Goal: Task Accomplishment & Management: Use online tool/utility

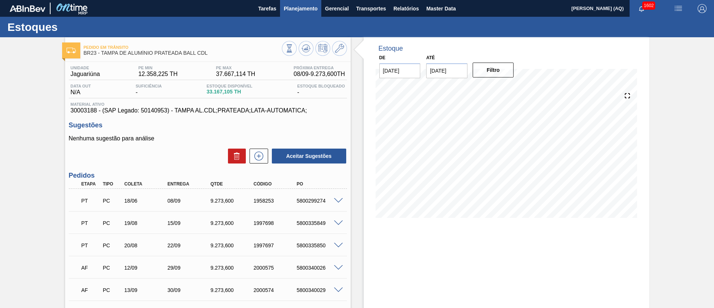
click at [304, 7] on span "Planejamento" at bounding box center [301, 8] width 34 height 9
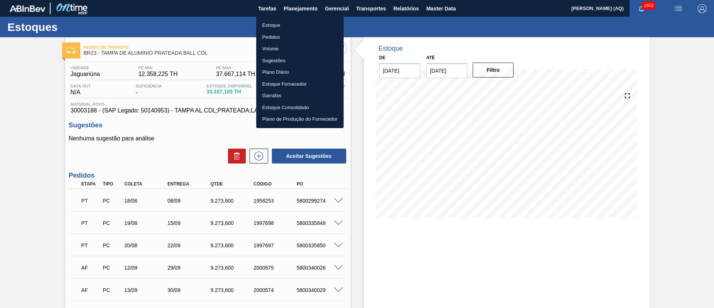
click at [278, 26] on li "Estoque" at bounding box center [299, 25] width 87 height 12
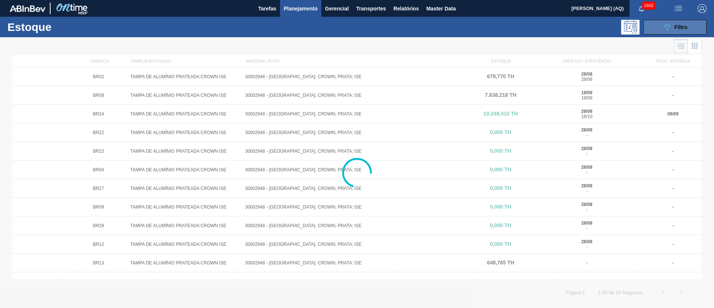
click at [670, 28] on icon "089F7B8B-B2A5-4AFE-B5C0-19BA573D28AC" at bounding box center [667, 27] width 9 height 9
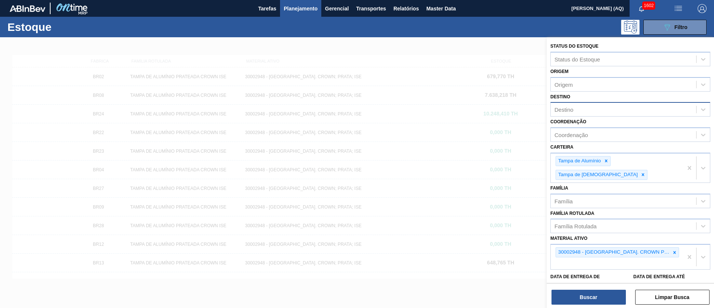
click at [576, 105] on div "Destino" at bounding box center [623, 109] width 145 height 11
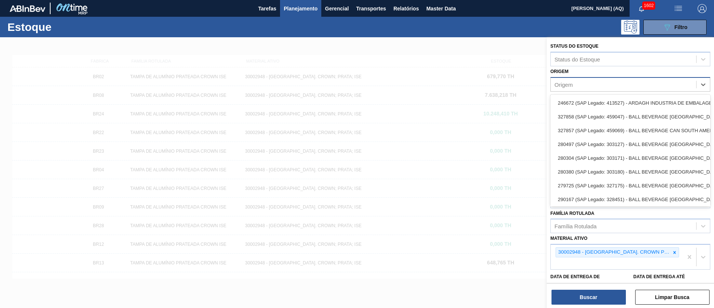
click at [570, 80] on div "Origem" at bounding box center [623, 84] width 145 height 11
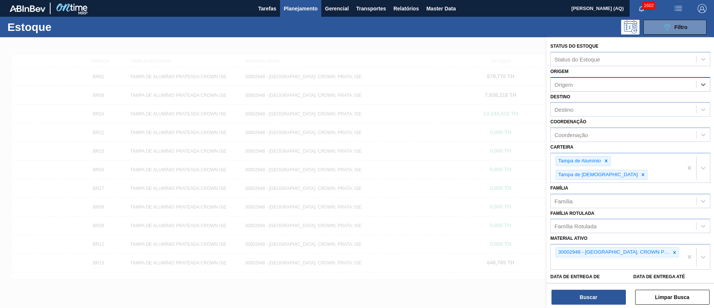
click at [570, 83] on div "Origem" at bounding box center [564, 84] width 18 height 6
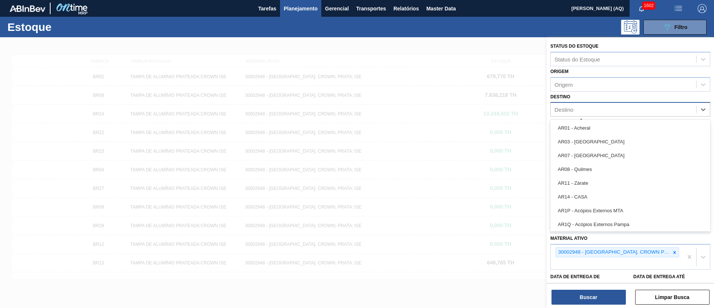
click at [590, 106] on div "Destino" at bounding box center [623, 109] width 145 height 11
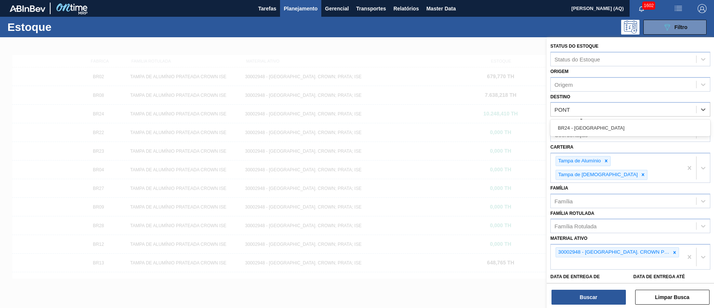
type input "PONTA"
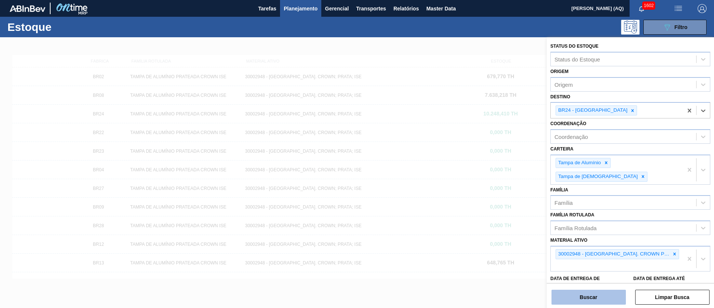
click at [624, 300] on button "Buscar" at bounding box center [589, 296] width 74 height 15
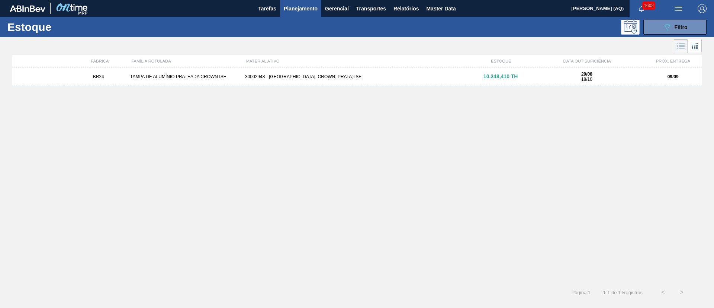
click at [302, 78] on div "30002948 - TAMPA AL. CROWN; PRATA; ISE" at bounding box center [357, 76] width 230 height 5
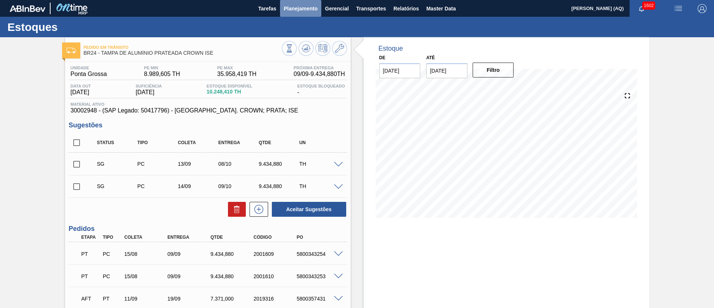
click at [313, 7] on span "Planejamento" at bounding box center [301, 8] width 34 height 9
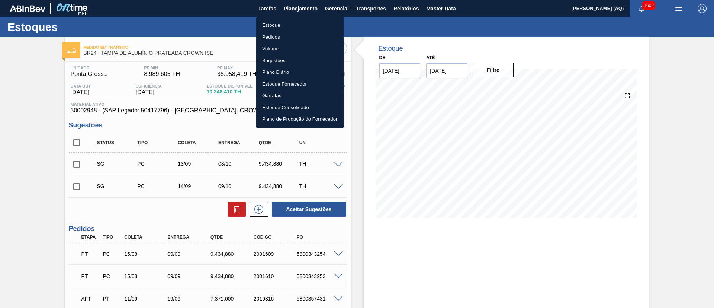
click at [279, 22] on li "Estoque" at bounding box center [299, 25] width 87 height 12
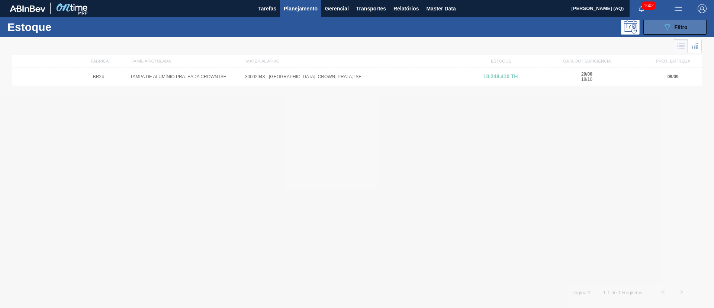
click at [659, 24] on button "089F7B8B-B2A5-4AFE-B5C0-19BA573D28AC Filtro" at bounding box center [675, 27] width 63 height 15
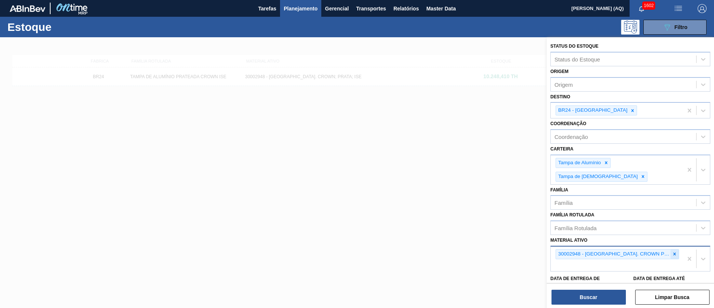
click at [671, 249] on div at bounding box center [675, 253] width 8 height 9
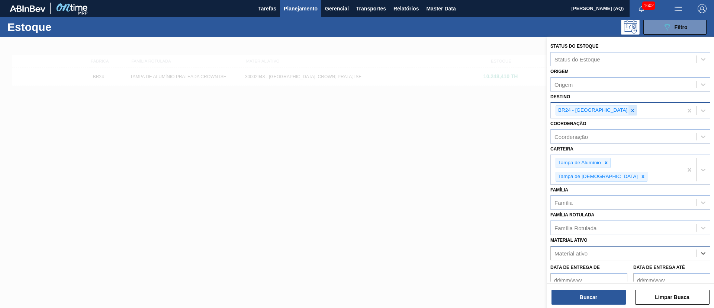
click at [629, 112] on div at bounding box center [633, 110] width 8 height 9
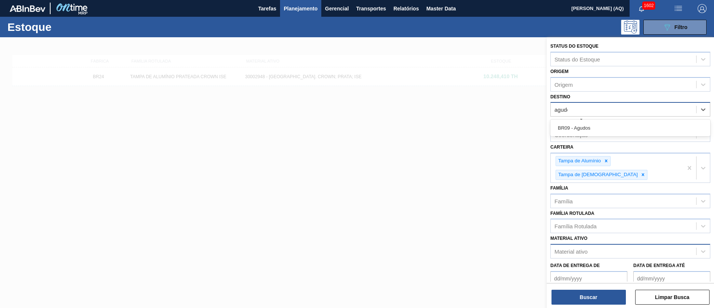
type input "agudos"
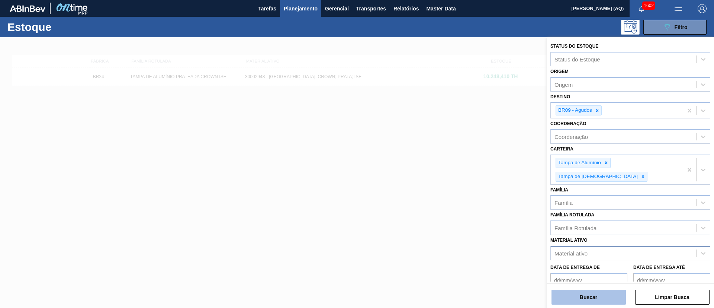
click at [590, 298] on button "Buscar" at bounding box center [589, 296] width 74 height 15
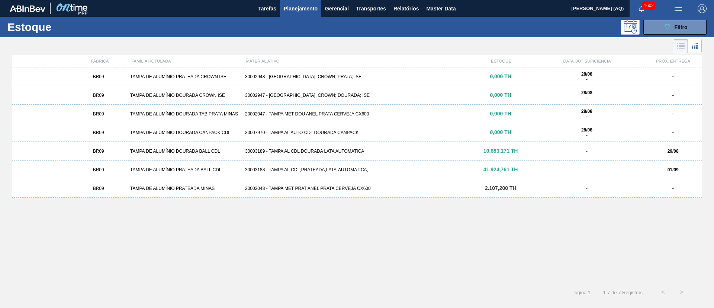
click at [326, 149] on div "30003189 - TAMPA AL CDL DOURADA LATA AUTOMATICA" at bounding box center [357, 150] width 230 height 5
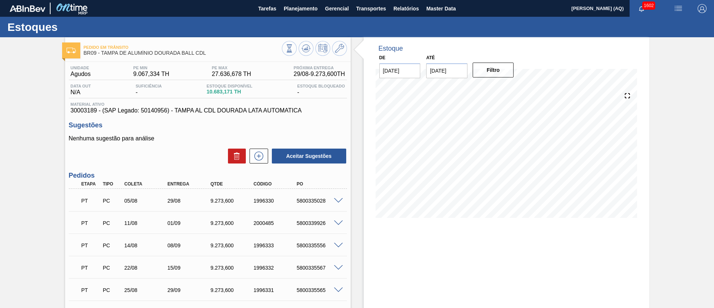
click at [397, 255] on div "Estoque De 28/08/2025 Até 30/10/2025 Filtro 17/09 Projeção de Estoque 32,606.17…" at bounding box center [507, 288] width 286 height 503
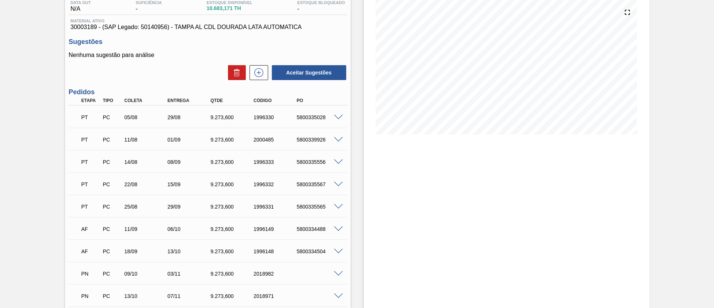
scroll to position [68, 0]
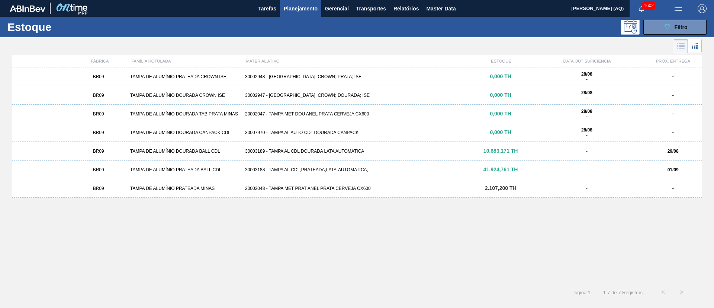
click at [309, 167] on div "30003188 - TAMPA AL.CDL;PRATEADA;LATA-AUTOMATICA;" at bounding box center [357, 169] width 230 height 5
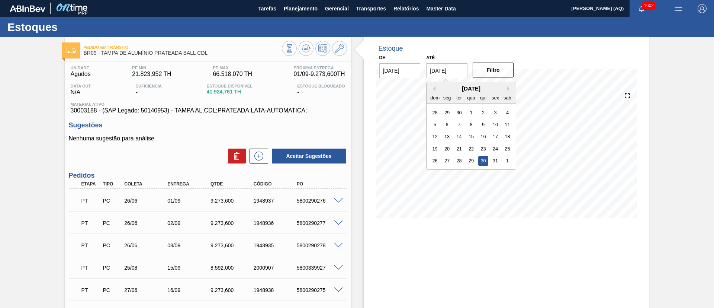
click at [459, 69] on input "[DATE]" at bounding box center [446, 70] width 41 height 15
click at [508, 88] on button "Next Month" at bounding box center [509, 88] width 5 height 5
click at [437, 173] on div "30" at bounding box center [435, 173] width 10 height 10
type input "[DATE]"
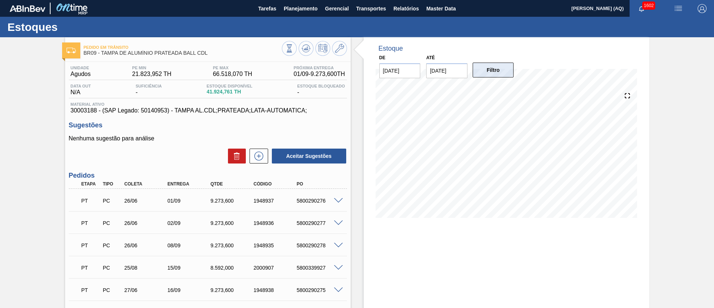
click at [484, 74] on button "Filtro" at bounding box center [493, 70] width 41 height 15
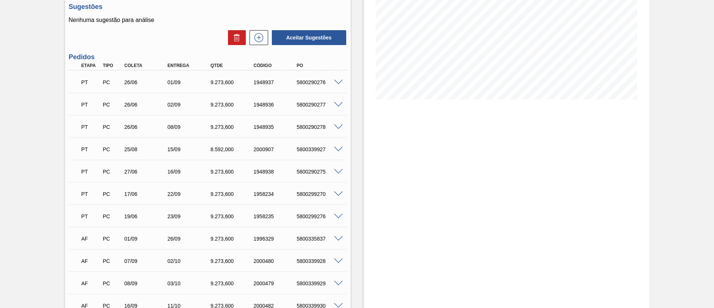
scroll to position [118, 0]
drag, startPoint x: 292, startPoint y: 238, endPoint x: 325, endPoint y: 240, distance: 33.5
click at [325, 240] on div "5800335837" at bounding box center [313, 239] width 43 height 6
copy div "5800335837"
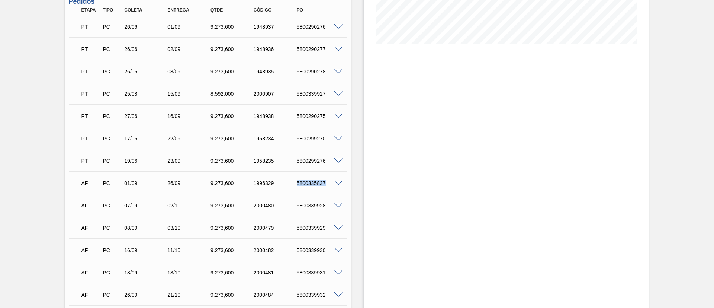
scroll to position [0, 0]
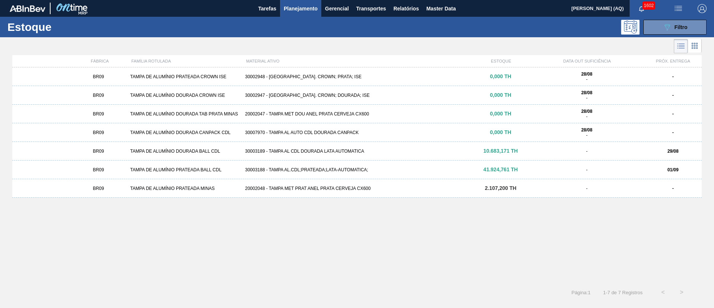
click at [301, 6] on span "Planejamento" at bounding box center [301, 8] width 34 height 9
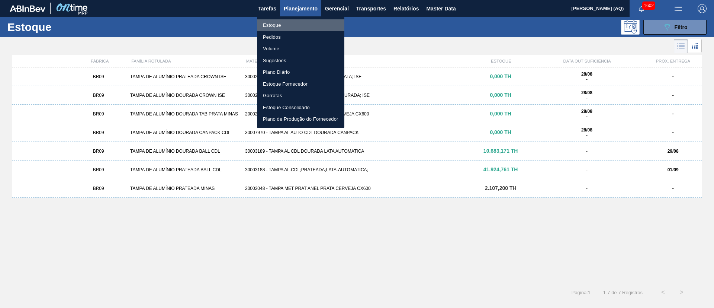
click at [283, 23] on li "Estoque" at bounding box center [300, 25] width 87 height 12
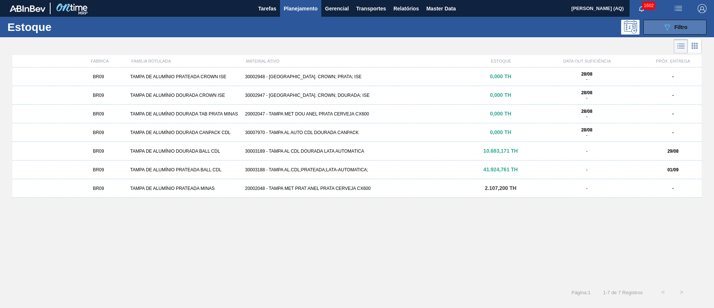
click at [682, 25] on span "Filtro" at bounding box center [681, 27] width 13 height 6
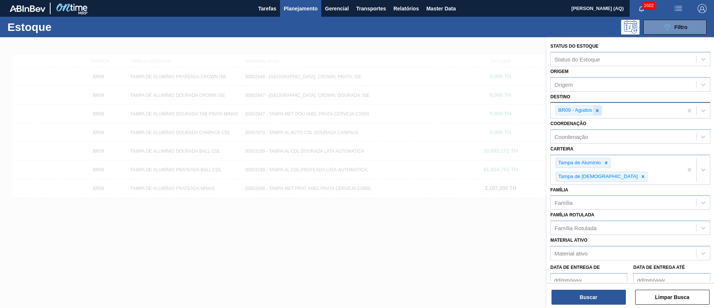
click at [597, 108] on icon at bounding box center [597, 110] width 5 height 5
type input "cebra"
click at [607, 296] on button "Buscar" at bounding box center [589, 296] width 74 height 15
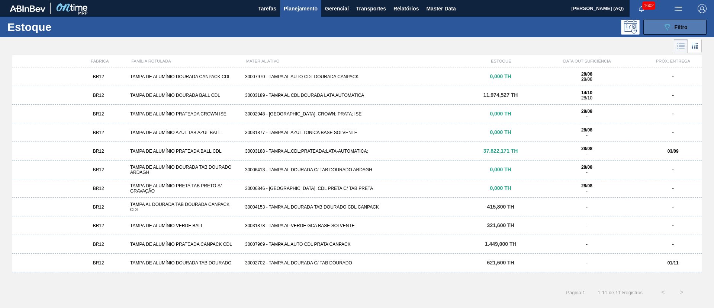
click at [661, 28] on button "089F7B8B-B2A5-4AFE-B5C0-19BA573D28AC Filtro" at bounding box center [675, 27] width 63 height 15
click at [380, 150] on div "30003188 - TAMPA AL.CDL;PRATEADA;LATA-AUTOMATICA;" at bounding box center [357, 150] width 230 height 5
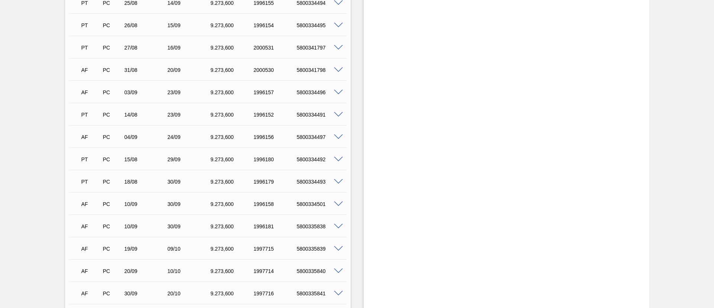
scroll to position [279, 0]
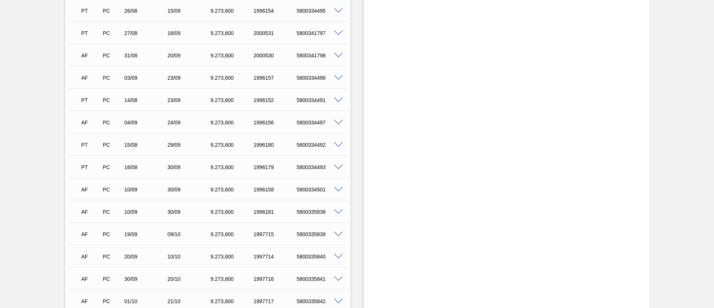
click at [195, 244] on div "AF PC 19/09 09/10 9.273,600 1997715 5800335839 Material 30003188 - TAMPA AL.CDL…" at bounding box center [208, 233] width 278 height 22
drag, startPoint x: 327, startPoint y: 100, endPoint x: 310, endPoint y: 99, distance: 17.2
click at [310, 99] on div "5800334491" at bounding box center [319, 100] width 48 height 6
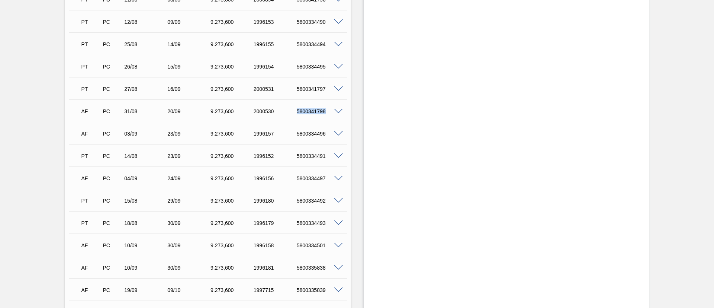
drag, startPoint x: 327, startPoint y: 112, endPoint x: 293, endPoint y: 111, distance: 33.9
click at [293, 111] on div "5800341798" at bounding box center [313, 111] width 43 height 6
copy div "5800341798"
drag, startPoint x: 325, startPoint y: 131, endPoint x: 294, endPoint y: 130, distance: 30.9
click at [295, 131] on div "5800334496" at bounding box center [319, 134] width 48 height 6
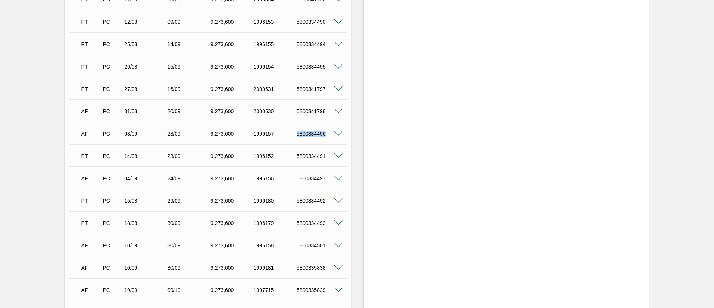
copy div "5800334496"
drag, startPoint x: 326, startPoint y: 178, endPoint x: 294, endPoint y: 179, distance: 32.4
click at [294, 179] on div "5800334497" at bounding box center [313, 178] width 43 height 6
copy div "5800334497"
drag, startPoint x: 324, startPoint y: 245, endPoint x: 294, endPoint y: 243, distance: 30.2
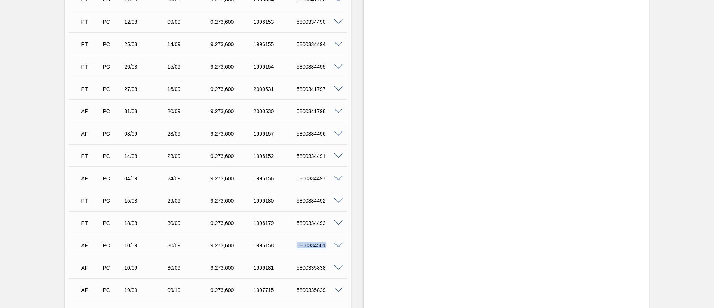
click at [295, 243] on div "5800334501" at bounding box center [319, 245] width 48 height 6
copy div "5800334501"
drag, startPoint x: 326, startPoint y: 265, endPoint x: 294, endPoint y: 266, distance: 32.4
click at [294, 266] on div "5800335838" at bounding box center [313, 268] width 43 height 6
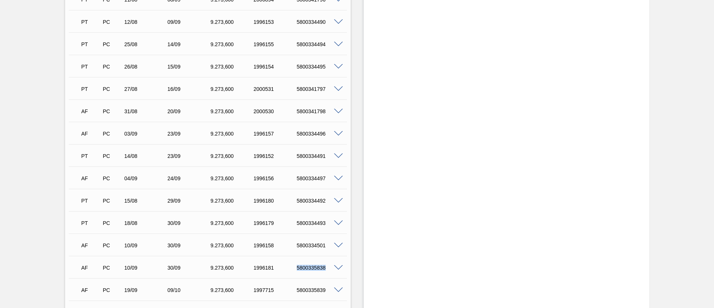
copy div "5800335838"
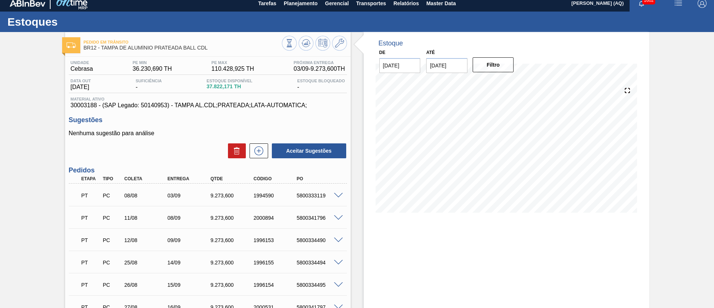
scroll to position [0, 0]
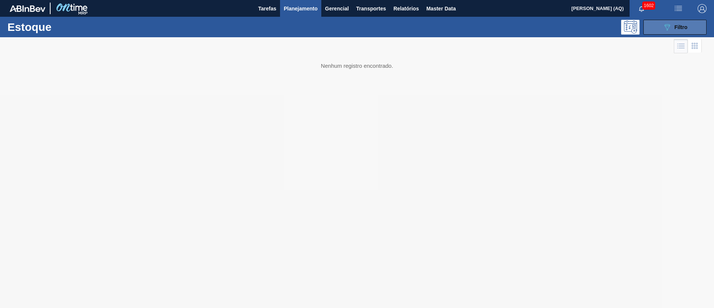
click at [660, 24] on button "089F7B8B-B2A5-4AFE-B5C0-19BA573D28AC Filtro" at bounding box center [675, 27] width 63 height 15
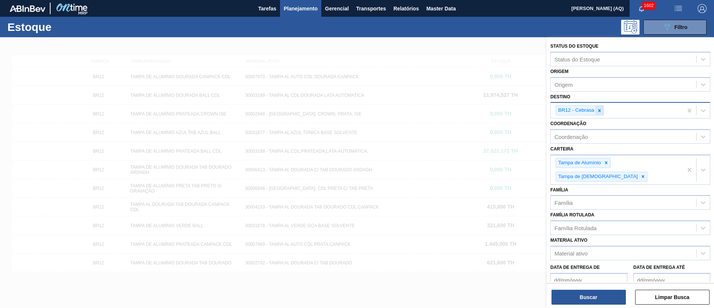
click at [601, 109] on icon at bounding box center [599, 110] width 5 height 5
type input "c"
type input "cuia"
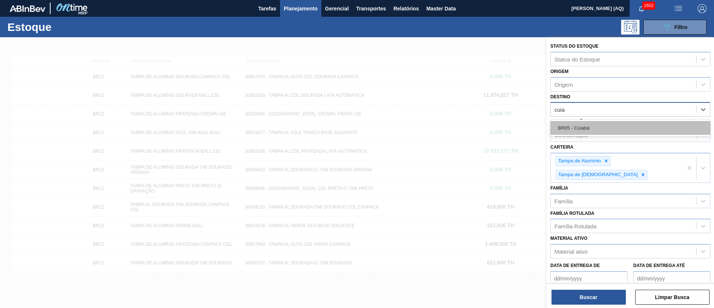
click at [589, 131] on div "BR05 - Cuiabá" at bounding box center [631, 128] width 160 height 14
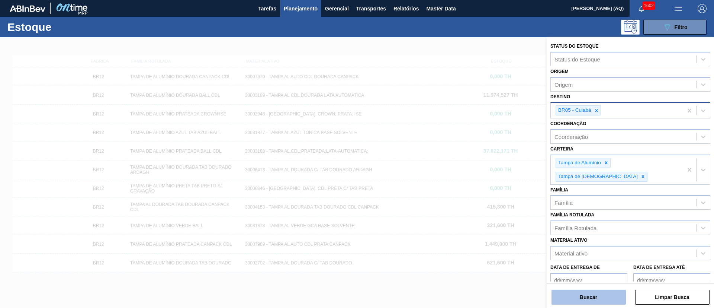
click at [598, 291] on button "Buscar" at bounding box center [589, 296] width 74 height 15
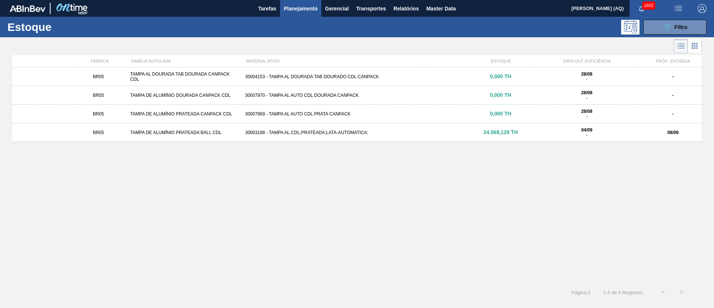
click at [379, 132] on div "30003188 - TAMPA AL.CDL;PRATEADA;LATA-AUTOMATICA;" at bounding box center [357, 132] width 230 height 5
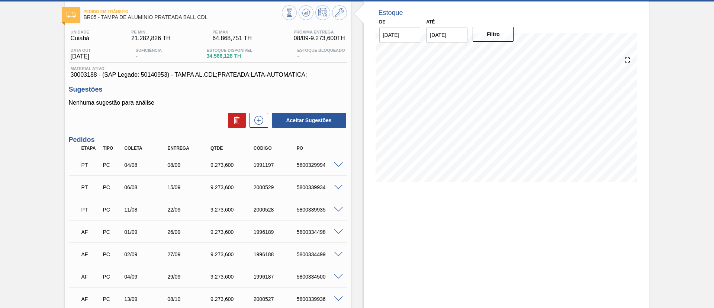
scroll to position [92, 0]
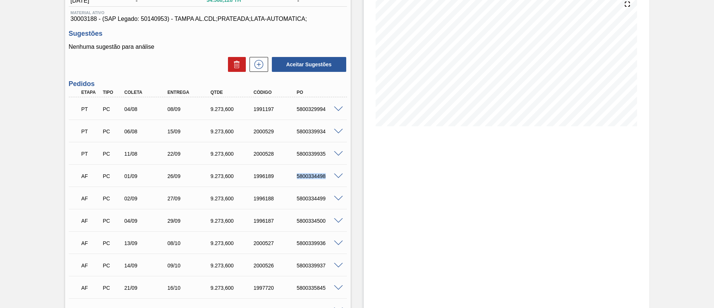
drag, startPoint x: 327, startPoint y: 175, endPoint x: 295, endPoint y: 177, distance: 31.3
click at [295, 177] on div "5800334498" at bounding box center [319, 176] width 48 height 6
copy div "5800334498"
drag, startPoint x: 327, startPoint y: 197, endPoint x: 293, endPoint y: 198, distance: 33.5
click at [293, 198] on div "5800334499" at bounding box center [313, 198] width 43 height 6
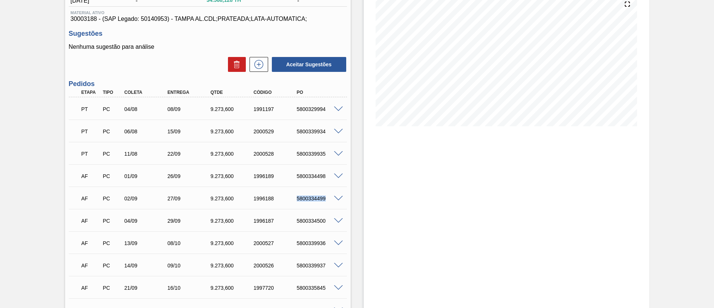
copy div "5800334499"
drag, startPoint x: 328, startPoint y: 220, endPoint x: 293, endPoint y: 220, distance: 35.0
click at [293, 220] on div "5800334500" at bounding box center [313, 221] width 43 height 6
copy div "5800334500"
drag, startPoint x: 327, startPoint y: 241, endPoint x: 293, endPoint y: 241, distance: 34.2
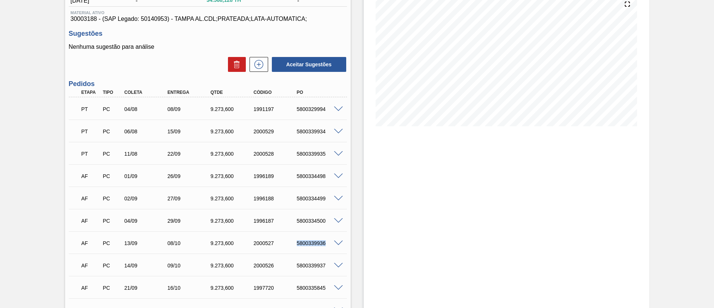
click at [293, 241] on div "5800339936" at bounding box center [313, 243] width 43 height 6
drag, startPoint x: 324, startPoint y: 267, endPoint x: 298, endPoint y: 267, distance: 26.4
click at [298, 267] on div "5800339937" at bounding box center [319, 265] width 48 height 6
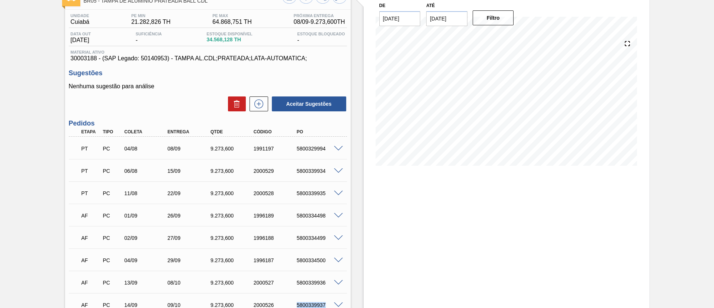
scroll to position [0, 0]
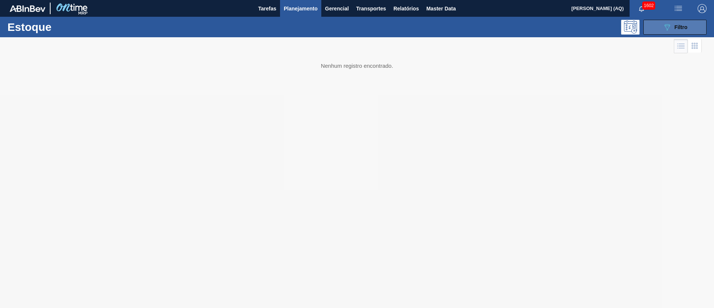
click at [672, 28] on icon "089F7B8B-B2A5-4AFE-B5C0-19BA573D28AC" at bounding box center [667, 27] width 9 height 9
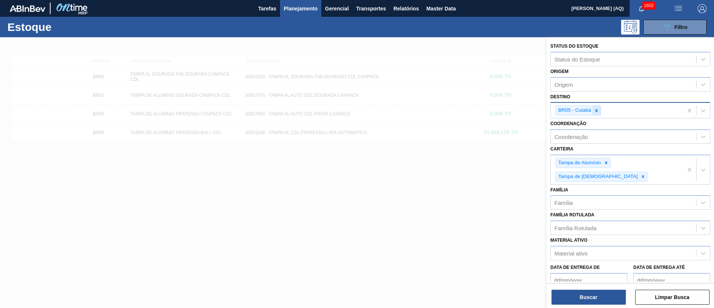
click at [594, 111] on icon at bounding box center [596, 110] width 5 height 5
type input "GUAR"
click at [595, 111] on icon at bounding box center [596, 110] width 5 height 5
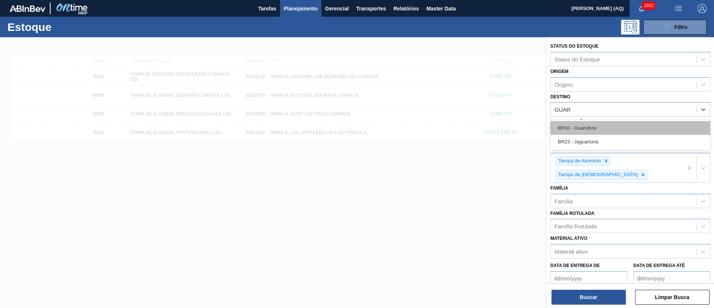
click at [593, 124] on div "BR10 - Guarulhos" at bounding box center [631, 128] width 160 height 14
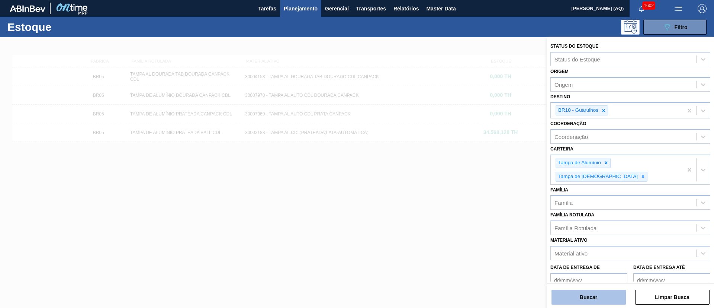
click at [616, 298] on button "Buscar" at bounding box center [589, 296] width 74 height 15
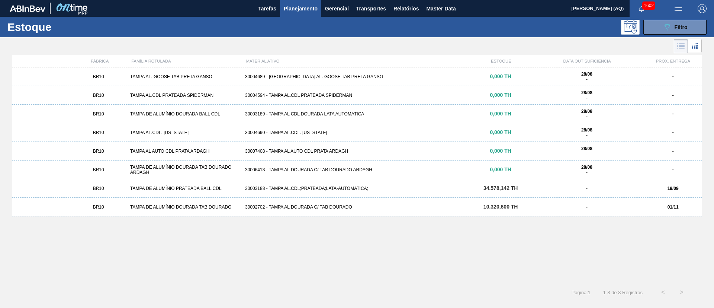
click at [360, 192] on div "BR10 TAMPA DE ALUMÍNIO PRATEADA BALL CDL 30003188 - TAMPA AL.CDL;PRATEADA;LATA-…" at bounding box center [357, 188] width 690 height 19
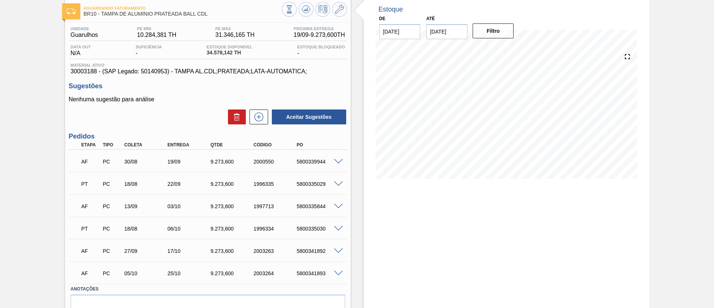
scroll to position [76, 0]
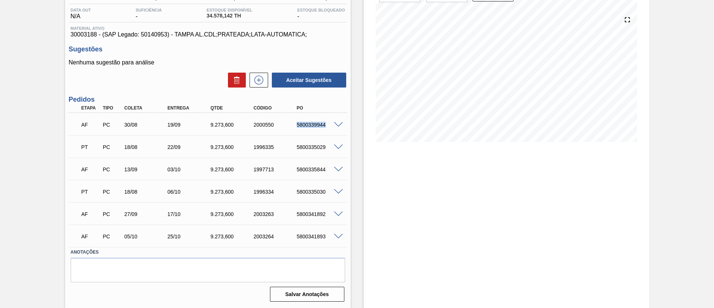
drag, startPoint x: 326, startPoint y: 126, endPoint x: 296, endPoint y: 125, distance: 29.8
click at [296, 125] on div "5800339944" at bounding box center [319, 125] width 48 height 6
drag, startPoint x: 324, startPoint y: 167, endPoint x: 297, endPoint y: 168, distance: 26.8
click at [297, 168] on div "5800335844" at bounding box center [319, 169] width 48 height 6
drag, startPoint x: 325, startPoint y: 215, endPoint x: 294, endPoint y: 215, distance: 31.6
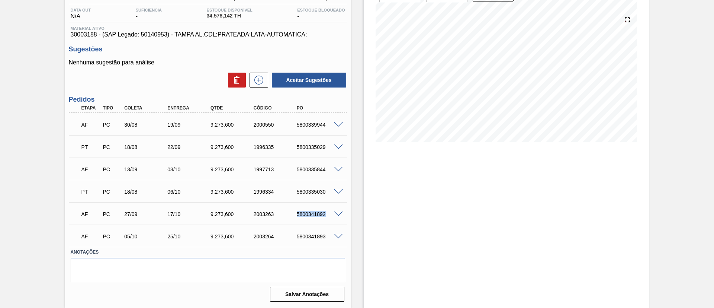
click at [294, 215] on div "5800341892" at bounding box center [313, 214] width 43 height 6
drag, startPoint x: 327, startPoint y: 236, endPoint x: 295, endPoint y: 235, distance: 31.6
click at [295, 235] on div "5800341893" at bounding box center [319, 236] width 48 height 6
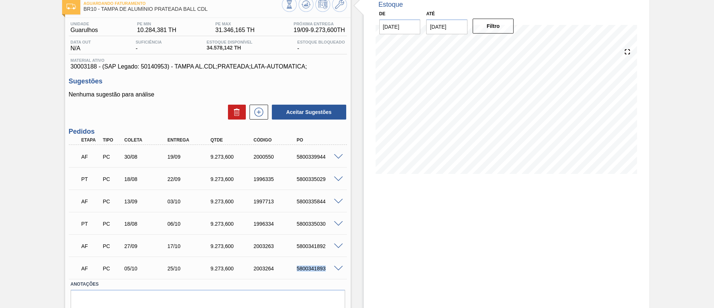
scroll to position [0, 0]
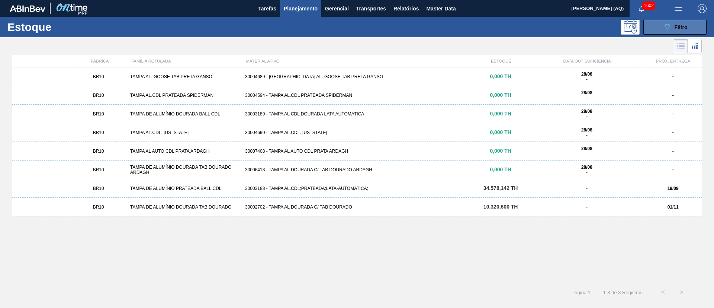
click at [656, 21] on button "089F7B8B-B2A5-4AFE-B5C0-19BA573D28AC Filtro" at bounding box center [675, 27] width 63 height 15
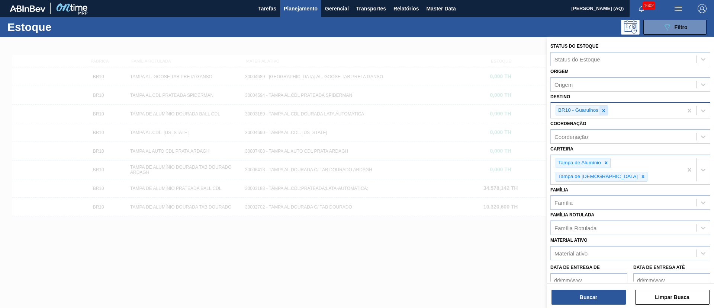
click at [604, 113] on div at bounding box center [604, 110] width 8 height 9
type input "JACARE"
click at [608, 112] on div "BR10 - Guarulhos" at bounding box center [582, 110] width 52 height 10
click at [608, 112] on div at bounding box center [604, 110] width 8 height 9
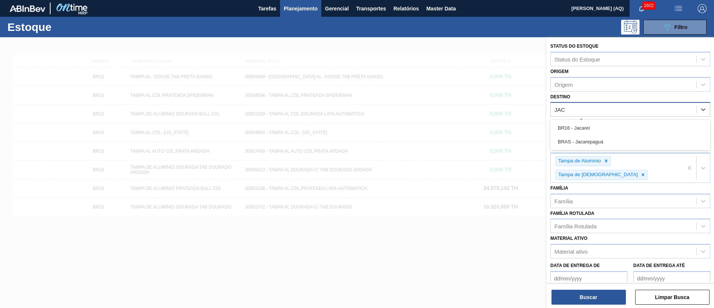
type input "JACA"
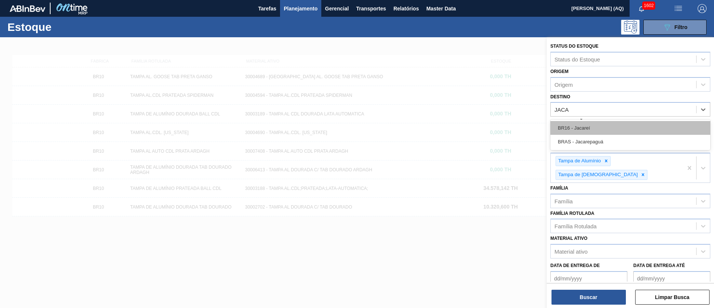
click at [629, 130] on div "BR16 - Jacareí" at bounding box center [631, 128] width 160 height 14
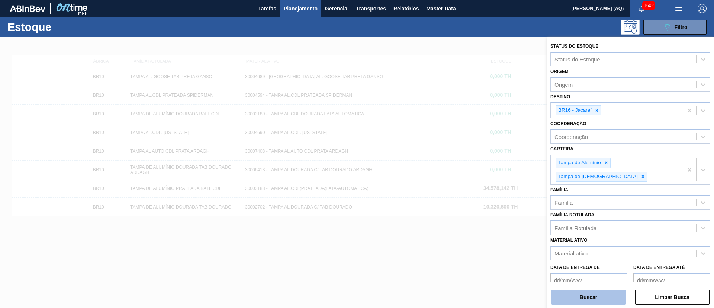
click at [588, 295] on button "Buscar" at bounding box center [589, 296] width 74 height 15
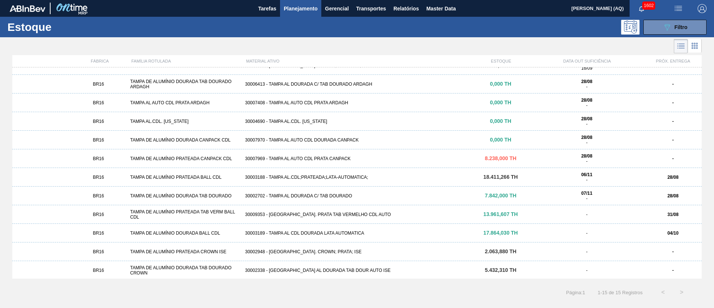
scroll to position [68, 0]
click at [329, 175] on div "30003188 - TAMPA AL.CDL;PRATEADA;LATA-AUTOMATICA;" at bounding box center [357, 175] width 230 height 5
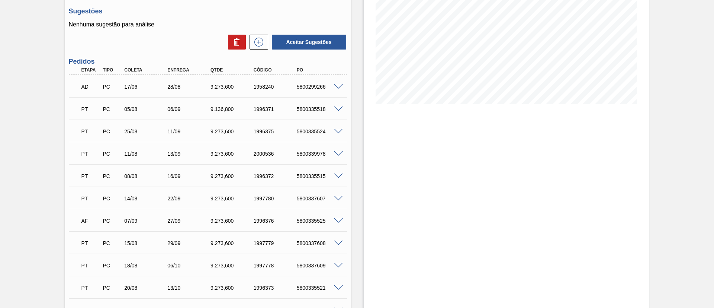
scroll to position [154, 0]
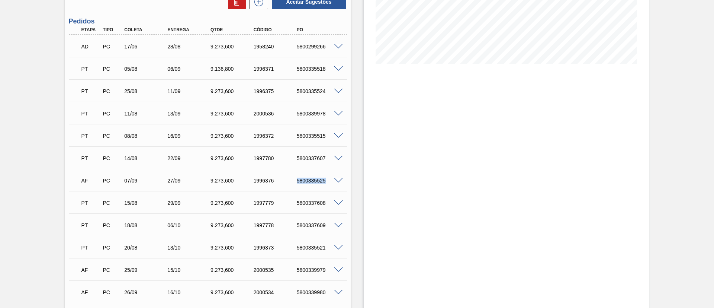
drag, startPoint x: 324, startPoint y: 180, endPoint x: 295, endPoint y: 176, distance: 28.9
click at [295, 176] on div "AF PC 07/09 27/09 9.273,600 1996376 5800335525" at bounding box center [206, 179] width 259 height 15
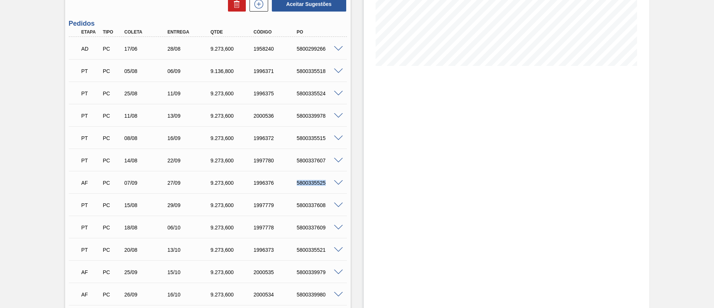
scroll to position [167, 0]
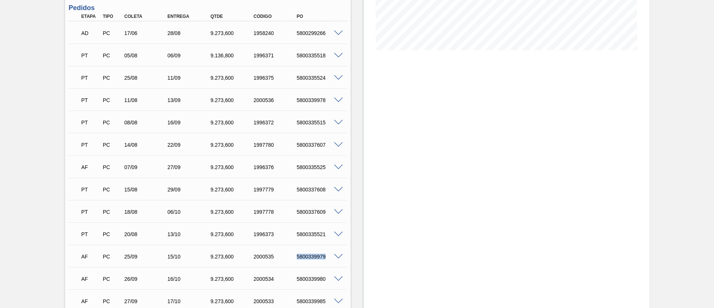
drag, startPoint x: 325, startPoint y: 258, endPoint x: 295, endPoint y: 256, distance: 30.2
click at [295, 256] on div "5800339979" at bounding box center [319, 256] width 48 height 6
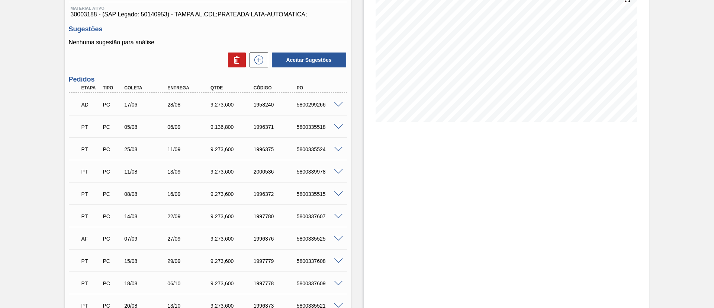
scroll to position [56, 0]
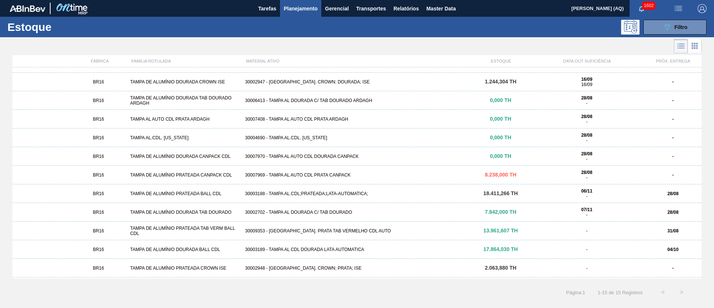
scroll to position [68, 0]
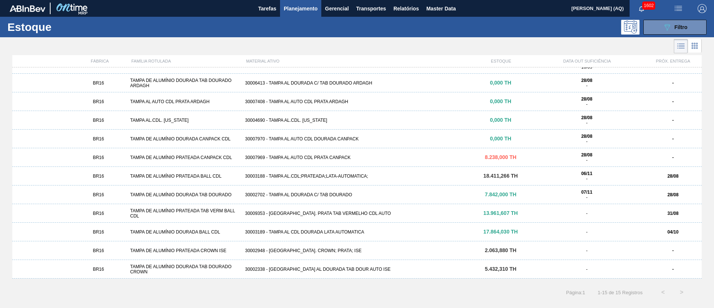
click at [321, 211] on div "30009353 - TAMPA AL. PRATA TAB VERMELHO CDL AUTO" at bounding box center [357, 213] width 230 height 5
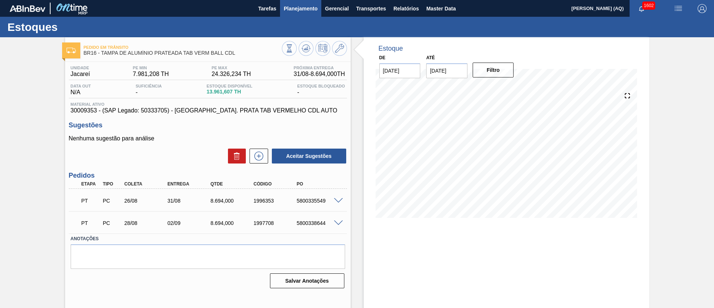
click at [298, 8] on span "Planejamento" at bounding box center [301, 8] width 34 height 9
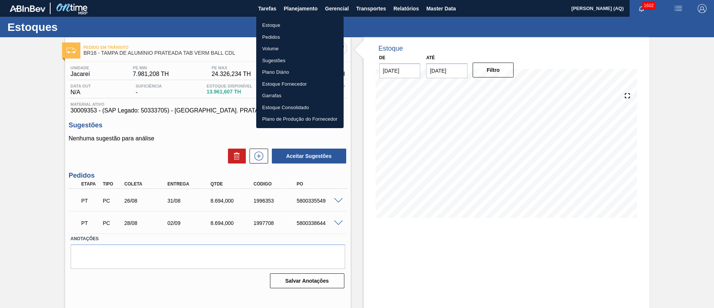
click at [273, 36] on li "Pedidos" at bounding box center [299, 37] width 87 height 12
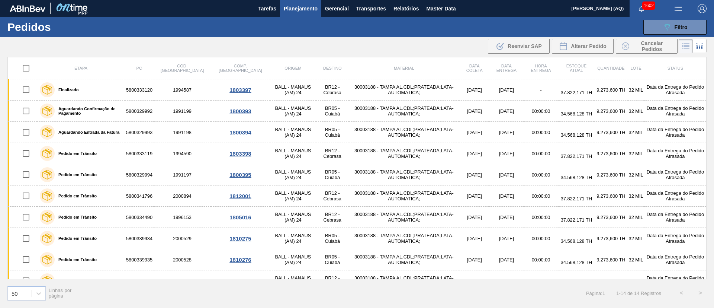
click at [669, 35] on div "089F7B8B-B2A5-4AFE-B5C0-19BA573D28AC Filtro Código Pedido Portal Códido PO SAP …" at bounding box center [415, 27] width 592 height 22
click at [670, 33] on button "089F7B8B-B2A5-4AFE-B5C0-19BA573D28AC Filtro" at bounding box center [675, 27] width 63 height 15
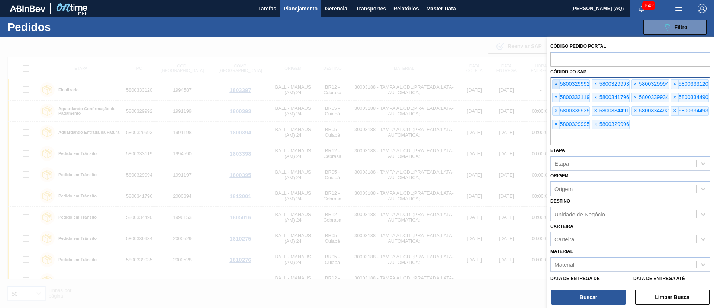
click at [558, 83] on span "×" at bounding box center [556, 84] width 7 height 9
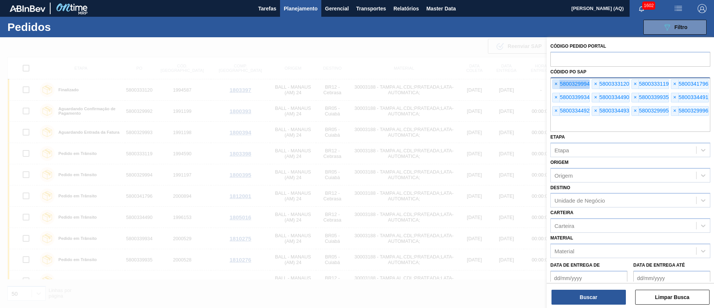
click at [558, 83] on span "×" at bounding box center [556, 84] width 7 height 9
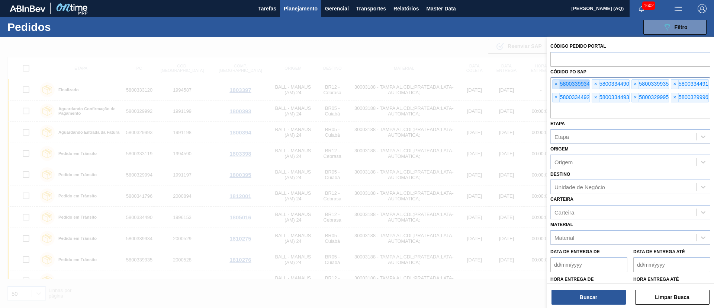
click at [558, 83] on span "×" at bounding box center [556, 84] width 7 height 9
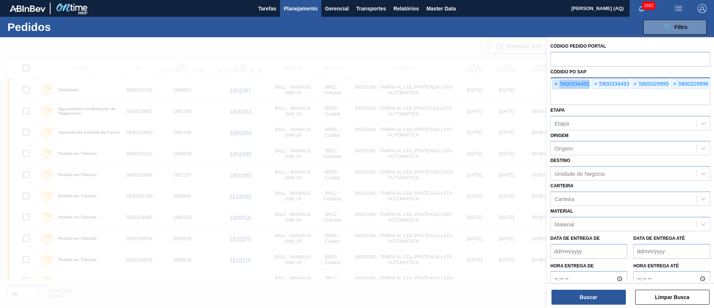
click at [558, 83] on span "×" at bounding box center [556, 84] width 7 height 9
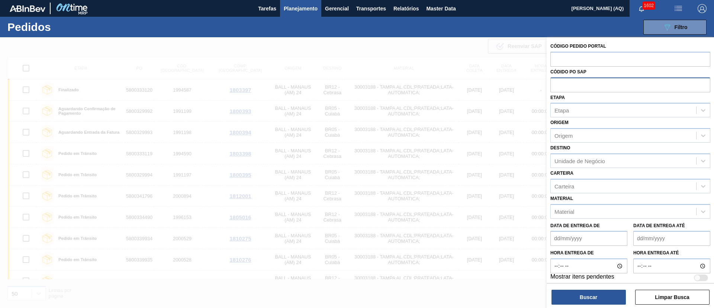
click at [558, 83] on input "text" at bounding box center [631, 84] width 160 height 14
paste input "5800344752"
type input "5800344752"
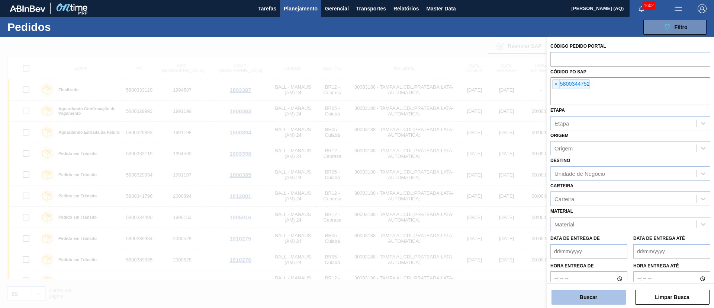
click at [585, 289] on button "Buscar" at bounding box center [589, 296] width 74 height 15
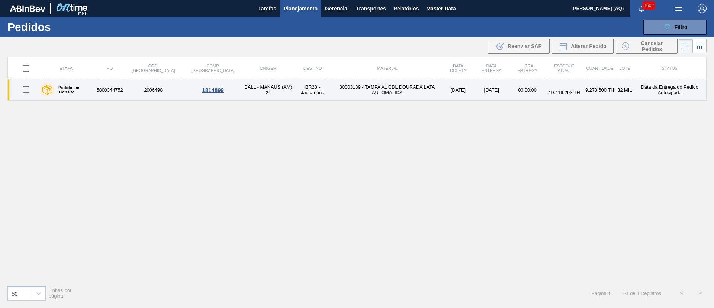
click at [75, 91] on label "Pedido em Trânsito" at bounding box center [74, 89] width 38 height 9
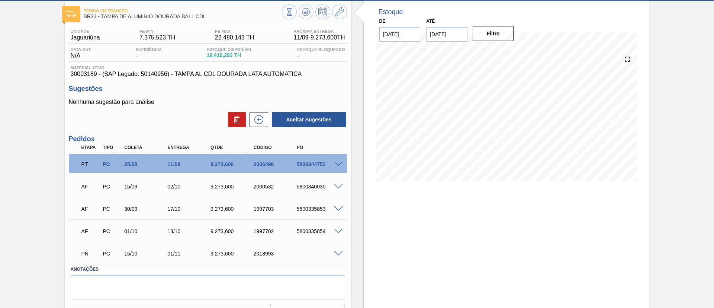
scroll to position [54, 0]
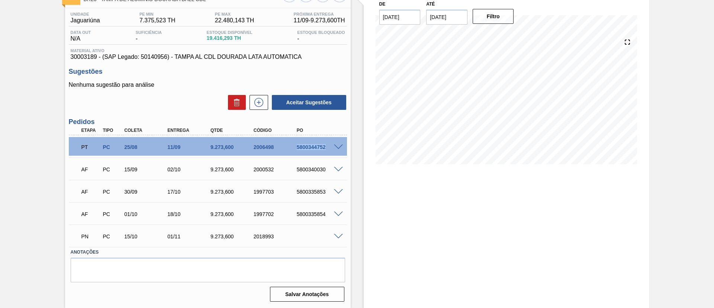
drag, startPoint x: 327, startPoint y: 147, endPoint x: 294, endPoint y: 147, distance: 32.7
click at [294, 147] on div "5800344752" at bounding box center [313, 147] width 43 height 6
click at [436, 232] on div "Estoque De 28/08/2025 Até 30/11/2025 Filtro 22/09 Projeção de Estoque 17,717.49…" at bounding box center [507, 146] width 286 height 324
drag, startPoint x: 326, startPoint y: 172, endPoint x: 297, endPoint y: 166, distance: 30.0
click at [297, 166] on div "AF PC 15/09 02/10 9.273,600 2000532 5800340030" at bounding box center [206, 168] width 259 height 15
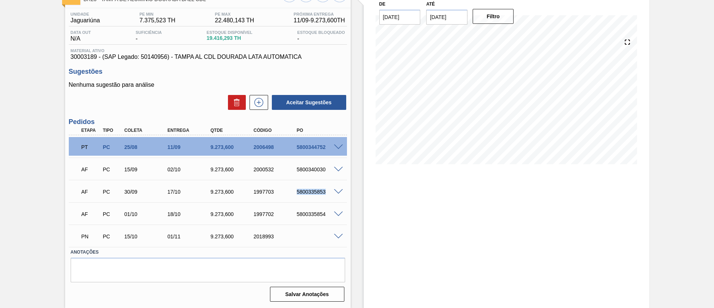
drag, startPoint x: 327, startPoint y: 189, endPoint x: 295, endPoint y: 190, distance: 32.0
click at [295, 190] on div "5800335853" at bounding box center [319, 192] width 48 height 6
drag, startPoint x: 328, startPoint y: 214, endPoint x: 297, endPoint y: 214, distance: 31.3
click at [297, 214] on div "5800335854" at bounding box center [319, 214] width 48 height 6
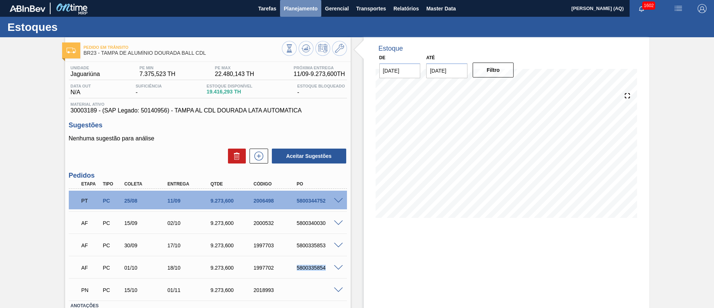
click at [314, 9] on span "Planejamento" at bounding box center [301, 8] width 34 height 9
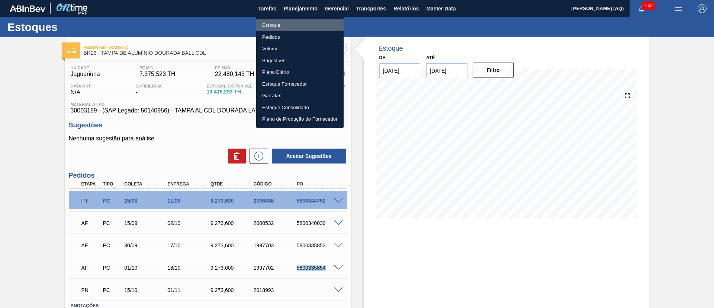
click at [275, 27] on li "Estoque" at bounding box center [299, 25] width 87 height 12
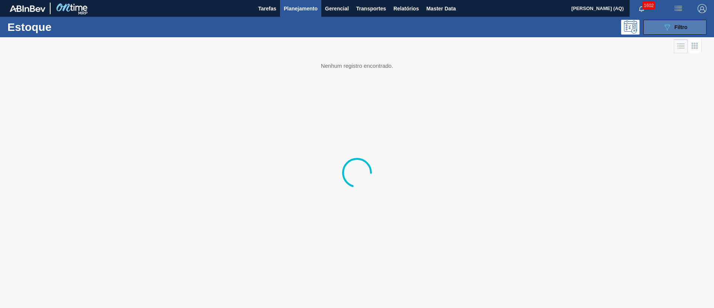
click at [675, 29] on span "Filtro" at bounding box center [681, 27] width 13 height 6
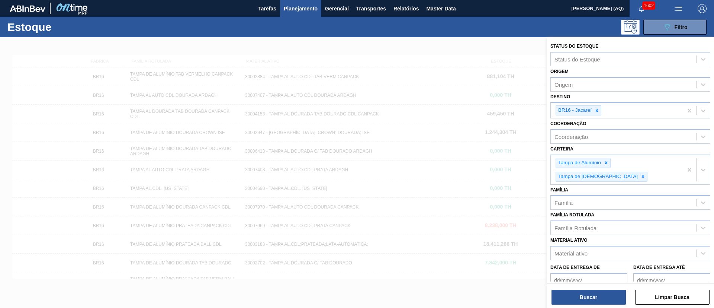
click at [598, 114] on div at bounding box center [597, 110] width 8 height 9
type input "JAGUA"
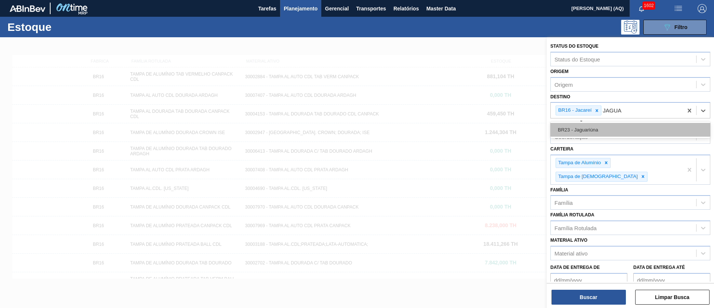
click at [598, 130] on div "BR23 - Jaguariúna" at bounding box center [631, 130] width 160 height 14
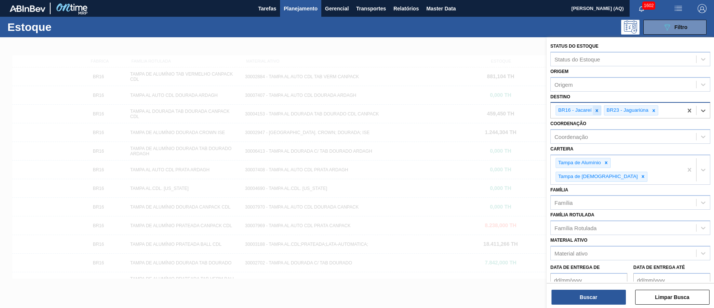
click at [598, 112] on icon at bounding box center [597, 110] width 5 height 5
click at [593, 300] on button "Buscar" at bounding box center [589, 296] width 74 height 15
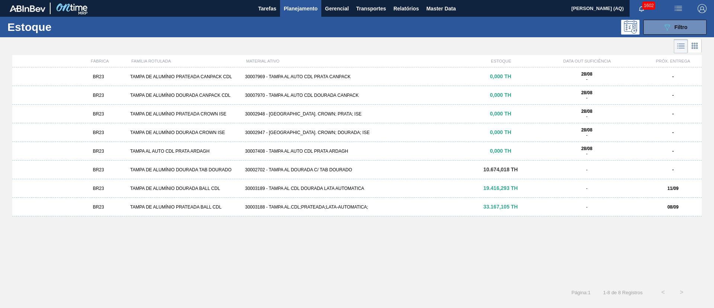
click at [320, 188] on div "30003189 - TAMPA AL CDL DOURADA LATA AUTOMATICA" at bounding box center [357, 188] width 230 height 5
click at [351, 202] on div "BR23 TAMPA DE ALUMÍNIO PRATEADA BALL CDL 30003188 - TAMPA AL.CDL;PRATEADA;LATA-…" at bounding box center [357, 207] width 690 height 19
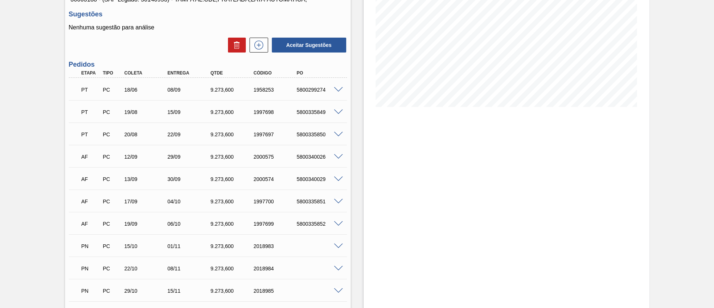
scroll to position [112, 0]
drag, startPoint x: 328, startPoint y: 154, endPoint x: 298, endPoint y: 154, distance: 29.4
click at [298, 154] on div "5800340026" at bounding box center [319, 156] width 48 height 6
click at [323, 158] on div "5800340026" at bounding box center [319, 156] width 48 height 6
drag, startPoint x: 324, startPoint y: 158, endPoint x: 293, endPoint y: 157, distance: 31.3
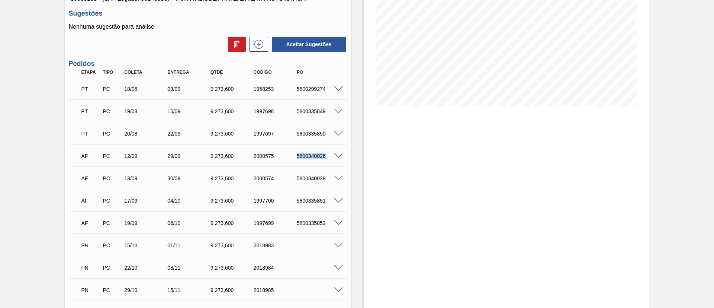
click at [293, 157] on div "5800340026" at bounding box center [313, 156] width 43 height 6
drag, startPoint x: 316, startPoint y: 178, endPoint x: 293, endPoint y: 179, distance: 23.1
click at [293, 179] on div "5800340029" at bounding box center [313, 178] width 43 height 6
drag, startPoint x: 329, startPoint y: 201, endPoint x: 295, endPoint y: 201, distance: 33.1
click at [295, 201] on div "5800335851" at bounding box center [319, 201] width 48 height 6
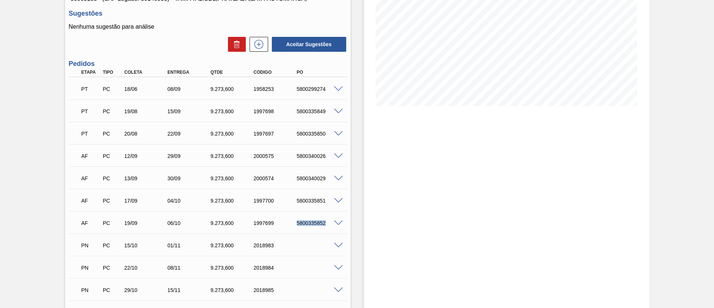
drag, startPoint x: 326, startPoint y: 224, endPoint x: 297, endPoint y: 226, distance: 29.1
click at [297, 226] on div "AF PC 19/09 06/10 9.273,600 1997699 5800335852" at bounding box center [206, 222] width 259 height 15
drag, startPoint x: 326, startPoint y: 173, endPoint x: 289, endPoint y: 174, distance: 36.9
click at [289, 174] on div "AF PC 13/09 30/09 9.273,600 2000574 5800340029" at bounding box center [206, 177] width 259 height 15
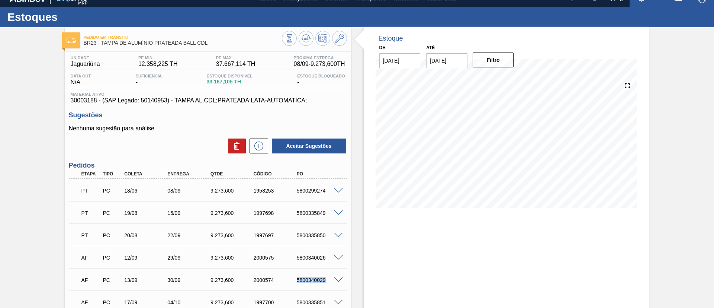
scroll to position [0, 0]
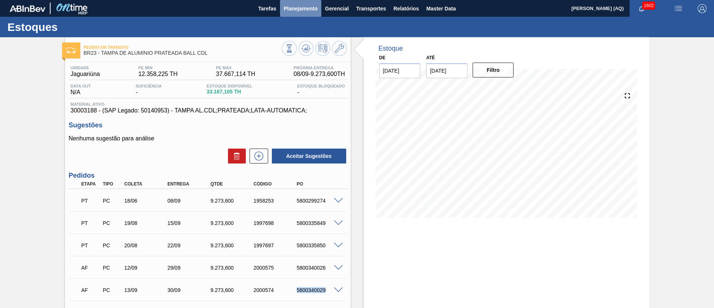
click at [289, 10] on span "Planejamento" at bounding box center [301, 8] width 34 height 9
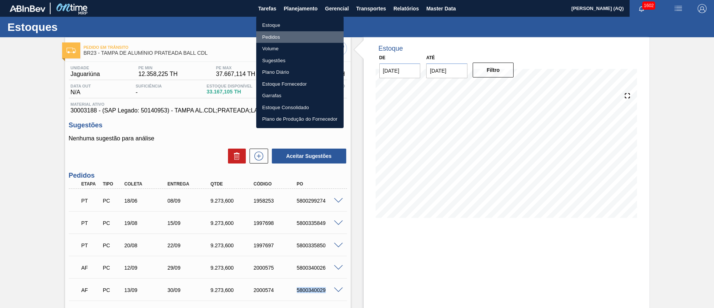
click at [274, 38] on li "Pedidos" at bounding box center [299, 37] width 87 height 12
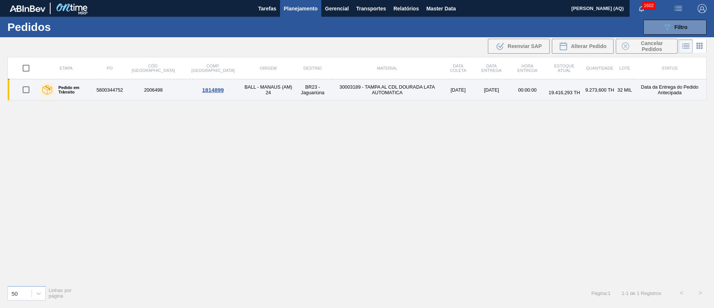
click at [119, 93] on td "5800344752" at bounding box center [110, 89] width 29 height 21
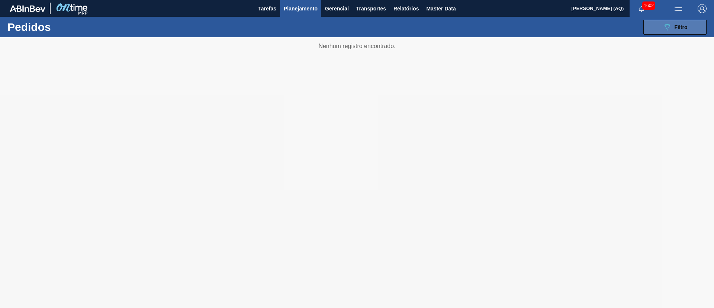
click at [663, 26] on icon "089F7B8B-B2A5-4AFE-B5C0-19BA573D28AC" at bounding box center [667, 27] width 9 height 9
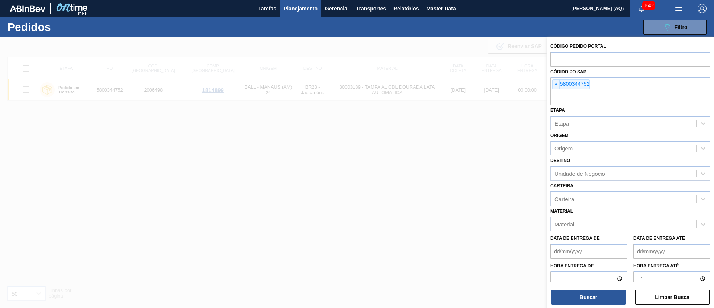
click at [555, 86] on span "×" at bounding box center [556, 84] width 7 height 9
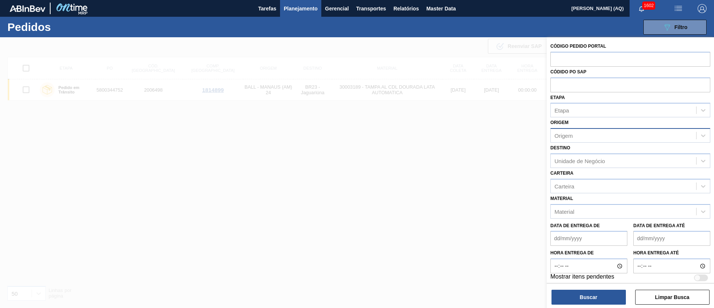
paste input "5800335602"
type input "5800335602"
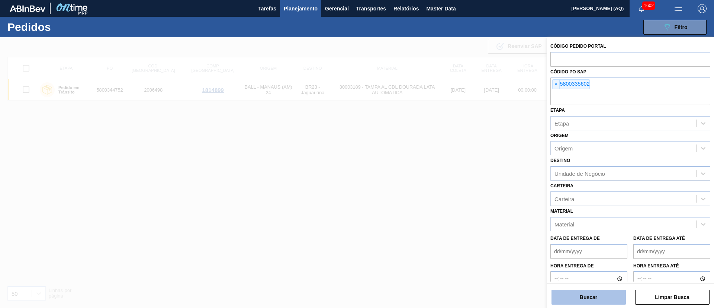
click at [602, 296] on button "Buscar" at bounding box center [589, 296] width 74 height 15
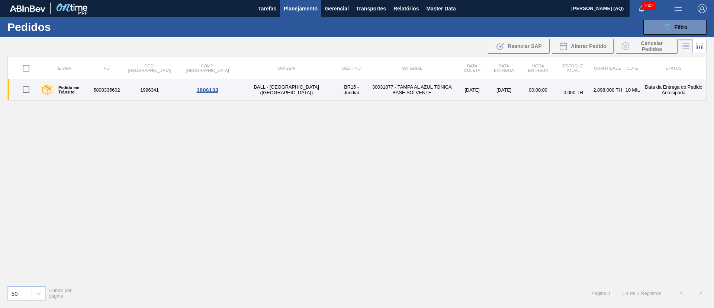
click at [367, 94] on td "30031877 - TAMPA AL AZUL TONICA BASE SOLVENTE" at bounding box center [412, 89] width 90 height 21
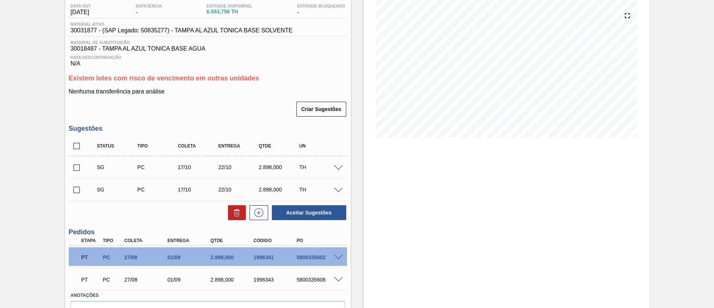
scroll to position [112, 0]
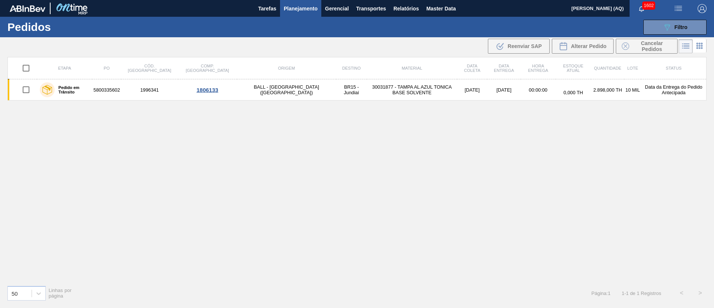
drag, startPoint x: 673, startPoint y: 31, endPoint x: 654, endPoint y: 61, distance: 36.0
click at [673, 31] on div "089F7B8B-B2A5-4AFE-B5C0-19BA573D28AC Filtro" at bounding box center [675, 27] width 25 height 9
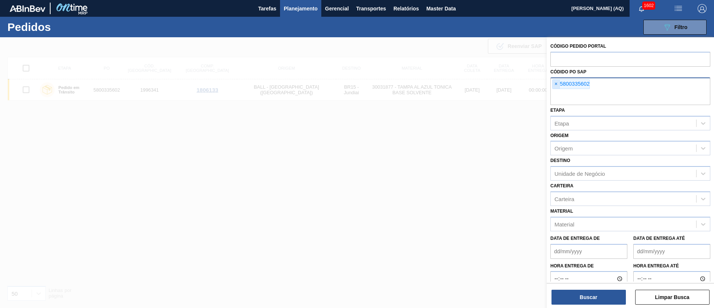
click at [557, 84] on span "×" at bounding box center [556, 84] width 7 height 9
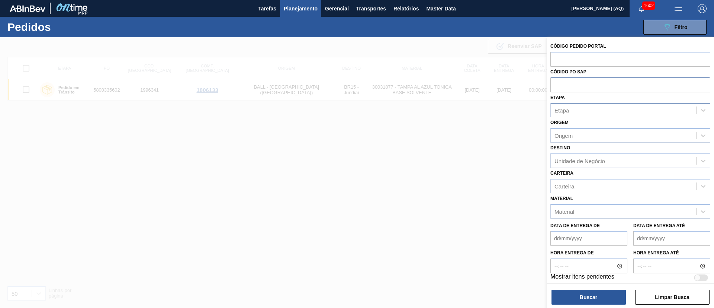
paste input "5800299282"
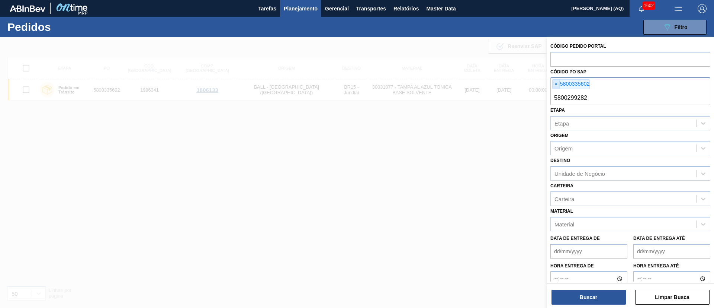
type input "5800299282"
click at [554, 84] on span "×" at bounding box center [556, 84] width 7 height 9
paste input "5800299282"
type input "5"
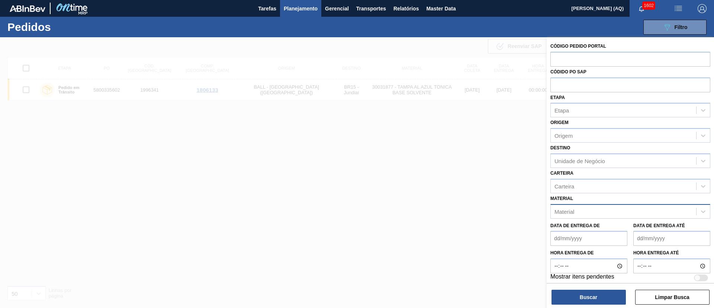
paste input "5800299282"
type input "5800299282"
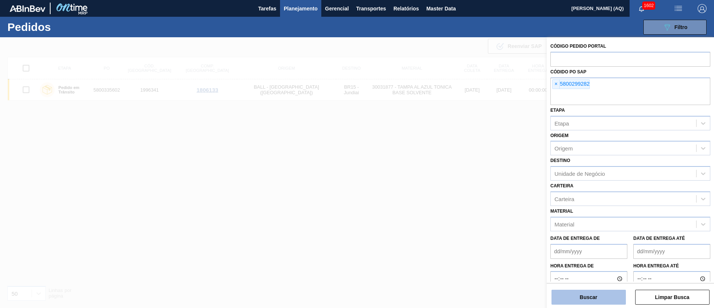
click at [621, 297] on button "Buscar" at bounding box center [589, 296] width 74 height 15
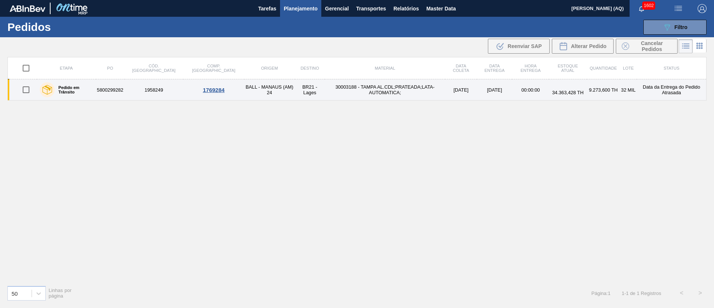
click at [90, 90] on label "Pedido em Trânsito" at bounding box center [74, 89] width 38 height 9
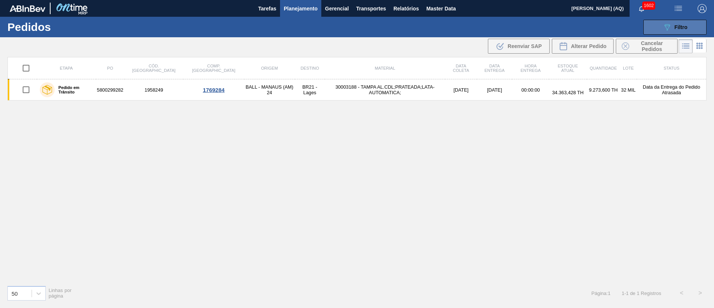
click at [651, 30] on button "089F7B8B-B2A5-4AFE-B5C0-19BA573D28AC Filtro" at bounding box center [675, 27] width 63 height 15
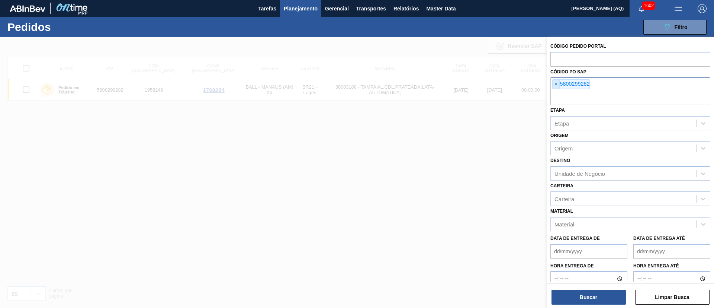
click at [557, 86] on span "×" at bounding box center [556, 84] width 7 height 9
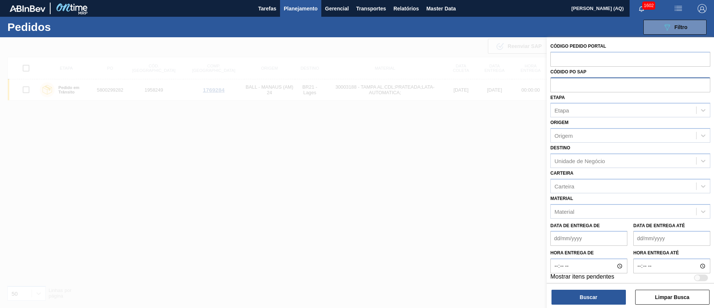
paste input "text"
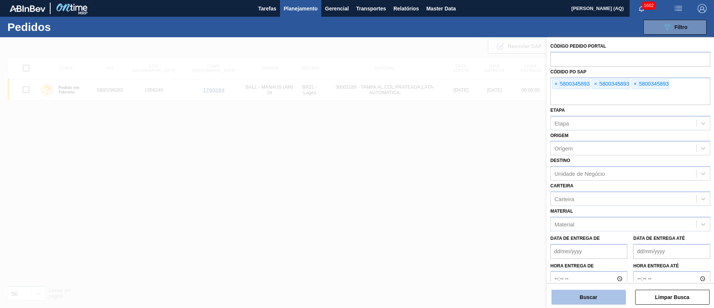
click at [580, 302] on button "Buscar" at bounding box center [589, 296] width 74 height 15
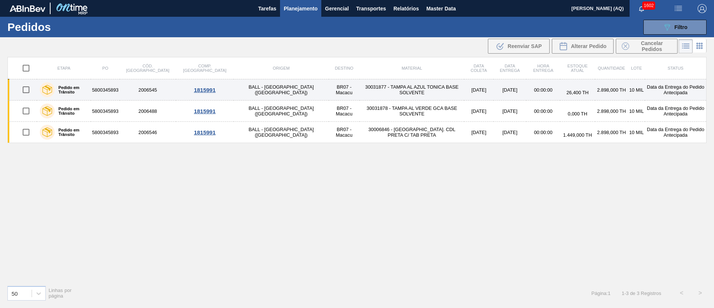
click at [110, 90] on td "5800345893" at bounding box center [105, 89] width 29 height 21
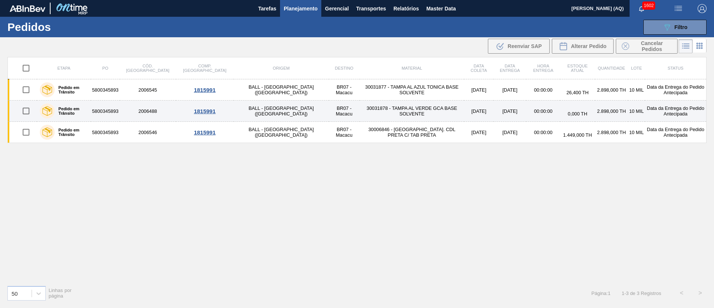
click at [119, 113] on td "5800345893" at bounding box center [105, 110] width 29 height 21
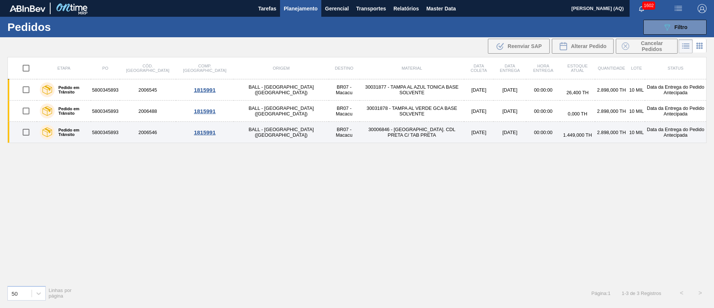
click at [329, 138] on td "BR07 - Macacu" at bounding box center [344, 132] width 31 height 21
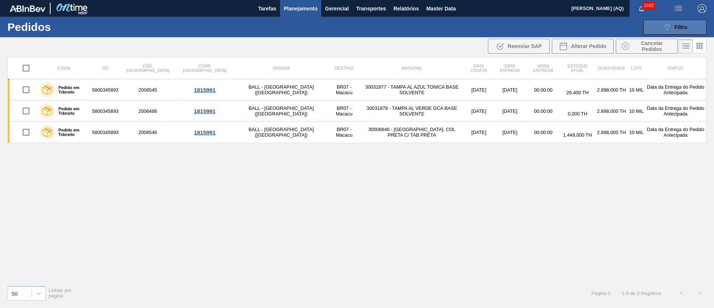
drag, startPoint x: 669, startPoint y: 27, endPoint x: 666, endPoint y: 31, distance: 5.6
click at [669, 27] on icon "089F7B8B-B2A5-4AFE-B5C0-19BA573D28AC" at bounding box center [667, 27] width 9 height 9
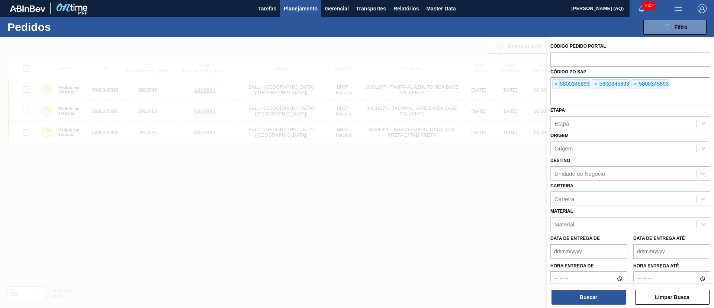
click at [552, 83] on div "× 5800345893 × 5800345893 × 5800345893" at bounding box center [631, 91] width 160 height 28
click at [557, 84] on span "×" at bounding box center [556, 84] width 7 height 9
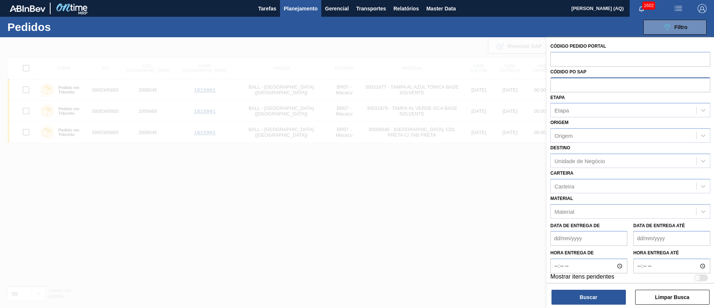
paste input "5800297165"
type input "5800297165"
click at [606, 300] on button "Buscar" at bounding box center [589, 296] width 74 height 15
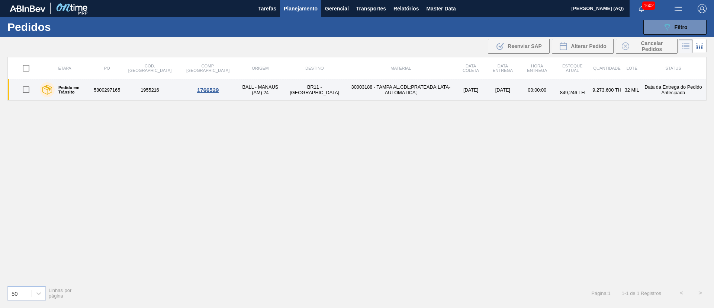
click at [283, 87] on td "BR11 - [GEOGRAPHIC_DATA]" at bounding box center [314, 89] width 63 height 21
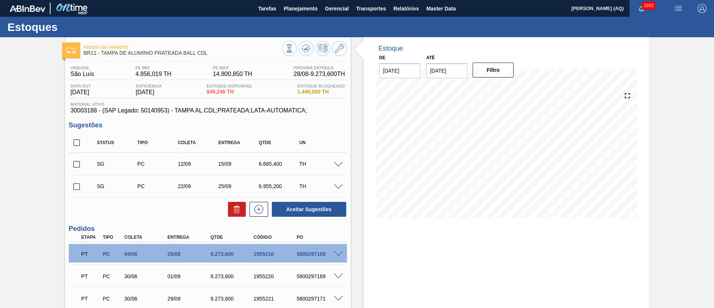
click at [76, 144] on input "checkbox" at bounding box center [77, 143] width 16 height 16
checkbox input "true"
click at [240, 207] on icon at bounding box center [237, 209] width 9 height 9
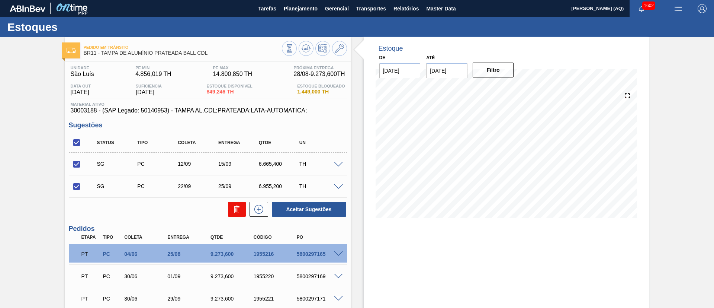
checkbox input "false"
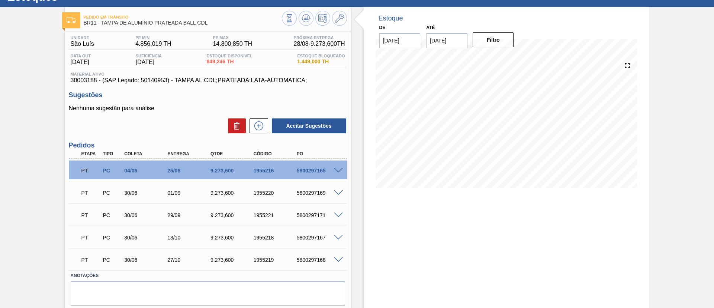
scroll to position [54, 0]
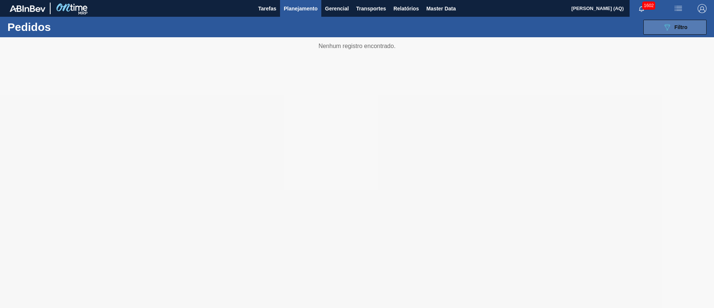
click at [686, 27] on span "Filtro" at bounding box center [681, 27] width 13 height 6
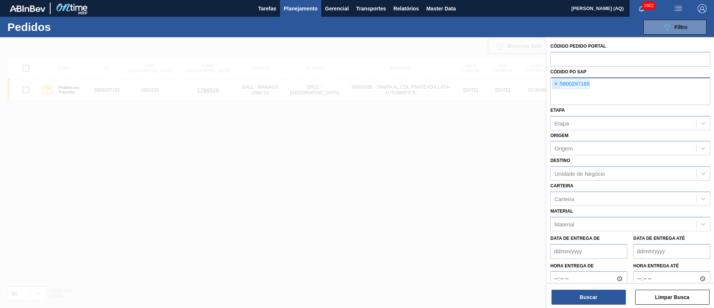
click at [557, 81] on span "×" at bounding box center [556, 84] width 7 height 9
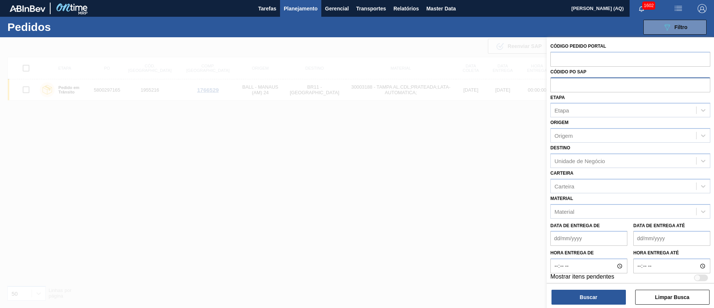
paste input "5800335931"
type input "5800335931"
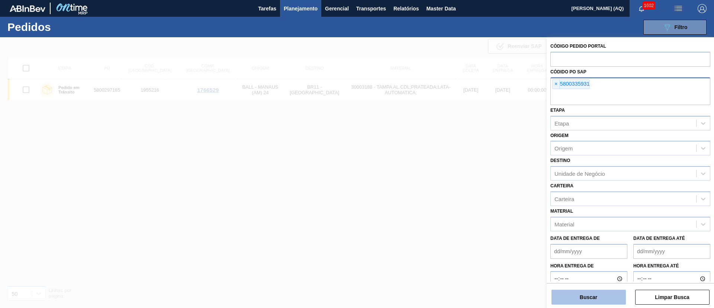
click at [588, 295] on button "Buscar" at bounding box center [589, 296] width 74 height 15
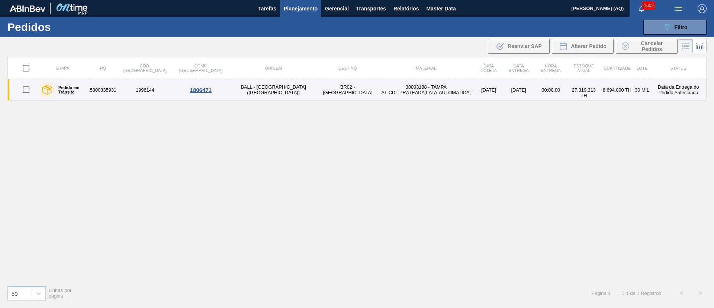
click at [113, 90] on td "5800335931" at bounding box center [103, 89] width 29 height 21
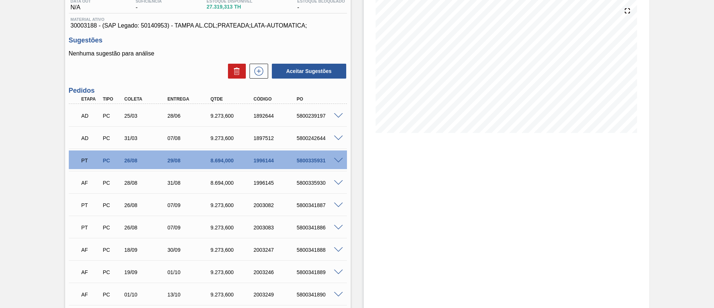
scroll to position [109, 0]
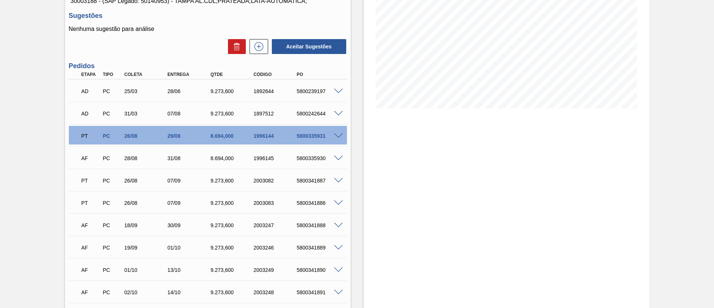
click at [338, 157] on span at bounding box center [338, 159] width 9 height 6
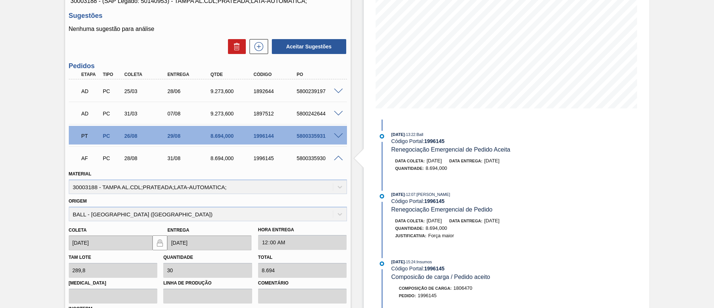
click at [338, 133] on span at bounding box center [338, 136] width 9 height 6
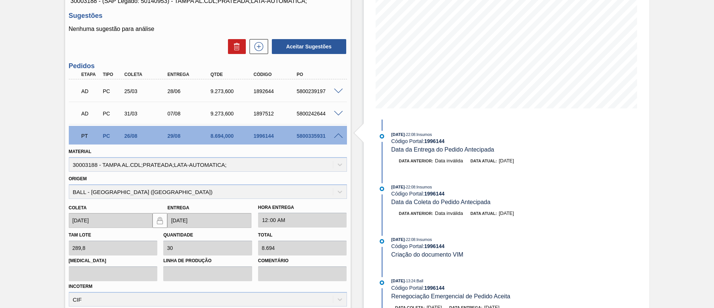
click at [342, 134] on div at bounding box center [339, 135] width 15 height 6
click at [334, 137] on span at bounding box center [338, 136] width 9 height 6
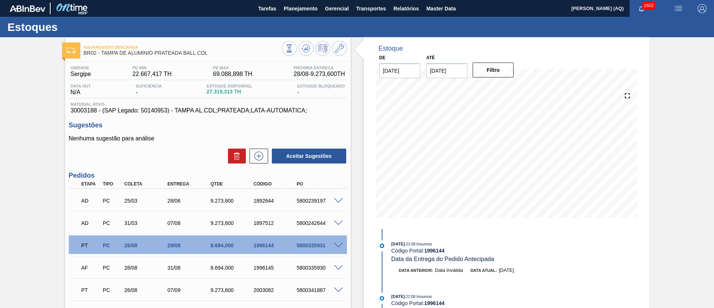
scroll to position [56, 0]
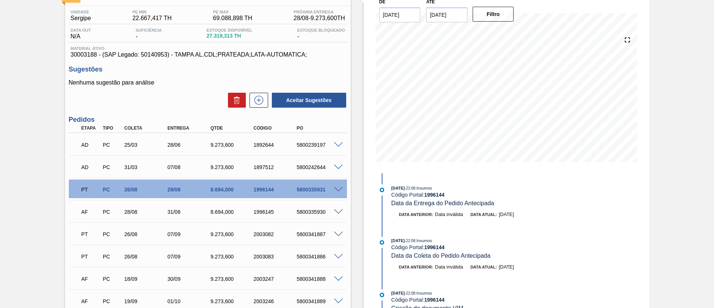
click at [337, 211] on span at bounding box center [338, 212] width 9 height 6
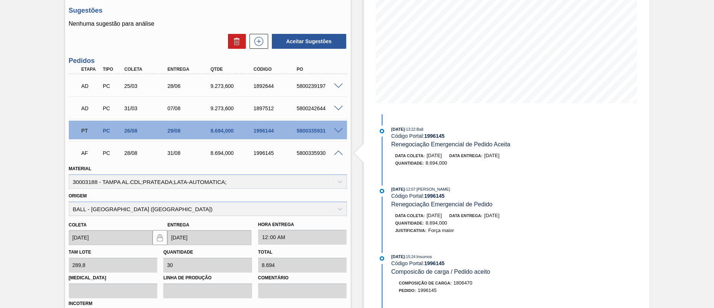
scroll to position [112, 0]
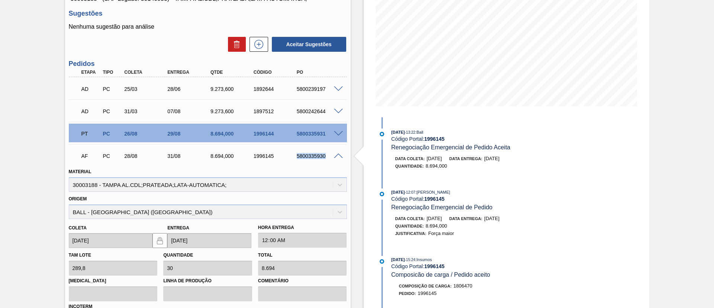
drag, startPoint x: 327, startPoint y: 157, endPoint x: 290, endPoint y: 158, distance: 36.8
click at [290, 158] on div "AF PC 28/08 31/08 8.694,000 1996145 5800335930" at bounding box center [206, 155] width 259 height 15
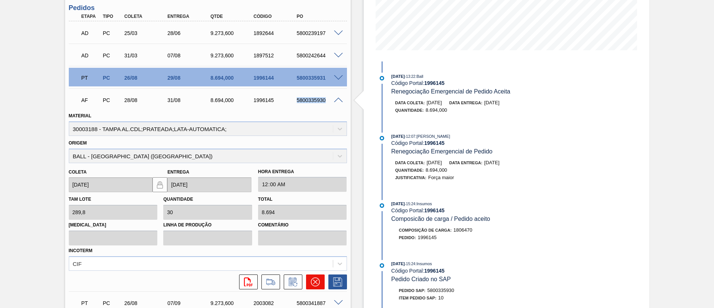
click at [317, 280] on icon at bounding box center [315, 281] width 9 height 9
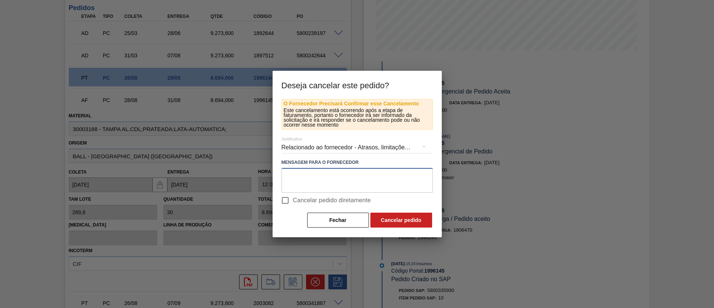
click at [365, 174] on textarea at bounding box center [357, 180] width 151 height 25
type textarea "Espaço unidade"
click at [337, 200] on span "Cancelar pedido diretamente" at bounding box center [332, 200] width 78 height 9
click at [293, 200] on input "Cancelar pedido diretamente" at bounding box center [286, 200] width 16 height 16
checkbox input "true"
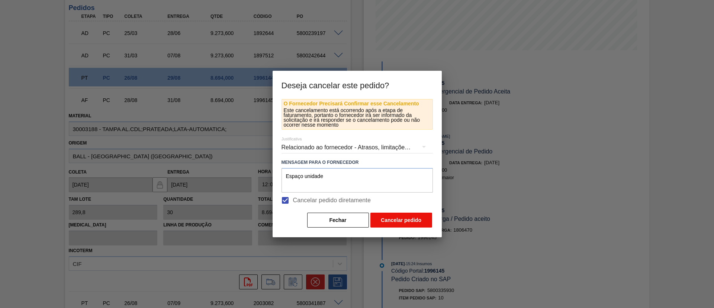
click at [393, 215] on button "Cancelar pedido" at bounding box center [402, 219] width 62 height 15
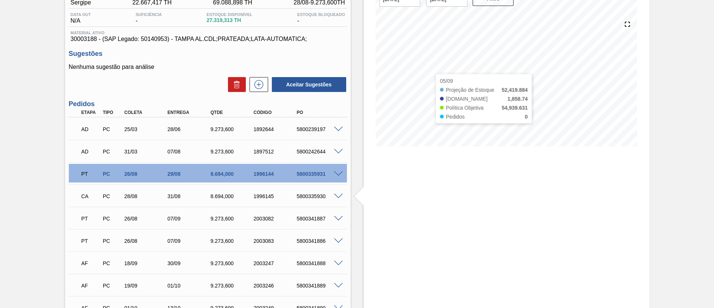
scroll to position [0, 0]
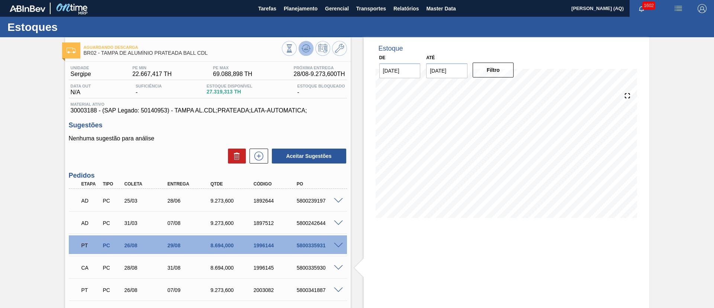
click at [305, 47] on icon at bounding box center [306, 48] width 9 height 9
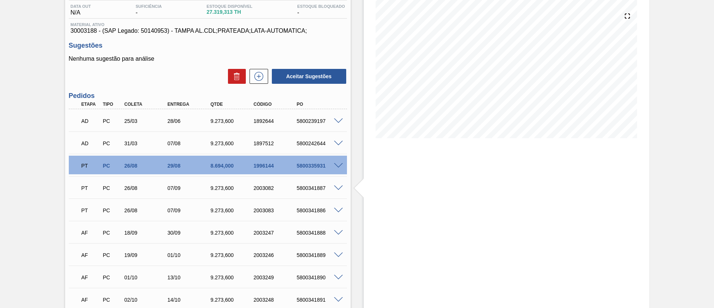
scroll to position [112, 0]
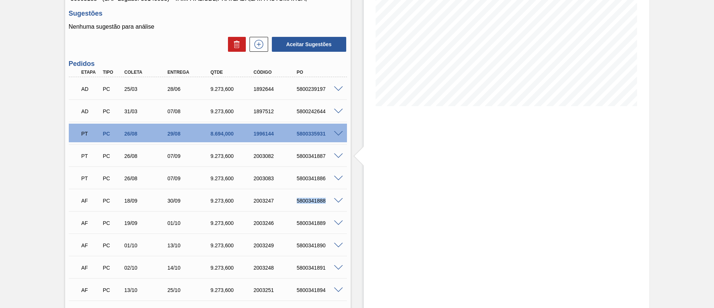
drag, startPoint x: 324, startPoint y: 199, endPoint x: 293, endPoint y: 199, distance: 30.9
click at [293, 199] on div "5800341888" at bounding box center [313, 201] width 43 height 6
drag, startPoint x: 326, startPoint y: 222, endPoint x: 295, endPoint y: 222, distance: 31.6
click at [295, 222] on div "5800341889" at bounding box center [319, 223] width 48 height 6
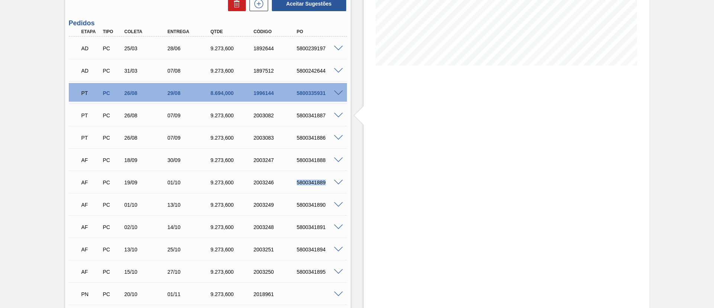
scroll to position [167, 0]
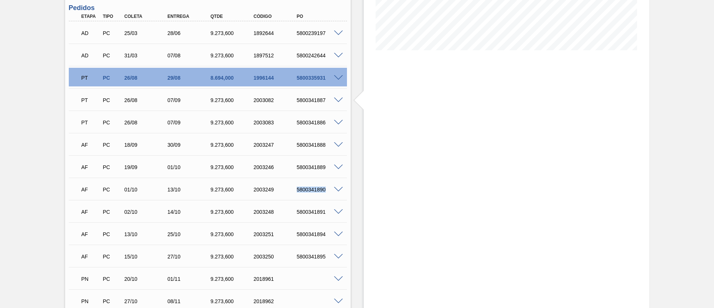
drag, startPoint x: 326, startPoint y: 189, endPoint x: 295, endPoint y: 189, distance: 31.6
click at [295, 189] on div "5800341890" at bounding box center [319, 189] width 48 height 6
drag, startPoint x: 325, startPoint y: 210, endPoint x: 295, endPoint y: 212, distance: 29.8
click at [295, 212] on div "5800341891" at bounding box center [319, 212] width 48 height 6
drag, startPoint x: 327, startPoint y: 234, endPoint x: 294, endPoint y: 233, distance: 33.5
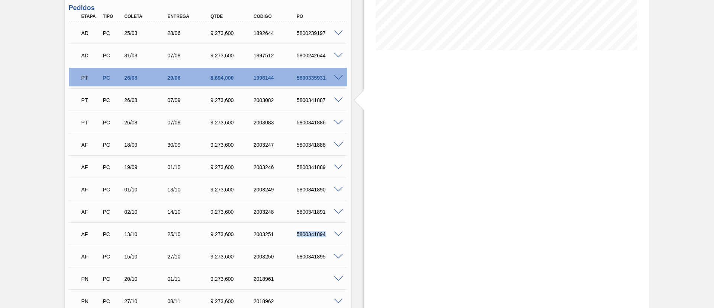
click at [294, 233] on div "5800341894" at bounding box center [313, 234] width 43 height 6
drag, startPoint x: 327, startPoint y: 254, endPoint x: 297, endPoint y: 255, distance: 29.8
click at [297, 255] on div "5800341895" at bounding box center [319, 256] width 48 height 6
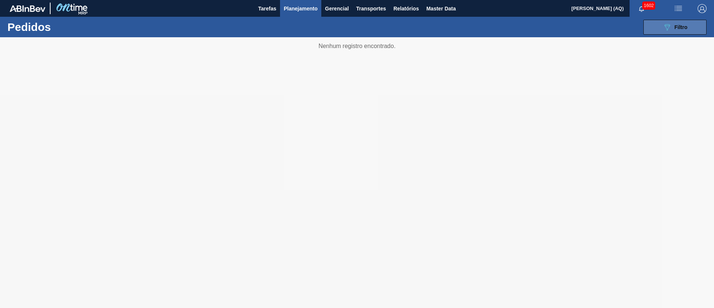
click at [663, 24] on icon "089F7B8B-B2A5-4AFE-B5C0-19BA573D28AC" at bounding box center [667, 27] width 9 height 9
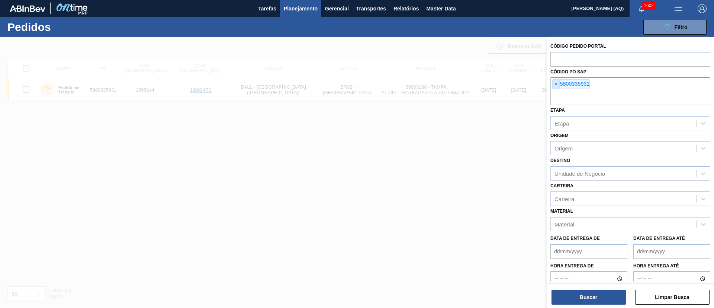
click at [558, 86] on span "×" at bounding box center [556, 84] width 7 height 9
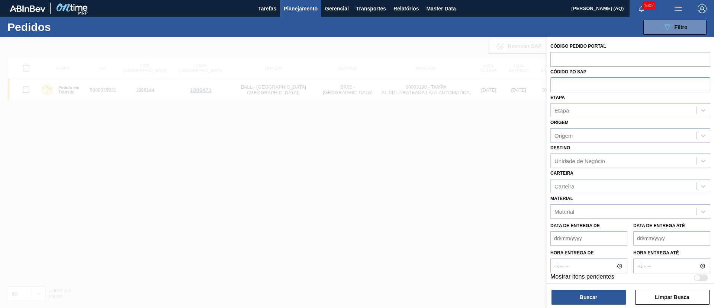
paste input "5800335542"
type input "5800335542"
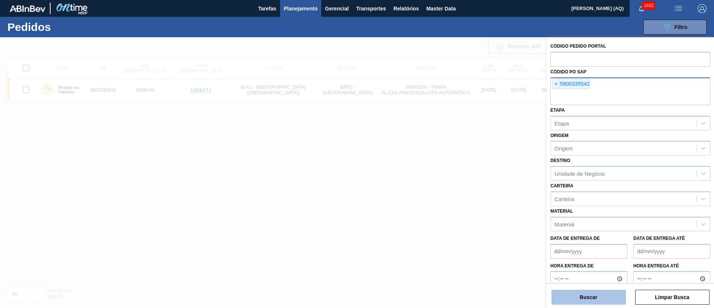
click at [597, 302] on button "Buscar" at bounding box center [589, 296] width 74 height 15
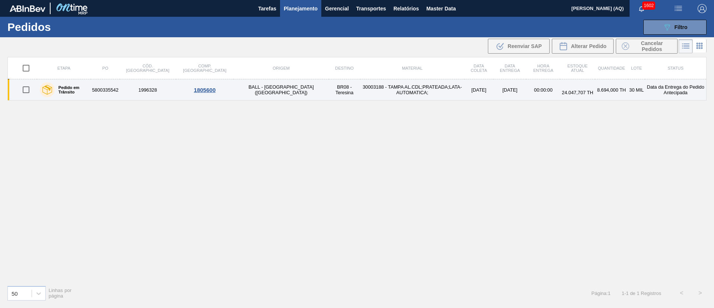
click at [361, 90] on td "30003188 - TAMPA AL.CDL;PRATEADA;LATA-AUTOMATICA;" at bounding box center [413, 89] width 104 height 21
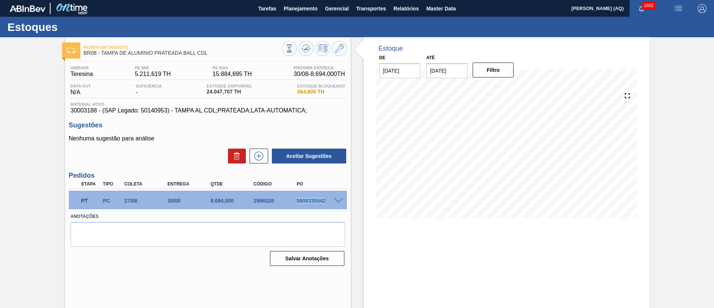
drag, startPoint x: 328, startPoint y: 201, endPoint x: 292, endPoint y: 197, distance: 36.7
click at [292, 197] on div "PT PC 27/08 30/08 8.694,000 1996328 5800335542" at bounding box center [206, 199] width 259 height 15
click at [333, 202] on div at bounding box center [339, 200] width 15 height 6
click at [340, 201] on span at bounding box center [338, 201] width 9 height 6
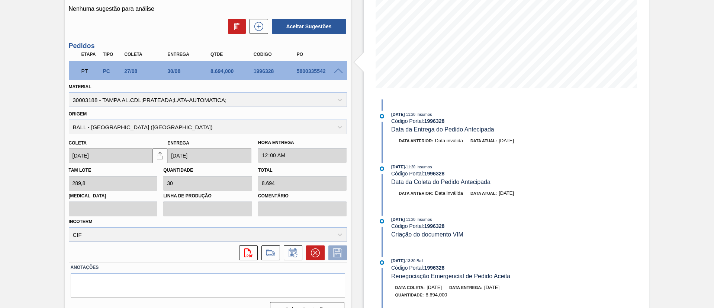
scroll to position [145, 0]
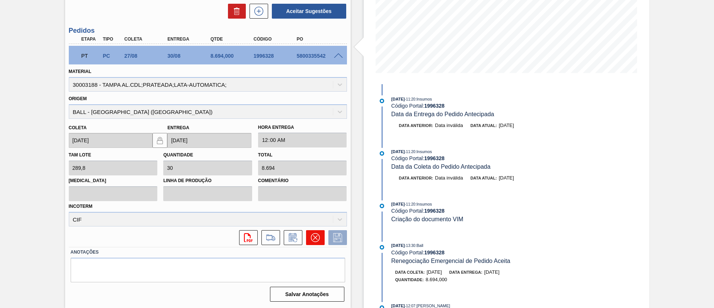
click at [316, 238] on icon at bounding box center [315, 237] width 4 height 4
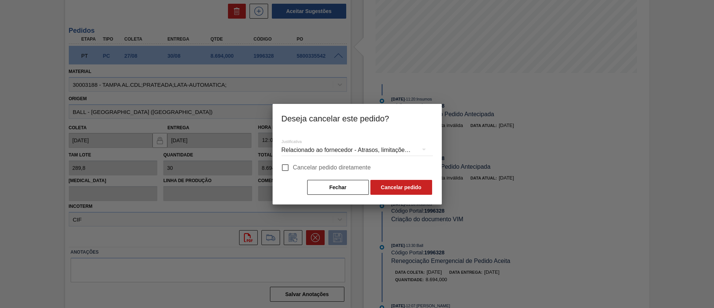
click at [345, 169] on span "Cancelar pedido diretamente" at bounding box center [332, 167] width 78 height 9
click at [293, 169] on input "Cancelar pedido diretamente" at bounding box center [286, 168] width 16 height 16
checkbox input "true"
click at [388, 188] on button "Cancelar pedido" at bounding box center [402, 187] width 62 height 15
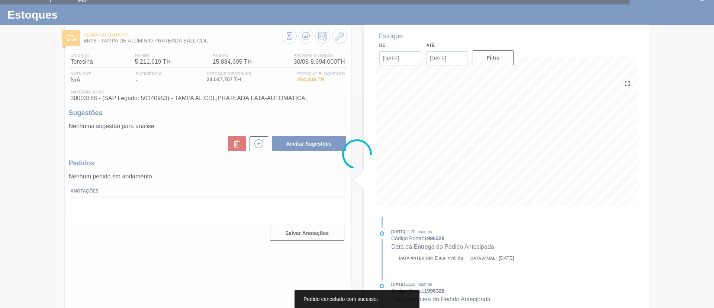
scroll to position [12, 0]
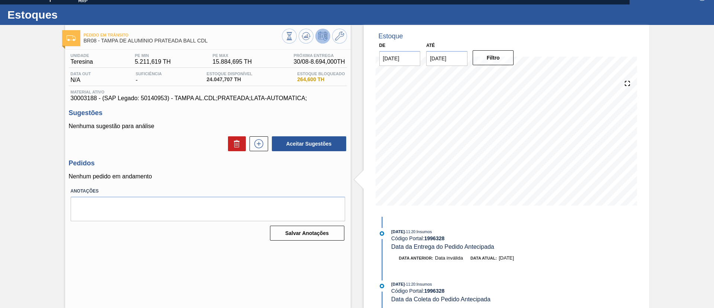
click at [323, 35] on icon at bounding box center [322, 36] width 9 height 9
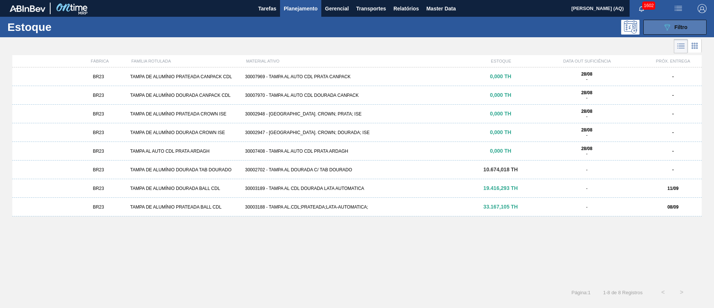
click at [661, 30] on button "089F7B8B-B2A5-4AFE-B5C0-19BA573D28AC Filtro" at bounding box center [675, 27] width 63 height 15
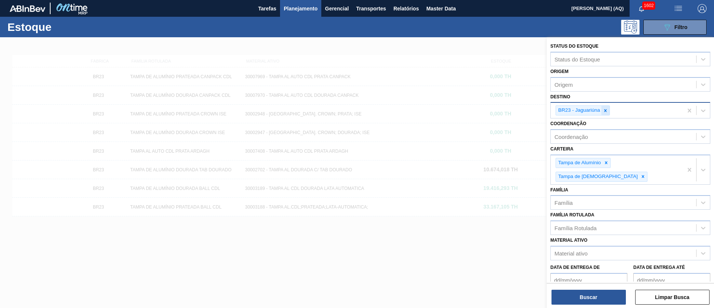
click at [605, 111] on icon at bounding box center [605, 110] width 3 height 3
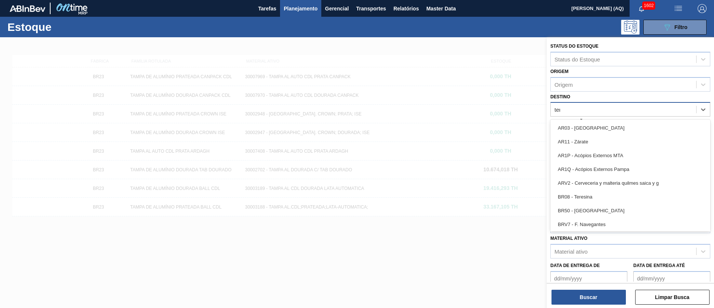
type input "tere"
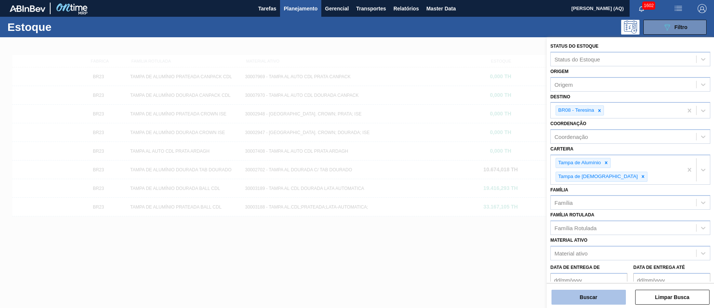
click at [589, 295] on button "Buscar" at bounding box center [589, 296] width 74 height 15
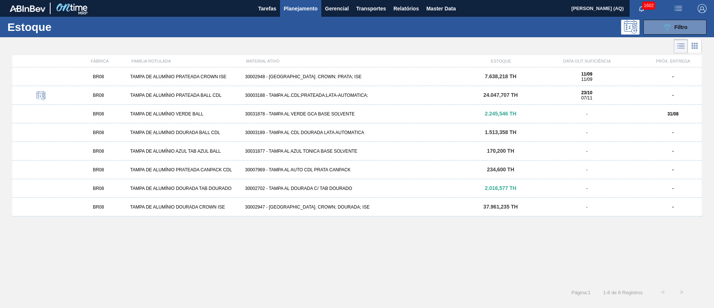
click at [335, 94] on div "30003188 - TAMPA AL.CDL;PRATEADA;LATA-AUTOMATICA;" at bounding box center [357, 95] width 230 height 5
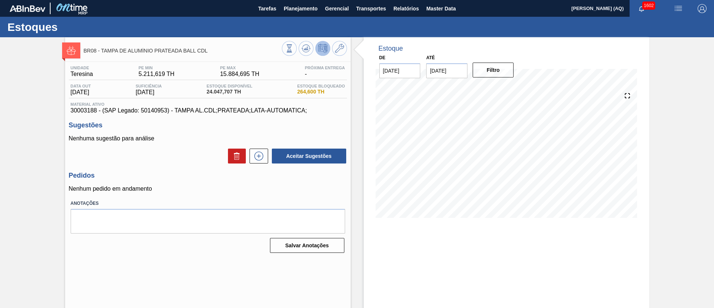
click at [318, 51] on icon at bounding box center [322, 48] width 9 height 9
click at [305, 50] on icon at bounding box center [306, 48] width 9 height 9
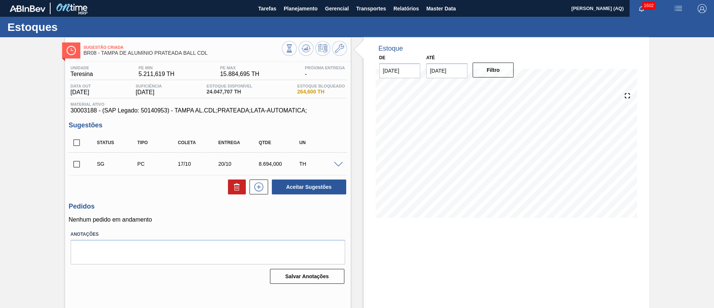
click at [337, 163] on span at bounding box center [338, 165] width 9 height 6
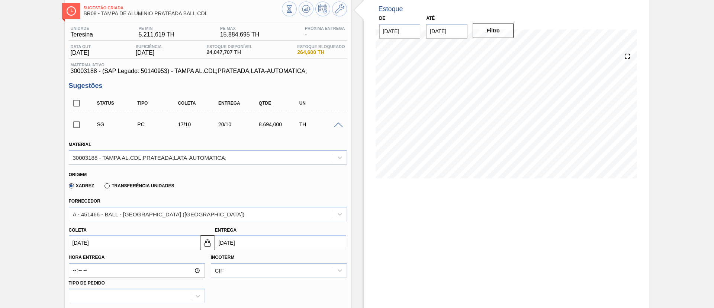
scroll to position [112, 0]
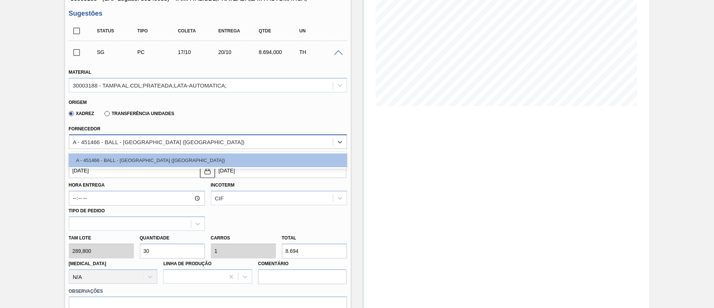
click at [214, 144] on div "A - 451466 - BALL - RECIFE (PE)" at bounding box center [201, 141] width 264 height 11
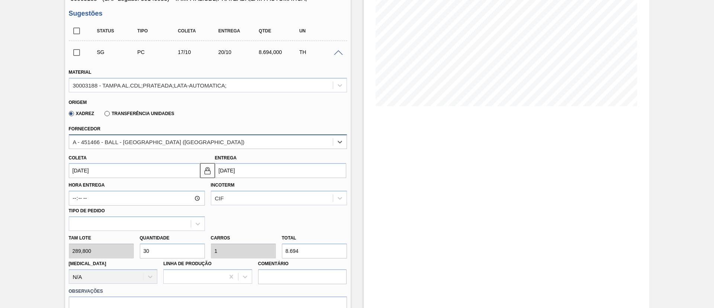
click at [212, 145] on div "A - 451466 - BALL - RECIFE (PE)" at bounding box center [201, 141] width 264 height 11
click at [220, 119] on div "Xadrez Transferência Unidades" at bounding box center [205, 112] width 272 height 15
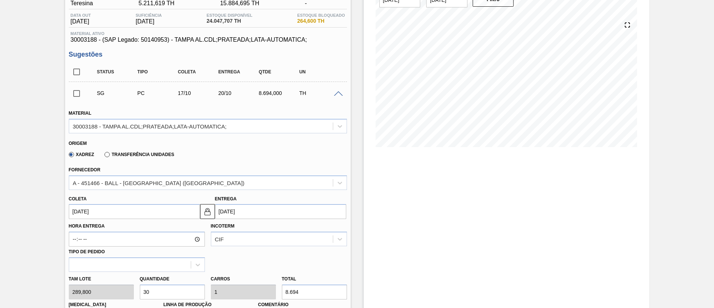
scroll to position [0, 0]
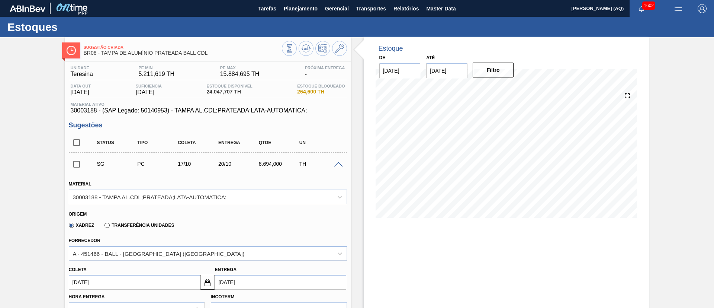
click at [341, 162] on span at bounding box center [338, 165] width 9 height 6
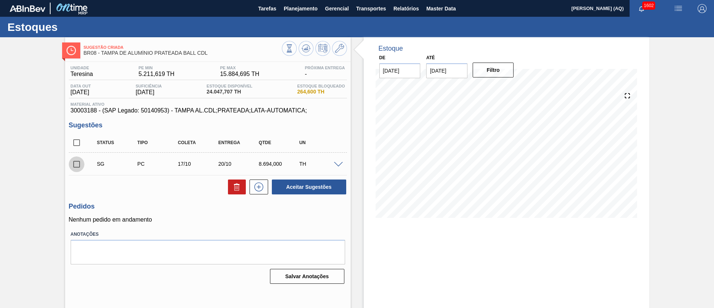
click at [78, 165] on input "checkbox" at bounding box center [77, 164] width 16 height 16
click at [294, 190] on button "Aceitar Sugestões" at bounding box center [309, 186] width 74 height 15
checkbox input "false"
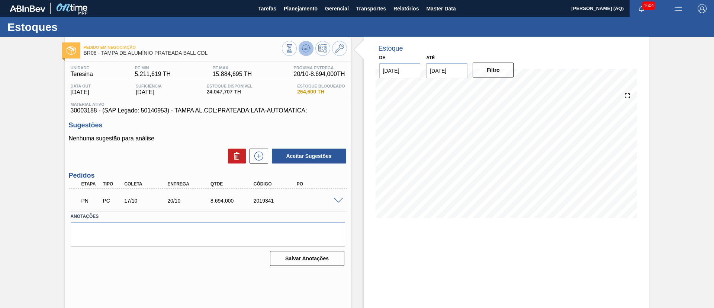
click at [309, 46] on icon at bounding box center [306, 48] width 9 height 9
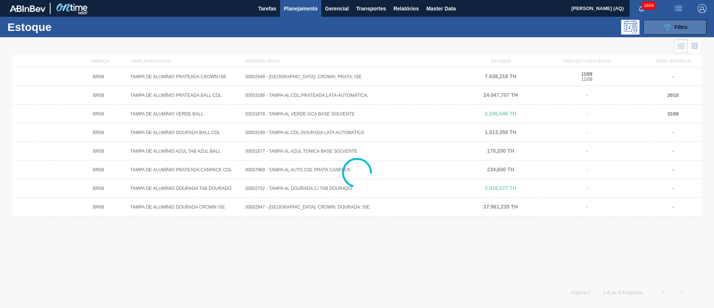
click at [651, 22] on button "089F7B8B-B2A5-4AFE-B5C0-19BA573D28AC Filtro" at bounding box center [675, 27] width 63 height 15
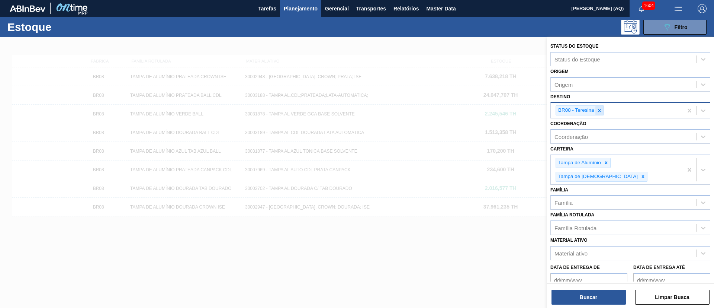
click at [599, 110] on icon at bounding box center [599, 110] width 5 height 5
paste input "5800331789"
click at [600, 110] on icon at bounding box center [599, 110] width 5 height 5
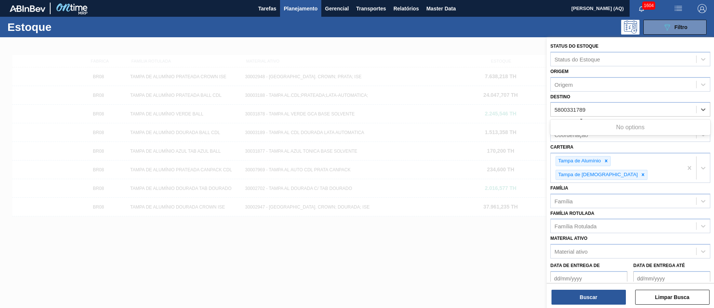
type input "5800331789"
click at [299, 10] on span "Planejamento" at bounding box center [301, 8] width 34 height 9
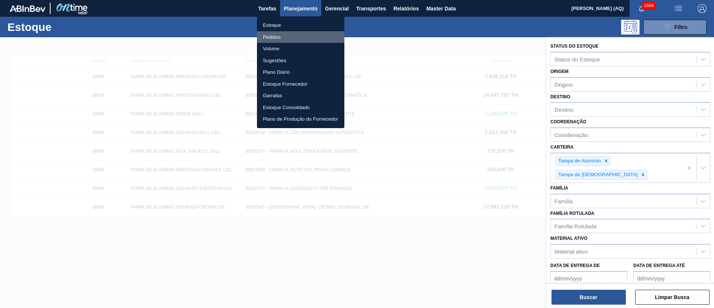
click at [274, 38] on li "Pedidos" at bounding box center [300, 37] width 87 height 12
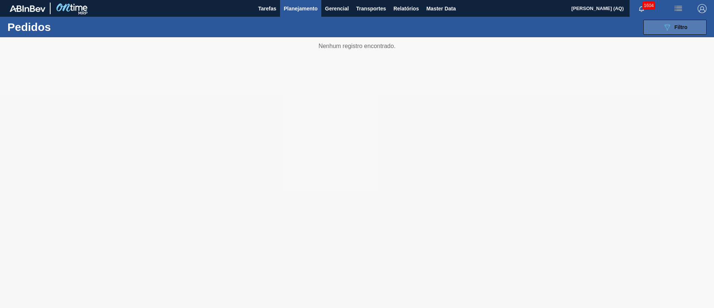
click at [662, 29] on button "089F7B8B-B2A5-4AFE-B5C0-19BA573D28AC Filtro" at bounding box center [675, 27] width 63 height 15
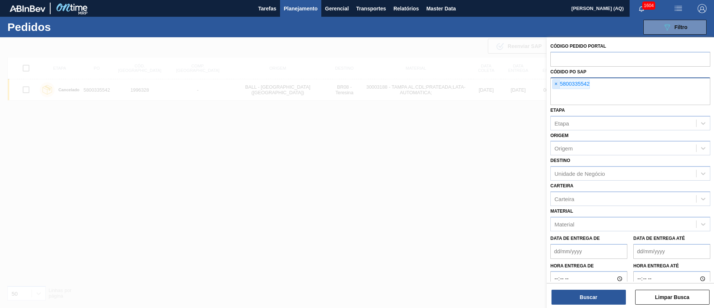
click at [560, 81] on span "×" at bounding box center [556, 84] width 7 height 9
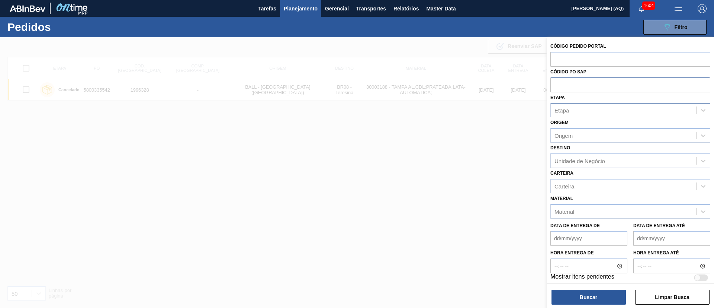
paste input "5800331789"
type input "5800331789"
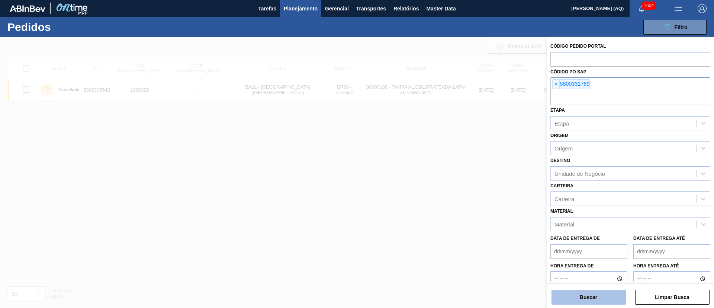
click at [619, 300] on button "Buscar" at bounding box center [589, 296] width 74 height 15
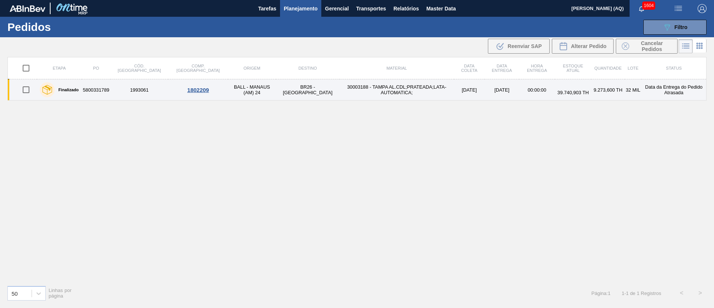
click at [92, 92] on td "5800331789" at bounding box center [96, 89] width 29 height 21
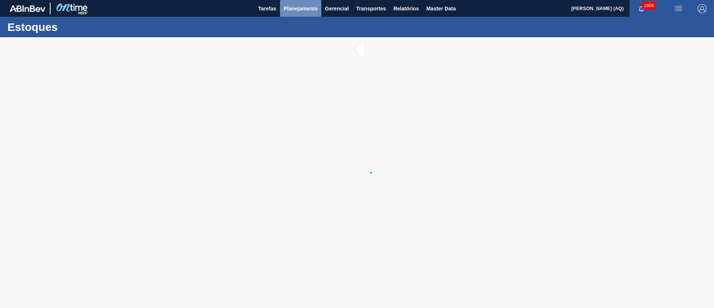
click at [305, 3] on button "Planejamento" at bounding box center [300, 8] width 41 height 17
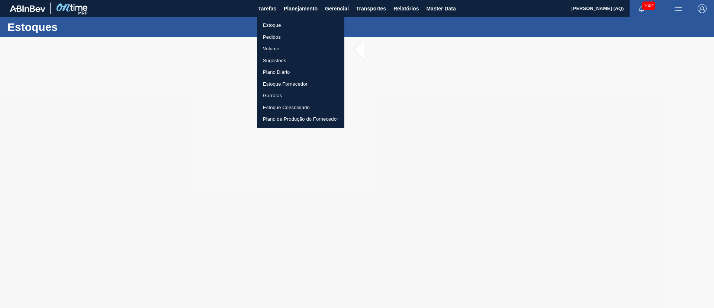
click at [279, 34] on li "Pedidos" at bounding box center [300, 37] width 87 height 12
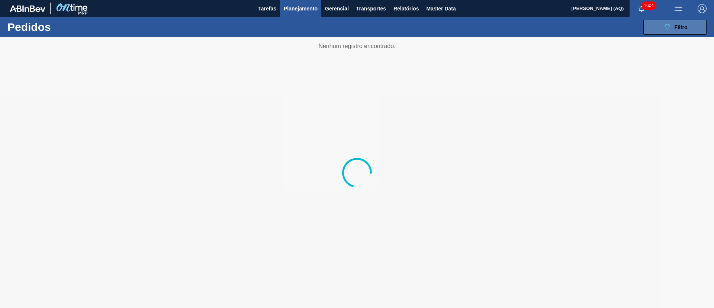
click at [666, 31] on button "089F7B8B-B2A5-4AFE-B5C0-19BA573D28AC Filtro" at bounding box center [675, 27] width 63 height 15
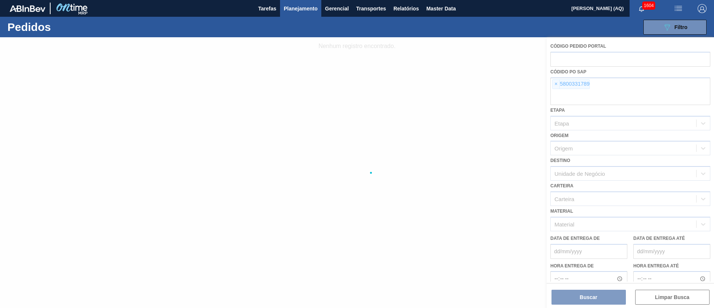
click at [608, 97] on div at bounding box center [357, 172] width 714 height 270
click at [537, 80] on div at bounding box center [357, 172] width 714 height 270
click at [677, 26] on span "Filtro" at bounding box center [681, 27] width 13 height 6
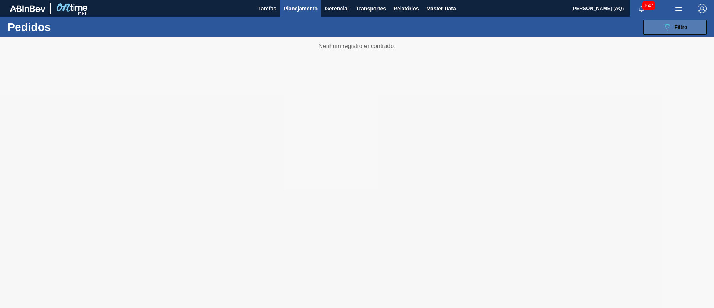
click at [669, 26] on icon "089F7B8B-B2A5-4AFE-B5C0-19BA573D28AC" at bounding box center [667, 27] width 9 height 9
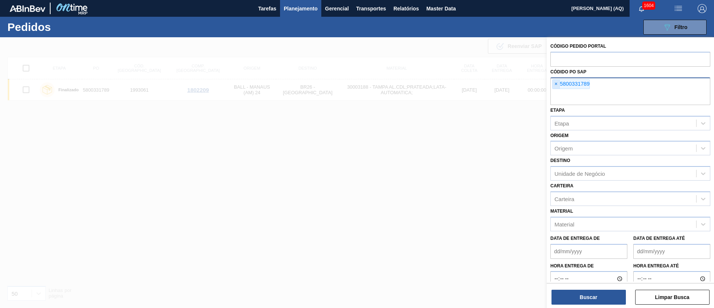
click at [555, 87] on span "×" at bounding box center [556, 84] width 7 height 9
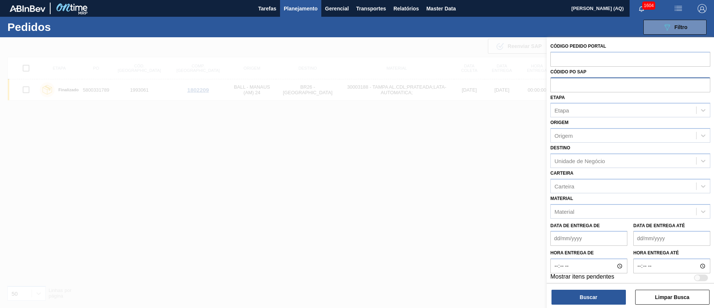
paste input "text"
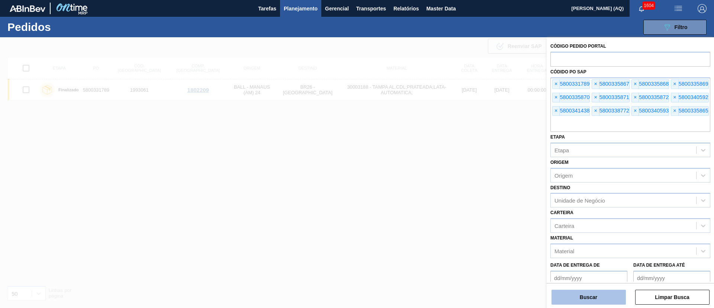
click at [618, 292] on button "Buscar" at bounding box center [589, 296] width 74 height 15
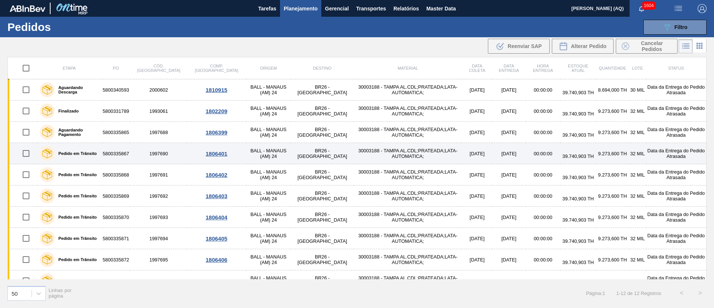
click at [130, 153] on td "5800335867" at bounding box center [116, 153] width 29 height 21
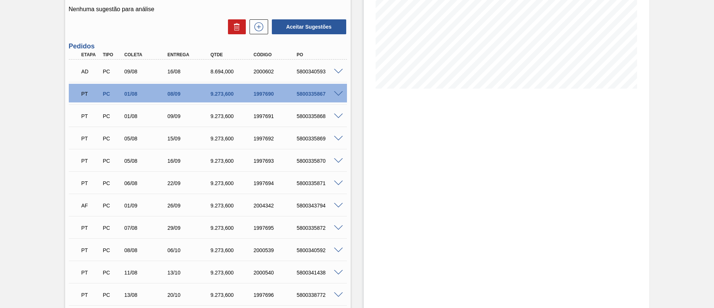
scroll to position [112, 0]
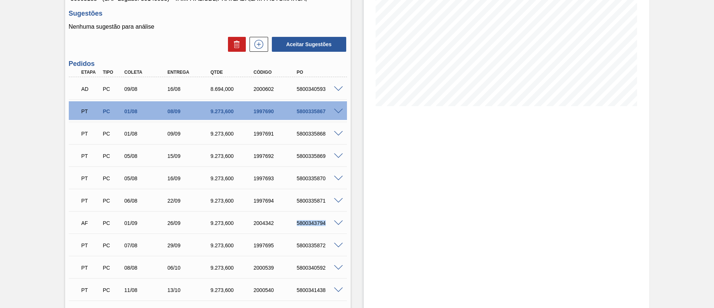
drag, startPoint x: 327, startPoint y: 223, endPoint x: 295, endPoint y: 223, distance: 32.7
click at [295, 223] on div "5800343794" at bounding box center [319, 223] width 48 height 6
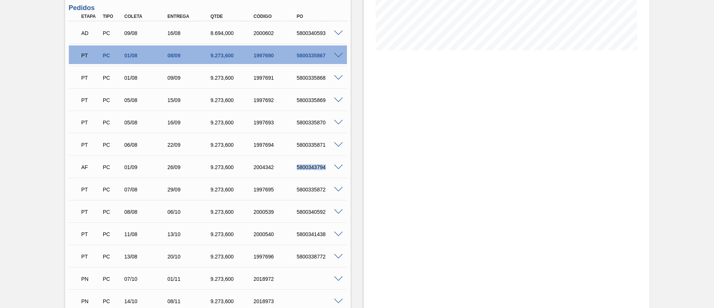
scroll to position [223, 0]
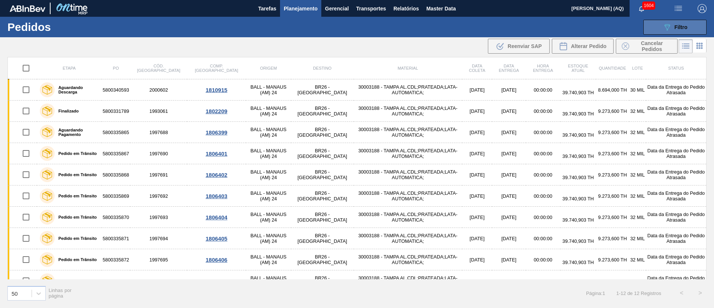
click at [691, 23] on button "089F7B8B-B2A5-4AFE-B5C0-19BA573D28AC Filtro" at bounding box center [675, 27] width 63 height 15
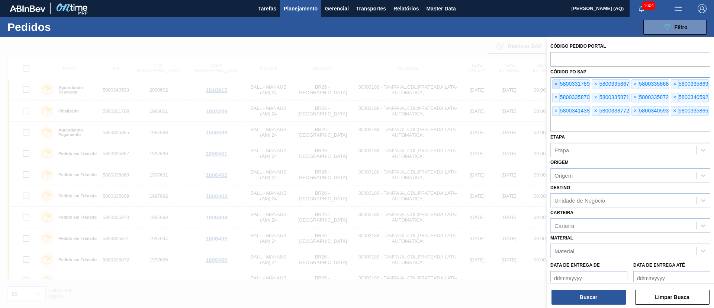
click at [555, 85] on span "×" at bounding box center [556, 84] width 7 height 9
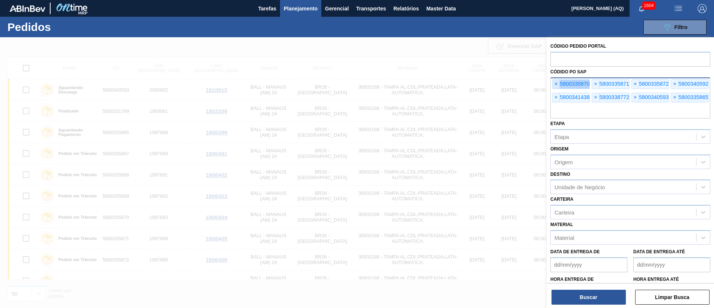
click at [555, 85] on span "×" at bounding box center [556, 84] width 7 height 9
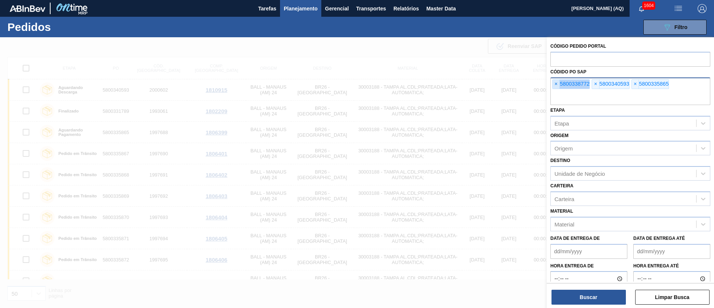
click at [555, 85] on span "×" at bounding box center [556, 84] width 7 height 9
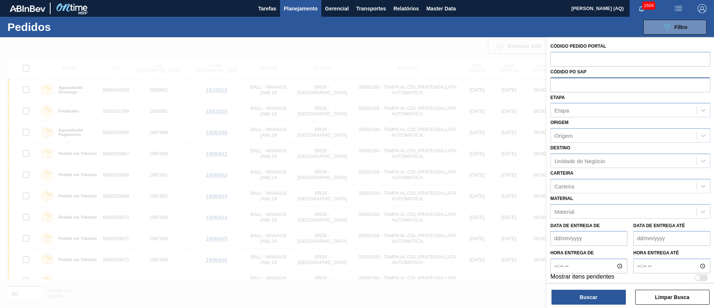
paste input "5800296410"
type input "5800296410"
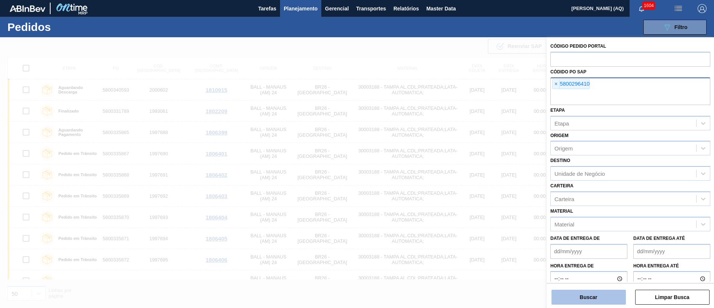
click at [615, 292] on button "Buscar" at bounding box center [589, 296] width 74 height 15
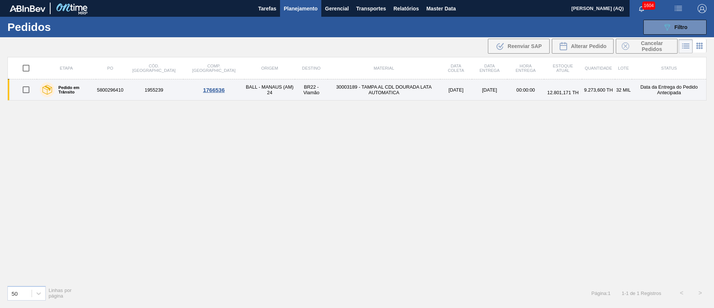
click at [114, 92] on td "5800296410" at bounding box center [110, 89] width 29 height 21
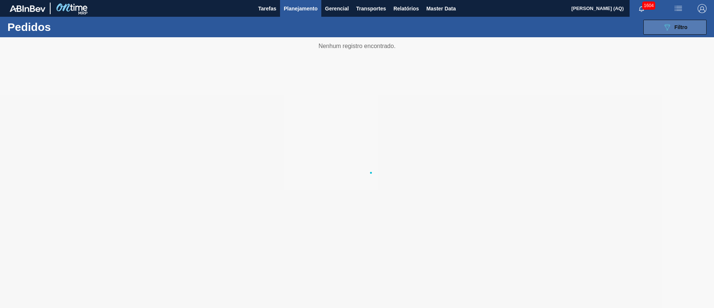
click at [657, 26] on button "089F7B8B-B2A5-4AFE-B5C0-19BA573D28AC Filtro" at bounding box center [675, 27] width 63 height 15
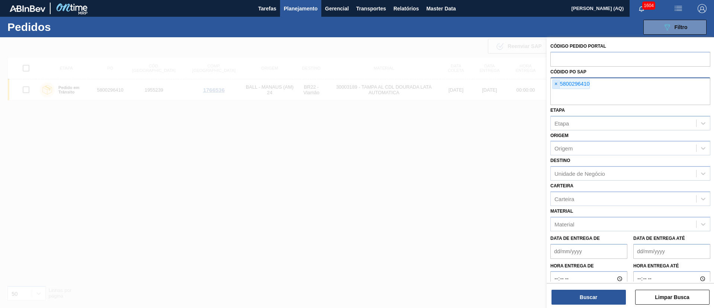
click at [556, 83] on span "×" at bounding box center [556, 84] width 7 height 9
click at [559, 87] on span "×" at bounding box center [556, 84] width 7 height 9
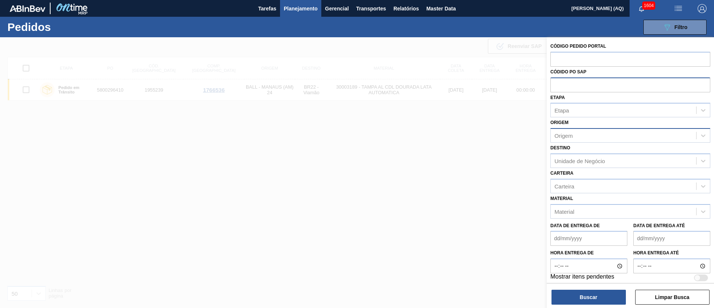
paste input "5800299267"
type input "5800299267"
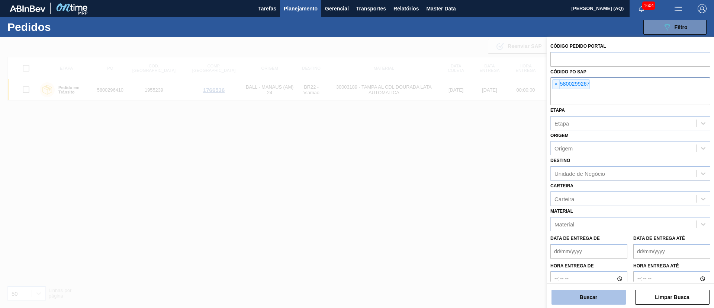
click at [609, 292] on button "Buscar" at bounding box center [589, 296] width 74 height 15
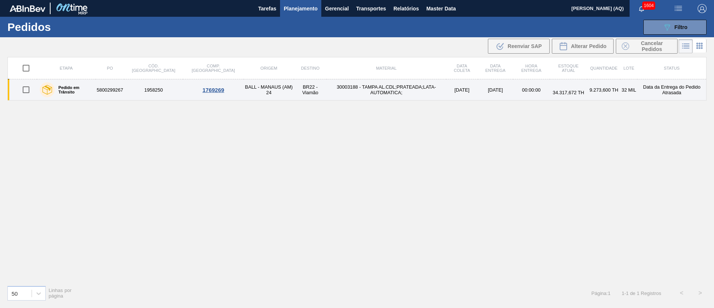
click at [244, 87] on td "BALL - MANAUS (AM) 24" at bounding box center [269, 89] width 50 height 21
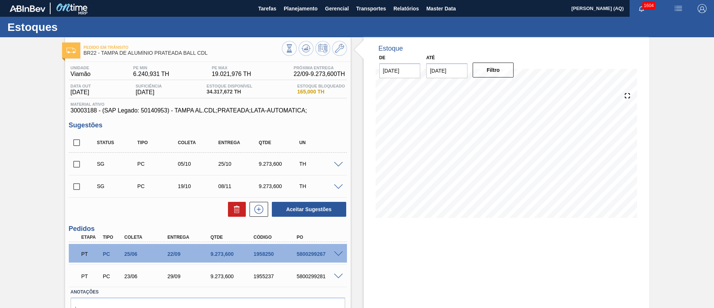
click at [657, 163] on div "Pedido em Trânsito BR22 - TAMPA DE ALUMÍNIO PRATEADA BALL CDL Unidade Viamão PE…" at bounding box center [357, 192] width 714 height 310
click at [301, 10] on span "Planejamento" at bounding box center [301, 8] width 34 height 9
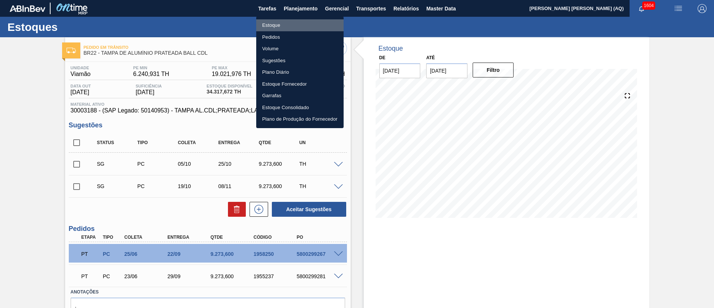
click at [277, 23] on li "Estoque" at bounding box center [299, 25] width 87 height 12
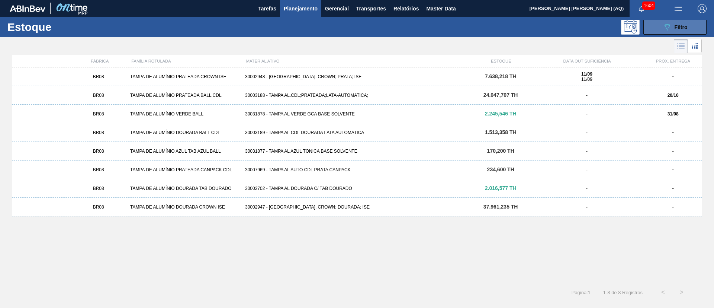
click at [668, 27] on icon "089F7B8B-B2A5-4AFE-B5C0-19BA573D28AC" at bounding box center [667, 27] width 9 height 9
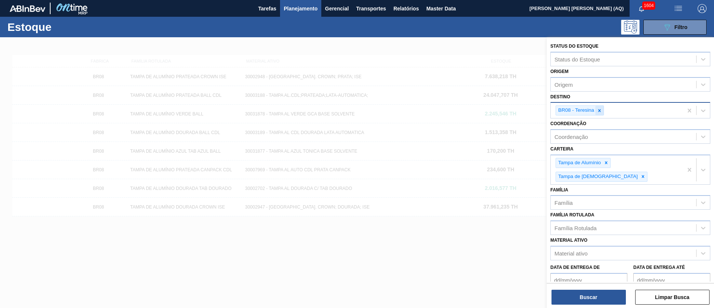
click at [601, 111] on icon at bounding box center [599, 110] width 5 height 5
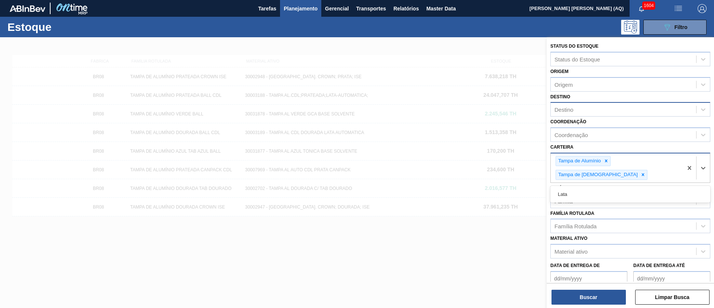
click at [671, 163] on div "Tampa de Alumínio Tampa de Lata" at bounding box center [617, 167] width 132 height 29
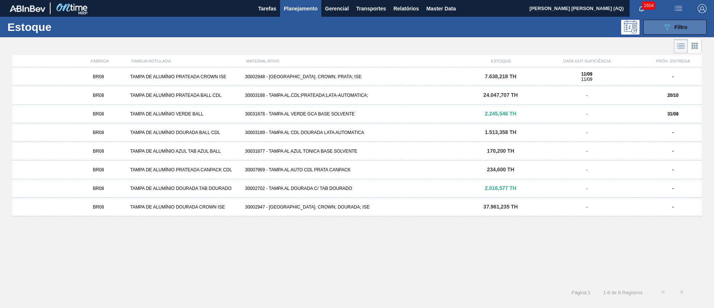
click at [700, 20] on button "089F7B8B-B2A5-4AFE-B5C0-19BA573D28AC Filtro" at bounding box center [675, 27] width 63 height 15
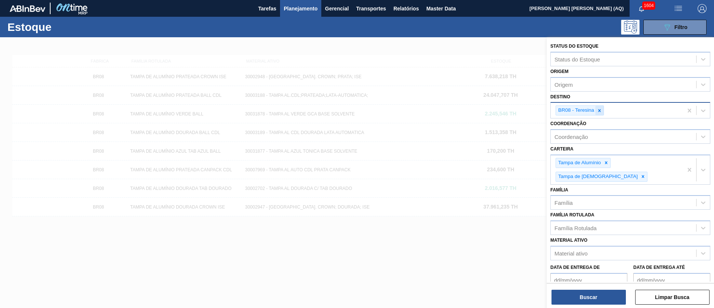
click at [602, 108] on icon at bounding box center [599, 110] width 5 height 5
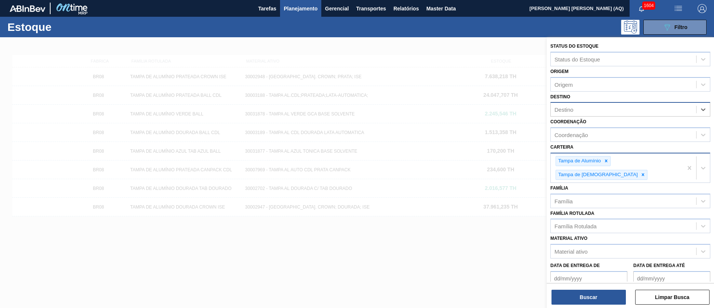
click at [669, 160] on div "Tampa de Alumínio Tampa de Lata" at bounding box center [617, 167] width 132 height 29
type input "tanoa"
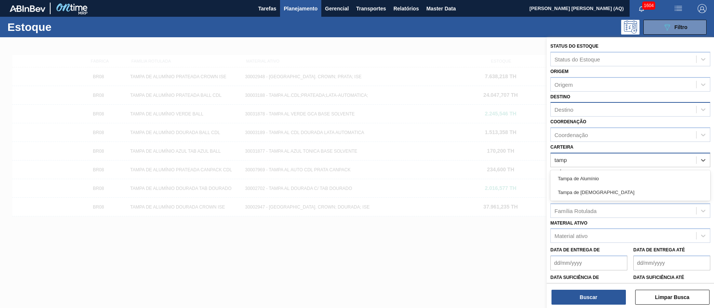
type input "tampa"
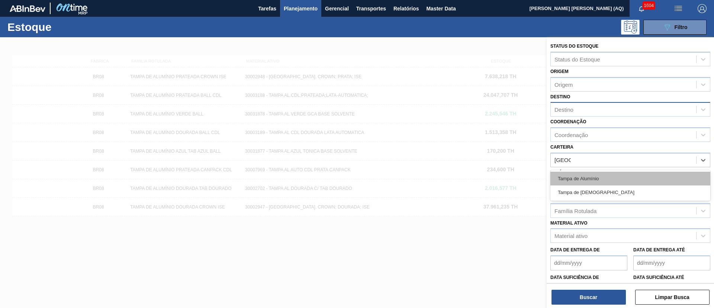
click at [624, 175] on div "Tampa de Alumínio" at bounding box center [631, 179] width 160 height 14
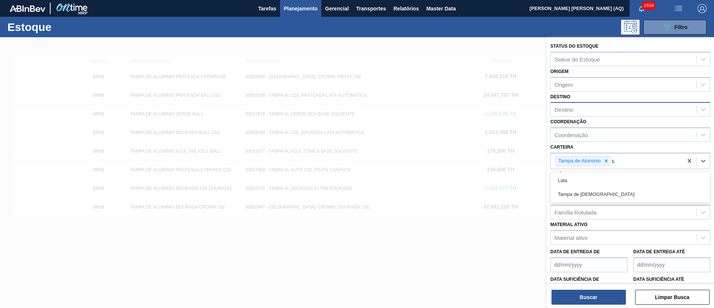
type input "tam"
click at [624, 175] on div "Tampa de [DEMOGRAPHIC_DATA]" at bounding box center [631, 180] width 160 height 14
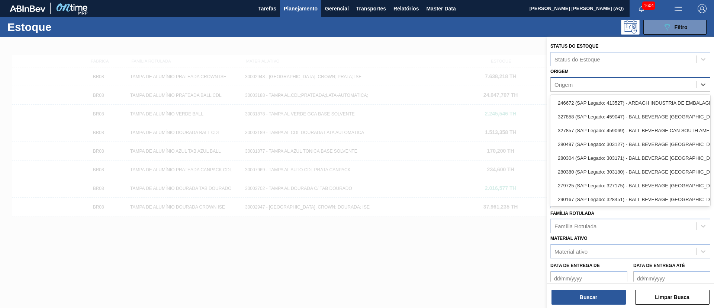
click at [595, 85] on div "Origem" at bounding box center [623, 84] width 145 height 11
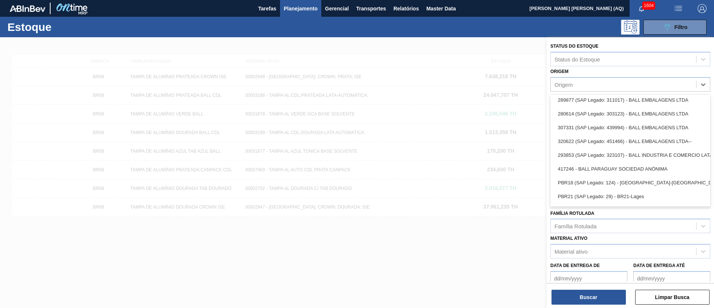
scroll to position [335, 0]
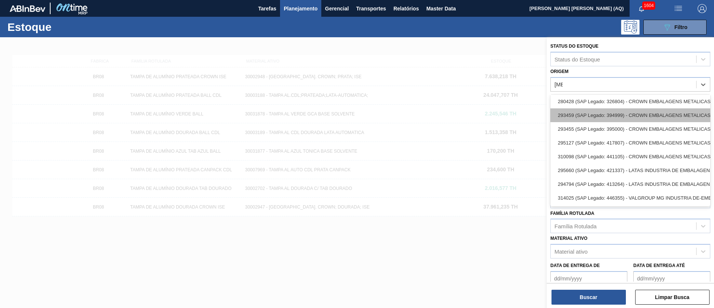
type input "ball"
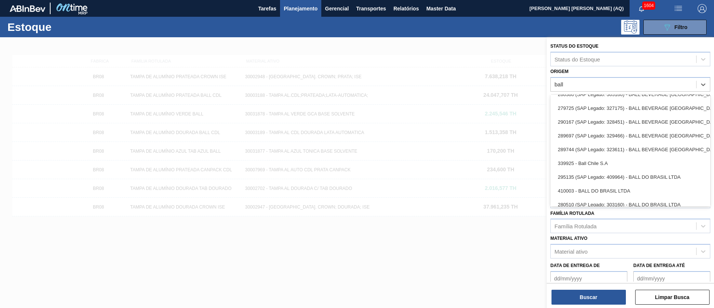
scroll to position [0, 0]
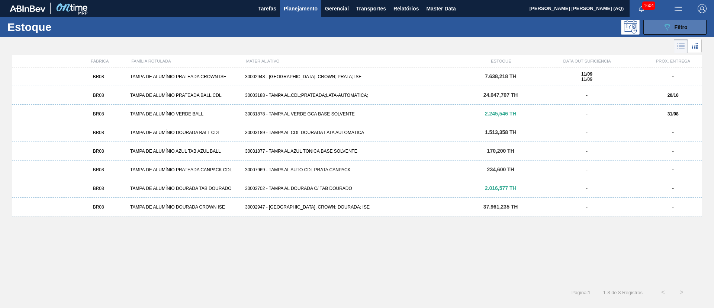
click at [692, 28] on button "089F7B8B-B2A5-4AFE-B5C0-19BA573D28AC Filtro" at bounding box center [675, 27] width 63 height 15
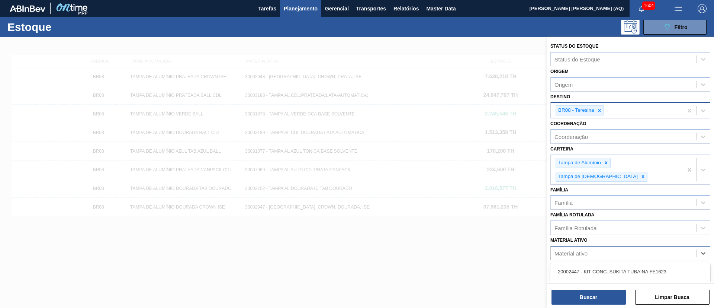
click at [581, 250] on div "Material ativo" at bounding box center [571, 253] width 33 height 6
paste ativo "30018487 30031877 30003189 30002702 30003188 30004690 30009353 30006846 3000468…"
type ativo "30018487 30031877 30003189 30002702 30003188 30004690 30009353 30006846 3000468…"
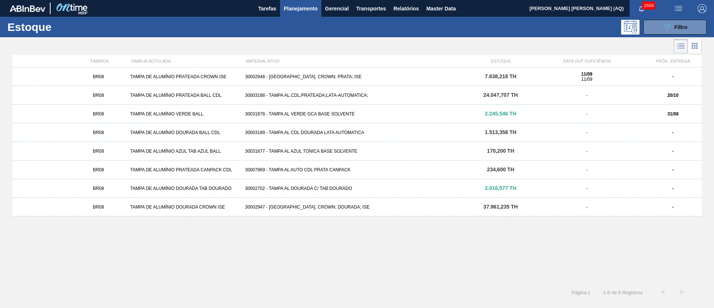
scroll to position [0, 0]
click at [679, 18] on div "Estoque 089F7B8B-B2A5-4AFE-B5C0-19BA573D28AC Filtro" at bounding box center [357, 27] width 714 height 20
click at [684, 23] on div "089F7B8B-B2A5-4AFE-B5C0-19BA573D28AC Filtro" at bounding box center [675, 27] width 25 height 9
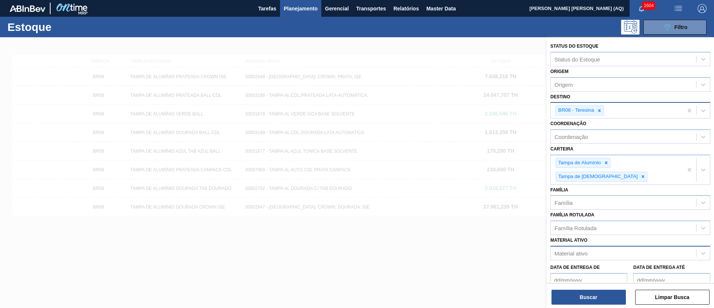
scroll to position [51, 0]
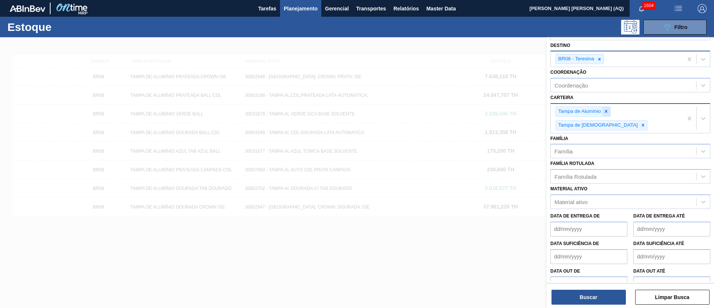
click at [606, 113] on icon at bounding box center [606, 111] width 5 height 5
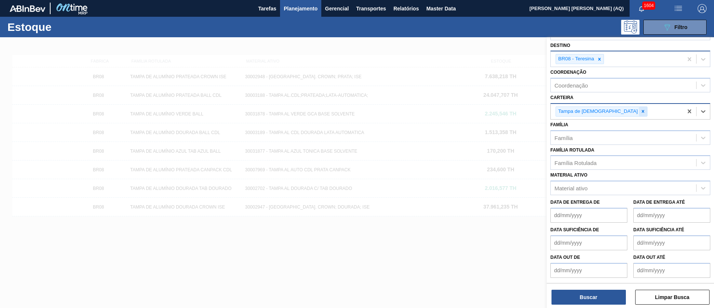
click at [639, 114] on div at bounding box center [643, 111] width 8 height 9
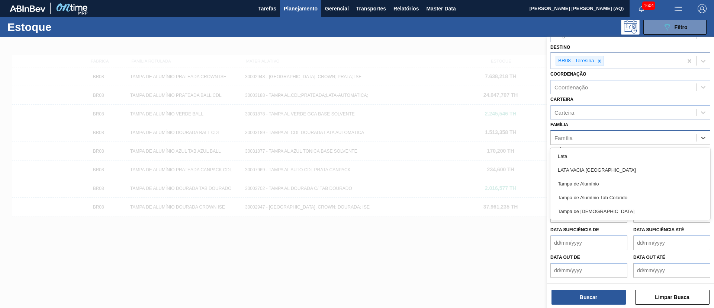
click at [600, 137] on div "Família" at bounding box center [623, 137] width 145 height 11
type input "tampa"
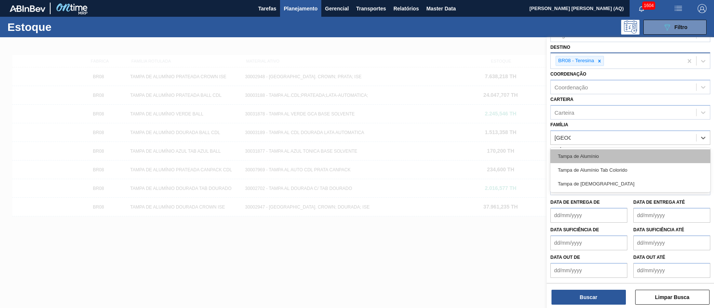
click at [607, 153] on div "Tampa de Alumínio" at bounding box center [631, 156] width 160 height 14
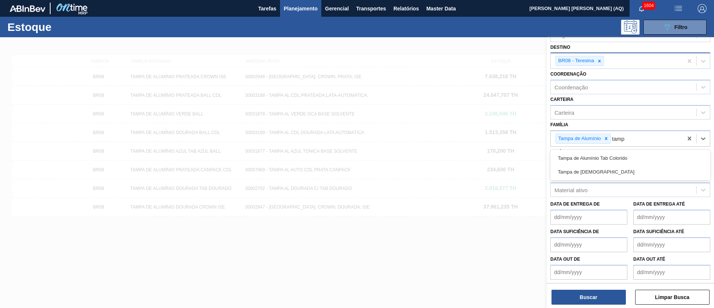
type input "tampa"
click at [607, 153] on div "Tampa de Alumínio Tab Colorido" at bounding box center [631, 158] width 160 height 14
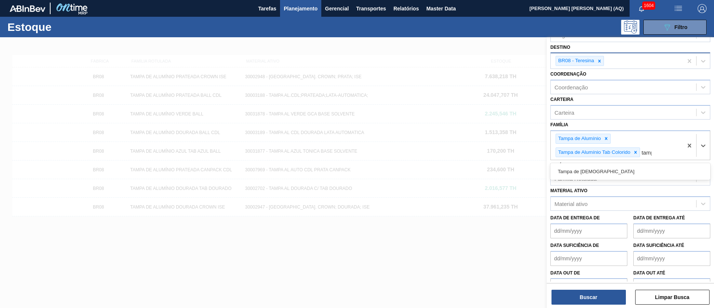
type input "tampa"
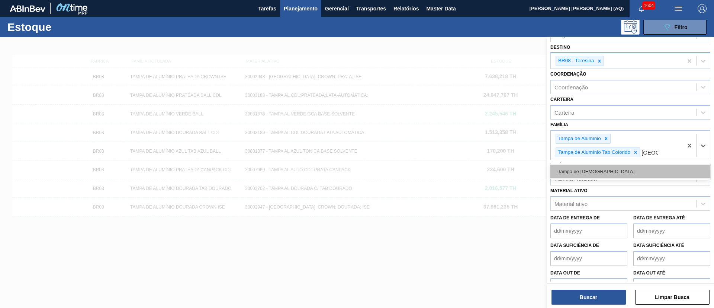
click at [618, 174] on div "Tampa de [DEMOGRAPHIC_DATA]" at bounding box center [631, 171] width 160 height 14
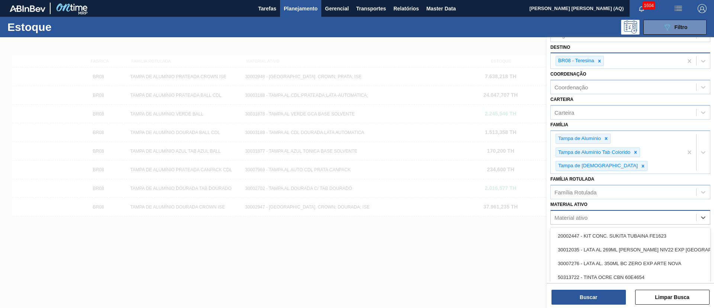
click at [610, 215] on div "Material ativo" at bounding box center [623, 217] width 145 height 11
paste ativo "30018487 30031877 30003189 30002702 30003188 30004690 30009353 30006846 3000468…"
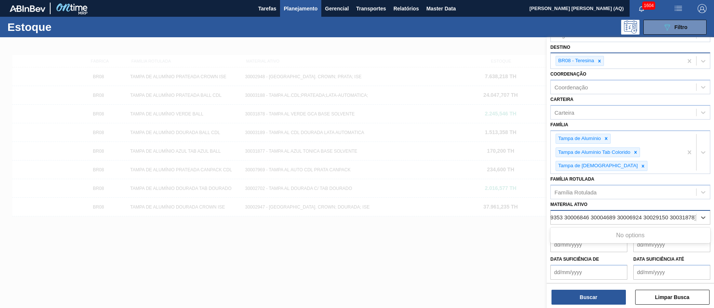
scroll to position [0, 176]
type ativo "30018487 30031877 30003189 30002702 30003188 30004690 30009353 30006846 3000468…"
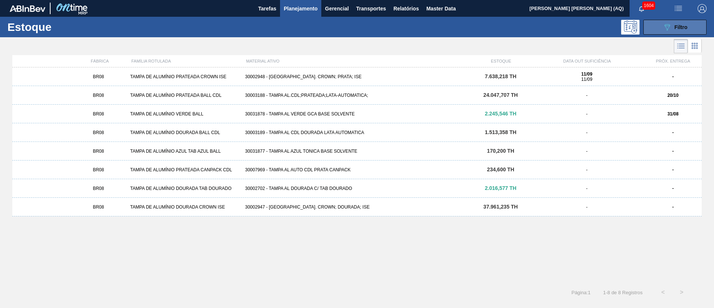
click at [678, 29] on span "Filtro" at bounding box center [681, 27] width 13 height 6
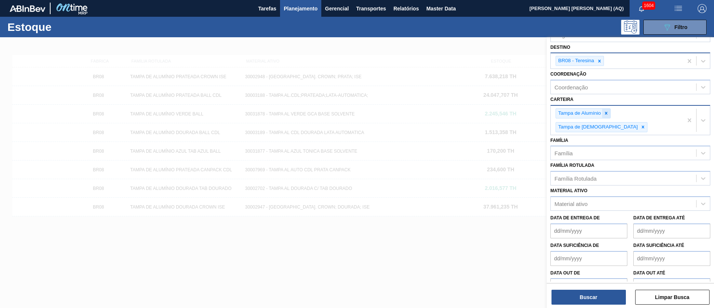
click at [608, 112] on icon at bounding box center [606, 113] width 5 height 5
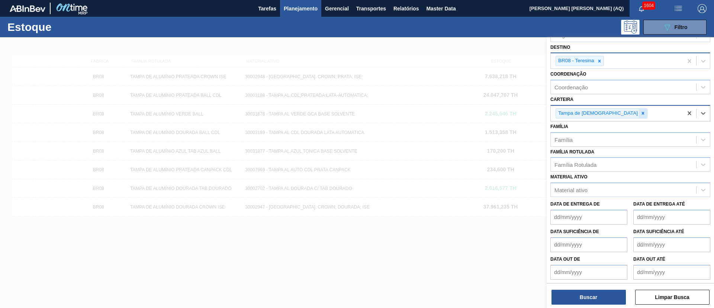
click at [642, 114] on icon at bounding box center [643, 113] width 3 height 3
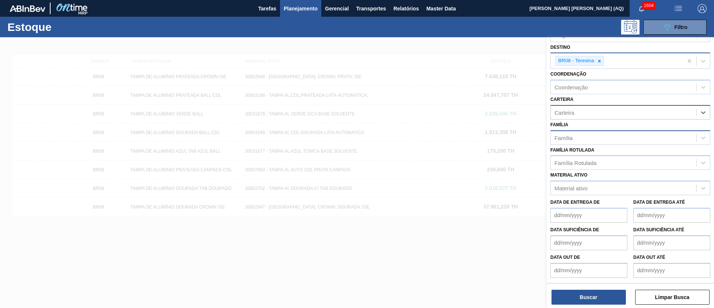
click at [596, 138] on div "Família" at bounding box center [623, 137] width 145 height 11
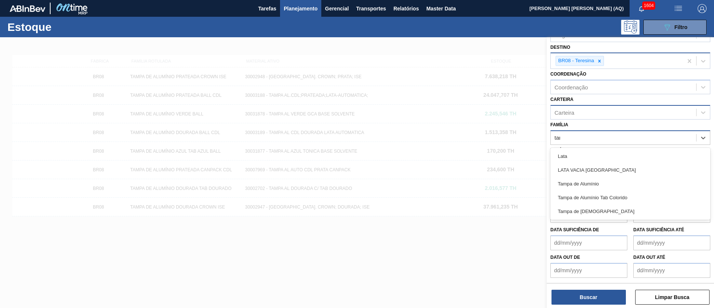
type input "tampa"
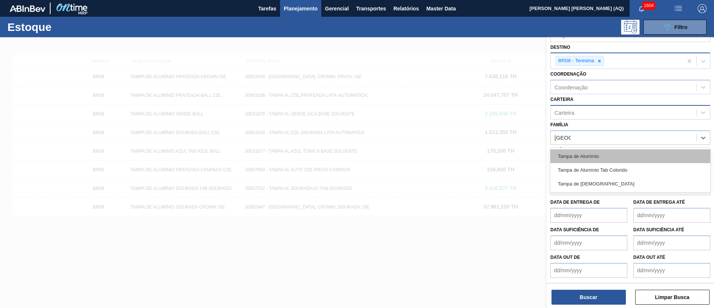
click at [604, 153] on div "Tampa de Alumínio" at bounding box center [631, 156] width 160 height 14
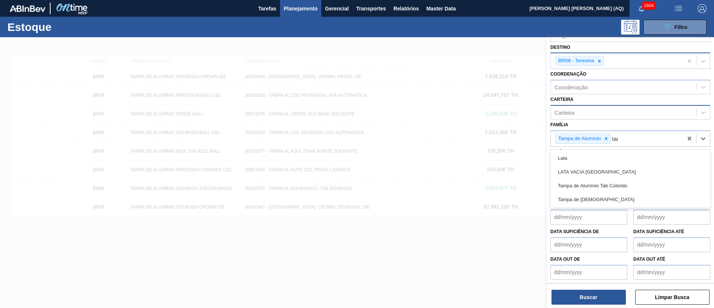
type input "tampa"
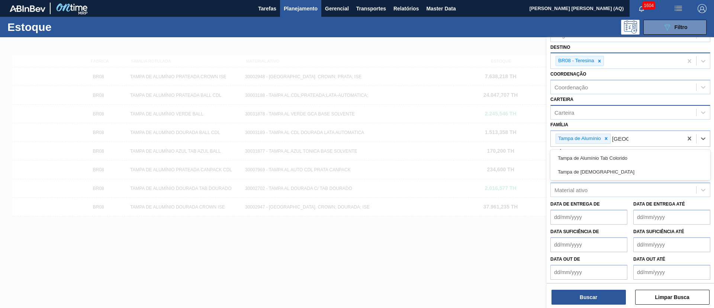
click at [604, 153] on div "Tampa de Alumínio Tab Colorido" at bounding box center [631, 158] width 160 height 14
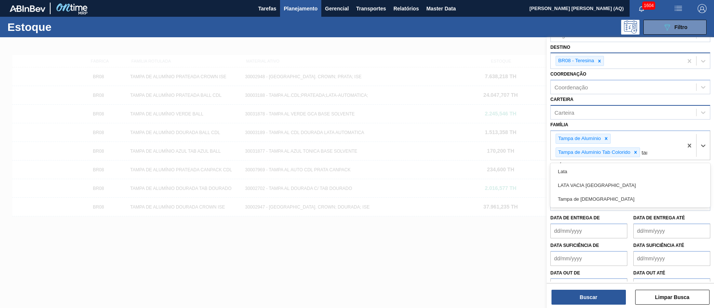
type input "tampa"
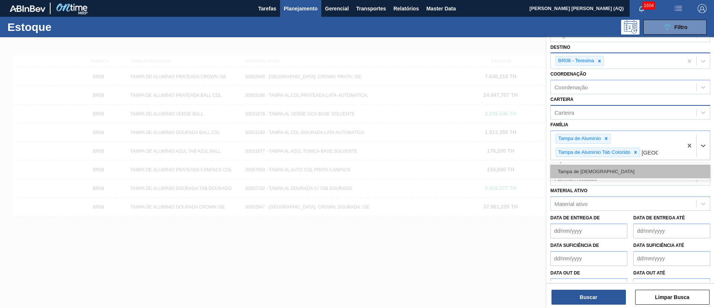
click at [631, 167] on div "Tampa de [DEMOGRAPHIC_DATA]" at bounding box center [631, 171] width 160 height 14
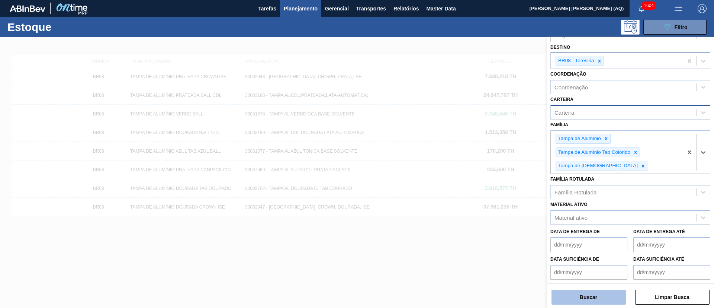
click at [595, 293] on button "Buscar" at bounding box center [589, 296] width 74 height 15
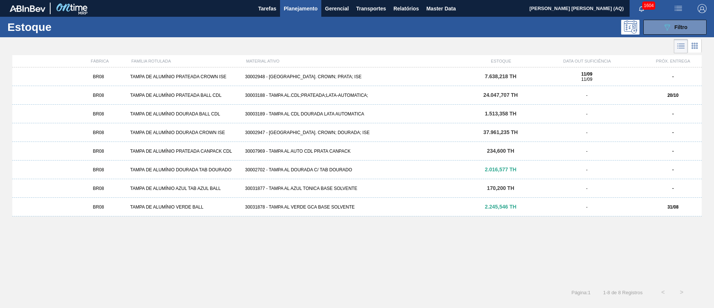
click at [245, 243] on div "BR08 TAMPA DE ALUMÍNIO PRATEADA CROWN ISE 30002948 - TAMPA AL. CROWN; PRATA; IS…" at bounding box center [357, 172] width 690 height 211
click at [683, 20] on button "089F7B8B-B2A5-4AFE-B5C0-19BA573D28AC Filtro" at bounding box center [675, 27] width 63 height 15
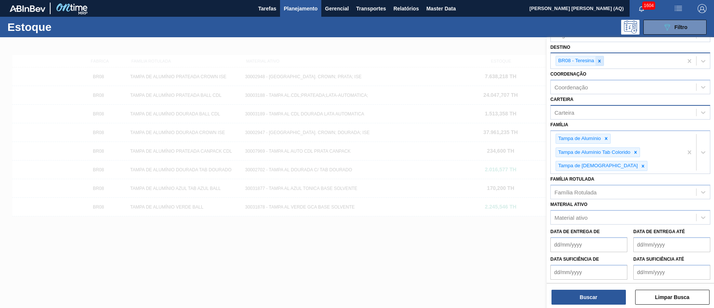
click at [598, 59] on icon at bounding box center [599, 60] width 5 height 5
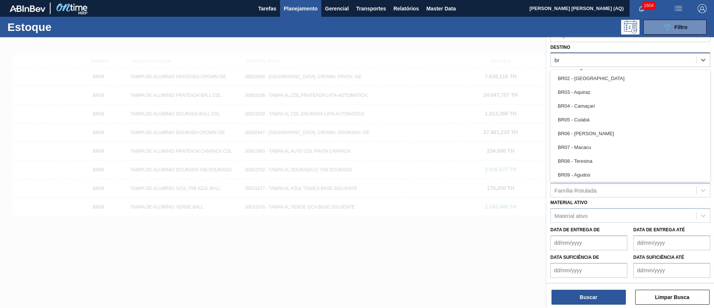
type input "b"
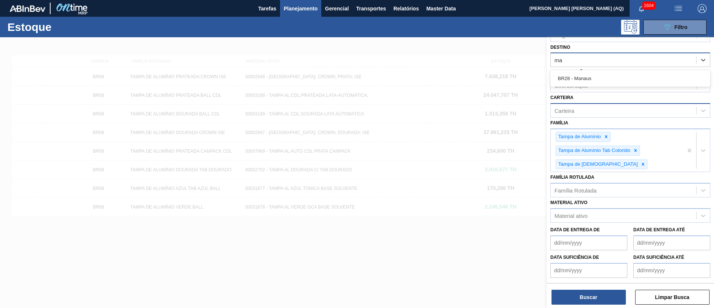
type input "m"
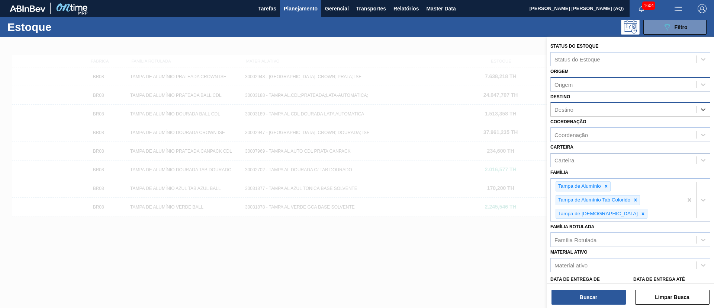
click at [592, 81] on div "Origem" at bounding box center [623, 84] width 145 height 11
type input "s"
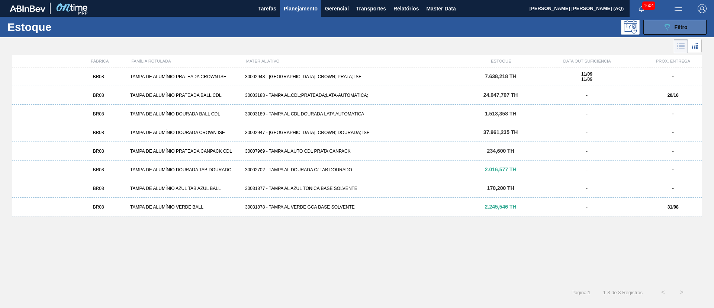
click at [681, 25] on span "Filtro" at bounding box center [681, 27] width 13 height 6
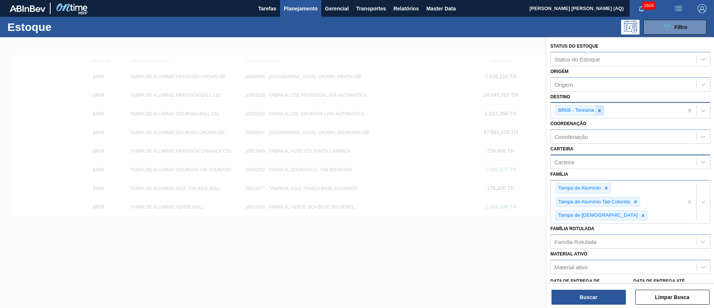
click at [600, 111] on icon at bounding box center [599, 110] width 5 height 5
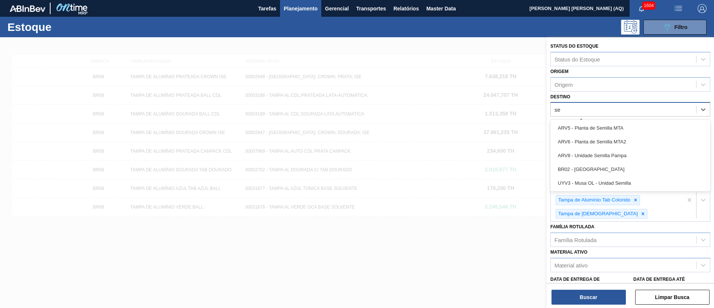
type input "s"
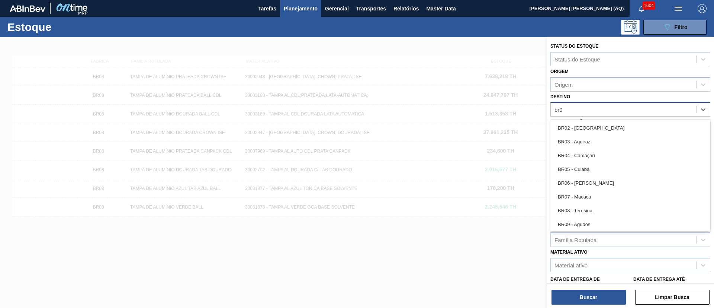
type input "br02"
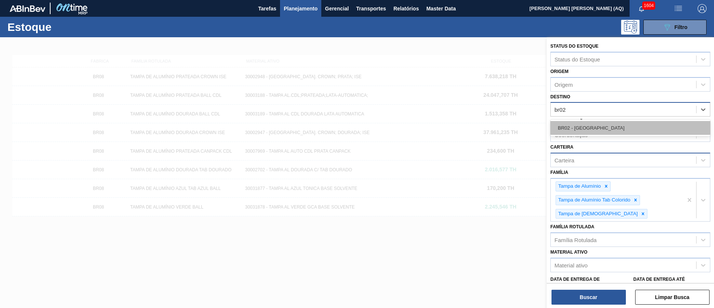
click at [595, 127] on div "BR02 - [GEOGRAPHIC_DATA]" at bounding box center [631, 128] width 160 height 14
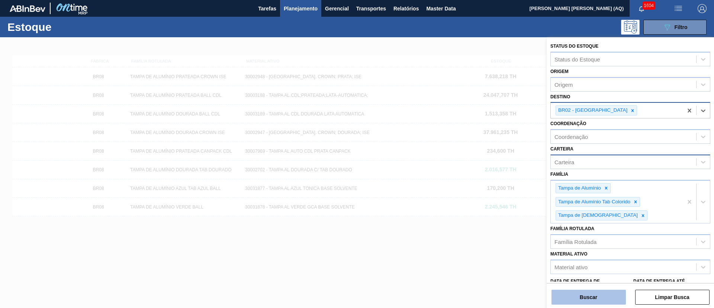
click at [612, 294] on button "Buscar" at bounding box center [589, 296] width 74 height 15
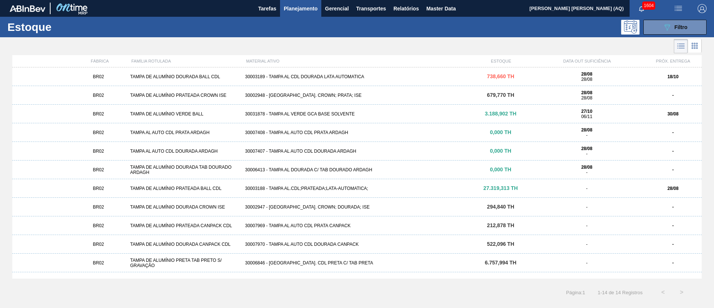
click at [289, 76] on div "30003189 - TAMPA AL CDL DOURADA LATA AUTOMATICA" at bounding box center [357, 76] width 230 height 5
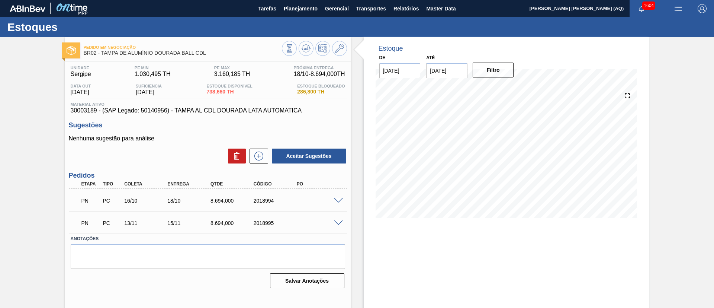
click at [340, 202] on div "PN PC 16/10 18/10 8.694,000 2018994" at bounding box center [208, 199] width 278 height 19
click at [335, 198] on span at bounding box center [338, 201] width 9 height 6
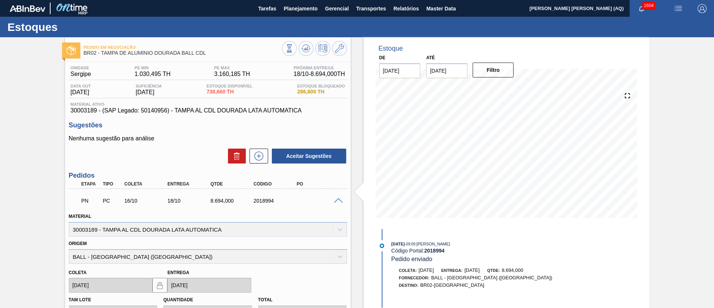
click at [336, 201] on span at bounding box center [338, 201] width 9 height 6
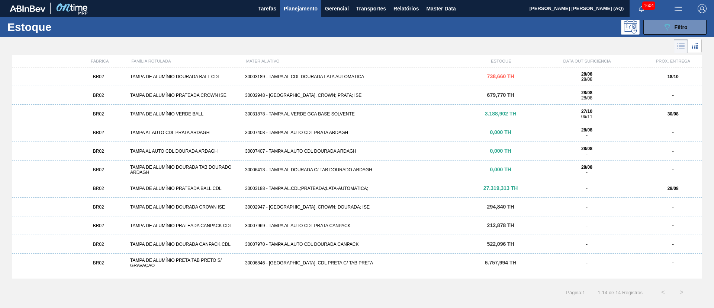
click at [302, 74] on div "30003189 - TAMPA AL CDL DOURADA LATA AUTOMATICA" at bounding box center [357, 76] width 230 height 5
click at [680, 28] on span "Filtro" at bounding box center [681, 27] width 13 height 6
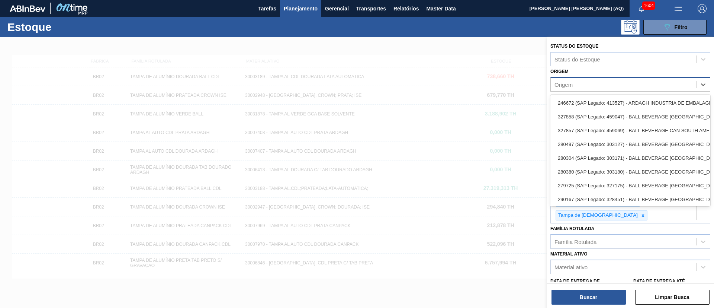
click at [606, 88] on div "Origem" at bounding box center [623, 84] width 145 height 11
type input "ball"
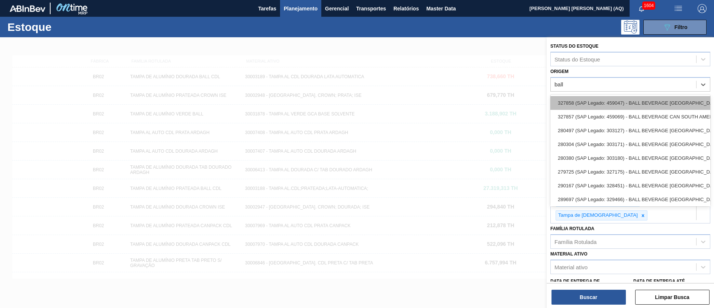
click at [623, 100] on div "327858 (SAP Legado: 459047) - BALL BEVERAGE CAN SOUTH AMERICA" at bounding box center [631, 103] width 160 height 14
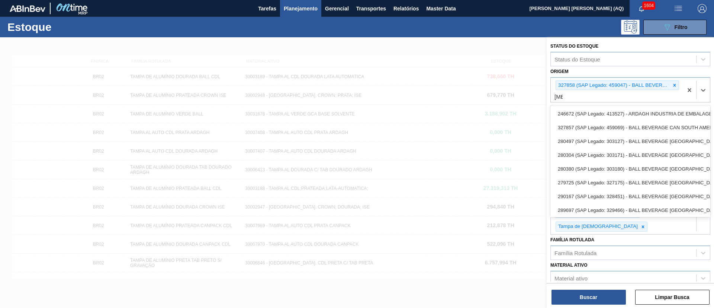
type input "ball"
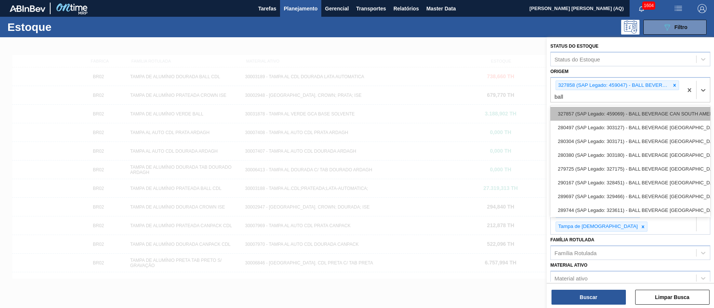
click at [639, 118] on div "327857 (SAP Legado: 459069) - BALL BEVERAGE CAN SOUTH AMERICA LTD--" at bounding box center [631, 114] width 160 height 14
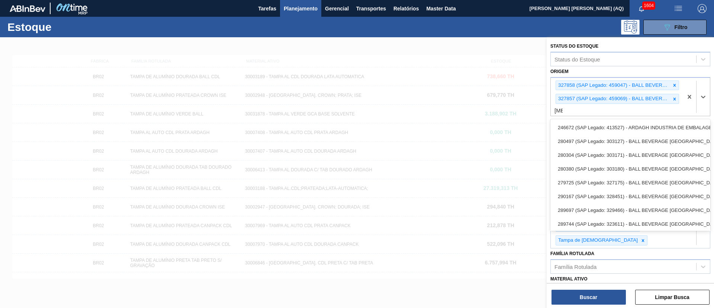
type input "ball"
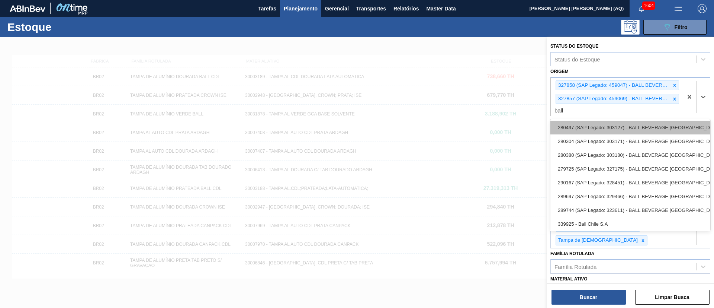
click at [639, 125] on div "280497 (SAP Legado: 303127) - BALL BEVERAGE CAN SOUTH AMERICA SA" at bounding box center [631, 128] width 160 height 14
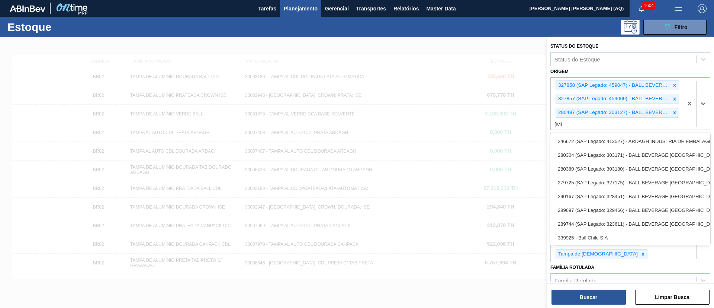
type input "ball"
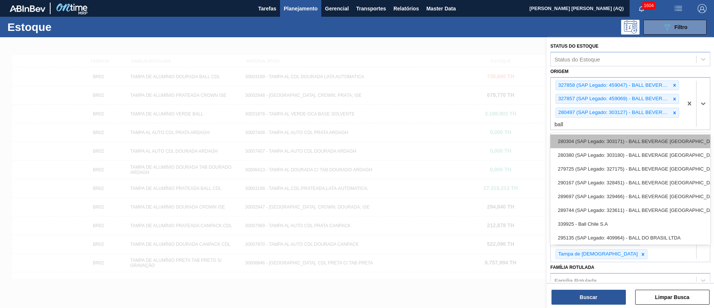
click at [639, 139] on div "280304 (SAP Legado: 303171) - BALL BEVERAGE CAN SOUTH AMERICA SA" at bounding box center [631, 141] width 160 height 14
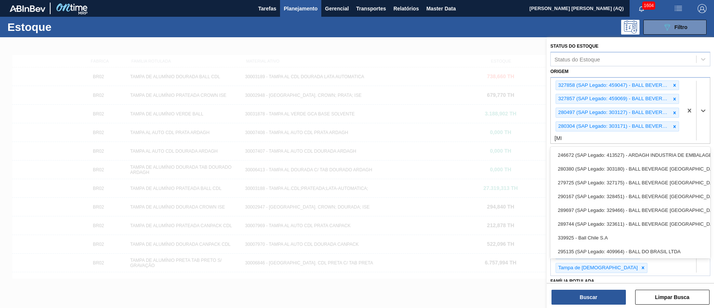
type input "ball"
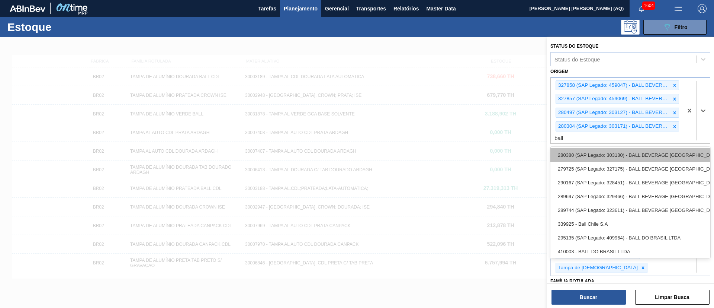
click at [638, 152] on div "280380 (SAP Legado: 303180) - BALL BEVERAGE CAN SOUTH AMERICA SA" at bounding box center [631, 155] width 160 height 14
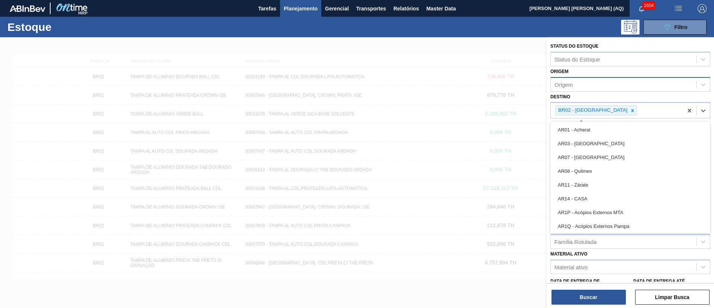
click at [690, 117] on div at bounding box center [696, 110] width 27 height 15
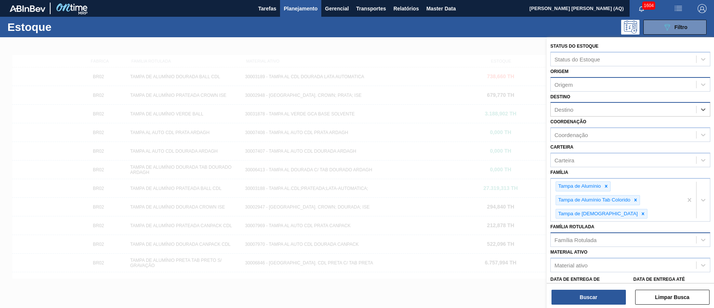
scroll to position [56, 0]
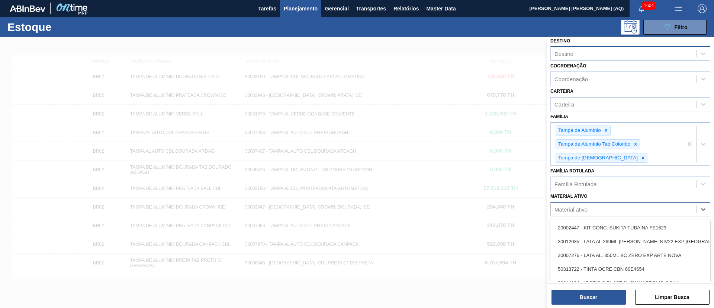
click at [612, 206] on div "Material ativo" at bounding box center [623, 209] width 145 height 11
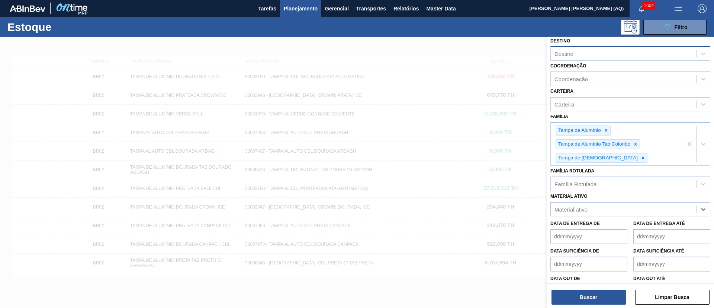
paste ativo "30018487 30031877 30003189 30002702 30003188 30004690 30009353 30006846 3000468…"
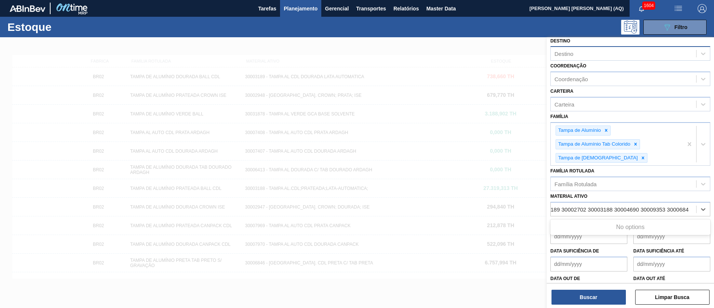
type ativo "30018487 30031877 30003189 30002702 30003188 30004690 30009353 300068"
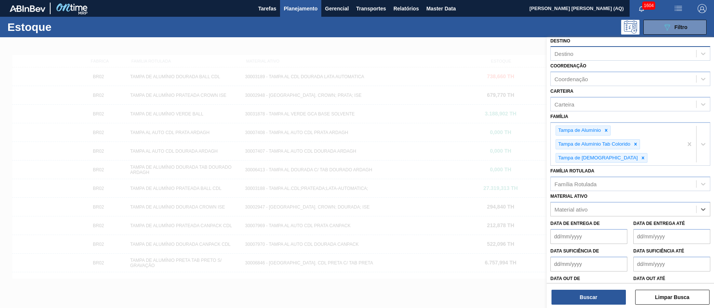
scroll to position [0, 0]
drag, startPoint x: 692, startPoint y: 209, endPoint x: 390, endPoint y: 190, distance: 301.9
click at [547, 190] on div "Status do Estoque Status do Estoque Origem Origem Destino Destino Coordenação C…" at bounding box center [630, 191] width 167 height 308
paste ativo "30018487"
type ativo "30018487"
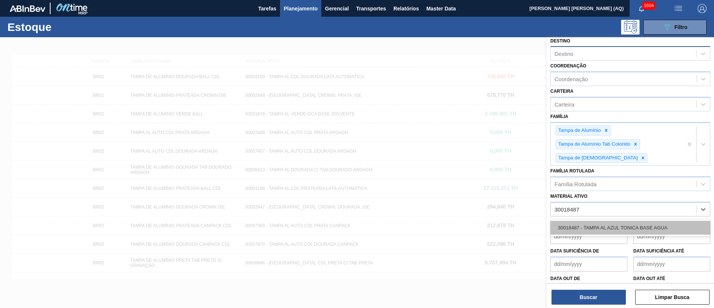
click at [601, 230] on div "30018487 - TAMPA AL AZUL TONICA BASE AGUA" at bounding box center [631, 228] width 160 height 14
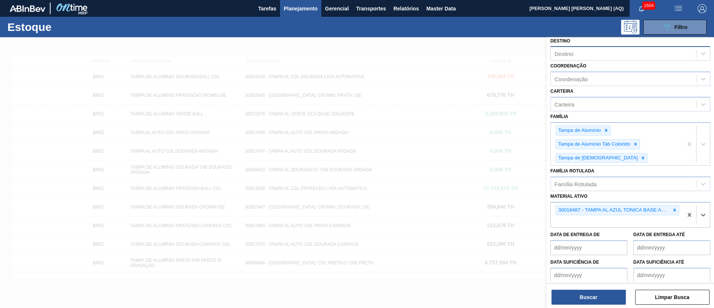
paste ativo "30031877"
type ativo "30031877"
click at [628, 234] on div "30031877 - TAMPA AL AZUL TONICA BASE SOLVENTE" at bounding box center [631, 239] width 160 height 14
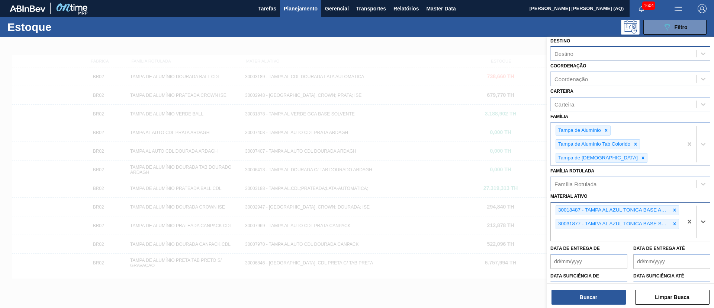
paste ativo "30003189"
type ativo "30003189"
click at [602, 249] on div "30003189 - TAMPA AL CDL DOURADA LATA AUTOMATICA" at bounding box center [631, 253] width 160 height 14
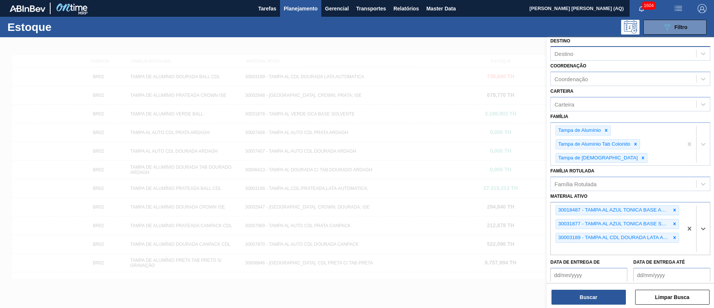
paste ativo "30002702"
type ativo "30002702"
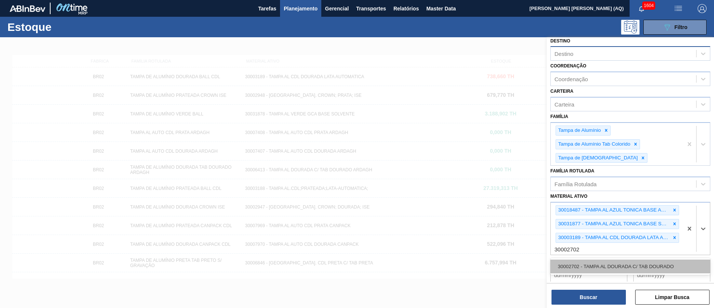
click at [643, 266] on div "30002702 - TAMPA AL DOURADA C/ TAB DOURADO" at bounding box center [631, 266] width 160 height 14
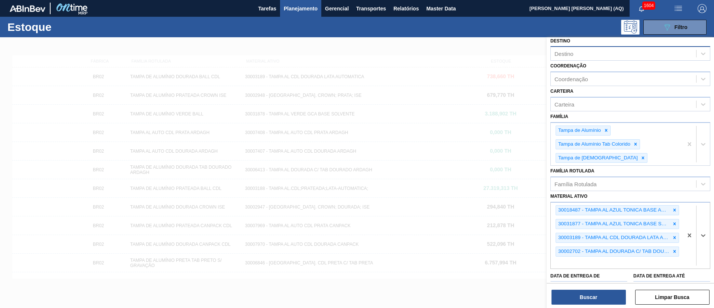
paste ativo "30003188"
type ativo "30003188"
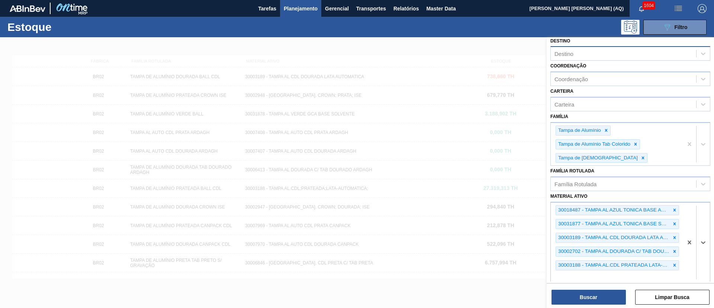
paste ativo "30004690"
type ativo "30004690"
paste ativo "30009353"
type ativo "30009353"
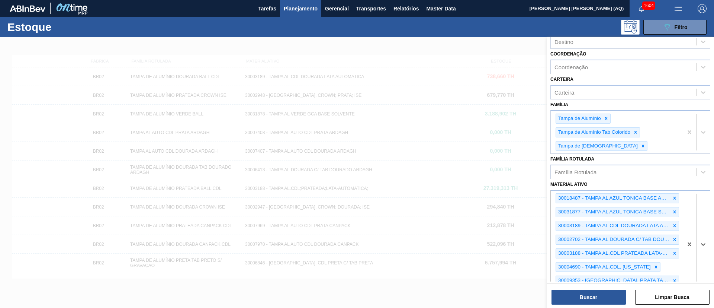
paste ativo "30006846"
type ativo "30006846"
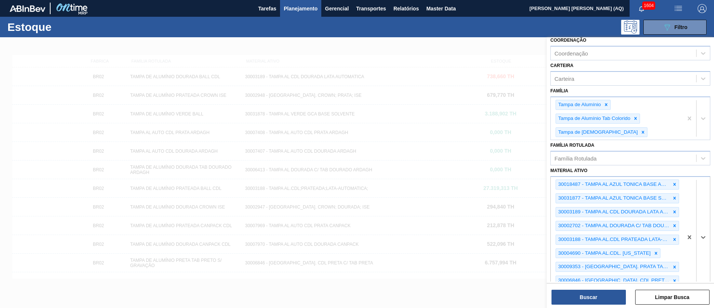
paste ativo "30006924"
type ativo "30006924"
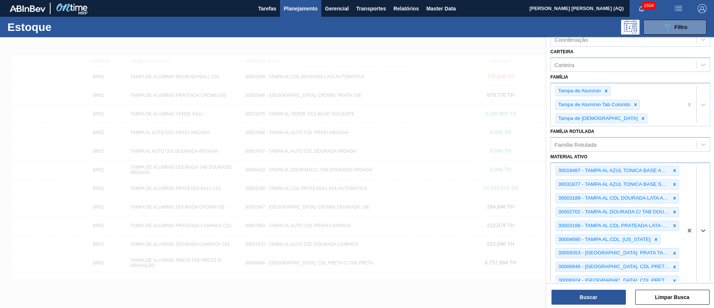
paste ativo "30029150"
type ativo "30029150"
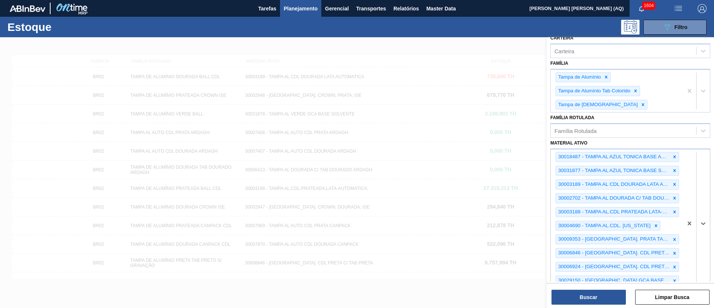
paste ativo "30031878"
type ativo "30031878"
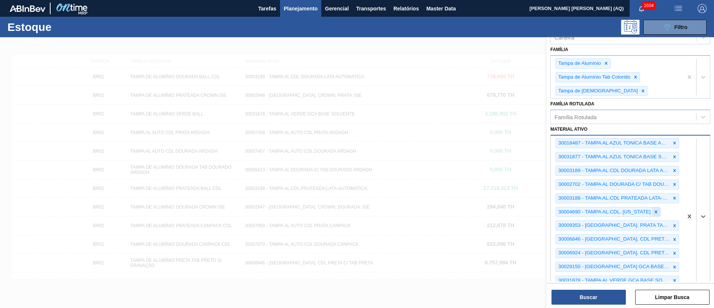
click at [657, 212] on icon at bounding box center [656, 211] width 3 height 3
click at [674, 240] on icon at bounding box center [674, 239] width 5 height 5
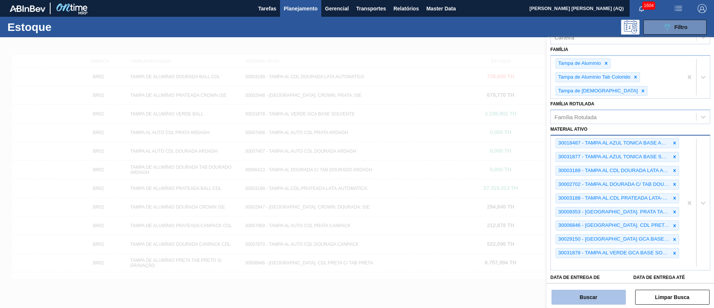
click at [602, 297] on button "Buscar" at bounding box center [589, 296] width 74 height 15
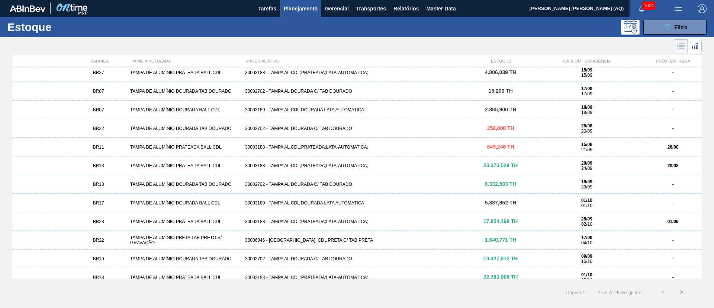
scroll to position [0, 0]
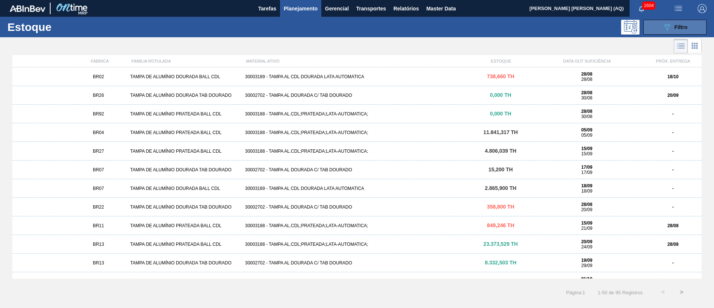
click at [676, 27] on span "Filtro" at bounding box center [681, 27] width 13 height 6
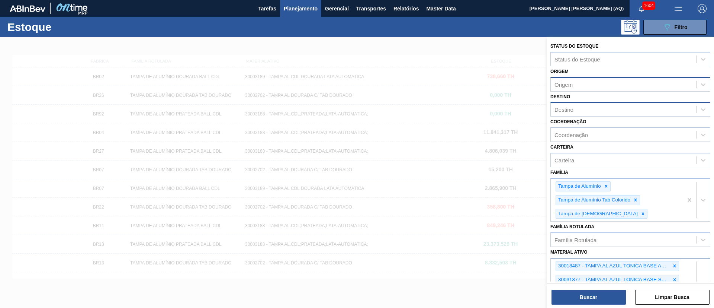
click at [584, 110] on div "Destino" at bounding box center [623, 109] width 145 height 11
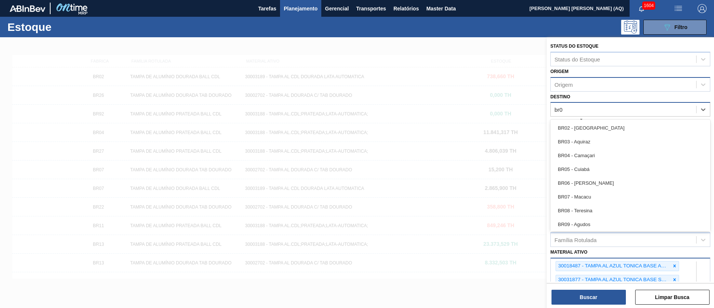
type input "br02"
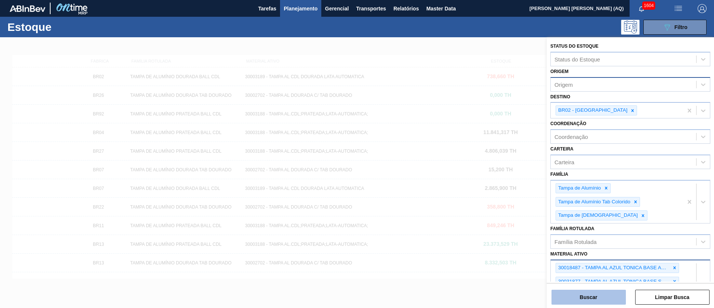
click at [609, 291] on button "Buscar" at bounding box center [589, 296] width 74 height 15
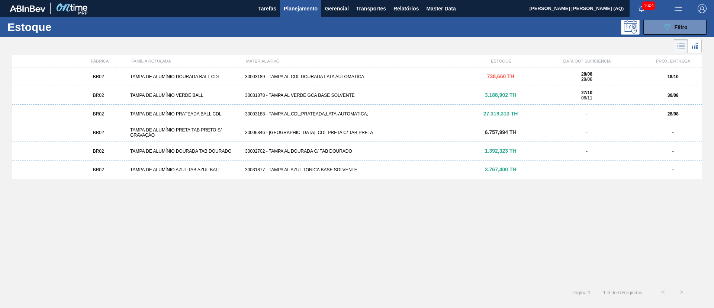
click at [344, 76] on div "30003189 - TAMPA AL CDL DOURADA LATA AUTOMATICA" at bounding box center [357, 76] width 230 height 5
click at [295, 96] on div "30031878 - TAMPA AL VERDE GCA BASE SOLVENTE" at bounding box center [357, 95] width 230 height 5
click at [303, 113] on div "30003188 - TAMPA AL.CDL;PRATEADA;LATA-AUTOMATICA;" at bounding box center [357, 113] width 230 height 5
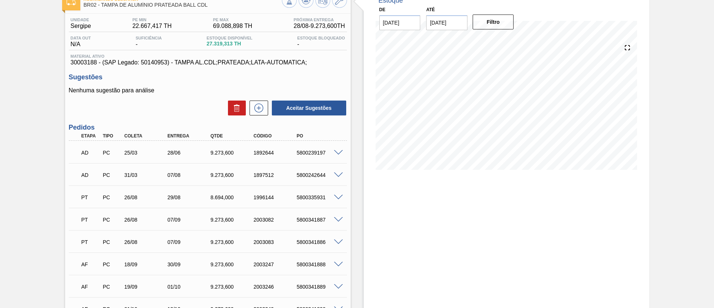
scroll to position [112, 0]
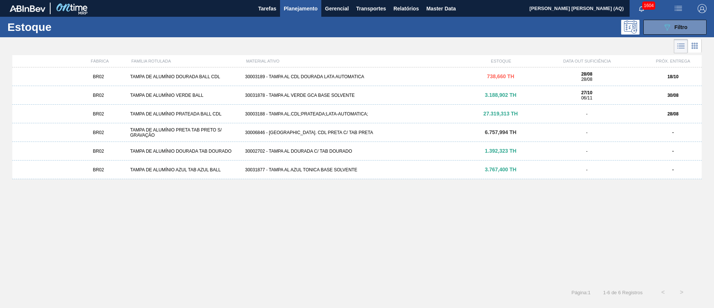
click at [350, 133] on div "30006846 - TAMPA AL. CDL PRETA C/ TAB PRETA" at bounding box center [357, 132] width 230 height 5
click at [309, 150] on div "30002702 - TAMPA AL DOURADA C/ TAB DOURADO" at bounding box center [357, 150] width 230 height 5
click at [342, 171] on div "30031877 - TAMPA AL AZUL TONICA BASE SOLVENTE" at bounding box center [357, 169] width 230 height 5
click at [661, 20] on button "089F7B8B-B2A5-4AFE-B5C0-19BA573D28AC Filtro" at bounding box center [675, 27] width 63 height 15
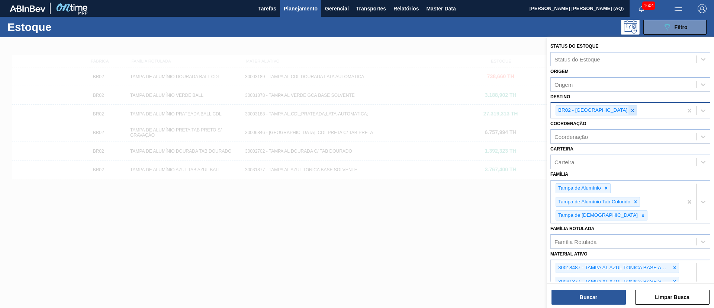
click at [629, 110] on div at bounding box center [633, 110] width 8 height 9
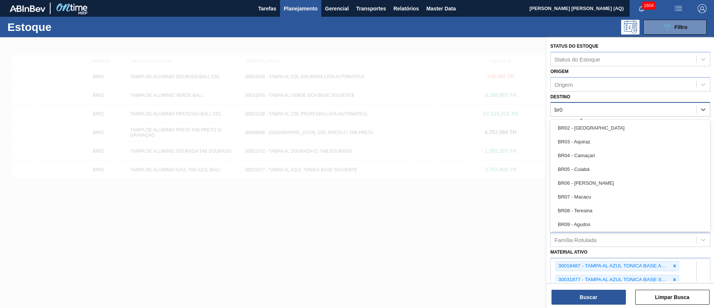
type input "br04"
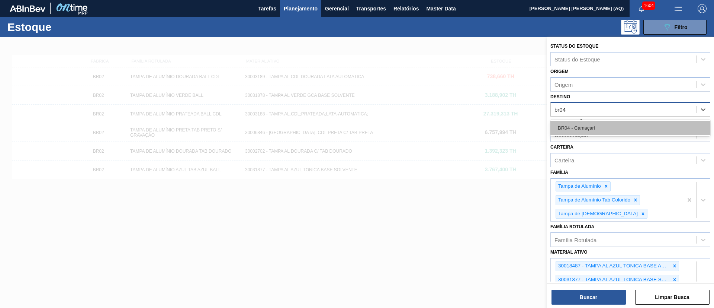
click at [625, 126] on div "BR04 - Camaçari" at bounding box center [631, 128] width 160 height 14
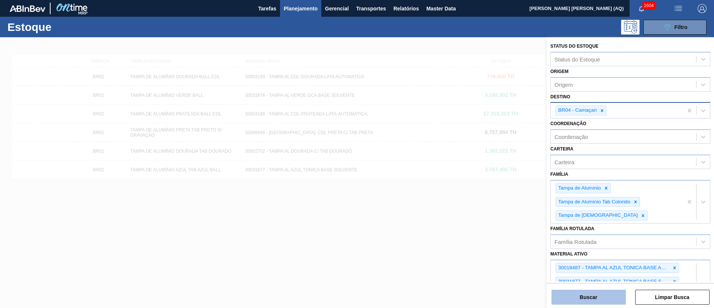
click at [613, 296] on button "Buscar" at bounding box center [589, 296] width 74 height 15
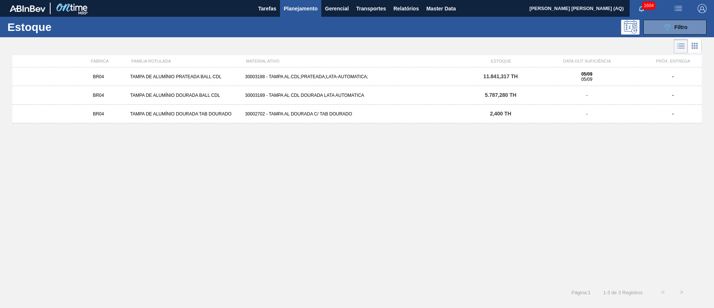
click at [303, 75] on div "30003188 - TAMPA AL.CDL;PRATEADA;LATA-AUTOMATICA;" at bounding box center [357, 76] width 230 height 5
click at [330, 75] on div "30003188 - TAMPA AL.CDL;PRATEADA;LATA-AUTOMATICA;" at bounding box center [357, 76] width 230 height 5
click at [350, 95] on div "30003189 - TAMPA AL CDL DOURADA LATA AUTOMATICA" at bounding box center [357, 95] width 230 height 5
click at [271, 117] on div "BR04 TAMPA DE ALUMÍNIO DOURADA TAB DOURADO 30002702 - TAMPA AL DOURADA C/ TAB D…" at bounding box center [357, 114] width 690 height 19
click at [673, 29] on div "089F7B8B-B2A5-4AFE-B5C0-19BA573D28AC Filtro" at bounding box center [675, 27] width 25 height 9
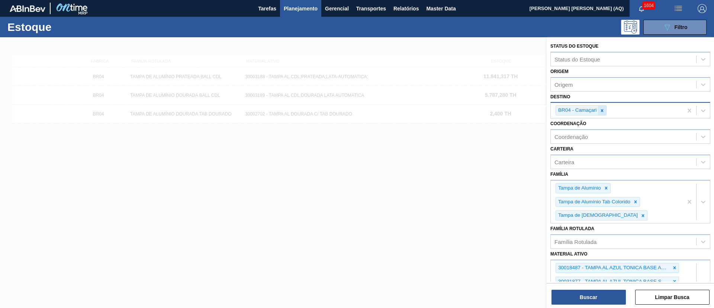
click at [603, 112] on icon at bounding box center [602, 110] width 5 height 5
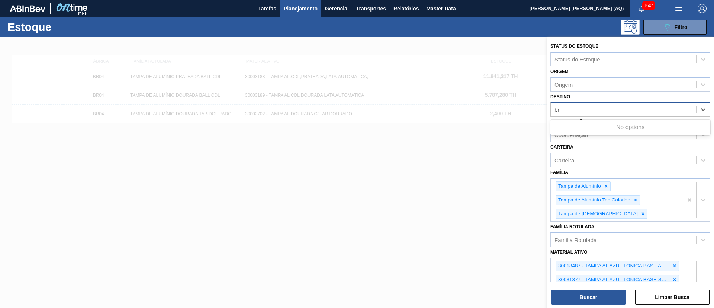
type input "b"
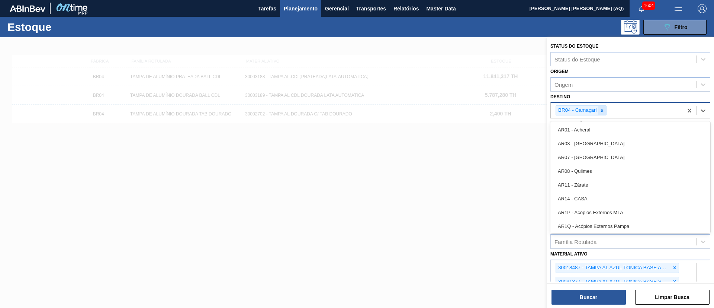
click at [602, 108] on icon at bounding box center [602, 110] width 5 height 5
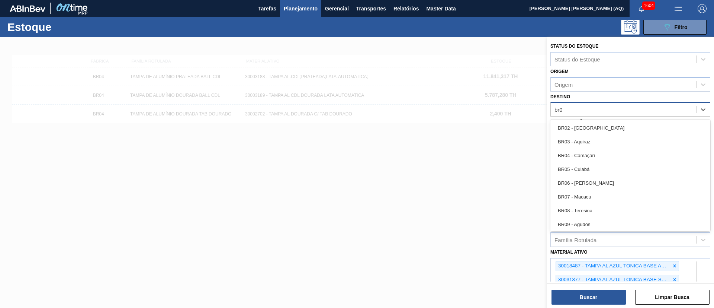
type input "br05"
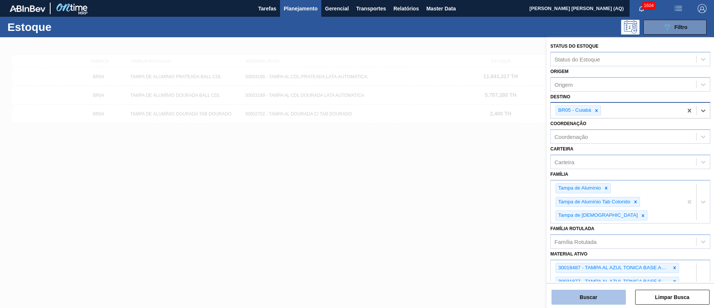
click at [591, 290] on button "Buscar" at bounding box center [589, 296] width 74 height 15
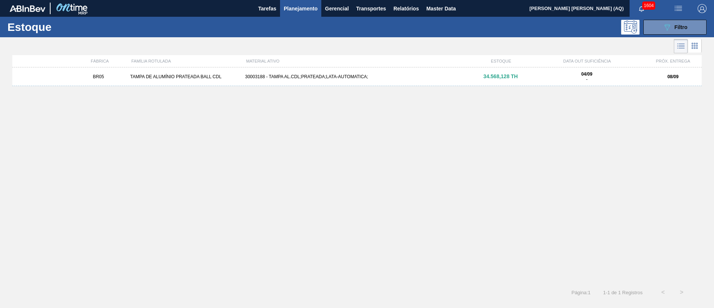
click at [509, 76] on span "34.568,128 TH" at bounding box center [501, 76] width 35 height 6
click at [657, 27] on button "089F7B8B-B2A5-4AFE-B5C0-19BA573D28AC Filtro" at bounding box center [675, 27] width 63 height 15
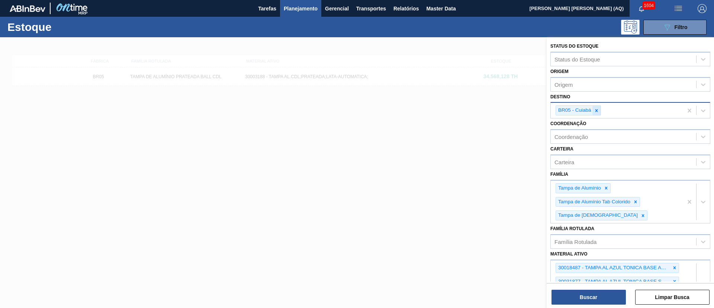
click at [600, 109] on div at bounding box center [597, 110] width 8 height 9
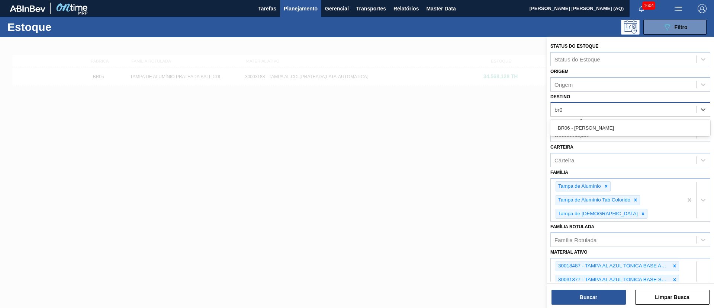
type input "br07"
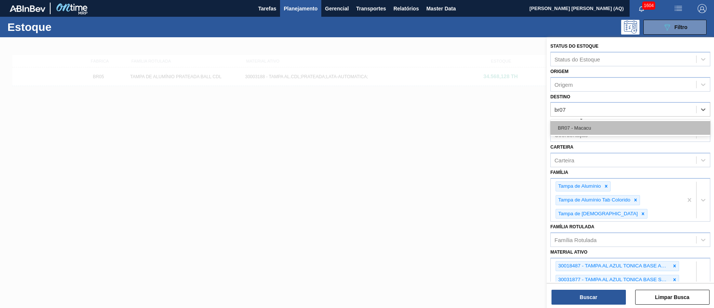
click at [593, 129] on div "BR07 - Macacu" at bounding box center [631, 128] width 160 height 14
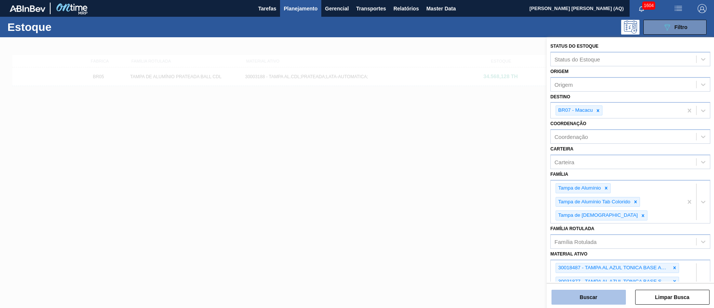
click at [599, 294] on button "Buscar" at bounding box center [589, 296] width 74 height 15
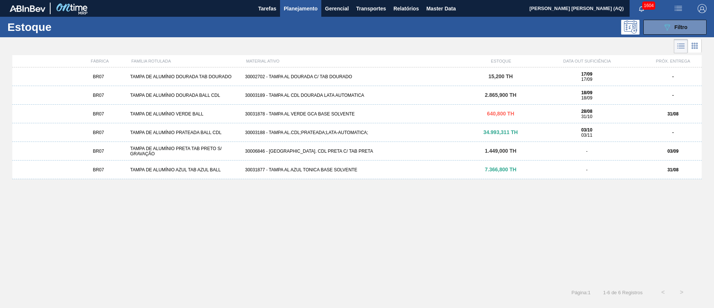
click at [321, 77] on div "30002702 - TAMPA AL DOURADA C/ TAB DOURADO" at bounding box center [357, 76] width 230 height 5
click at [285, 77] on div "30002702 - TAMPA AL DOURADA C/ TAB DOURADO" at bounding box center [357, 76] width 230 height 5
click at [298, 93] on div "30003189 - TAMPA AL CDL DOURADA LATA AUTOMATICA" at bounding box center [357, 95] width 230 height 5
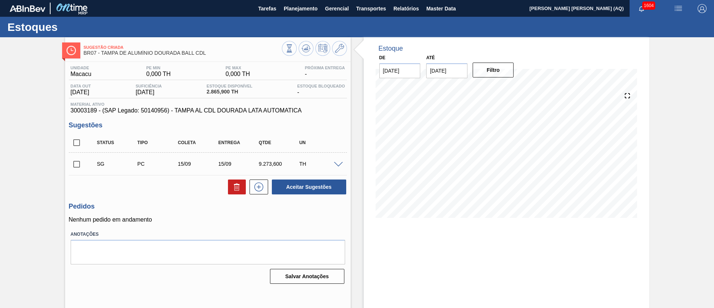
click at [77, 140] on input "checkbox" at bounding box center [77, 143] width 16 height 16
checkbox input "true"
click at [234, 186] on icon at bounding box center [236, 188] width 5 height 6
checkbox input "false"
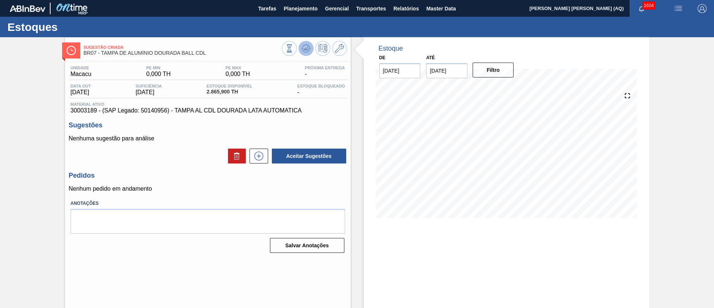
click at [304, 45] on icon at bounding box center [306, 48] width 9 height 9
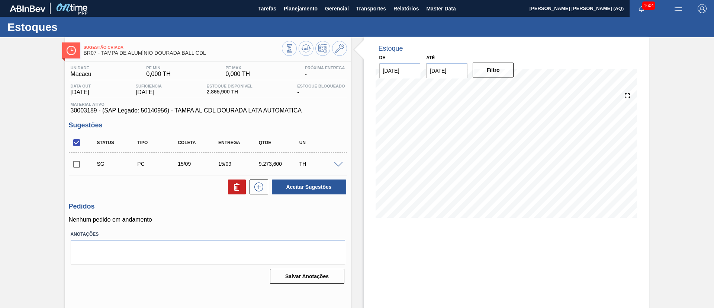
click at [75, 164] on input "checkbox" at bounding box center [77, 164] width 16 height 16
checkbox input "true"
click at [311, 188] on button "Aceitar Sugestões" at bounding box center [309, 186] width 74 height 15
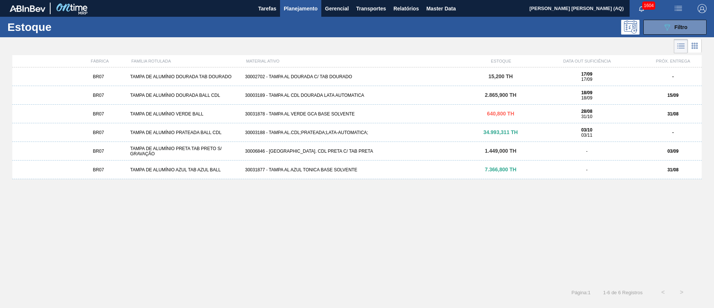
click at [329, 96] on div "30003189 - TAMPA AL CDL DOURADA LATA AUTOMATICA" at bounding box center [357, 95] width 230 height 5
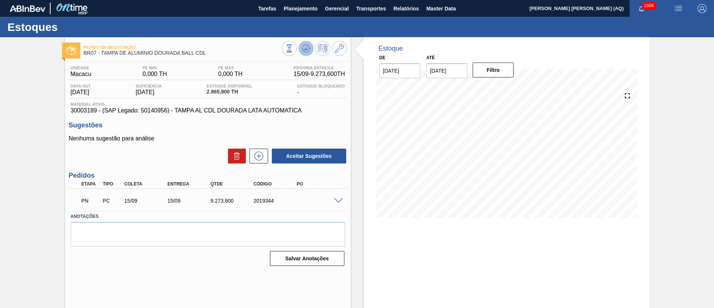
click at [312, 51] on button at bounding box center [306, 48] width 15 height 15
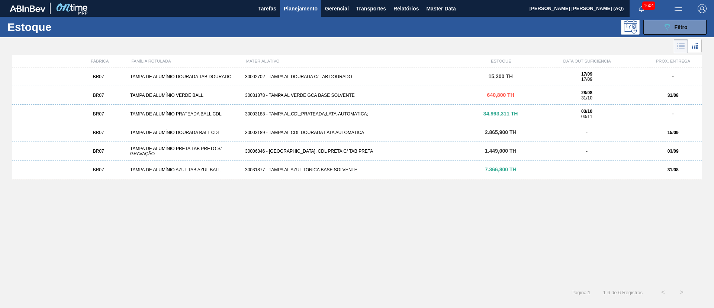
click at [291, 75] on div "30002702 - TAMPA AL DOURADA C/ TAB DOURADO" at bounding box center [357, 76] width 230 height 5
click at [311, 76] on div "30002702 - TAMPA AL DOURADA C/ TAB DOURADO" at bounding box center [357, 76] width 230 height 5
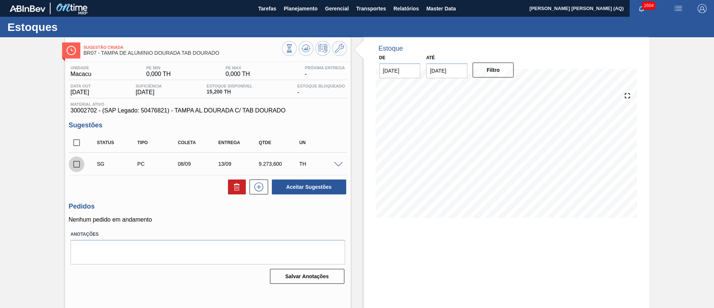
click at [76, 167] on input "checkbox" at bounding box center [77, 164] width 16 height 16
click at [233, 186] on icon at bounding box center [237, 186] width 9 height 9
checkbox input "false"
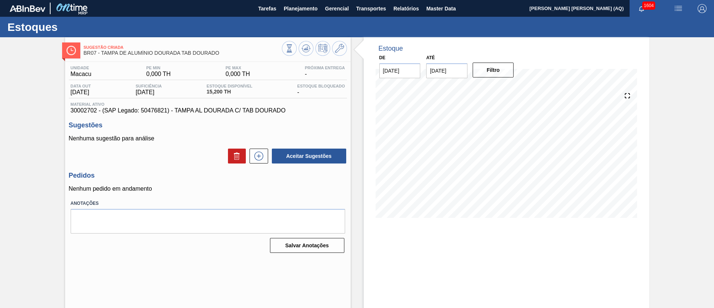
click at [96, 55] on span "BR07 - TAMPA DE ALUMÍNIO DOURADA TAB DOURADO" at bounding box center [183, 53] width 198 height 6
drag, startPoint x: 222, startPoint y: 50, endPoint x: 79, endPoint y: 55, distance: 143.3
click at [79, 55] on div "Sugestão Criada BR07 - TAMPA DE ALUMÍNIO DOURADA TAB DOURADO" at bounding box center [208, 49] width 286 height 17
copy div "Sugestão Criada BR07 - TAMPA DE ALUMÍNIO DOURADA TAB DOURADO"
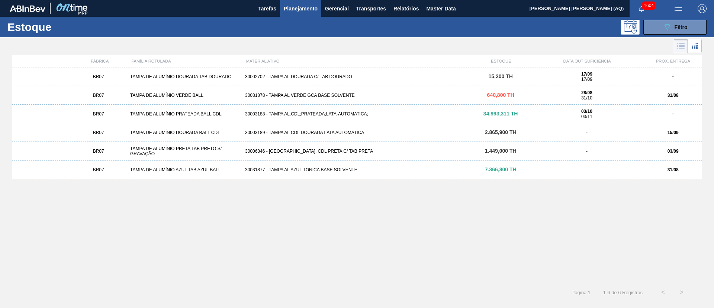
click at [346, 97] on div "30031878 - TAMPA AL VERDE GCA BASE SOLVENTE" at bounding box center [357, 95] width 230 height 5
click at [346, 111] on div "30003188 - TAMPA AL.CDL;PRATEADA;LATA-AUTOMATICA;" at bounding box center [357, 113] width 230 height 5
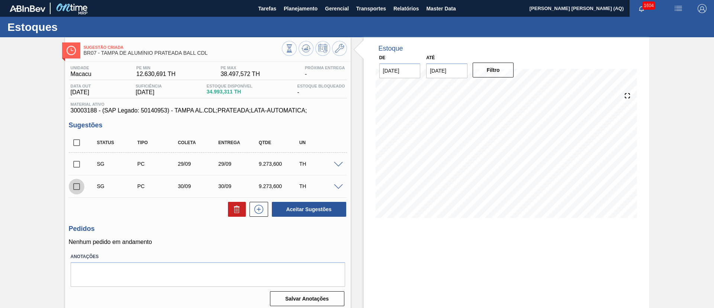
click at [77, 187] on input "checkbox" at bounding box center [77, 187] width 16 height 16
click at [233, 209] on icon at bounding box center [237, 209] width 9 height 9
checkbox input "false"
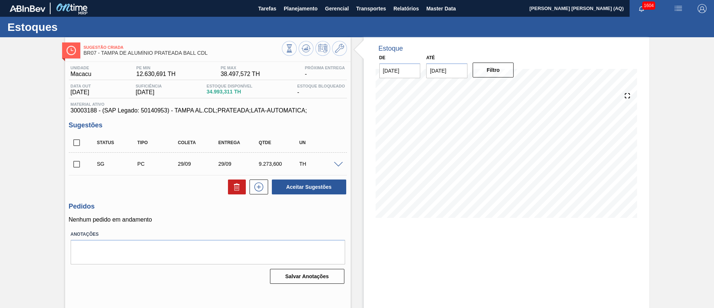
click at [77, 165] on input "checkbox" at bounding box center [77, 164] width 16 height 16
checkbox input "true"
click at [287, 184] on button "Aceitar Sugestões" at bounding box center [309, 186] width 74 height 15
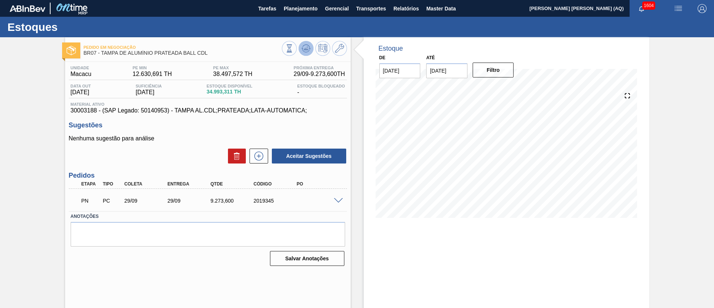
click at [309, 50] on icon at bounding box center [306, 48] width 9 height 9
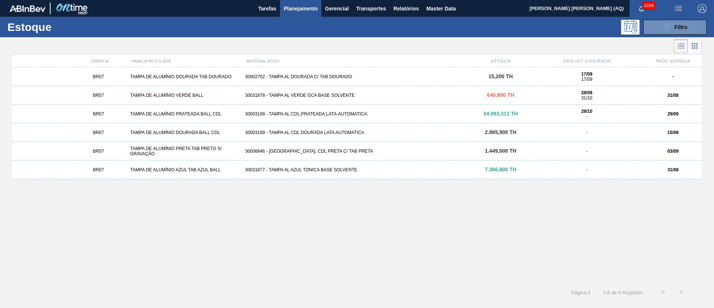
click at [342, 95] on div "30031878 - TAMPA AL VERDE GCA BASE SOLVENTE" at bounding box center [357, 95] width 230 height 5
click at [314, 112] on div "30003188 - TAMPA AL.CDL;PRATEADA;LATA-AUTOMATICA;" at bounding box center [357, 113] width 230 height 5
click at [343, 134] on div "30003189 - TAMPA AL CDL DOURADA LATA AUTOMATICA" at bounding box center [357, 132] width 230 height 5
click at [290, 152] on div "30006846 - TAMPA AL. CDL PRETA C/ TAB PRETA" at bounding box center [357, 150] width 230 height 5
click at [256, 156] on div "BR07 TAMPA DE ALUMÍNIO PRETA TAB PRETO S/ GRAVAÇÃO 30006846 - TAMPA AL. CDL PRE…" at bounding box center [357, 151] width 690 height 19
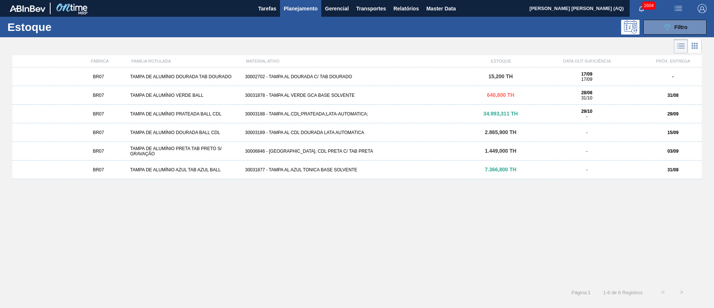
click at [456, 163] on div "BR07 TAMPA DE ALUMÍNIO AZUL TAB AZUL BALL 30031877 - TAMPA AL AZUL TONICA BASE …" at bounding box center [357, 169] width 690 height 19
click at [654, 31] on button "089F7B8B-B2A5-4AFE-B5C0-19BA573D28AC Filtro" at bounding box center [675, 27] width 63 height 15
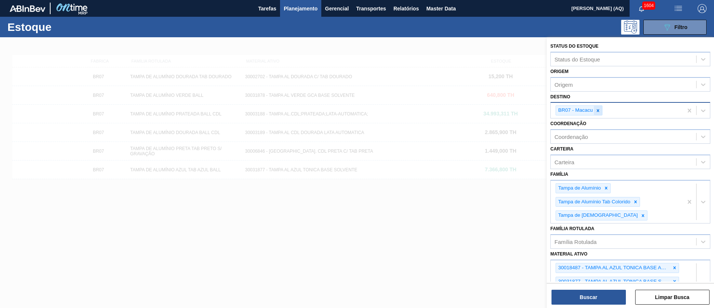
click at [598, 112] on icon at bounding box center [598, 110] width 5 height 5
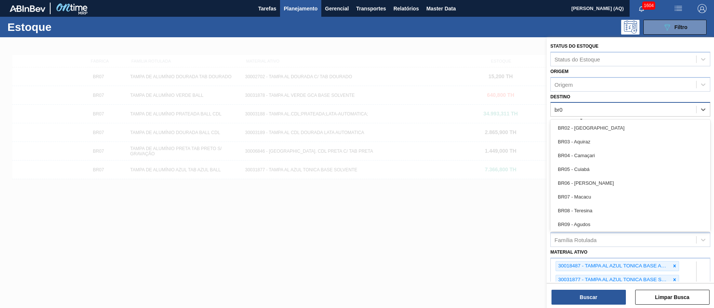
type input "br08"
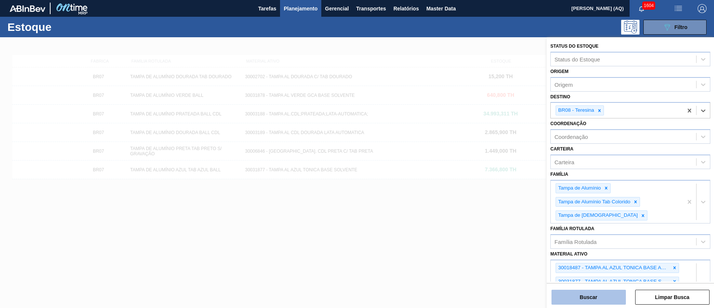
click at [597, 297] on button "Buscar" at bounding box center [589, 296] width 74 height 15
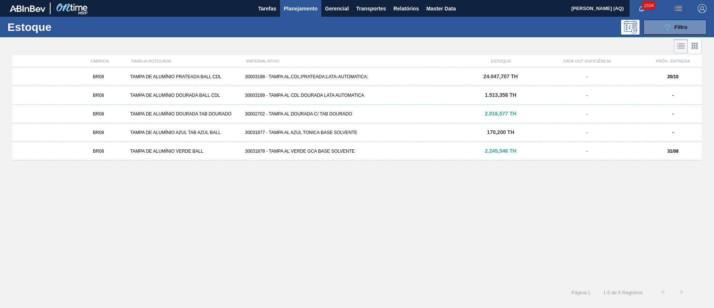
click at [305, 74] on div "30003188 - TAMPA AL.CDL;PRATEADA;LATA-AUTOMATICA;" at bounding box center [357, 76] width 230 height 5
click at [310, 94] on div "30003189 - TAMPA AL CDL DOURADA LATA AUTOMATICA" at bounding box center [357, 95] width 230 height 5
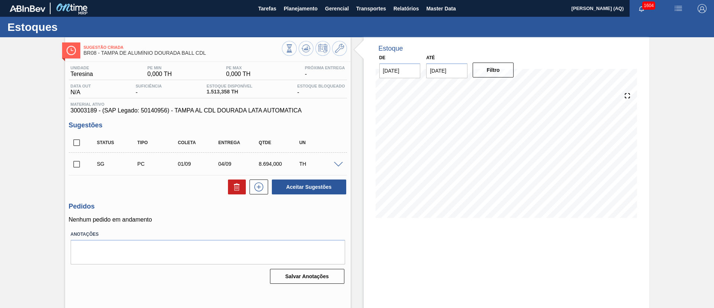
click at [74, 162] on input "checkbox" at bounding box center [77, 164] width 16 height 16
click at [238, 186] on icon at bounding box center [236, 188] width 5 height 6
checkbox input "false"
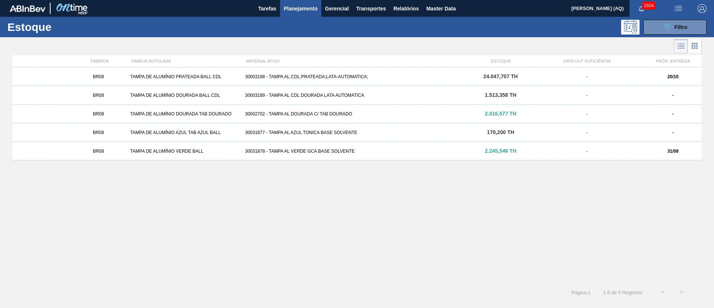
click at [336, 110] on div "BR08 TAMPA DE ALUMÍNIO DOURADA TAB DOURADO 30002702 - TAMPA AL DOURADA C/ TAB D…" at bounding box center [357, 114] width 690 height 19
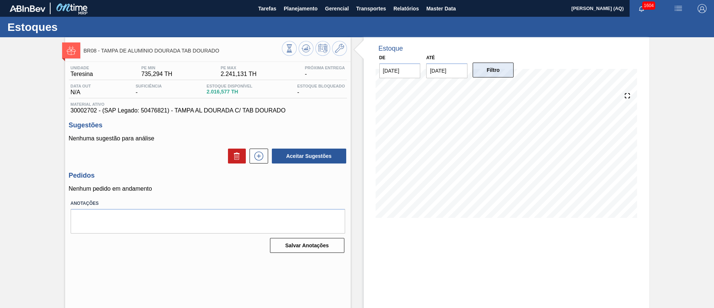
click at [489, 71] on button "Filtro" at bounding box center [493, 70] width 41 height 15
click at [310, 51] on icon at bounding box center [306, 48] width 9 height 9
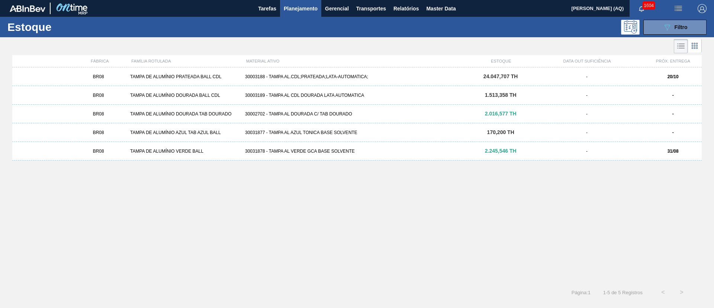
click at [264, 129] on div "BR08 TAMPA DE ALUMÍNIO AZUL TAB AZUL BALL 30031877 - TAMPA AL AZUL TONICA BASE …" at bounding box center [357, 132] width 690 height 19
click at [322, 148] on div "30031878 - TAMPA AL VERDE GCA BASE SOLVENTE" at bounding box center [357, 150] width 230 height 5
click at [666, 26] on icon "089F7B8B-B2A5-4AFE-B5C0-19BA573D28AC" at bounding box center [667, 27] width 9 height 9
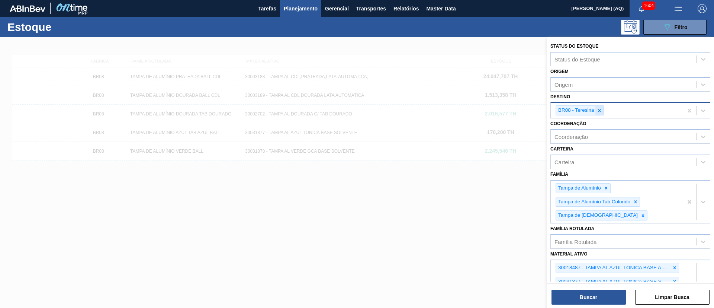
click at [603, 114] on div at bounding box center [600, 110] width 8 height 9
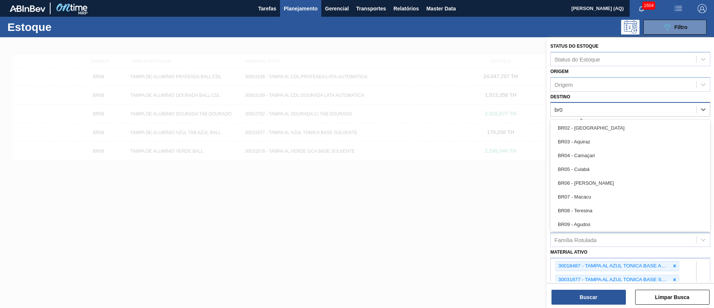
type input "br09"
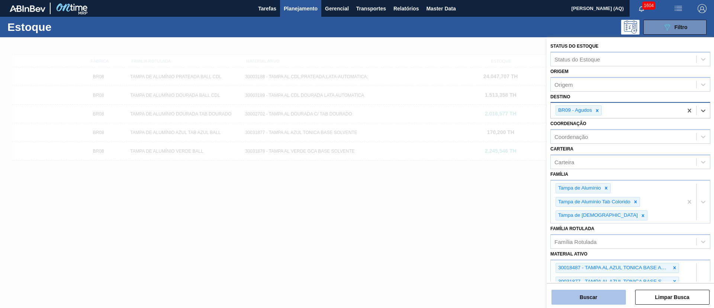
click at [618, 298] on button "Buscar" at bounding box center [589, 296] width 74 height 15
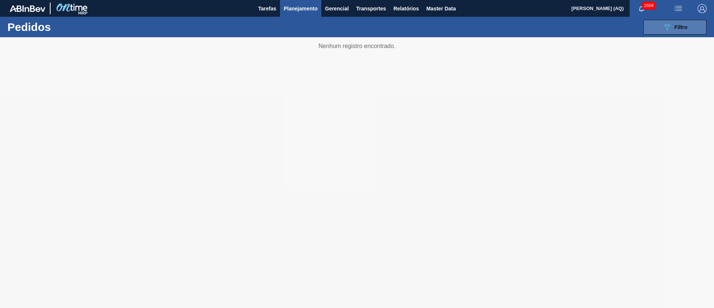
click at [694, 23] on button "089F7B8B-B2A5-4AFE-B5C0-19BA573D28AC Filtro" at bounding box center [675, 27] width 63 height 15
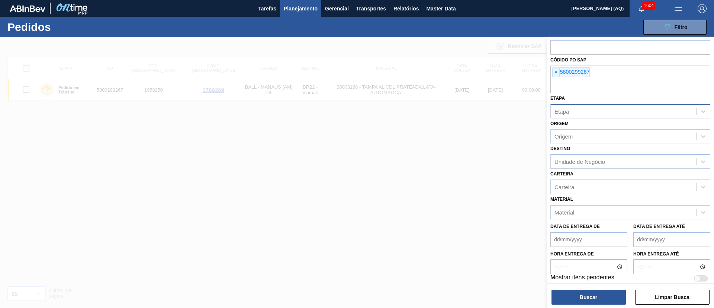
scroll to position [17, 0]
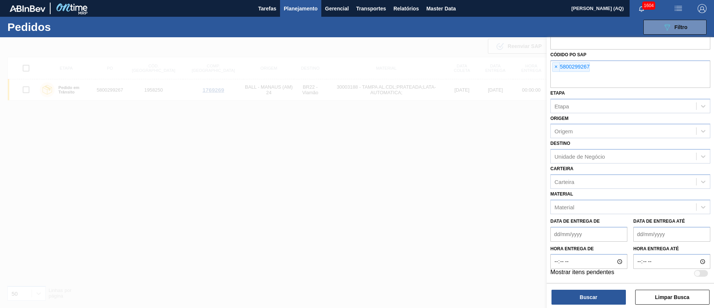
click at [295, 16] on button "Planejamento" at bounding box center [300, 8] width 41 height 17
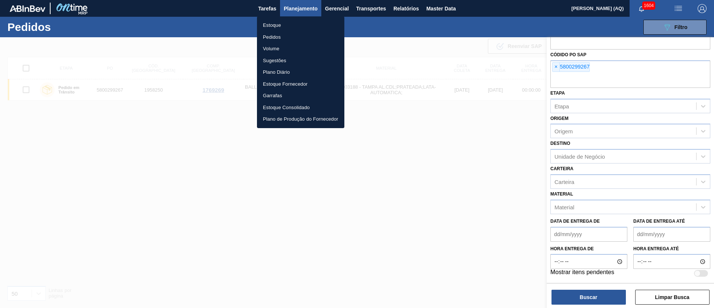
click at [278, 23] on li "Estoque" at bounding box center [300, 25] width 87 height 12
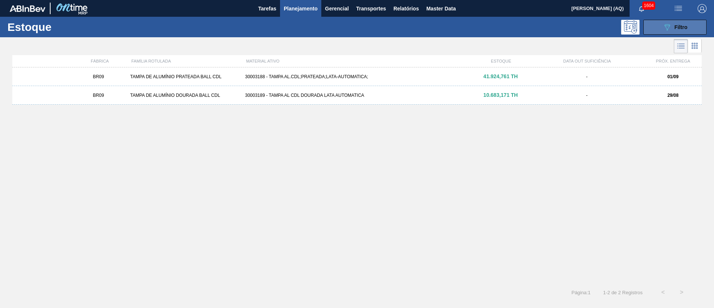
click at [673, 27] on div "089F7B8B-B2A5-4AFE-B5C0-19BA573D28AC Filtro" at bounding box center [675, 27] width 25 height 9
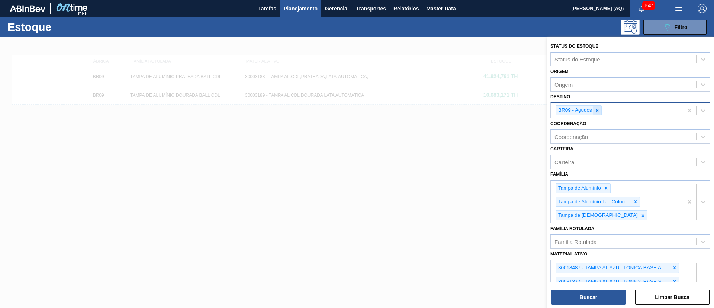
click at [597, 112] on icon at bounding box center [597, 110] width 5 height 5
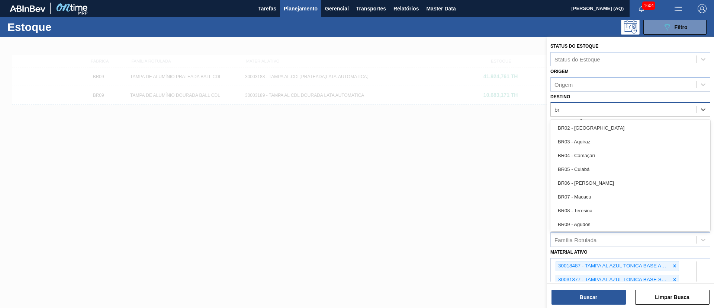
type input "br10"
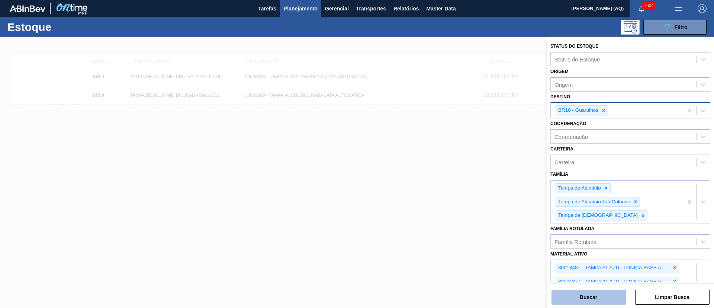
click at [606, 299] on button "Buscar" at bounding box center [589, 296] width 74 height 15
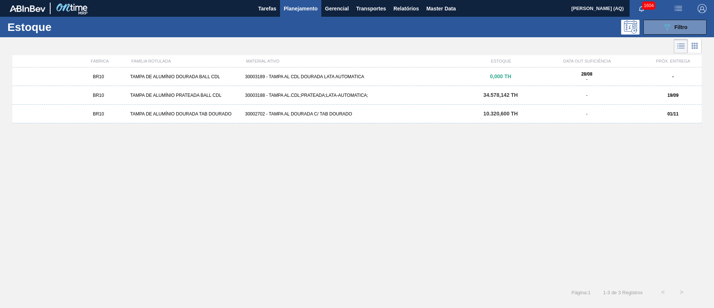
click at [317, 74] on div "30003189 - TAMPA AL CDL DOURADA LATA AUTOMATICA" at bounding box center [357, 76] width 230 height 5
click at [350, 93] on div "30003188 - TAMPA AL.CDL;PRATEADA;LATA-AUTOMATICA;" at bounding box center [357, 95] width 230 height 5
click at [304, 113] on div "30002702 - TAMPA AL DOURADA C/ TAB DOURADO" at bounding box center [357, 113] width 230 height 5
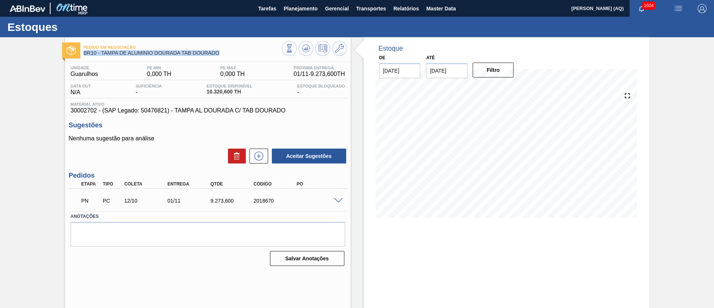
drag, startPoint x: 222, startPoint y: 52, endPoint x: 84, endPoint y: 54, distance: 137.3
click at [84, 54] on span "BR10 - TAMPA DE ALUMÍNIO DOURADA TAB DOURADO" at bounding box center [183, 53] width 198 height 6
copy span "BR10 - TAMPA DE ALUMÍNIO DOURADA TAB DOURADO"
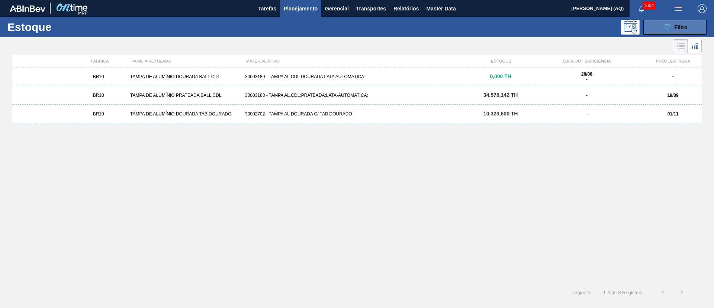
click at [654, 30] on button "089F7B8B-B2A5-4AFE-B5C0-19BA573D28AC Filtro" at bounding box center [675, 27] width 63 height 15
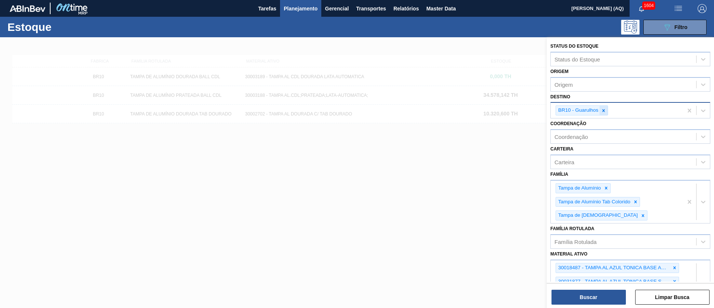
click at [601, 109] on icon at bounding box center [603, 110] width 5 height 5
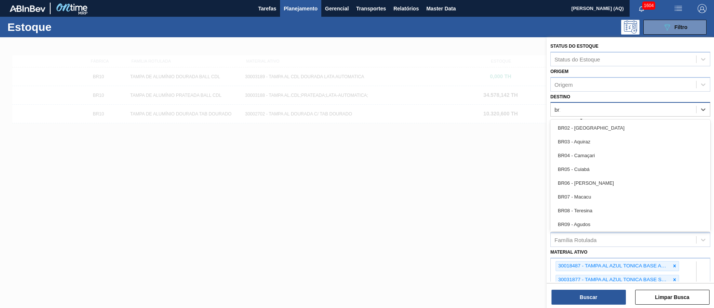
type input "br11"
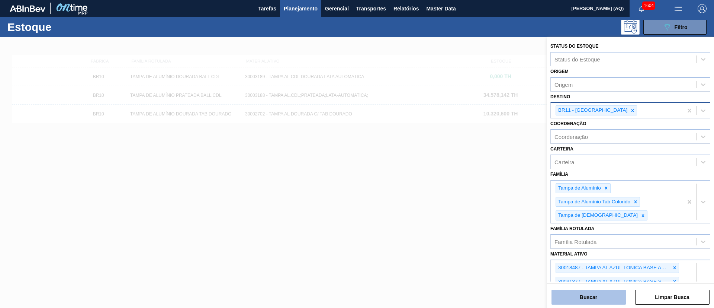
click at [587, 293] on button "Buscar" at bounding box center [589, 296] width 74 height 15
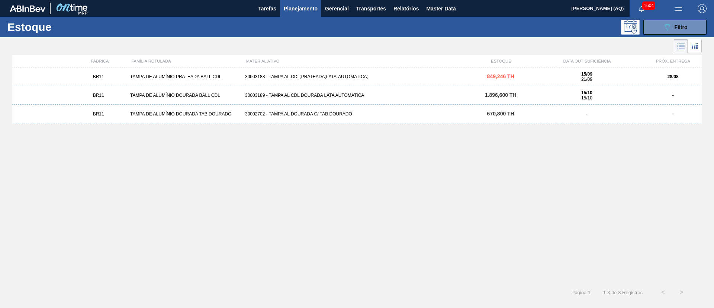
click at [296, 77] on div "30003188 - TAMPA AL.CDL;PRATEADA;LATA-AUTOMATICA;" at bounding box center [357, 76] width 230 height 5
click at [266, 74] on div "30003188 - TAMPA AL.CDL;PRATEADA;LATA-AUTOMATICA;" at bounding box center [357, 76] width 230 height 5
click at [342, 93] on div "30003189 - TAMPA AL CDL DOURADA LATA AUTOMATICA" at bounding box center [357, 95] width 230 height 5
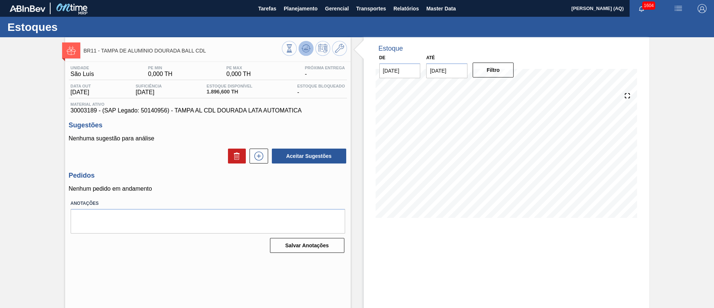
click at [303, 49] on icon at bounding box center [306, 48] width 9 height 9
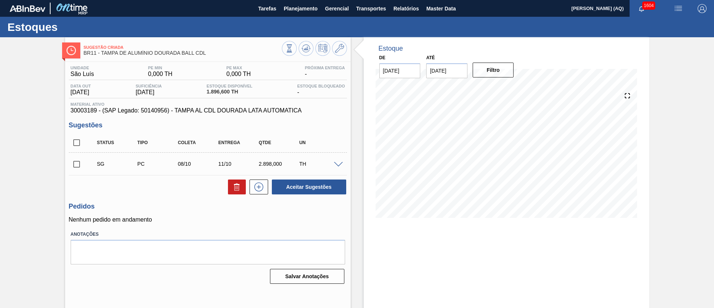
click at [73, 163] on input "checkbox" at bounding box center [77, 164] width 16 height 16
click at [231, 185] on button at bounding box center [237, 186] width 18 height 15
checkbox input "false"
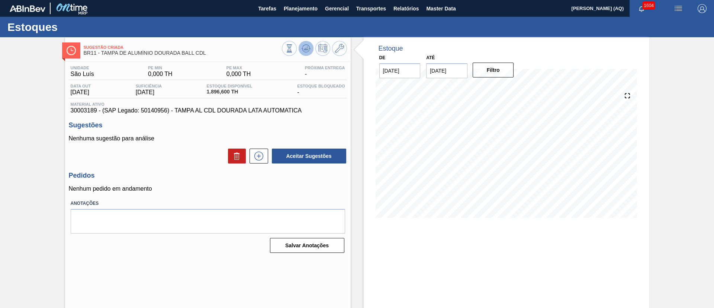
click at [305, 44] on icon at bounding box center [306, 48] width 9 height 9
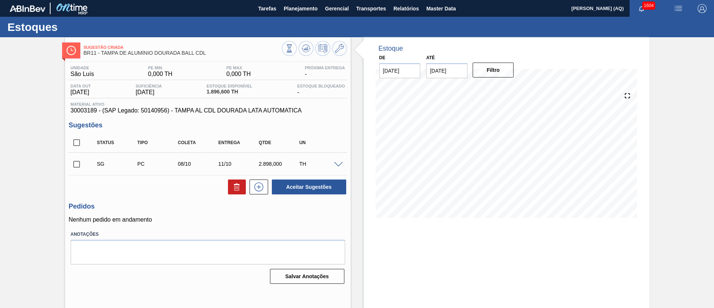
click at [337, 163] on span at bounding box center [338, 165] width 9 height 6
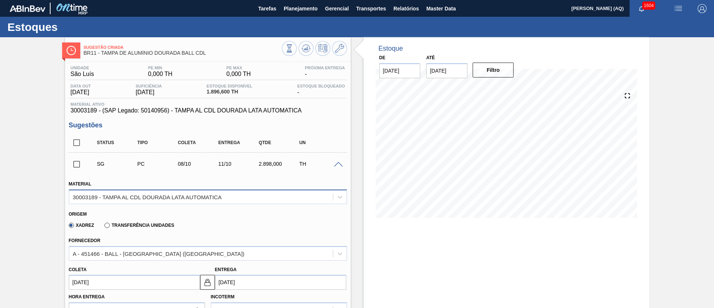
click at [222, 193] on div "30003189 - TAMPA AL CDL DOURADA LATA AUTOMATICA" at bounding box center [201, 196] width 264 height 11
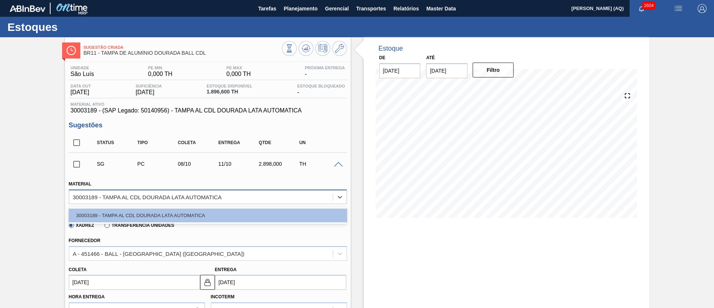
click at [223, 196] on div "30003189 - TAMPA AL CDL DOURADA LATA AUTOMATICA" at bounding box center [201, 196] width 264 height 11
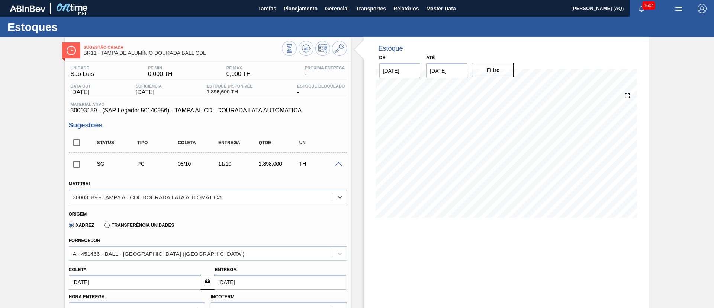
click at [79, 165] on input "checkbox" at bounding box center [77, 164] width 16 height 16
checkbox input "true"
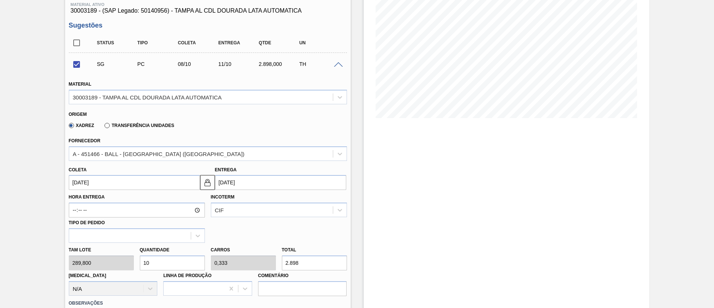
scroll to position [167, 0]
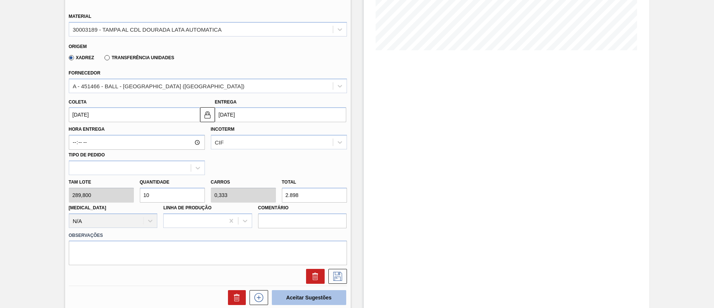
click at [320, 298] on button "Aceitar Sugestões" at bounding box center [309, 297] width 74 height 15
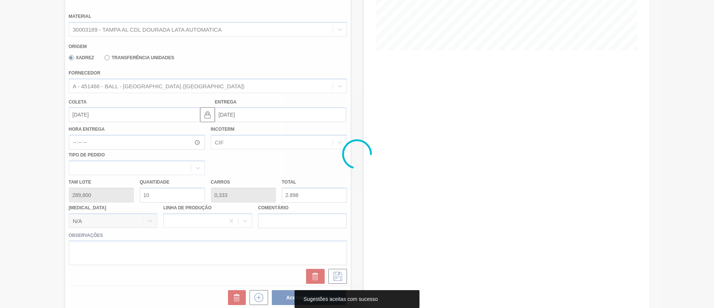
scroll to position [12, 0]
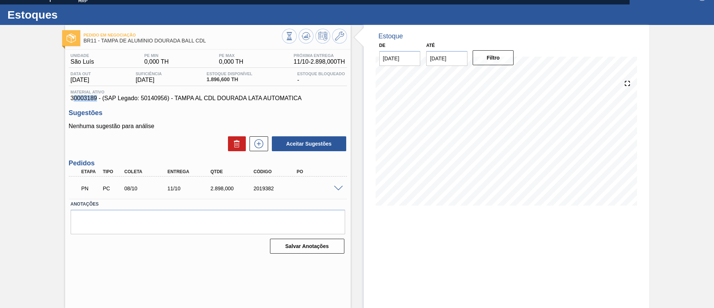
drag, startPoint x: 96, startPoint y: 97, endPoint x: 73, endPoint y: 98, distance: 23.5
click at [73, 98] on span "30003189 - (SAP Legado: 50140956) - TAMPA AL CDL DOURADA LATA AUTOMATICA" at bounding box center [208, 98] width 275 height 7
drag, startPoint x: 301, startPoint y: 96, endPoint x: 56, endPoint y: 99, distance: 245.6
click at [56, 99] on div "Pedido em Negociação BR11 - TAMPA DE ALUMÍNIO DOURADA BALL CDL Unidade São Luís…" at bounding box center [357, 166] width 714 height 283
drag, startPoint x: 211, startPoint y: 38, endPoint x: 64, endPoint y: 38, distance: 146.6
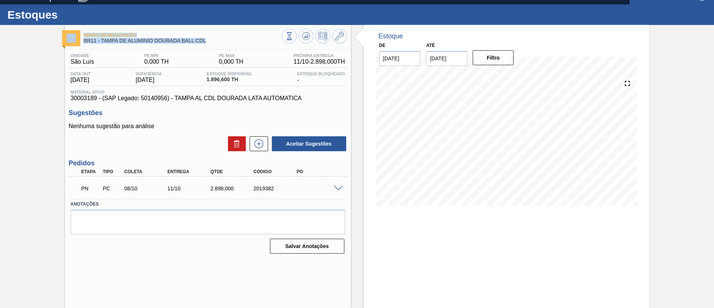
click at [65, 38] on div "Pedido em Negociação BR11 - TAMPA DE ALUMÍNIO DOURADA BALL CDL" at bounding box center [208, 37] width 286 height 17
click at [196, 45] on div "Pedido em Negociação BR11 - TAMPA DE ALUMÍNIO DOURADA BALL CDL" at bounding box center [183, 38] width 198 height 17
drag, startPoint x: 208, startPoint y: 41, endPoint x: 81, endPoint y: 43, distance: 127.6
click at [81, 43] on div "Pedido em Negociação BR11 - TAMPA DE ALUMÍNIO DOURADA BALL CDL" at bounding box center [208, 37] width 286 height 17
copy span "BR11 - TAMPA DE ALUMÍNIO DOURADA BALL CDL"
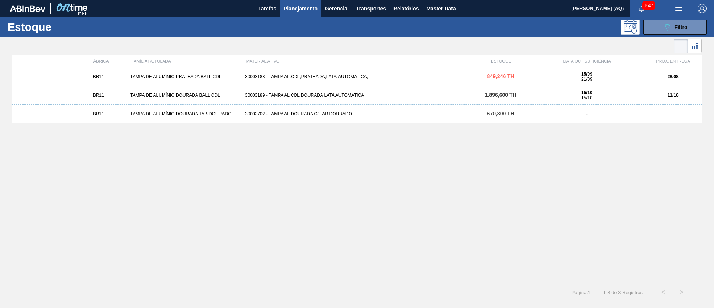
click at [324, 113] on div "30002702 - TAMPA AL DOURADA C/ TAB DOURADO" at bounding box center [357, 113] width 230 height 5
click at [672, 24] on div "089F7B8B-B2A5-4AFE-B5C0-19BA573D28AC Filtro" at bounding box center [675, 27] width 25 height 9
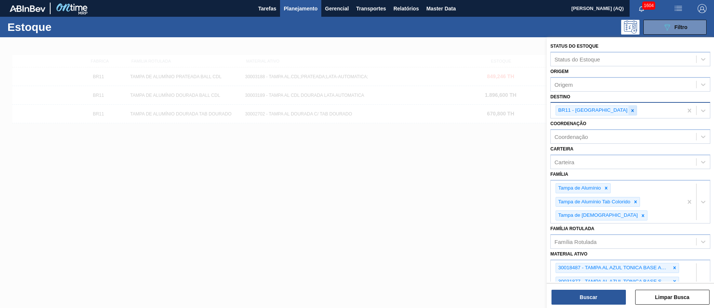
click at [632, 111] on icon at bounding box center [633, 110] width 3 height 3
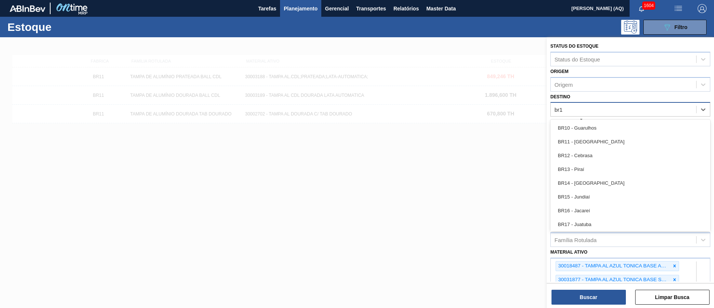
type input "br12"
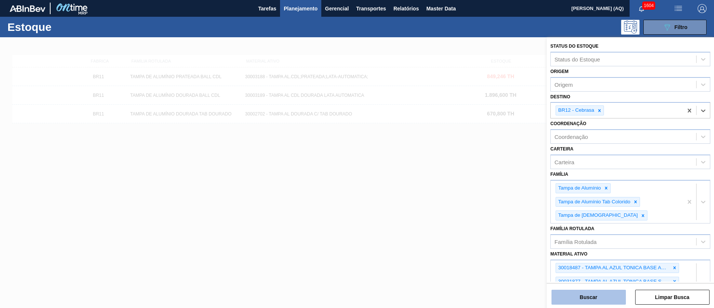
click at [611, 302] on button "Buscar" at bounding box center [589, 296] width 74 height 15
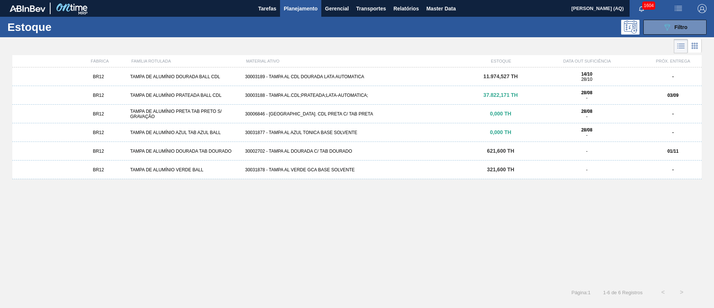
click at [306, 74] on div "30003189 - TAMPA AL CDL DOURADA LATA AUTOMATICA" at bounding box center [357, 76] width 230 height 5
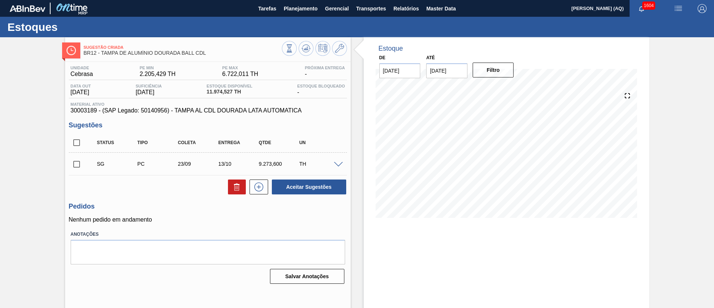
click at [74, 167] on input "checkbox" at bounding box center [77, 164] width 16 height 16
click at [300, 188] on button "Aceitar Sugestões" at bounding box center [309, 186] width 74 height 15
checkbox input "false"
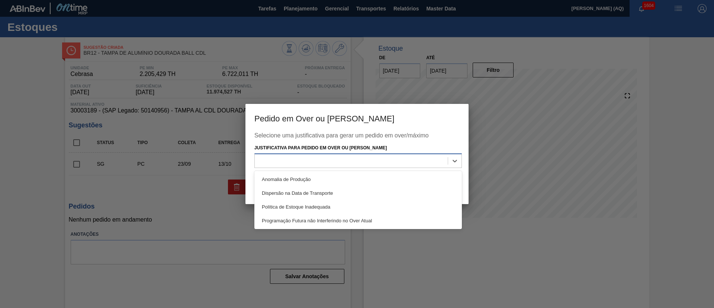
click at [347, 157] on div at bounding box center [351, 160] width 193 height 11
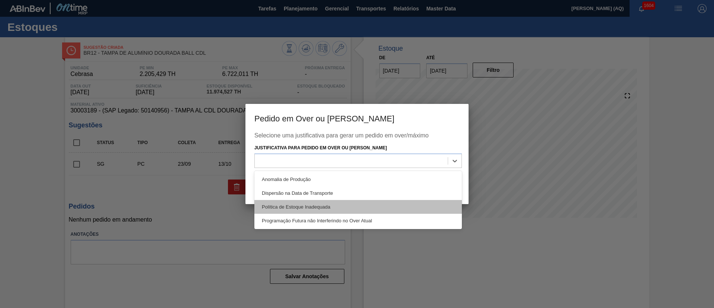
click at [336, 209] on div "Política de Estoque Inadequada" at bounding box center [358, 207] width 208 height 14
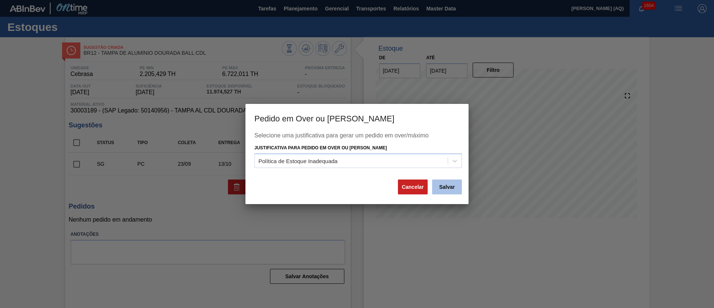
click at [447, 185] on button "Salvar" at bounding box center [447, 186] width 30 height 15
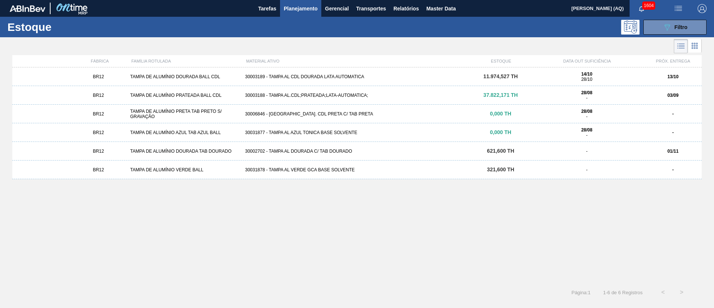
click at [304, 76] on div "30003189 - TAMPA AL CDL DOURADA LATA AUTOMATICA" at bounding box center [357, 76] width 230 height 5
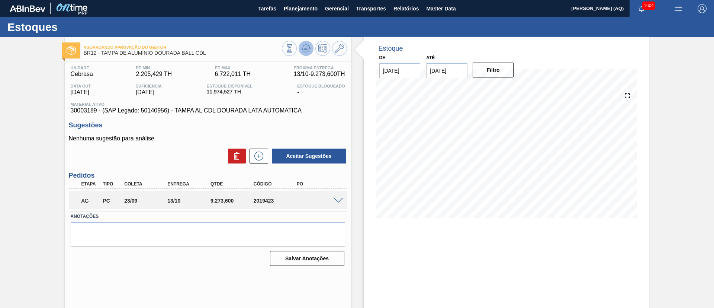
click at [309, 43] on button at bounding box center [306, 48] width 15 height 15
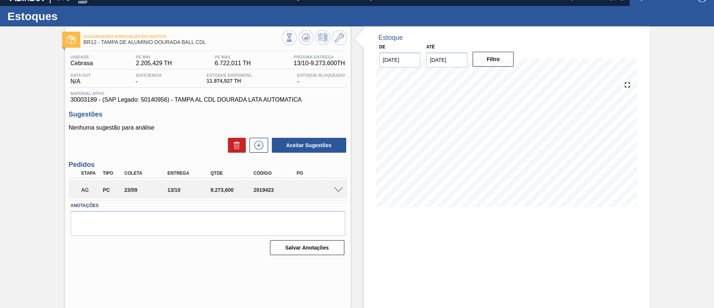
scroll to position [12, 0]
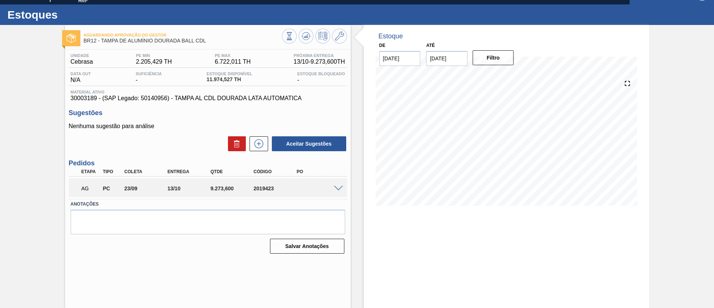
click at [336, 188] on span at bounding box center [338, 189] width 9 height 6
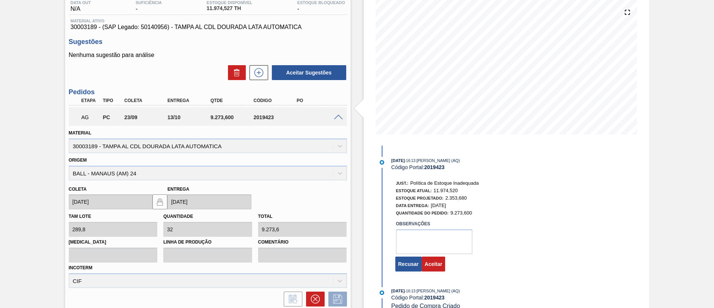
scroll to position [145, 0]
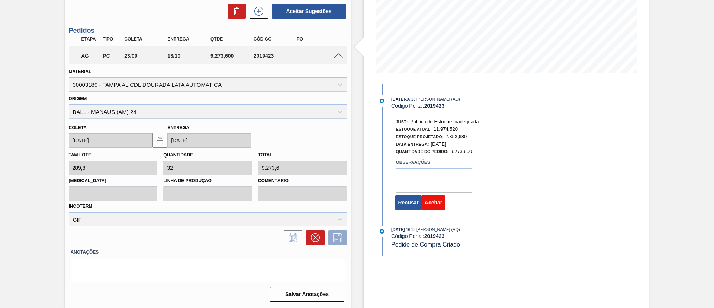
click at [429, 203] on button "Aceitar" at bounding box center [433, 202] width 23 height 15
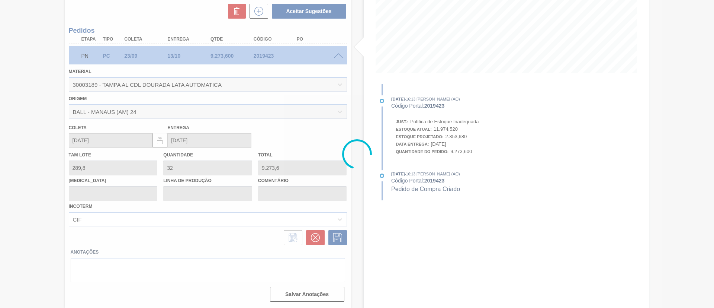
scroll to position [12, 0]
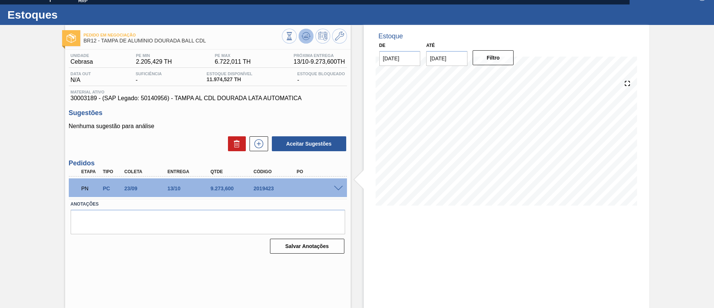
click at [310, 32] on button at bounding box center [306, 36] width 15 height 15
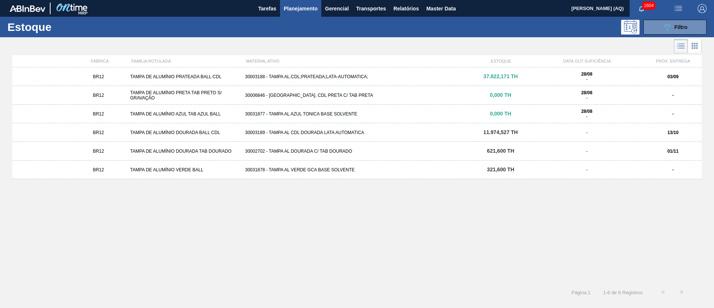
click at [316, 98] on div "BR12 TAMPA DE ALUMÍNIO PRETA TAB PRETO S/ GRAVAÇÃO 30006846 - TAMPA AL. CDL PRE…" at bounding box center [357, 95] width 690 height 19
click at [317, 111] on div "30031877 - TAMPA AL AZUL TONICA BASE SOLVENTE" at bounding box center [357, 113] width 230 height 5
click at [345, 132] on div "30003189 - TAMPA AL CDL DOURADA LATA AUTOMATICA" at bounding box center [357, 132] width 230 height 5
click at [331, 148] on div "BR12 TAMPA DE ALUMÍNIO DOURADA TAB DOURADO 30002702 - TAMPA AL DOURADA C/ TAB D…" at bounding box center [357, 151] width 690 height 19
click at [343, 149] on div "30002702 - TAMPA AL DOURADA C/ TAB DOURADO" at bounding box center [357, 150] width 230 height 5
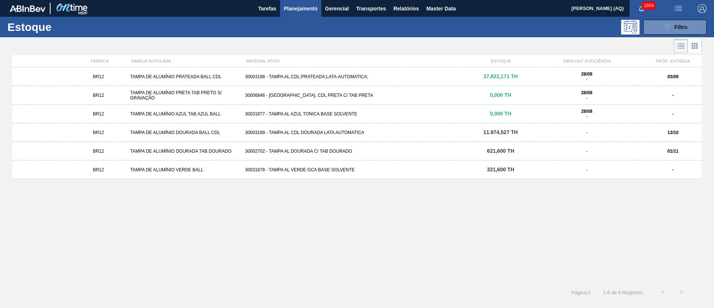
click at [330, 170] on div "30031878 - TAMPA AL VERDE GCA BASE SOLVENTE" at bounding box center [357, 169] width 230 height 5
click at [203, 170] on div "TAMPA DE ALUMÍNIO VERDE BALL" at bounding box center [184, 169] width 115 height 5
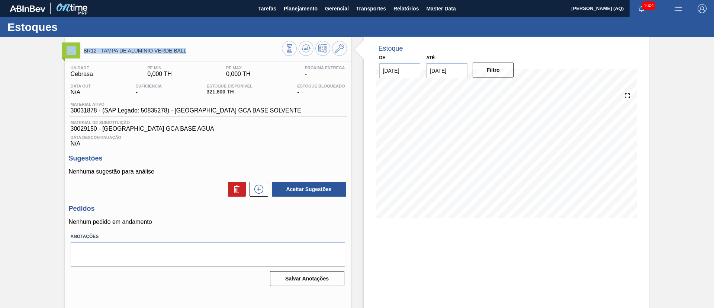
drag, startPoint x: 186, startPoint y: 48, endPoint x: 78, endPoint y: 54, distance: 108.1
click at [78, 54] on div "BR12 - TAMPA DE ALUMÍNIO VERDE BALL" at bounding box center [208, 49] width 286 height 17
copy div "BR12 - TAMPA DE ALUMÍNIO VERDE BALL"
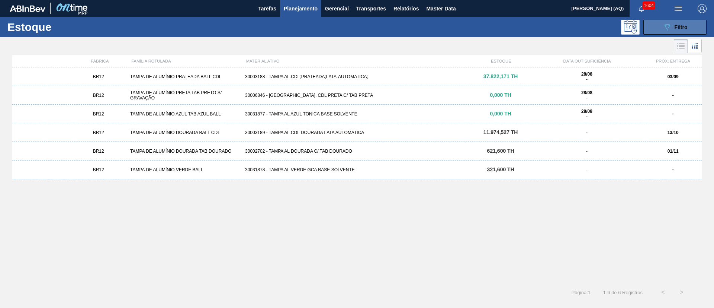
click at [661, 26] on button "089F7B8B-B2A5-4AFE-B5C0-19BA573D28AC Filtro" at bounding box center [675, 27] width 63 height 15
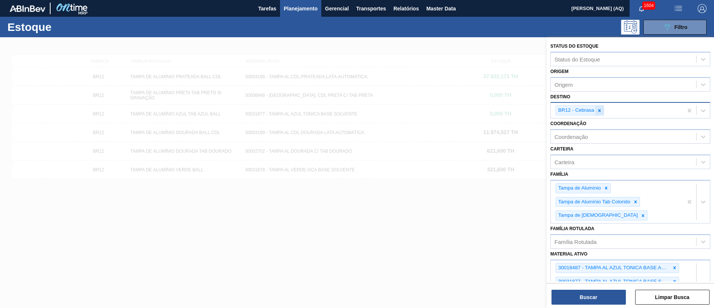
click at [602, 108] on div at bounding box center [600, 110] width 8 height 9
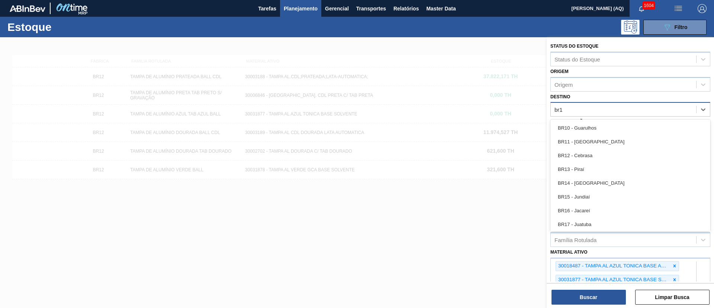
type input "br13"
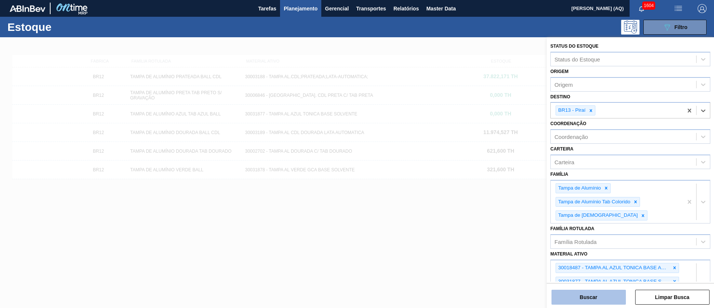
click at [607, 297] on button "Buscar" at bounding box center [589, 296] width 74 height 15
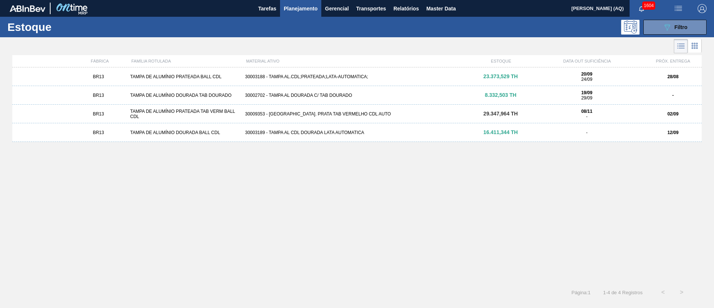
click at [320, 78] on div "30003188 - TAMPA AL.CDL;PRATEADA;LATA-AUTOMATICA;" at bounding box center [357, 76] width 230 height 5
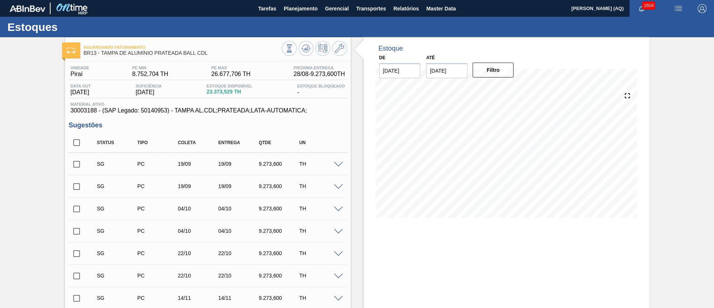
click at [340, 164] on span at bounding box center [338, 165] width 9 height 6
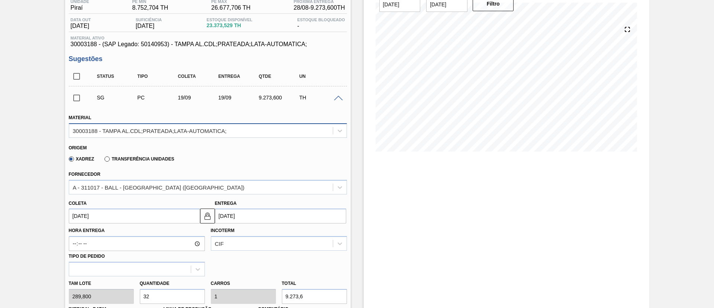
scroll to position [56, 0]
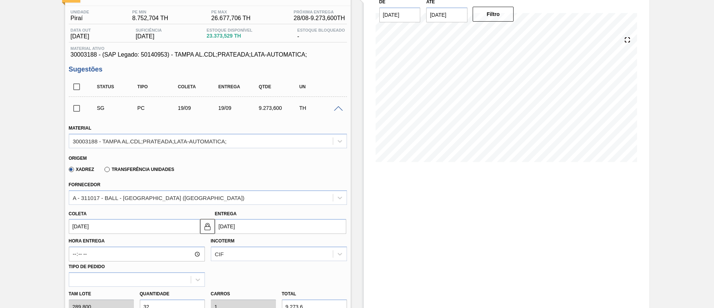
click at [339, 110] on span at bounding box center [338, 109] width 9 height 6
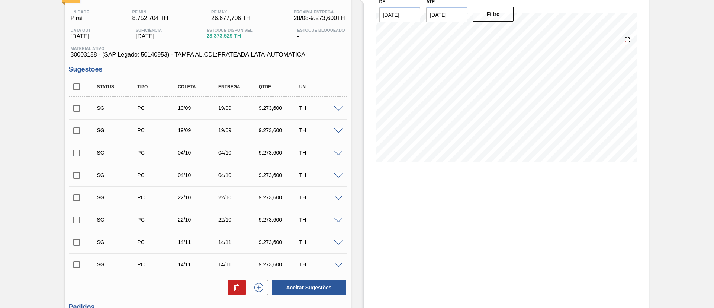
scroll to position [0, 0]
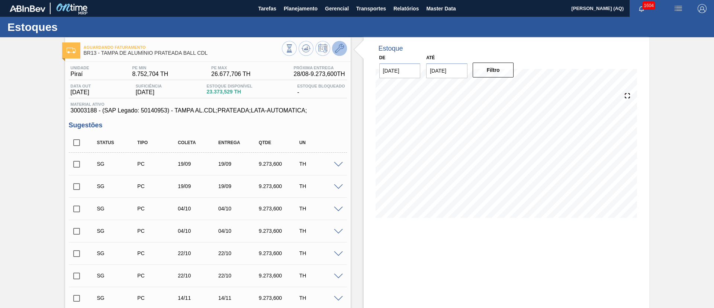
click at [340, 43] on button at bounding box center [339, 48] width 15 height 15
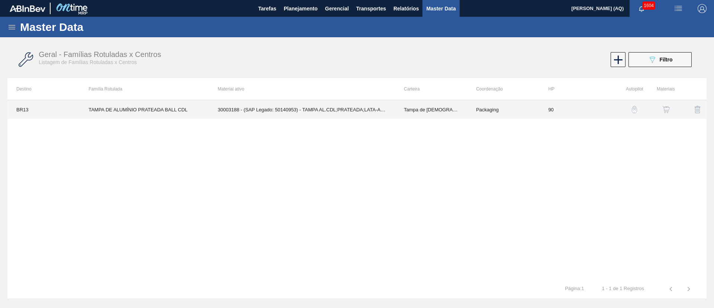
click at [283, 109] on td "30003188 - (SAP Legado: 50140953) - TAMPA AL.CDL;PRATEADA;LATA-AUTOMATICA;" at bounding box center [302, 109] width 186 height 19
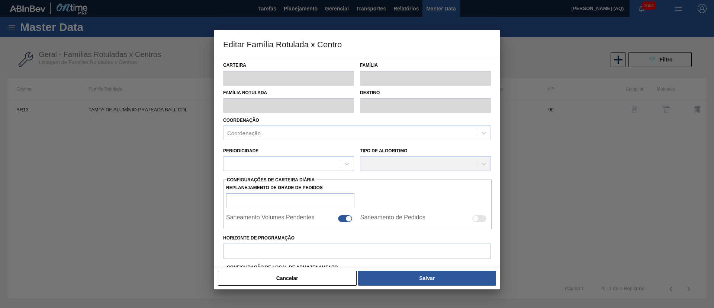
type input "Tampa de [DEMOGRAPHIC_DATA]"
type input "Tampa de Alumínio"
type input "TAMPA DE ALUMÍNIO PRATEADA BALL CDL"
type input "BR13 - Piraí"
type input "90"
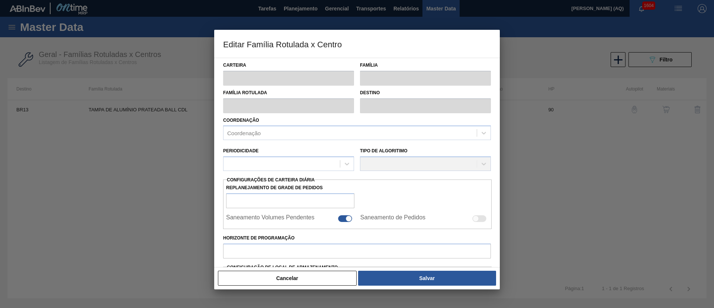
type input "8.752,704"
type input "26.677,706"
type input "70"
type input "21.214,246"
checkbox input "true"
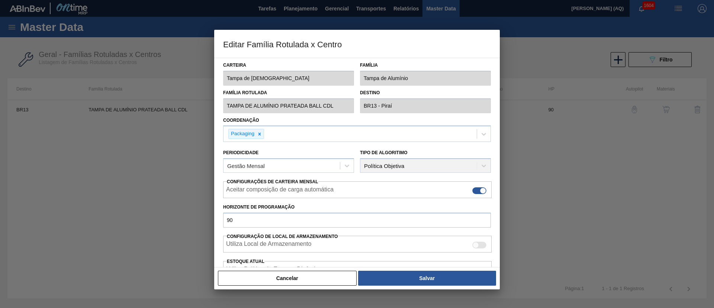
scroll to position [132, 0]
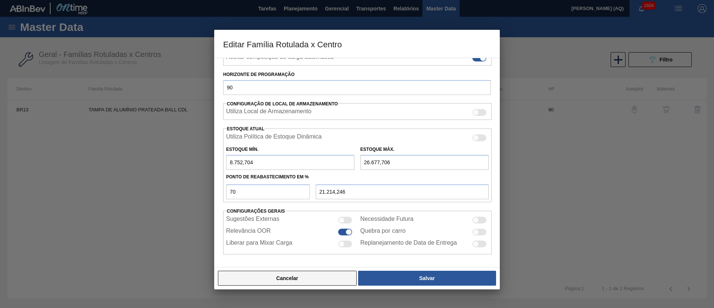
click at [311, 276] on button "Cancelar" at bounding box center [287, 277] width 139 height 15
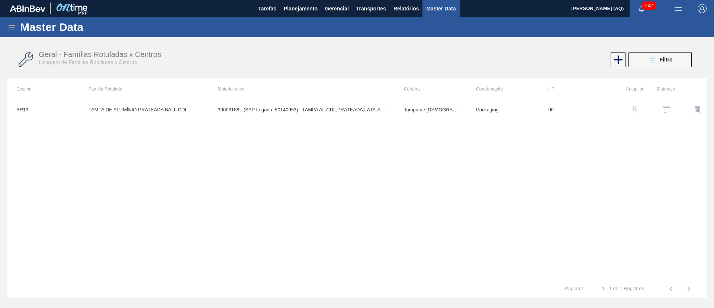
click at [668, 109] on img "button" at bounding box center [666, 109] width 7 height 7
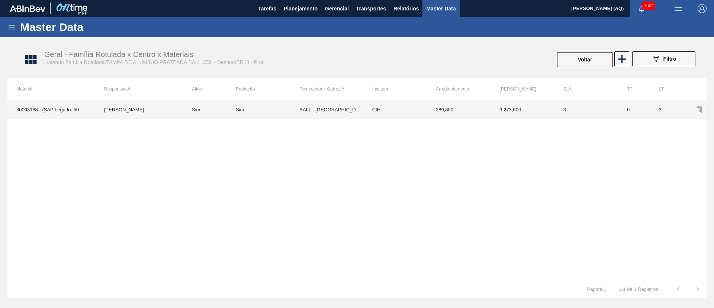
click at [523, 111] on td "9.273,600" at bounding box center [523, 109] width 64 height 19
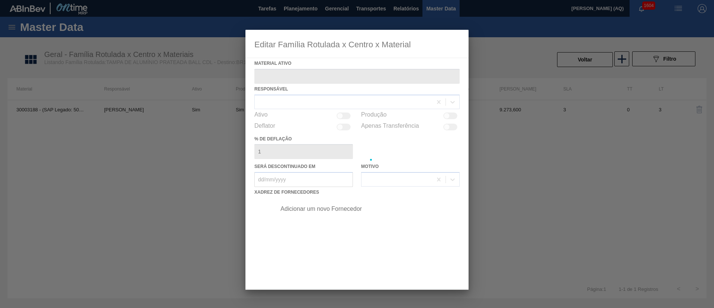
type ativo "30003188 - (SAP Legado: 50140953) - TAMPA AL.CDL;PRATEADA;LATA-AUTOMATICA;"
checkbox input "true"
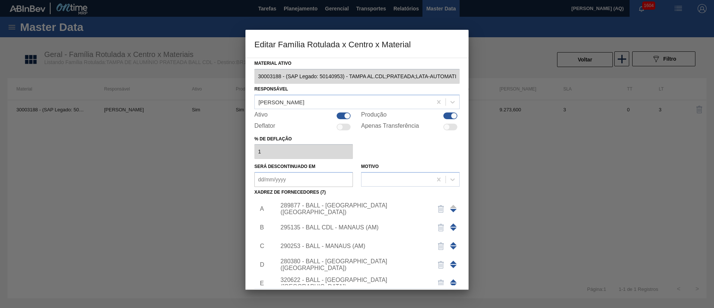
click at [512, 149] on div at bounding box center [357, 154] width 714 height 308
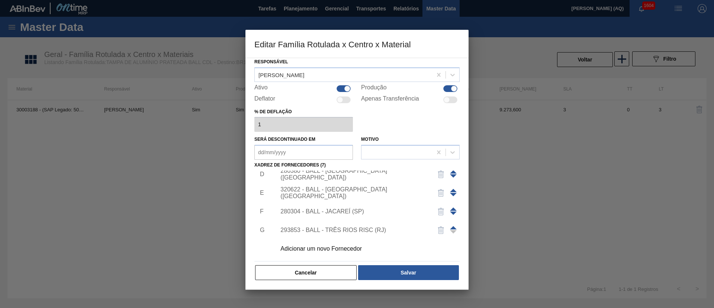
scroll to position [28, 0]
click at [284, 276] on button "Cancelar" at bounding box center [306, 272] width 102 height 15
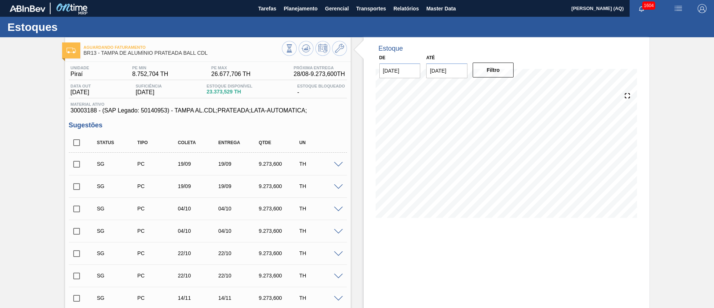
click at [78, 164] on input "checkbox" at bounding box center [77, 164] width 16 height 16
checkbox input "true"
click at [76, 183] on input "checkbox" at bounding box center [77, 187] width 16 height 16
checkbox input "true"
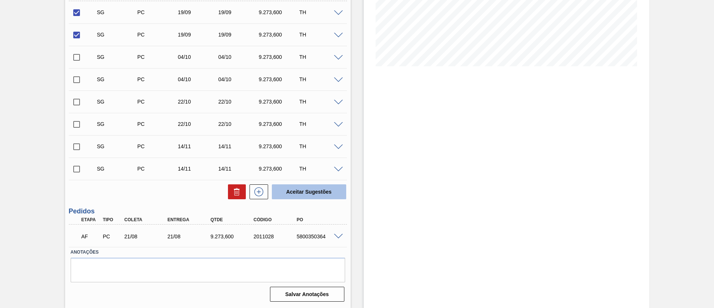
click at [296, 193] on button "Aceitar Sugestões" at bounding box center [309, 191] width 74 height 15
checkbox input "false"
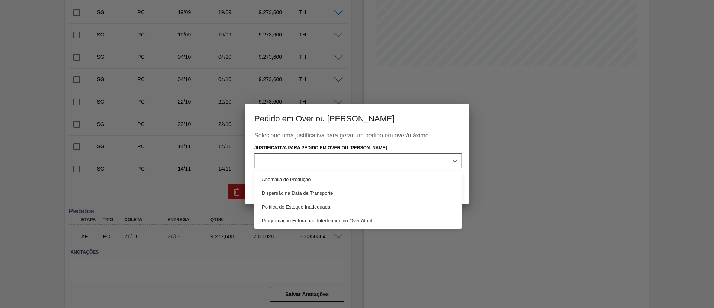
click at [332, 163] on div at bounding box center [351, 160] width 193 height 11
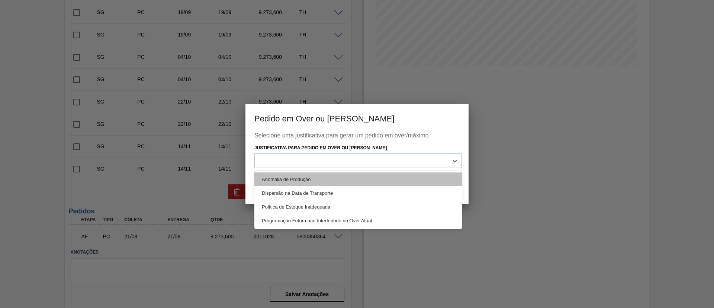
click at [320, 180] on div "Anomalia de Produção" at bounding box center [358, 179] width 208 height 14
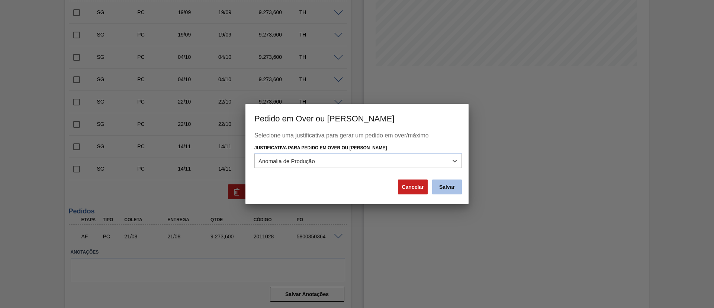
click at [441, 185] on button "Salvar" at bounding box center [447, 186] width 30 height 15
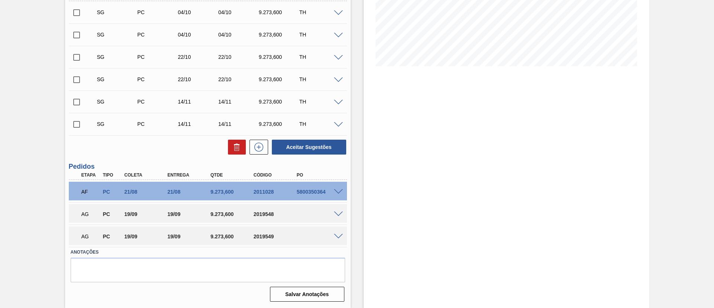
click at [336, 211] on div at bounding box center [339, 214] width 15 height 6
click at [334, 213] on span at bounding box center [338, 214] width 9 height 6
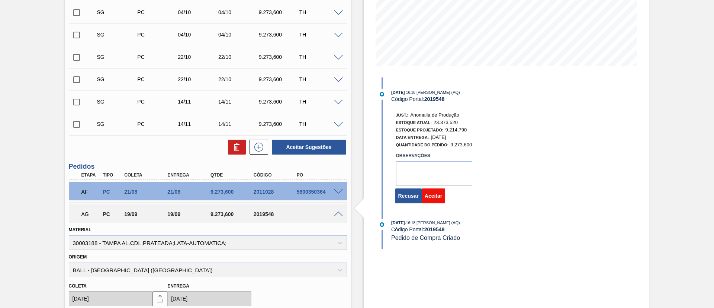
click at [436, 193] on button "Aceitar" at bounding box center [433, 195] width 23 height 15
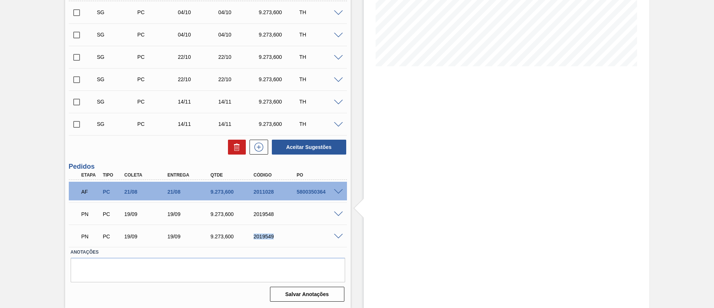
drag, startPoint x: 276, startPoint y: 241, endPoint x: 251, endPoint y: 238, distance: 24.7
click at [251, 238] on div "PN PC 19/09 19/09 9.273,600 2019549" at bounding box center [206, 235] width 259 height 15
copy div "2019549"
click at [419, 236] on div "Estoque De 28/08/2025 Até 30/11/2025 Filtro 17/09 Projeção de Estoque 10,106.99…" at bounding box center [507, 97] width 286 height 422
click at [390, 215] on div "Estoque De 28/08/2025 Até 30/11/2025 Filtro 17/09 Projeção de Estoque 10,106.99…" at bounding box center [507, 97] width 286 height 422
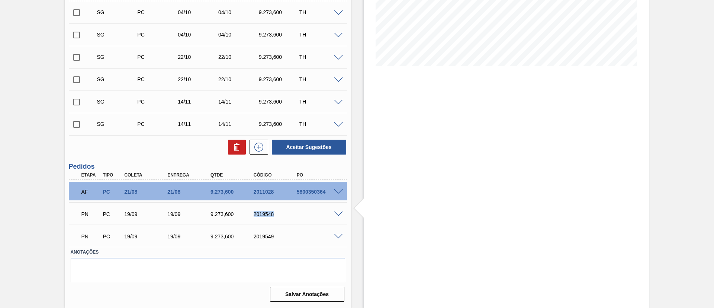
drag, startPoint x: 269, startPoint y: 212, endPoint x: 249, endPoint y: 209, distance: 20.3
click at [249, 209] on div "PN PC 19/09 19/09 9.273,600 2019548" at bounding box center [206, 213] width 259 height 15
copy div "2019548"
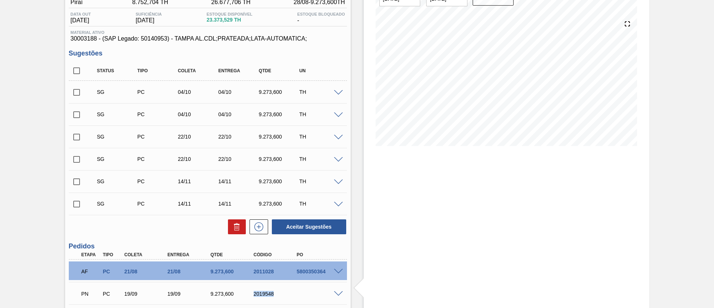
scroll to position [0, 0]
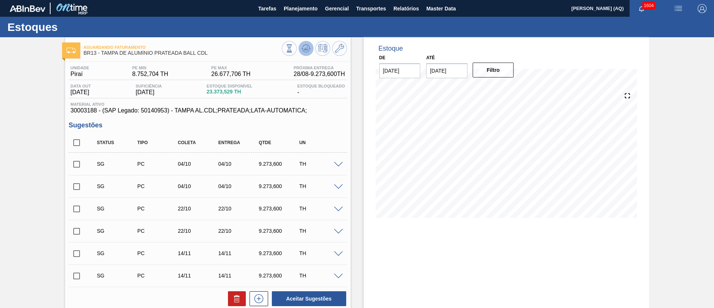
click at [305, 51] on icon at bounding box center [306, 48] width 9 height 9
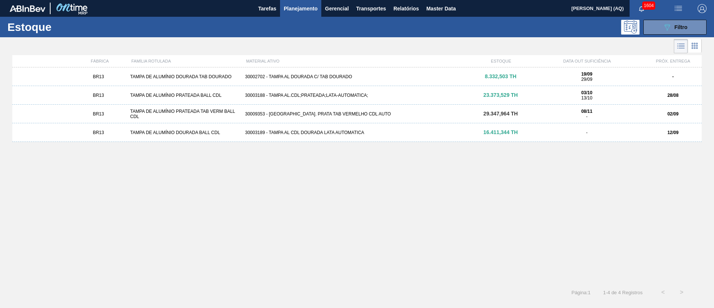
click at [312, 74] on div "30002702 - TAMPA AL DOURADA C/ TAB DOURADO" at bounding box center [357, 76] width 230 height 5
click at [279, 76] on div "30002702 - TAMPA AL DOURADA C/ TAB DOURADO" at bounding box center [357, 76] width 230 height 5
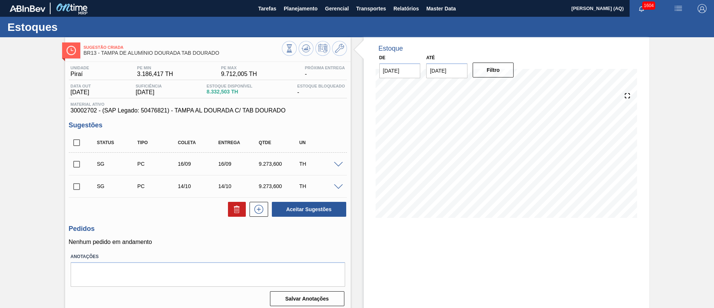
click at [77, 166] on input "checkbox" at bounding box center [77, 164] width 16 height 16
click at [307, 209] on button "Aceitar Sugestões" at bounding box center [309, 209] width 74 height 15
checkbox input "false"
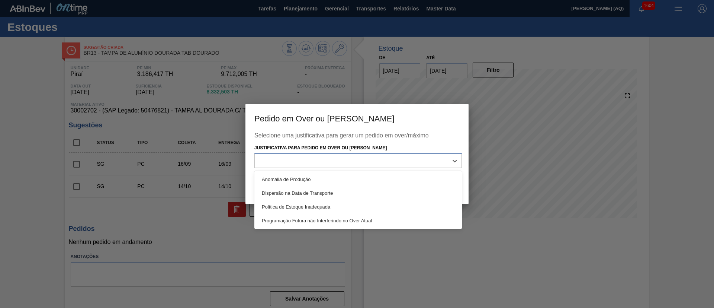
click at [440, 160] on div at bounding box center [351, 160] width 193 height 11
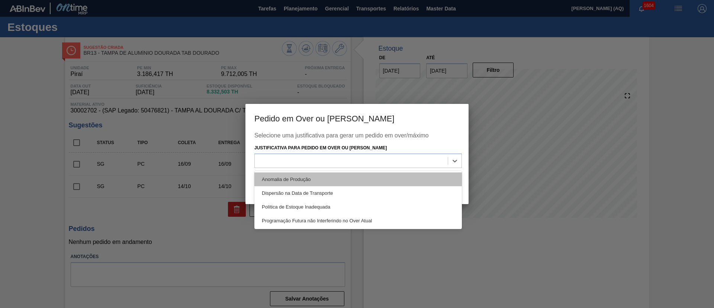
click at [384, 180] on div "Anomalia de Produção" at bounding box center [358, 179] width 208 height 14
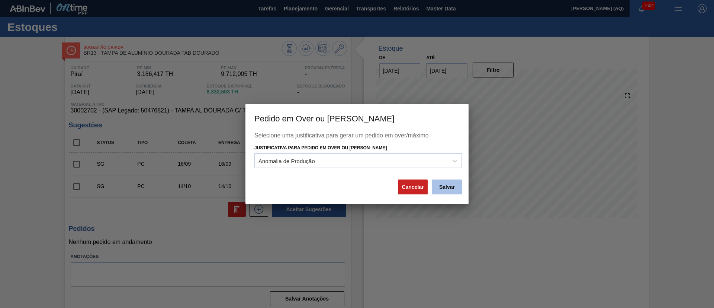
click at [444, 190] on button "Salvar" at bounding box center [447, 186] width 30 height 15
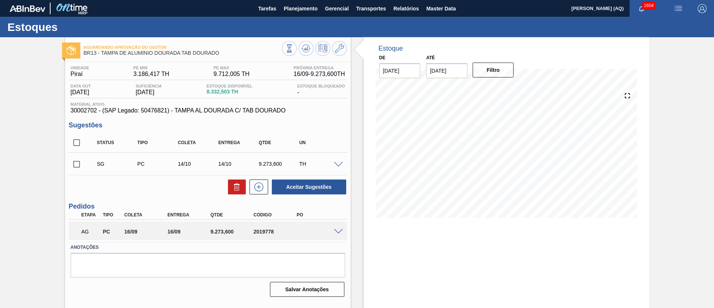
click at [339, 232] on span at bounding box center [338, 232] width 9 height 6
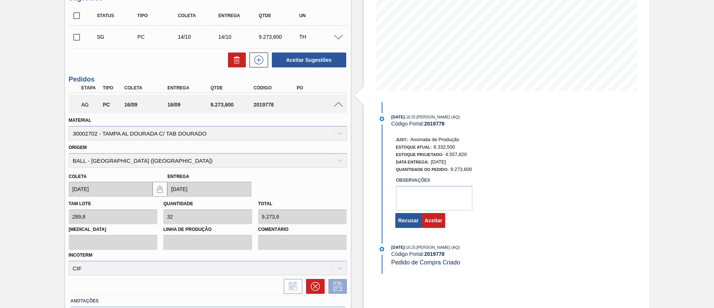
scroll to position [176, 0]
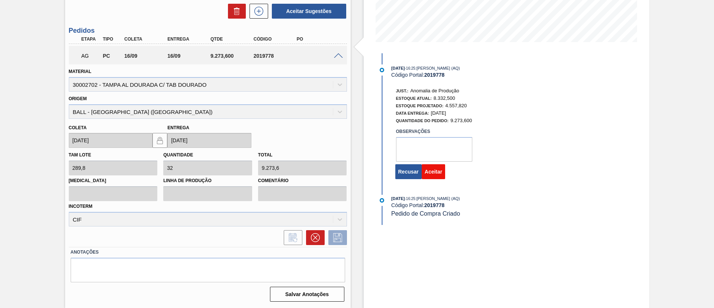
click at [434, 174] on button "Aceitar" at bounding box center [433, 171] width 23 height 15
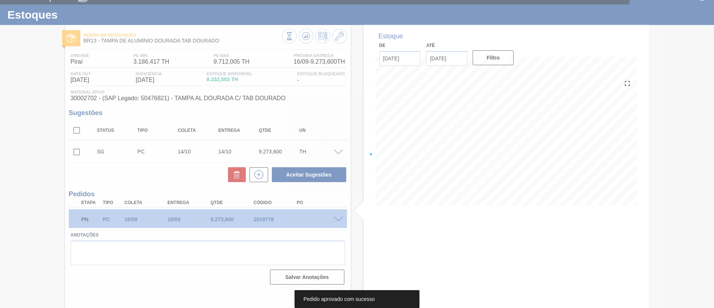
scroll to position [12, 0]
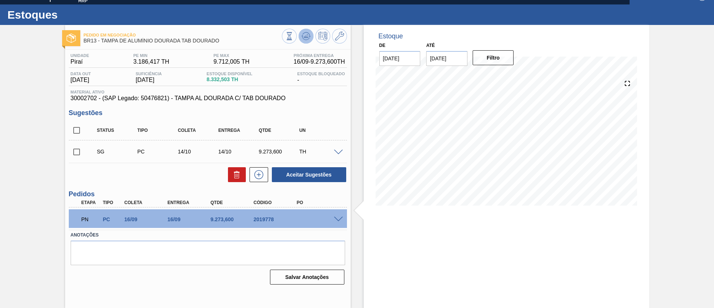
click at [304, 33] on icon at bounding box center [306, 36] width 9 height 9
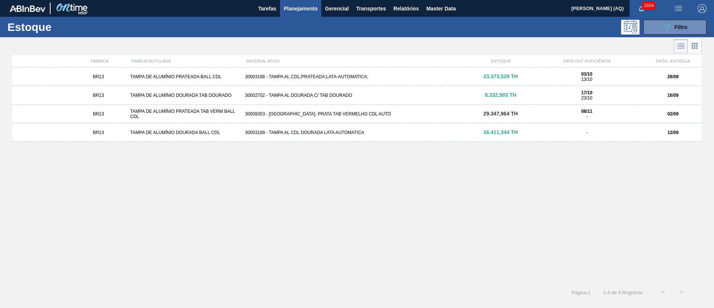
click at [158, 74] on div "TAMPA DE ALUMÍNIO PRATEADA BALL CDL" at bounding box center [184, 76] width 115 height 5
click at [199, 93] on div "TAMPA DE ALUMÍNIO DOURADA TAB DOURADO" at bounding box center [184, 95] width 115 height 5
click at [276, 97] on div "30002702 - TAMPA AL DOURADA C/ TAB DOURADO" at bounding box center [357, 95] width 230 height 5
click at [319, 112] on div "30009353 - TAMPA AL. PRATA TAB VERMELHO CDL AUTO" at bounding box center [357, 113] width 230 height 5
click at [351, 134] on div "30003189 - TAMPA AL CDL DOURADA LATA AUTOMATICA" at bounding box center [357, 132] width 230 height 5
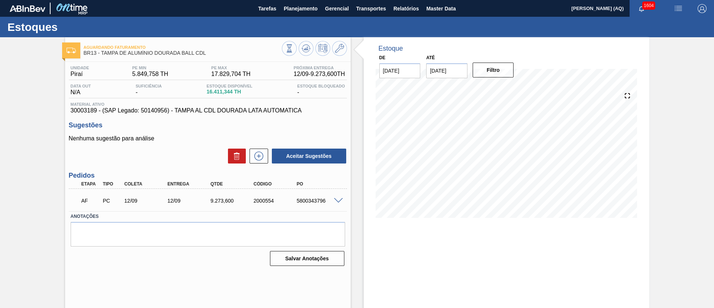
click at [336, 199] on span at bounding box center [338, 201] width 9 height 6
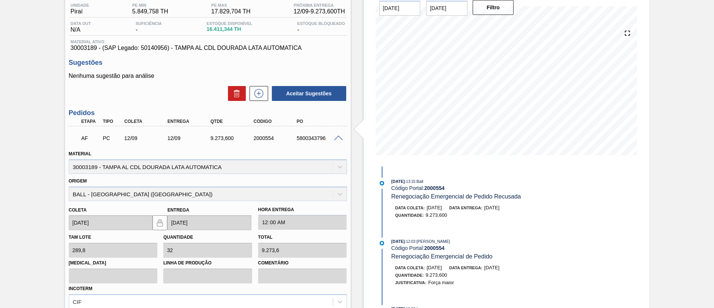
scroll to position [112, 0]
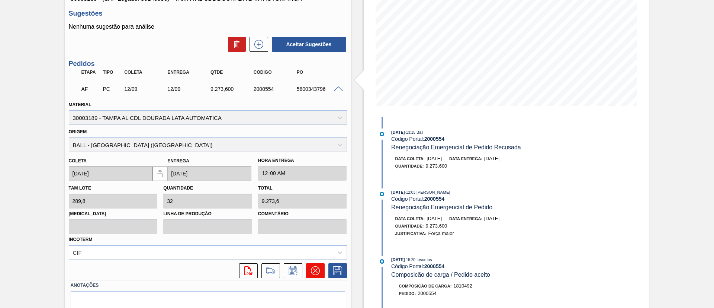
click at [316, 266] on icon at bounding box center [315, 270] width 9 height 9
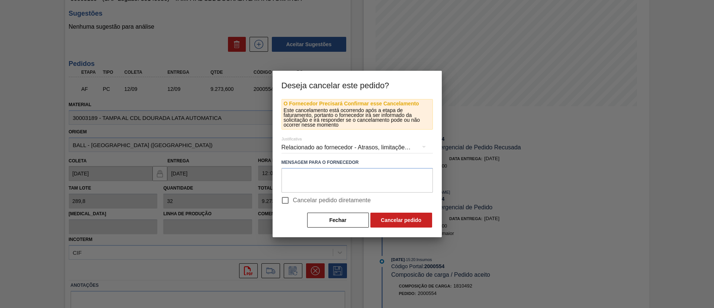
click at [328, 204] on span "Cancelar pedido diretamente" at bounding box center [332, 200] width 78 height 9
click at [293, 204] on input "Cancelar pedido diretamente" at bounding box center [286, 200] width 16 height 16
checkbox input "true"
click at [329, 181] on textarea at bounding box center [357, 180] width 151 height 25
type textarea "Ocupação"
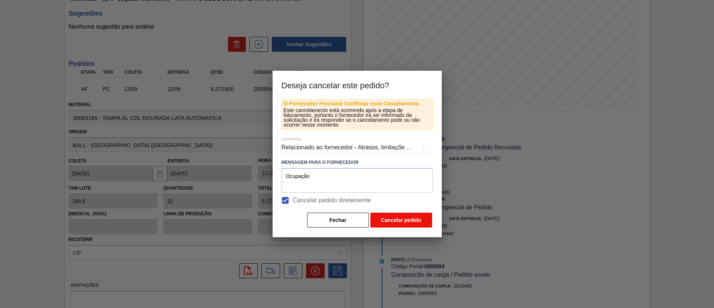
click at [389, 218] on button "Cancelar pedido" at bounding box center [402, 219] width 62 height 15
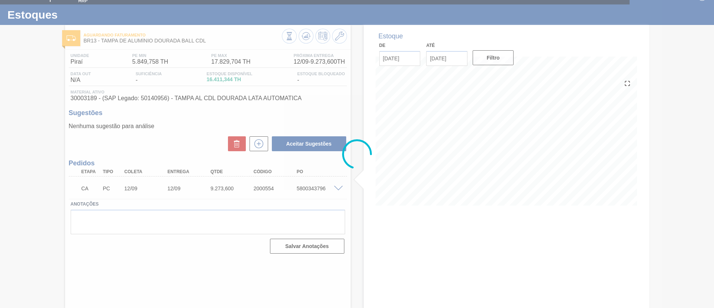
scroll to position [12, 0]
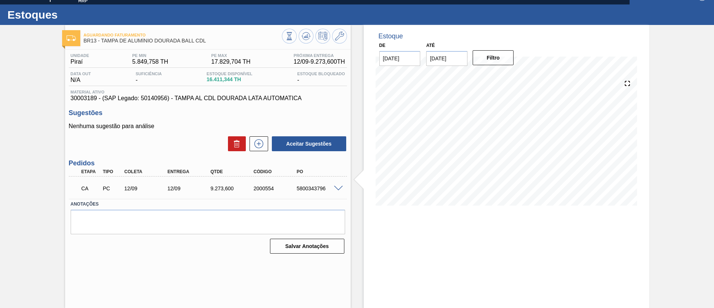
click at [303, 43] on div at bounding box center [314, 37] width 65 height 17
click at [304, 37] on icon at bounding box center [304, 36] width 1 height 1
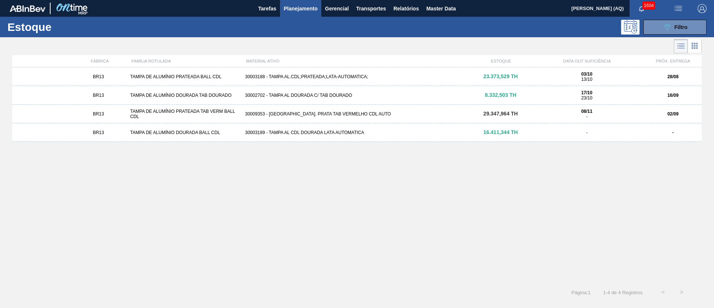
click at [313, 73] on div "BR13 TAMPA DE ALUMÍNIO PRATEADA BALL CDL 30003188 - TAMPA AL.CDL;PRATEADA;LATA-…" at bounding box center [357, 76] width 690 height 19
click at [254, 92] on div "BR13 TAMPA DE ALUMÍNIO DOURADA TAB DOURADO 30002702 - TAMPA AL DOURADA C/ TAB D…" at bounding box center [357, 95] width 690 height 19
click at [330, 114] on div "30009353 - TAMPA AL. PRATA TAB VERMELHO CDL AUTO" at bounding box center [357, 113] width 230 height 5
click at [268, 131] on div "30003189 - TAMPA AL CDL DOURADA LATA AUTOMATICA" at bounding box center [357, 132] width 230 height 5
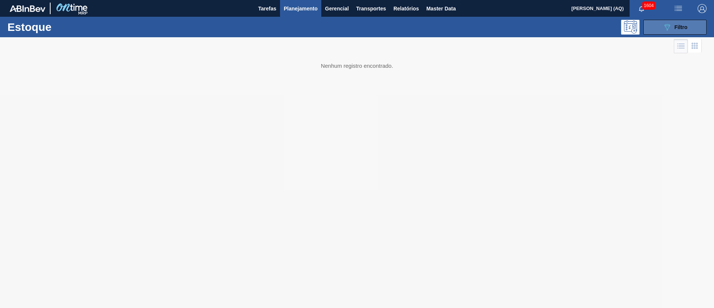
click at [667, 24] on icon at bounding box center [668, 27] width 6 height 6
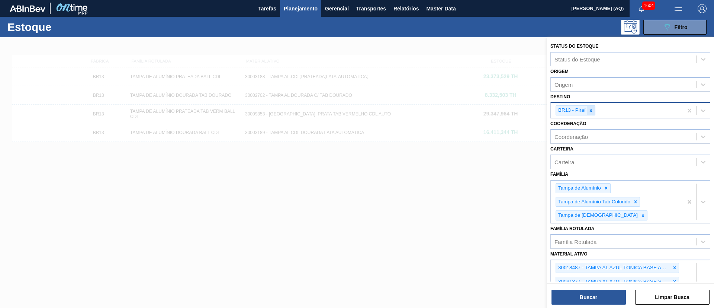
click at [590, 113] on div at bounding box center [591, 110] width 8 height 9
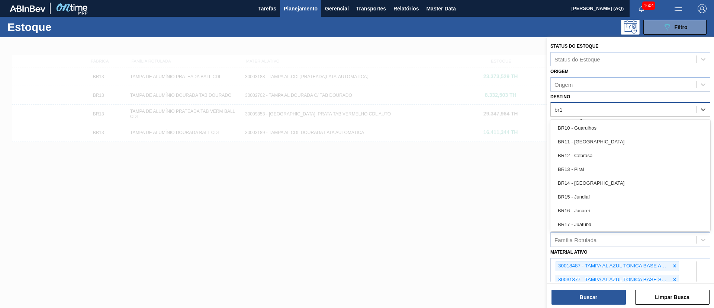
type input "br15"
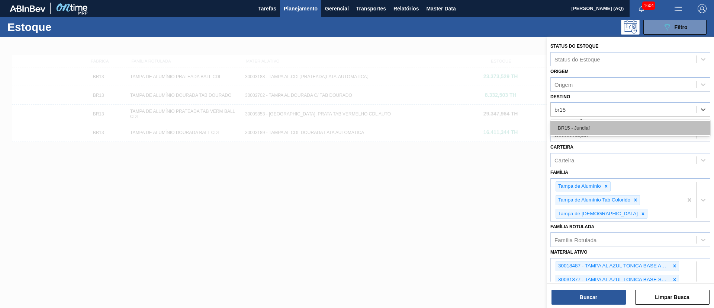
click at [592, 124] on div "BR15 - Jundiaí" at bounding box center [631, 128] width 160 height 14
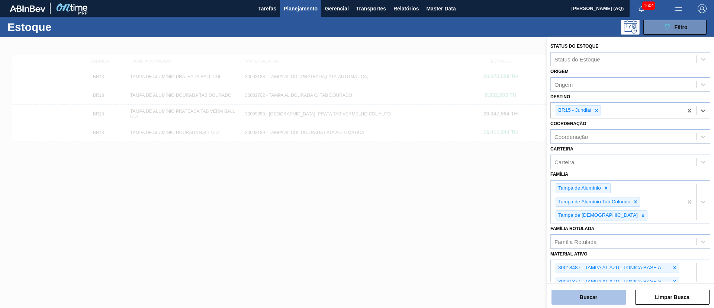
click at [590, 295] on button "Buscar" at bounding box center [589, 296] width 74 height 15
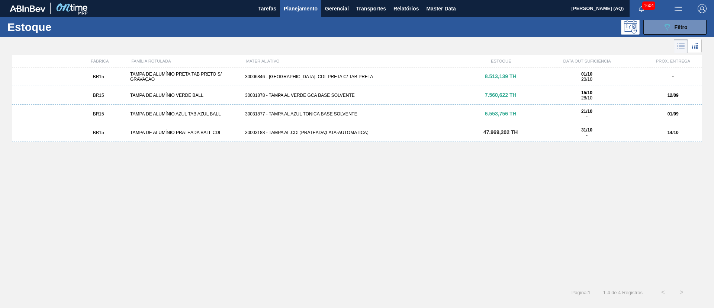
click at [309, 77] on div "30006846 - TAMPA AL. CDL PRETA C/ TAB PRETA" at bounding box center [357, 76] width 230 height 5
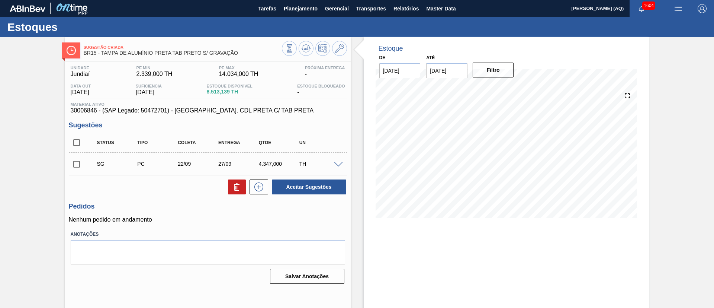
click at [78, 162] on input "checkbox" at bounding box center [77, 164] width 16 height 16
click at [293, 189] on button "Aceitar Sugestões" at bounding box center [309, 186] width 74 height 15
checkbox input "false"
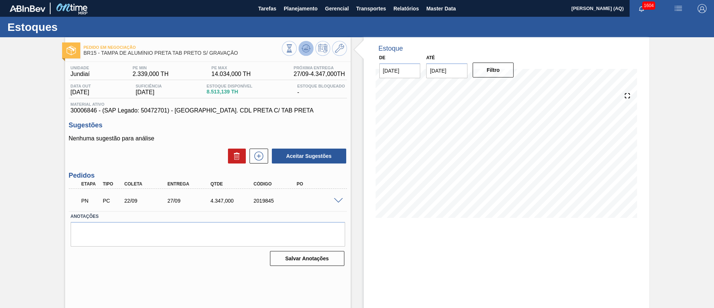
click at [309, 48] on icon at bounding box center [305, 47] width 7 height 4
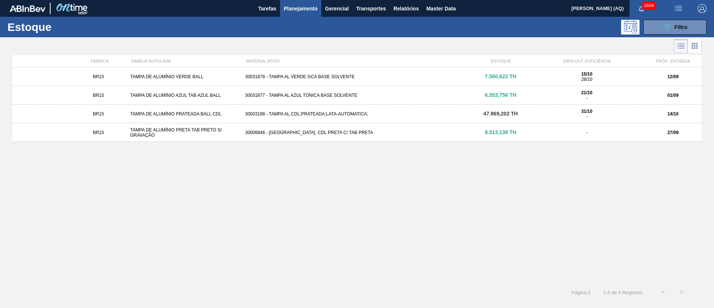
click at [345, 115] on div "30003188 - TAMPA AL.CDL;PRATEADA;LATA-AUTOMATICA;" at bounding box center [357, 113] width 230 height 5
click at [304, 128] on div "BR15 TAMPA DE ALUMÍNIO PRETA TAB PRETO S/ GRAVAÇÃO 30006846 - TAMPA AL. CDL PRE…" at bounding box center [357, 132] width 690 height 19
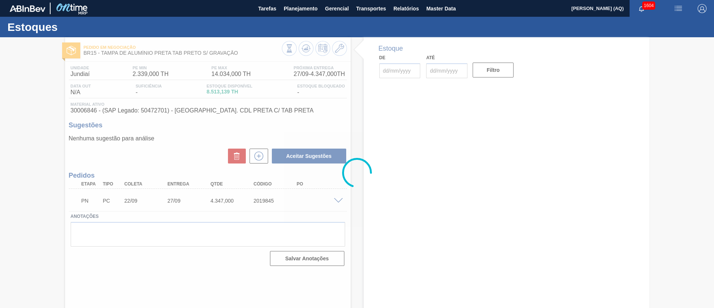
type input "[DATE]"
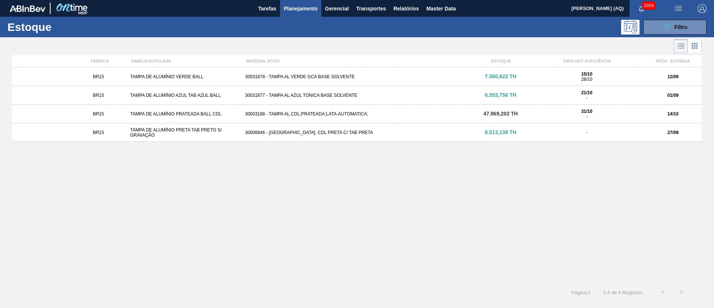
click at [335, 74] on div "30031878 - TAMPA AL VERDE GCA BASE SOLVENTE" at bounding box center [357, 76] width 230 height 5
click at [308, 111] on div "30003188 - TAMPA AL.CDL;PRATEADA;LATA-AUTOMATICA;" at bounding box center [357, 113] width 230 height 5
click at [332, 134] on div "30006846 - TAMPA AL. CDL PRETA C/ TAB PRETA" at bounding box center [357, 132] width 230 height 5
click at [680, 27] on span "Filtro" at bounding box center [681, 27] width 13 height 6
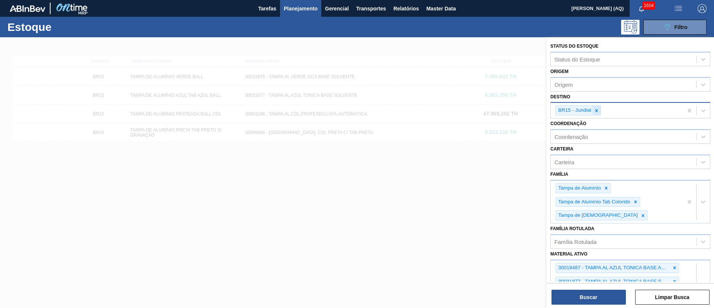
click at [599, 109] on icon at bounding box center [596, 110] width 5 height 5
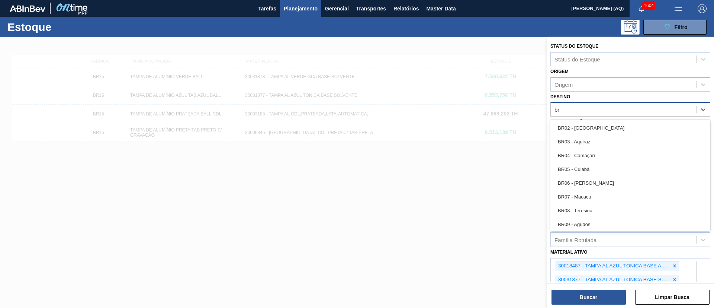
type input "br16"
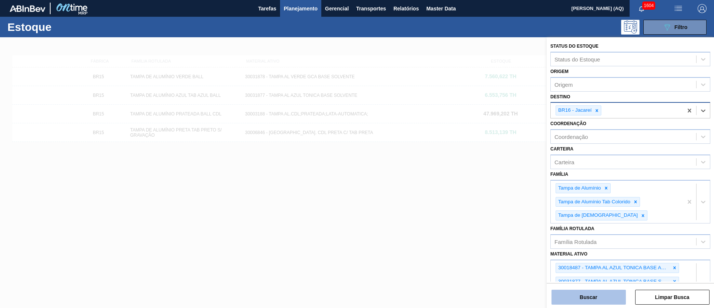
click at [580, 299] on button "Buscar" at bounding box center [589, 296] width 74 height 15
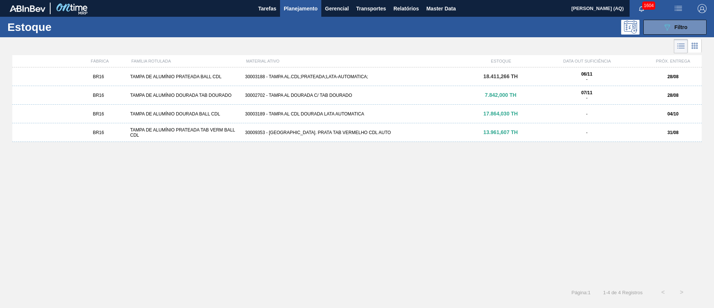
click at [181, 72] on div "BR16 TAMPA DE ALUMÍNIO PRATEADA BALL CDL 30003188 - TAMPA AL.CDL;PRATEADA;LATA-…" at bounding box center [357, 76] width 690 height 19
click at [344, 96] on div "30002702 - TAMPA AL DOURADA C/ TAB DOURADO" at bounding box center [357, 95] width 230 height 5
click at [339, 112] on div "30003189 - TAMPA AL CDL DOURADA LATA AUTOMATICA" at bounding box center [357, 113] width 230 height 5
click at [329, 133] on div "30009353 - TAMPA AL. PRATA TAB VERMELHO CDL AUTO" at bounding box center [357, 132] width 230 height 5
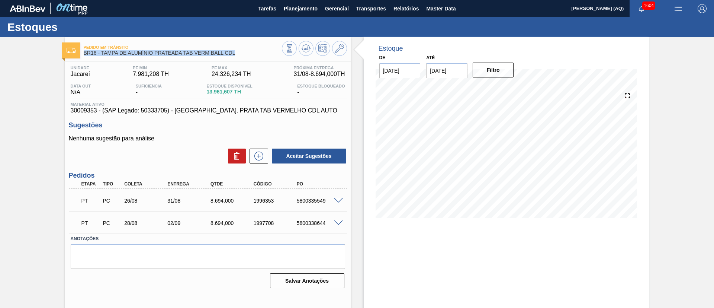
drag, startPoint x: 240, startPoint y: 53, endPoint x: 83, endPoint y: 52, distance: 157.0
click at [84, 52] on span "BR16 - TAMPA DE ALUMÍNIO PRATEADA TAB VERM BALL CDL" at bounding box center [183, 53] width 198 height 6
copy span "BR16 - TAMPA DE ALUMÍNIO PRATEADA TAB VERM BALL CDL"
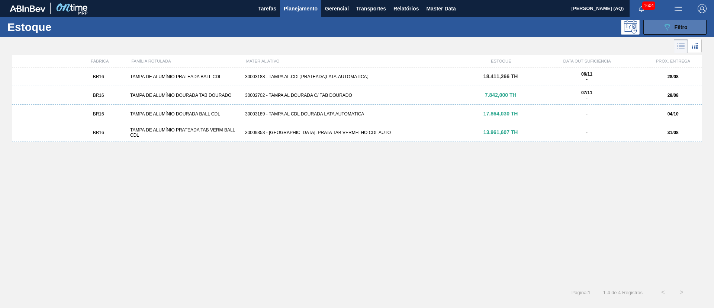
click at [679, 30] on div "089F7B8B-B2A5-4AFE-B5C0-19BA573D28AC Filtro" at bounding box center [675, 27] width 25 height 9
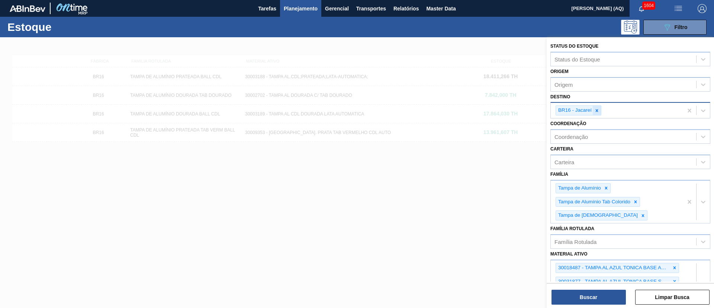
click at [596, 110] on icon at bounding box center [597, 110] width 5 height 5
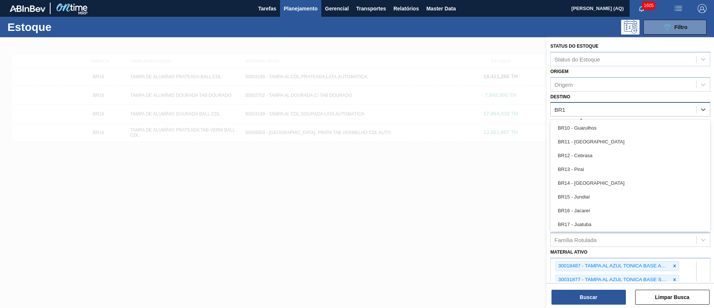
type input "BR17"
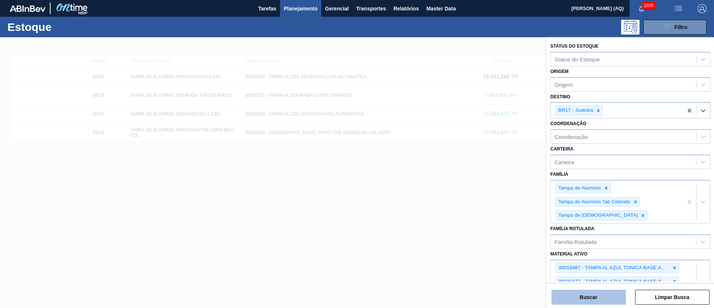
click at [581, 297] on button "Buscar" at bounding box center [589, 296] width 74 height 15
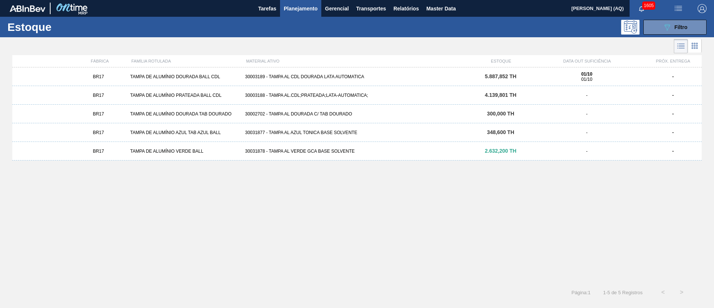
click at [282, 74] on div "30003189 - TAMPA AL CDL DOURADA LATA AUTOMATICA" at bounding box center [357, 76] width 230 height 5
click at [189, 90] on div "BR17 TAMPA DE ALUMÍNIO PRATEADA BALL CDL 30003188 - TAMPA AL.CDL;PRATEADA;LATA-…" at bounding box center [357, 95] width 690 height 19
click at [345, 113] on div "30002702 - TAMPA AL DOURADA C/ TAB DOURADO" at bounding box center [357, 113] width 230 height 5
click at [297, 131] on div "30031877 - TAMPA AL AZUL TONICA BASE SOLVENTE" at bounding box center [357, 132] width 230 height 5
click at [267, 150] on div "30031878 - TAMPA AL VERDE GCA BASE SOLVENTE" at bounding box center [357, 150] width 230 height 5
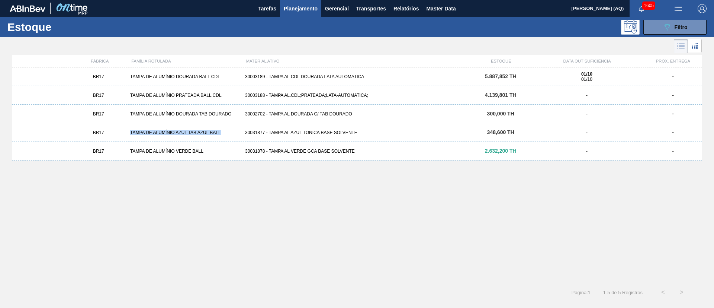
drag, startPoint x: 224, startPoint y: 132, endPoint x: 128, endPoint y: 128, distance: 95.3
click at [128, 128] on div "BR17 TAMPA DE ALUMÍNIO AZUL TAB AZUL BALL 30031877 - TAMPA AL AZUL TONICA BASE …" at bounding box center [357, 132] width 690 height 19
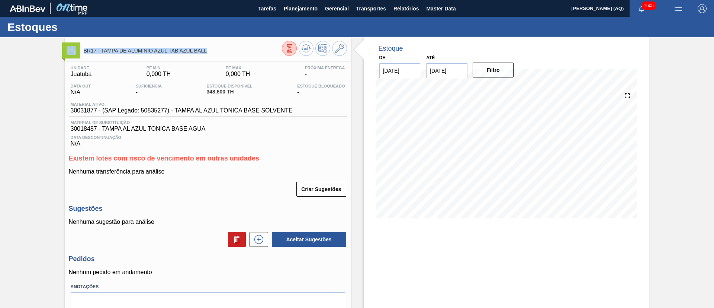
drag, startPoint x: 209, startPoint y: 51, endPoint x: 79, endPoint y: 47, distance: 129.5
click at [79, 47] on div "BR17 - TAMPA DE ALUMÍNIO AZUL TAB AZUL BALL" at bounding box center [208, 49] width 286 height 17
copy div "BR17 - TAMPA DE ALUMÍNIO AZUL TAB AZUL BALL"
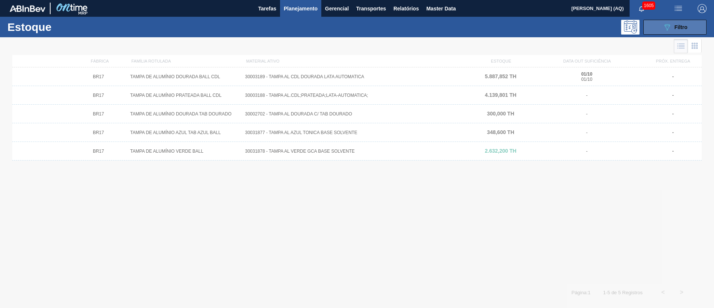
click at [690, 25] on button "089F7B8B-B2A5-4AFE-B5C0-19BA573D28AC Filtro" at bounding box center [675, 27] width 63 height 15
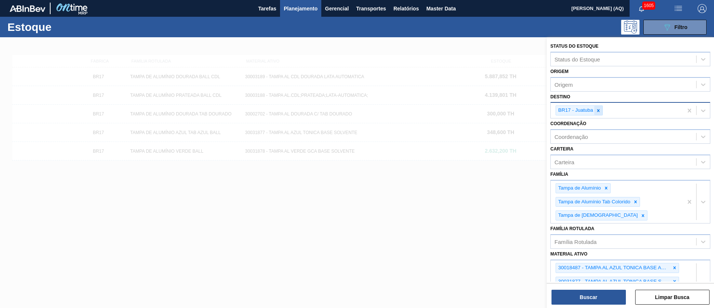
click at [601, 111] on div at bounding box center [599, 110] width 8 height 9
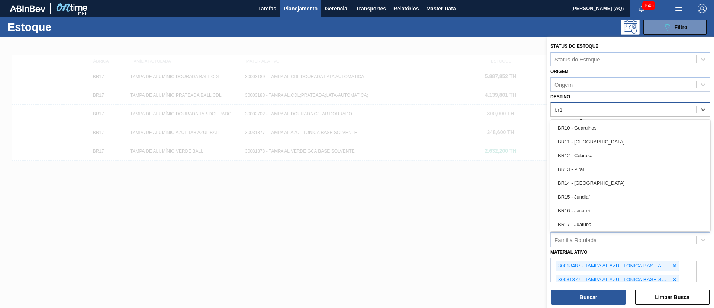
type input "br18"
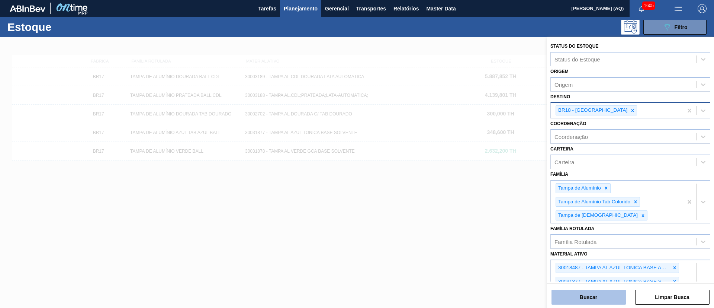
click at [603, 292] on button "Buscar" at bounding box center [589, 296] width 74 height 15
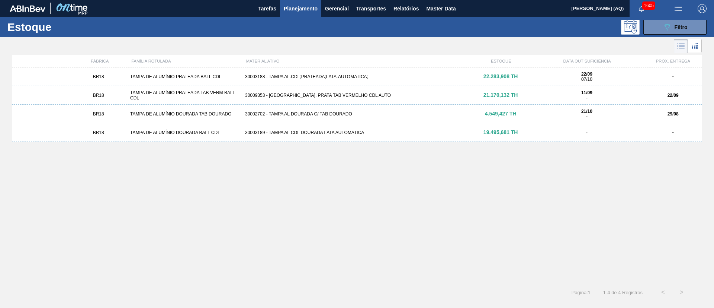
click at [243, 76] on div "30003188 - TAMPA AL.CDL;PRATEADA;LATA-AUTOMATICA;" at bounding box center [357, 76] width 230 height 5
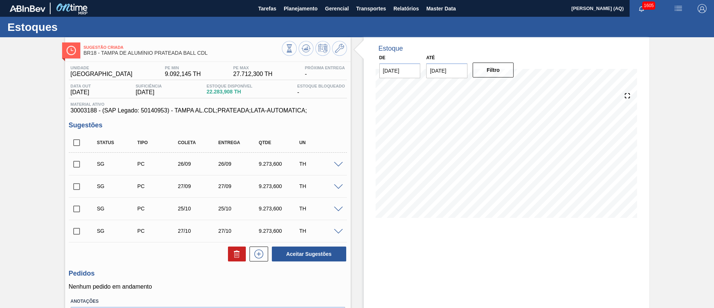
click at [76, 164] on input "checkbox" at bounding box center [77, 164] width 16 height 16
checkbox input "true"
click at [77, 182] on input "checkbox" at bounding box center [77, 187] width 16 height 16
checkbox input "true"
click at [296, 253] on button "Aceitar Sugestões" at bounding box center [309, 253] width 74 height 15
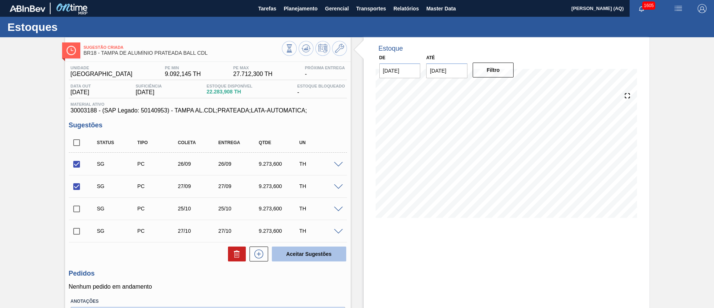
checkbox input "false"
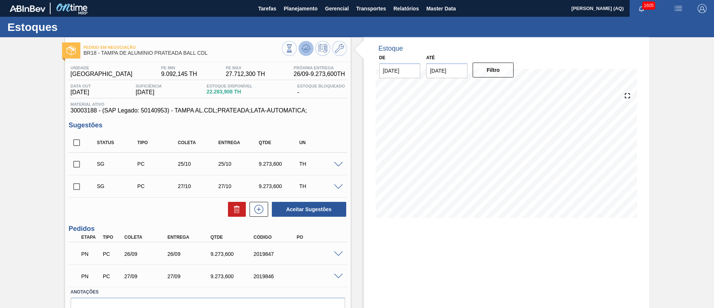
click at [307, 47] on icon at bounding box center [307, 48] width 1 height 3
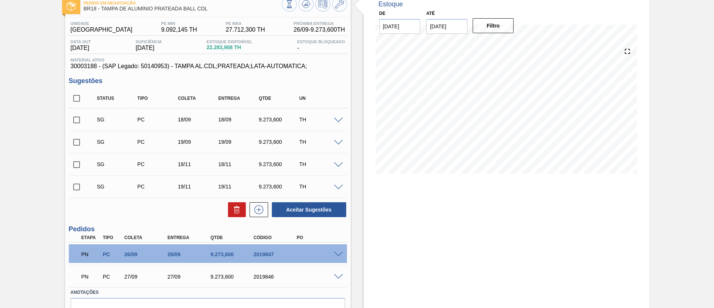
scroll to position [84, 0]
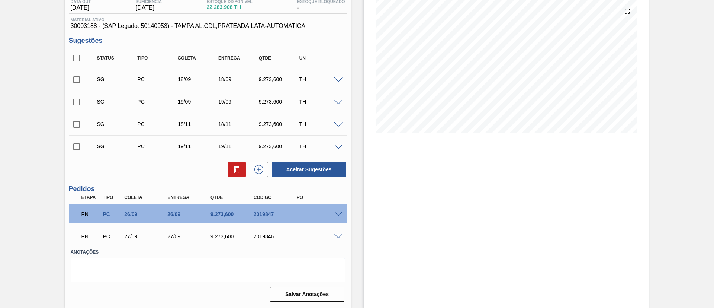
click at [338, 213] on span at bounding box center [338, 214] width 9 height 6
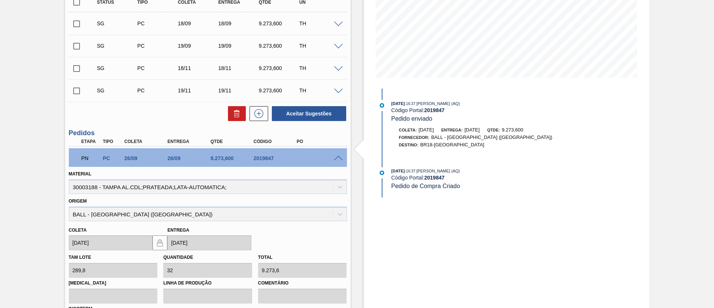
scroll to position [252, 0]
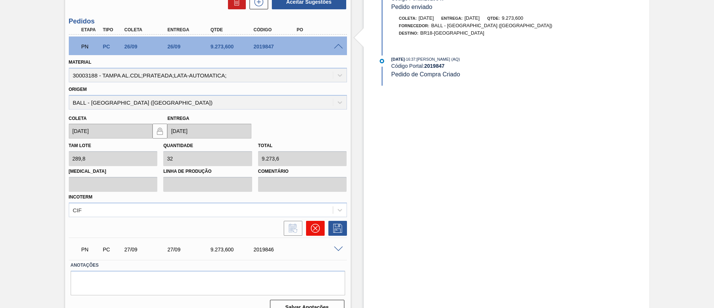
click at [311, 227] on icon at bounding box center [315, 228] width 9 height 9
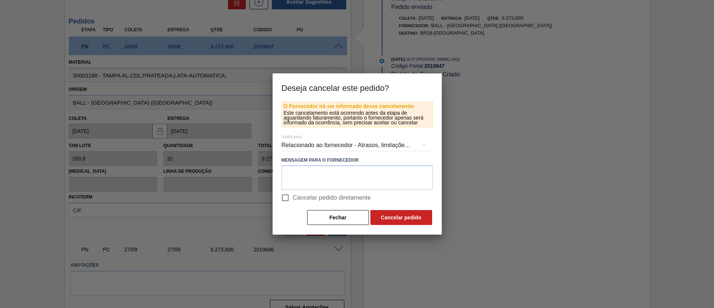
click at [323, 197] on span "Cancelar pedido diretamente" at bounding box center [332, 197] width 78 height 9
click at [293, 197] on input "Cancelar pedido diretamente" at bounding box center [286, 198] width 16 height 16
checkbox input "true"
click at [393, 224] on button "Cancelar pedido" at bounding box center [402, 217] width 62 height 15
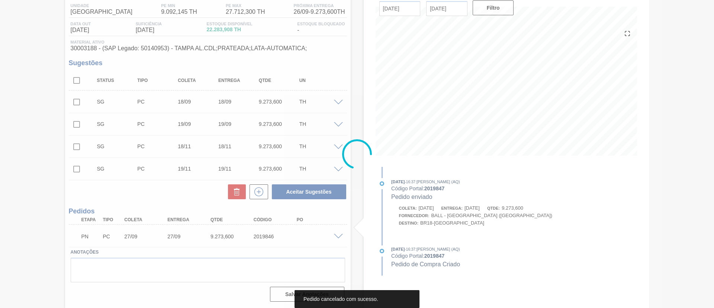
scroll to position [62, 0]
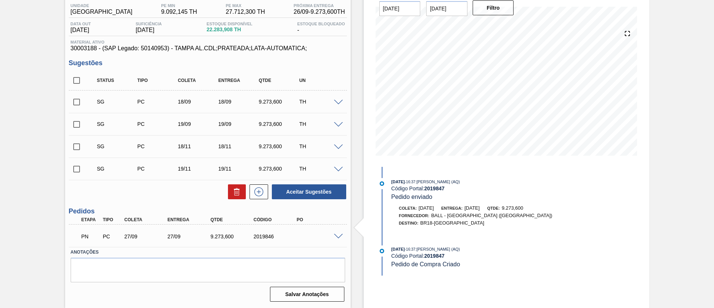
click at [337, 237] on span at bounding box center [338, 237] width 9 height 6
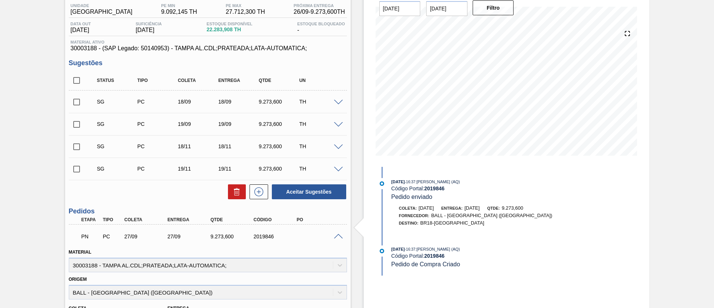
scroll to position [243, 0]
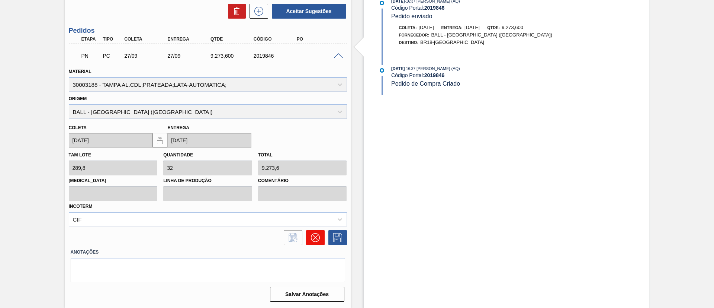
click at [318, 236] on icon at bounding box center [315, 237] width 9 height 9
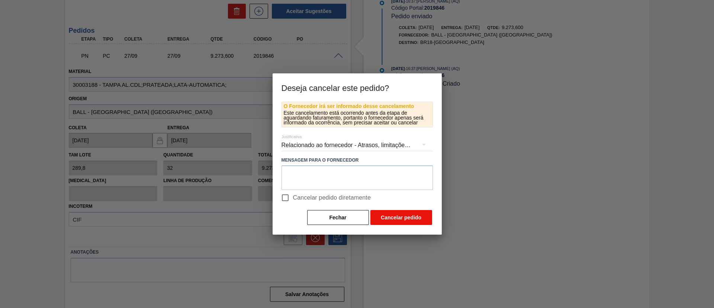
click at [390, 218] on button "Cancelar pedido" at bounding box center [402, 217] width 62 height 15
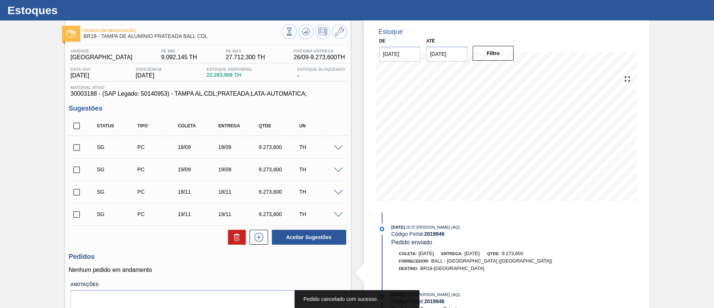
scroll to position [0, 0]
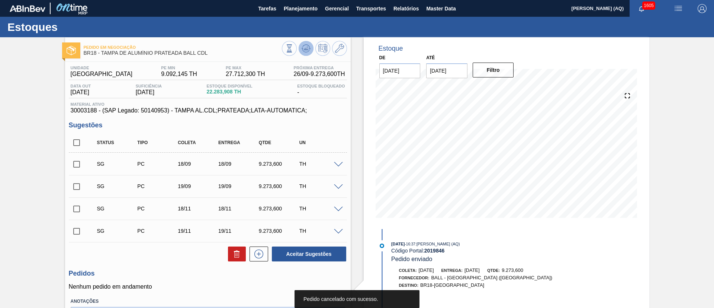
click at [307, 50] on icon at bounding box center [306, 48] width 9 height 9
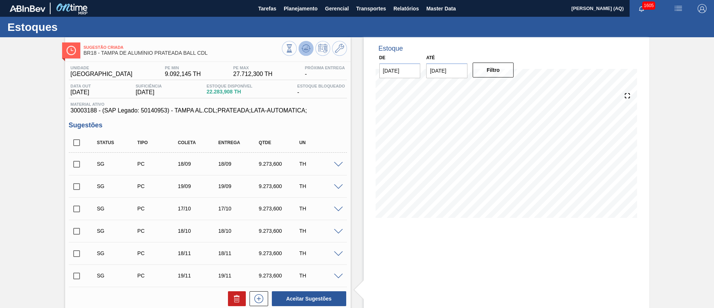
click at [305, 51] on icon at bounding box center [306, 48] width 9 height 9
click at [81, 166] on input "checkbox" at bounding box center [77, 164] width 16 height 16
checkbox input "true"
click at [73, 188] on input "checkbox" at bounding box center [77, 187] width 16 height 16
checkbox input "true"
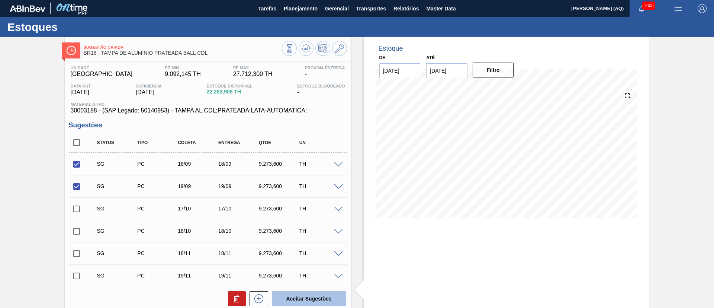
click at [311, 300] on button "Aceitar Sugestões" at bounding box center [309, 298] width 74 height 15
checkbox input "false"
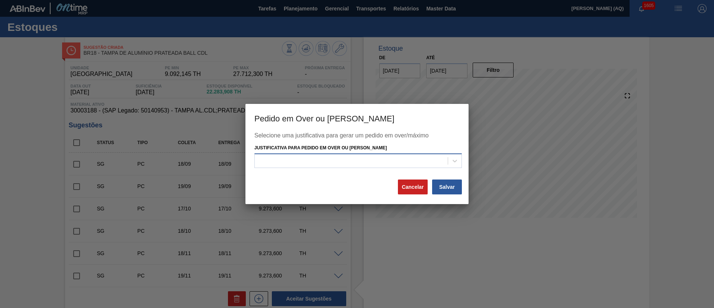
click at [419, 160] on div at bounding box center [351, 160] width 193 height 11
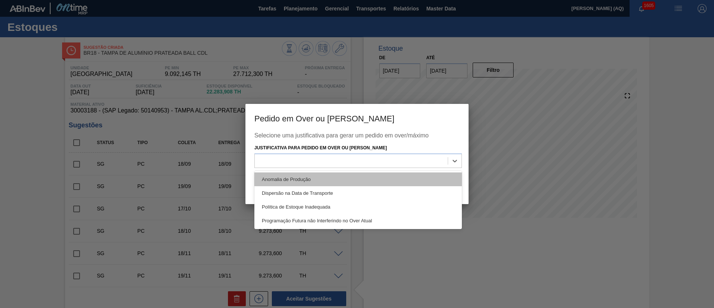
click at [367, 179] on div "Anomalia de Produção" at bounding box center [358, 179] width 208 height 14
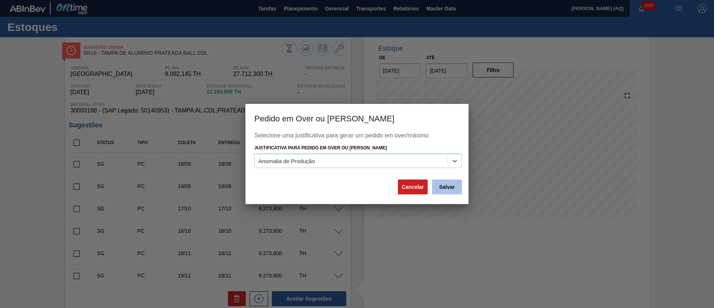
click at [437, 185] on button "Salvar" at bounding box center [447, 186] width 30 height 15
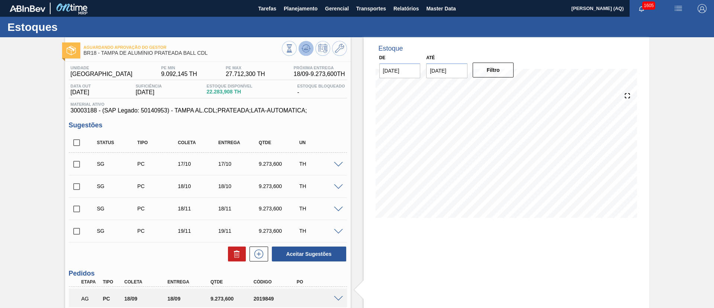
click at [306, 51] on icon at bounding box center [306, 48] width 9 height 9
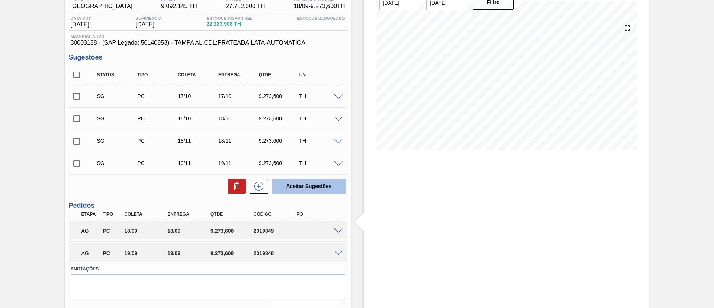
scroll to position [84, 0]
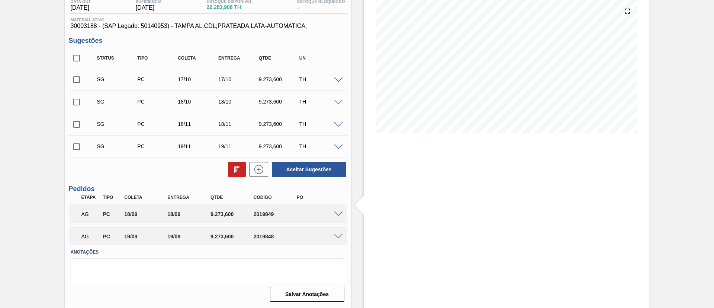
click at [337, 214] on span at bounding box center [338, 214] width 9 height 6
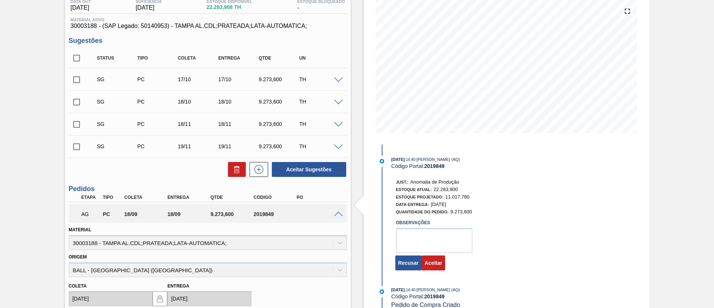
click at [428, 271] on div "28/08/2025 - 16:40 : Arthur Candeia Diniz (AQ) Código Portal: 2019849 Just.: An…" at bounding box center [473, 215] width 192 height 119
click at [431, 258] on button "Aceitar" at bounding box center [433, 262] width 23 height 15
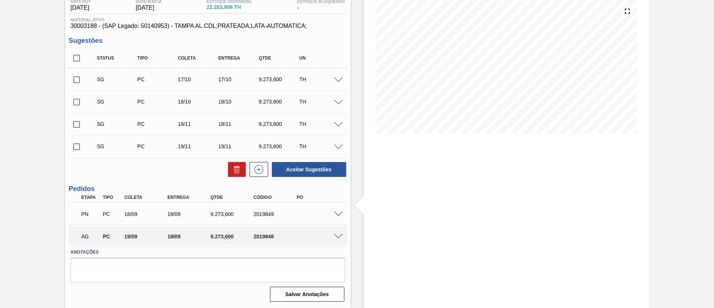
click at [339, 237] on span at bounding box center [338, 237] width 9 height 6
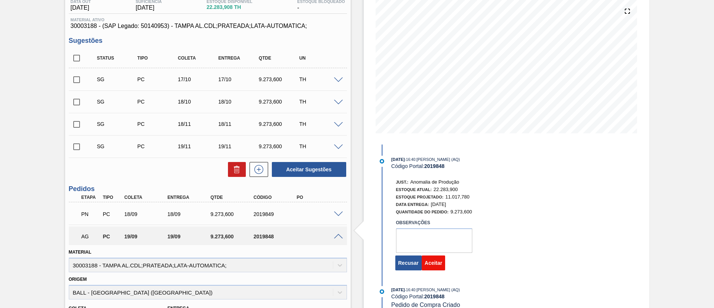
click at [441, 264] on button "Aceitar" at bounding box center [433, 262] width 23 height 15
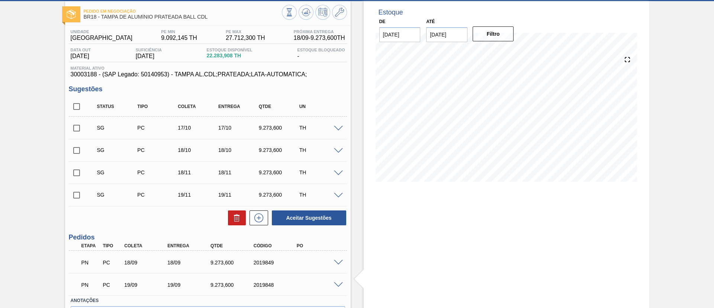
scroll to position [0, 0]
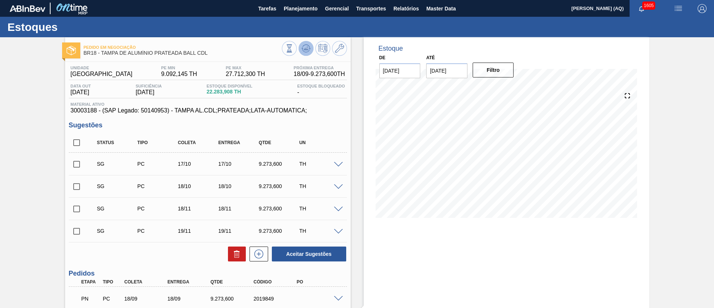
click at [308, 47] on icon at bounding box center [306, 48] width 9 height 9
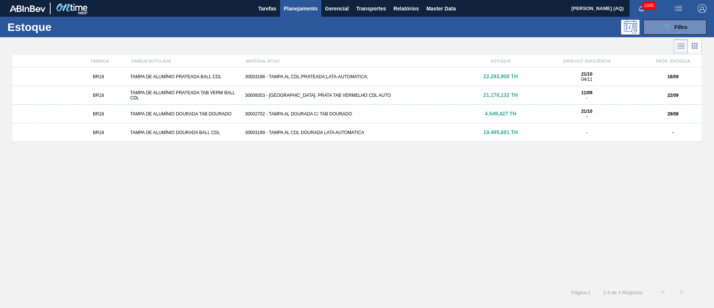
click at [333, 95] on div "30009353 - TAMPA AL. PRATA TAB VERMELHO CDL AUTO" at bounding box center [357, 95] width 230 height 5
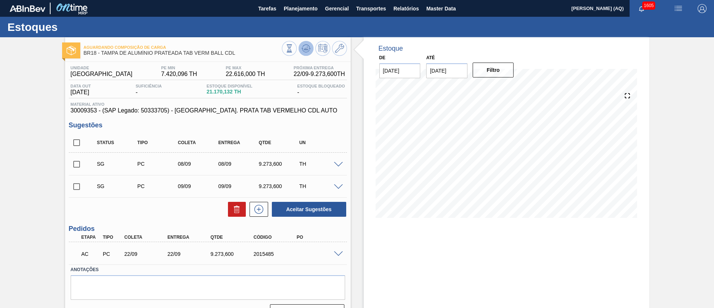
click at [304, 51] on icon at bounding box center [306, 48] width 9 height 9
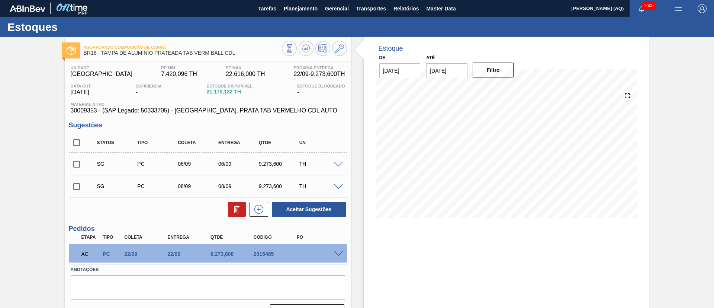
click at [74, 164] on input "checkbox" at bounding box center [77, 164] width 16 height 16
click at [315, 209] on button "Aceitar Sugestões" at bounding box center [309, 209] width 74 height 15
checkbox input "false"
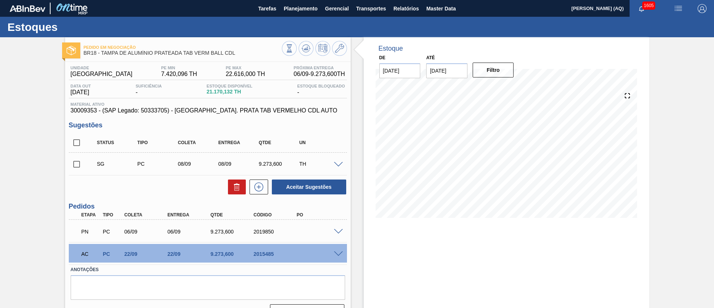
click at [72, 162] on input "checkbox" at bounding box center [77, 164] width 16 height 16
click at [239, 185] on icon at bounding box center [237, 186] width 9 height 9
checkbox input "false"
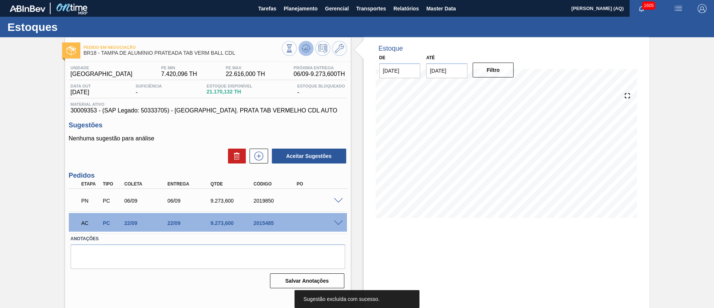
click at [303, 50] on icon at bounding box center [306, 48] width 9 height 9
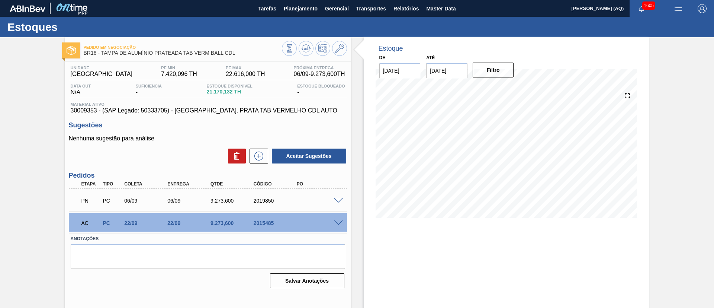
click at [337, 222] on span at bounding box center [338, 223] width 9 height 6
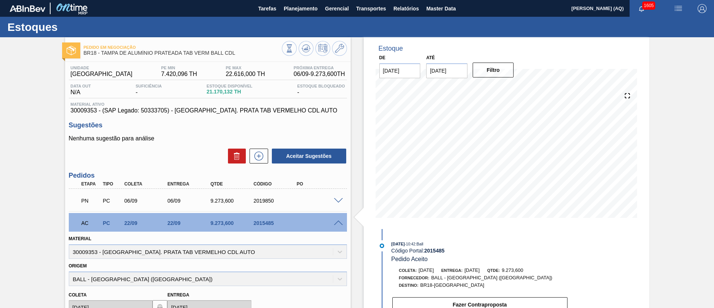
scroll to position [167, 0]
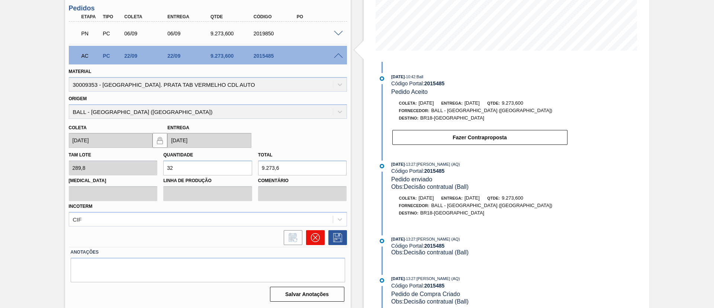
click at [314, 236] on icon at bounding box center [315, 237] width 4 height 4
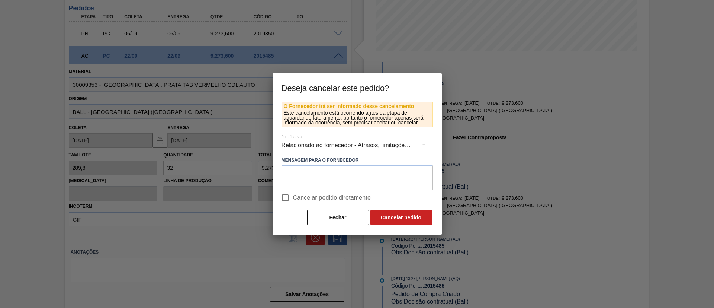
click at [305, 197] on span "Cancelar pedido diretamente" at bounding box center [332, 197] width 78 height 9
click at [293, 197] on input "Cancelar pedido diretamente" at bounding box center [286, 198] width 16 height 16
checkbox input "true"
drag, startPoint x: 404, startPoint y: 215, endPoint x: 337, endPoint y: 256, distance: 77.5
click at [403, 215] on button "Cancelar pedido" at bounding box center [402, 217] width 62 height 15
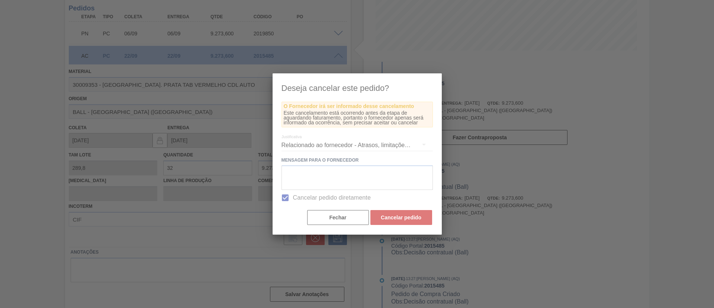
scroll to position [12, 0]
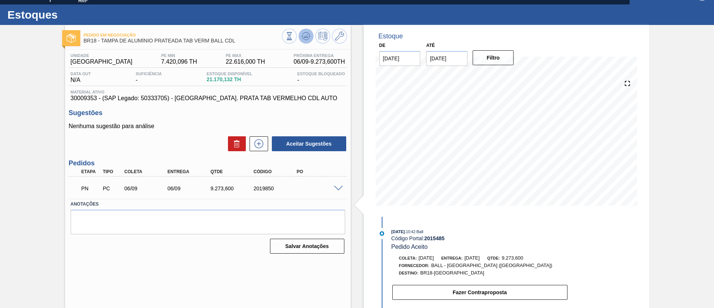
click at [303, 35] on icon at bounding box center [306, 36] width 9 height 9
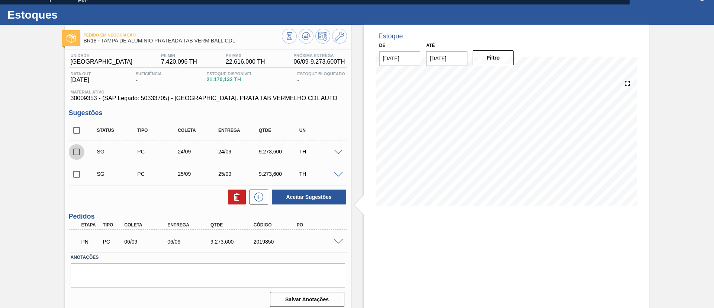
click at [79, 150] on input "checkbox" at bounding box center [77, 152] width 16 height 16
checkbox input "true"
click at [322, 194] on button "Aceitar Sugestões" at bounding box center [309, 196] width 74 height 15
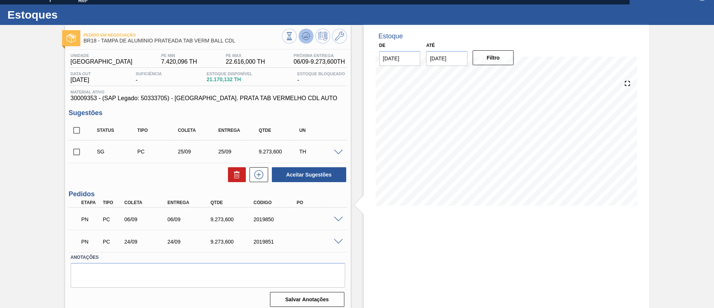
click at [305, 39] on icon at bounding box center [306, 36] width 9 height 9
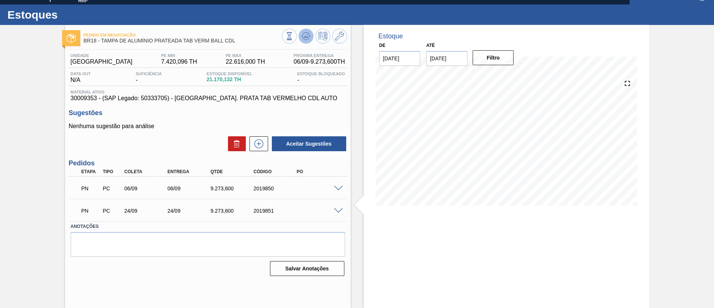
click at [304, 38] on icon at bounding box center [306, 36] width 9 height 9
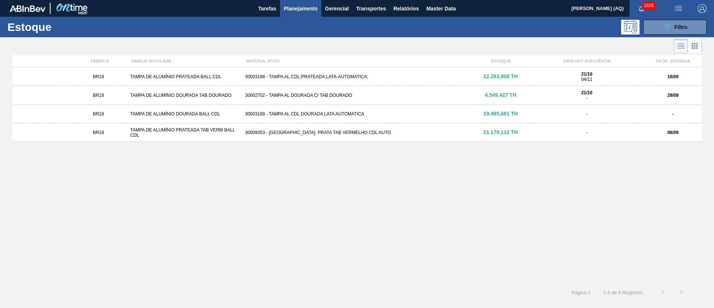
click at [328, 74] on div "30003188 - TAMPA AL.CDL;PRATEADA;LATA-AUTOMATICA;" at bounding box center [357, 76] width 230 height 5
click at [288, 93] on div "30002702 - TAMPA AL DOURADA C/ TAB DOURADO" at bounding box center [357, 95] width 230 height 5
click at [233, 113] on div "TAMPA DE ALUMÍNIO DOURADA BALL CDL" at bounding box center [184, 113] width 115 height 5
click at [259, 137] on div "BR18 TAMPA DE ALUMÍNIO PRATEADA TAB VERM BALL CDL 30009353 - TAMPA AL. PRATA TA…" at bounding box center [357, 132] width 690 height 19
click at [675, 23] on div "089F7B8B-B2A5-4AFE-B5C0-19BA573D28AC Filtro" at bounding box center [675, 27] width 25 height 9
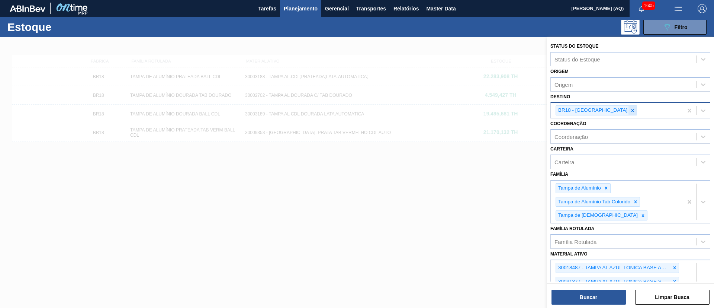
click at [630, 109] on icon at bounding box center [632, 110] width 5 height 5
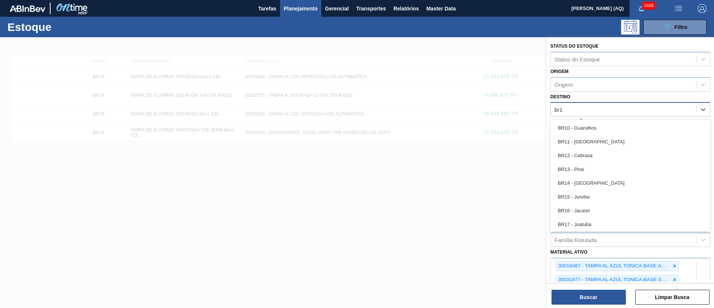
type input "br19"
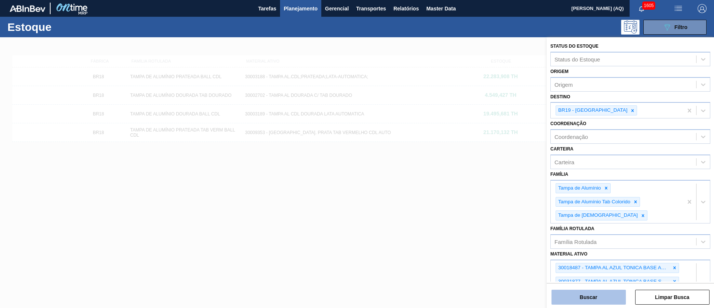
click at [610, 295] on button "Buscar" at bounding box center [589, 296] width 74 height 15
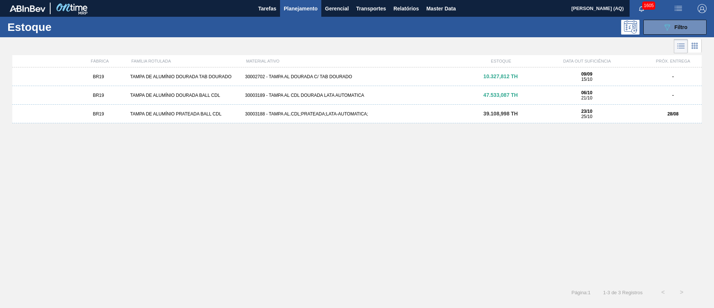
click at [412, 72] on div "BR19 TAMPA DE ALUMÍNIO DOURADA TAB DOURADO 30002702 - TAMPA AL DOURADA C/ TAB D…" at bounding box center [357, 76] width 690 height 19
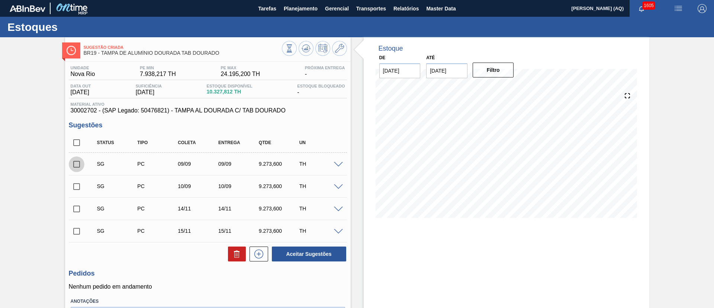
click at [75, 165] on input "checkbox" at bounding box center [77, 164] width 16 height 16
click at [290, 256] on button "Aceitar Sugestões" at bounding box center [309, 253] width 74 height 15
checkbox input "false"
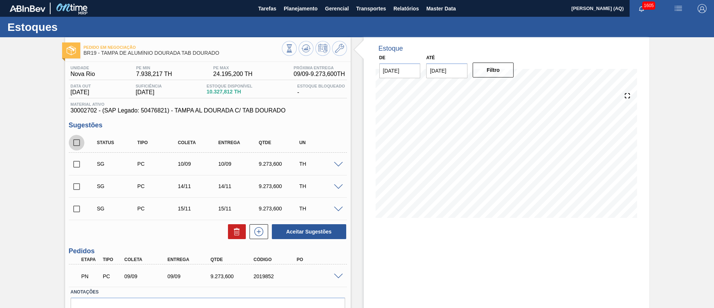
click at [73, 145] on input "checkbox" at bounding box center [77, 143] width 16 height 16
checkbox input "true"
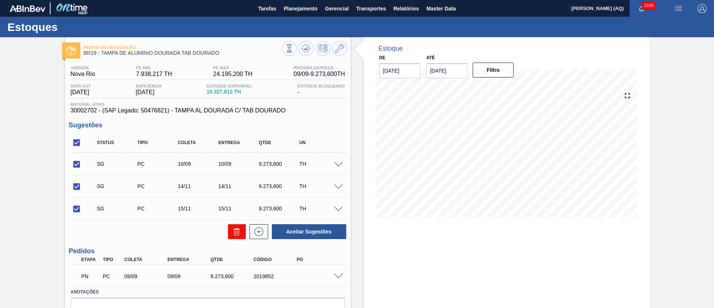
click at [234, 234] on icon at bounding box center [236, 233] width 5 height 6
checkbox input "false"
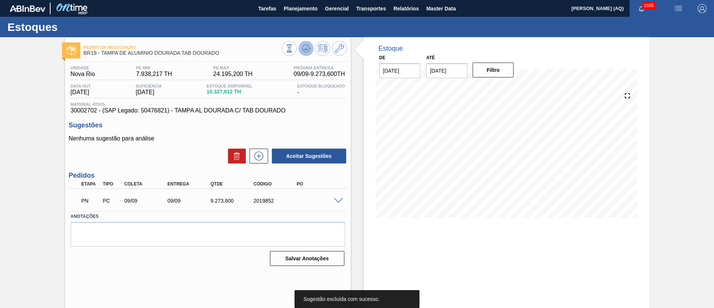
click at [307, 49] on icon at bounding box center [306, 48] width 5 height 3
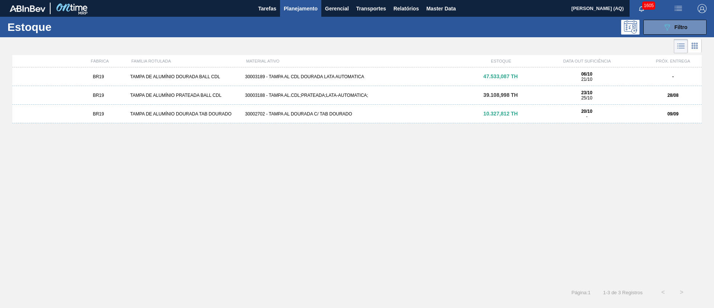
click at [319, 95] on div "30003188 - TAMPA AL.CDL;PRATEADA;LATA-AUTOMATICA;" at bounding box center [357, 95] width 230 height 5
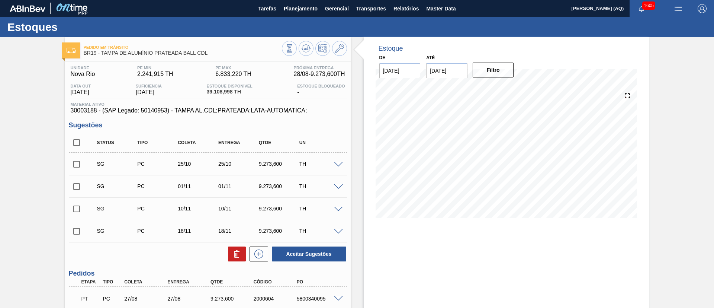
scroll to position [56, 0]
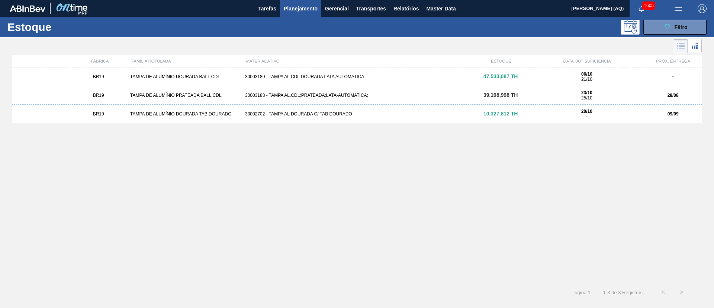
click at [293, 113] on div "30002702 - TAMPA AL DOURADA C/ TAB DOURADO" at bounding box center [357, 113] width 230 height 5
click at [216, 73] on div "BR19 TAMPA DE ALUMÍNIO DOURADA BALL CDL 30003189 - TAMPA AL CDL DOURADA LATA AU…" at bounding box center [357, 76] width 690 height 19
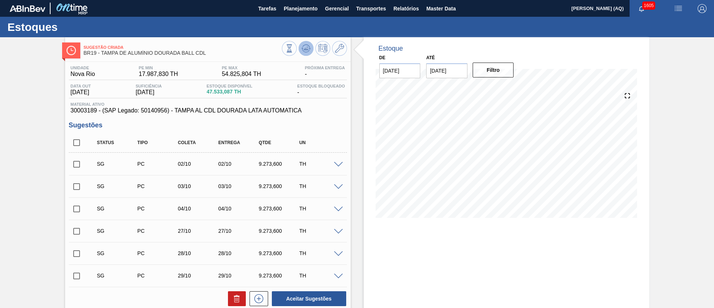
click at [307, 48] on polygon at bounding box center [307, 48] width 0 height 3
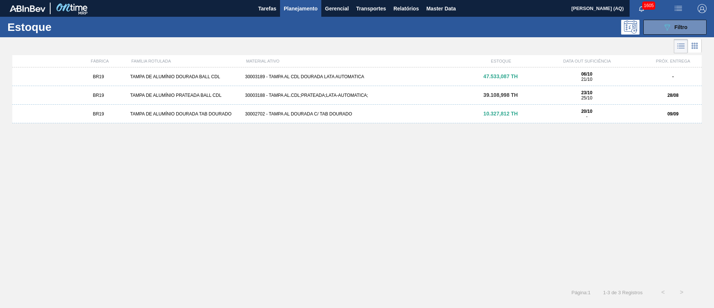
click at [342, 94] on div "30003188 - TAMPA AL.CDL;PRATEADA;LATA-AUTOMATICA;" at bounding box center [357, 95] width 230 height 5
click at [288, 113] on div "30002702 - TAMPA AL DOURADA C/ TAB DOURADO" at bounding box center [357, 113] width 230 height 5
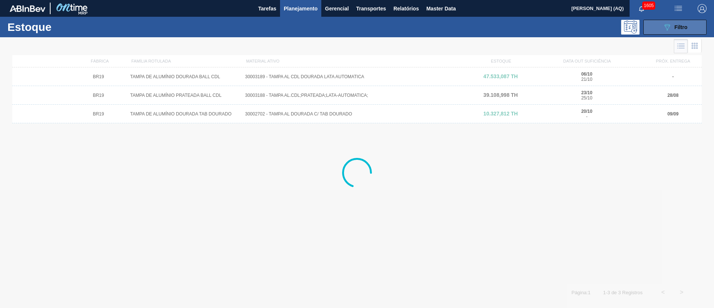
click at [657, 27] on button "089F7B8B-B2A5-4AFE-B5C0-19BA573D28AC Filtro" at bounding box center [675, 27] width 63 height 15
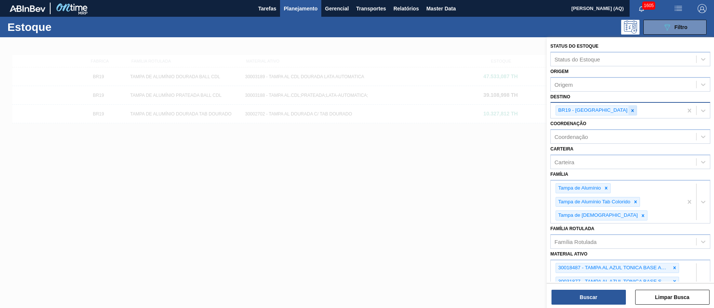
click at [630, 109] on icon at bounding box center [632, 110] width 5 height 5
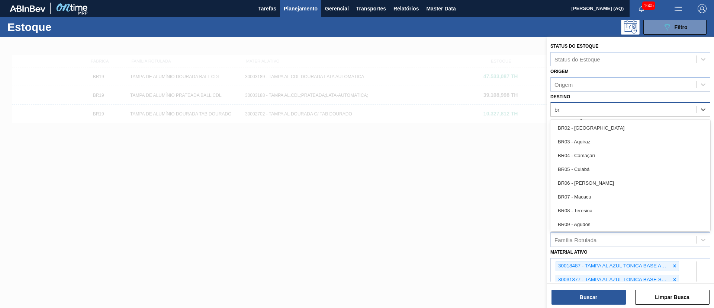
type input "br20"
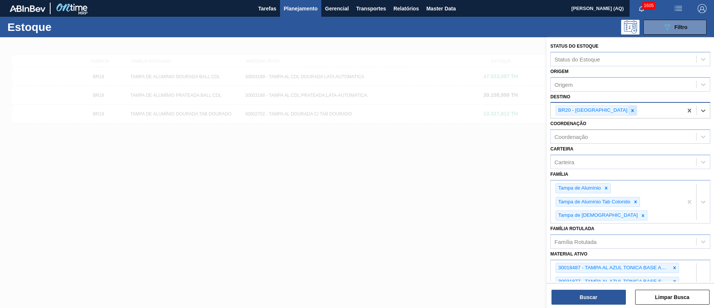
click at [630, 109] on icon at bounding box center [632, 110] width 5 height 5
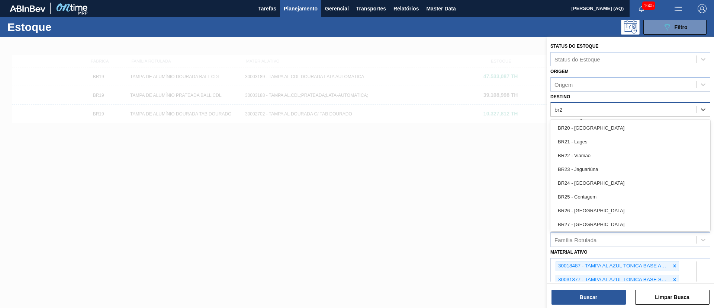
type input "br21"
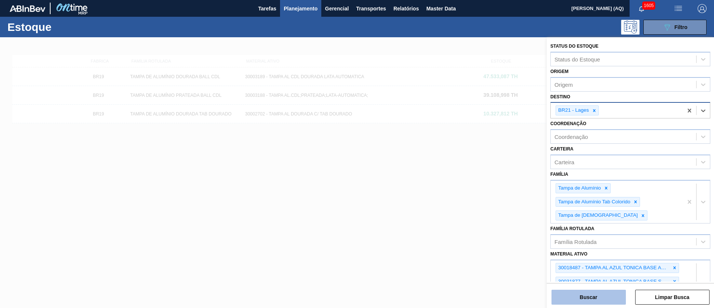
click at [614, 294] on button "Buscar" at bounding box center [589, 296] width 74 height 15
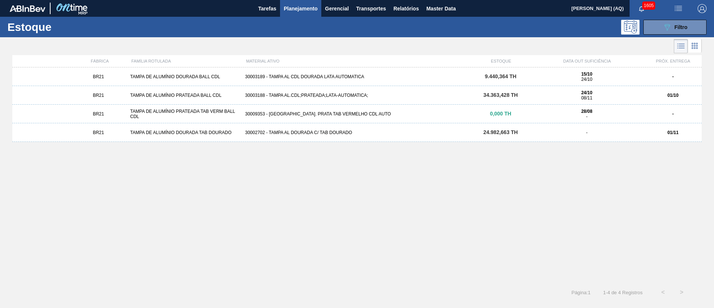
click at [295, 74] on div "30003189 - TAMPA AL CDL DOURADA LATA AUTOMATICA" at bounding box center [357, 76] width 230 height 5
click at [317, 78] on div "30003189 - TAMPA AL CDL DOURADA LATA AUTOMATICA" at bounding box center [357, 76] width 230 height 5
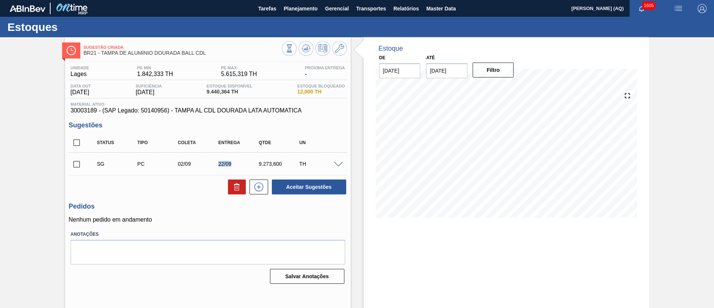
drag, startPoint x: 232, startPoint y: 164, endPoint x: 217, endPoint y: 161, distance: 15.7
click at [217, 161] on div "22/09" at bounding box center [239, 164] width 45 height 6
copy div "22/09"
drag, startPoint x: 210, startPoint y: 53, endPoint x: 103, endPoint y: 48, distance: 106.5
click at [103, 48] on div "Sugestão Criada BR21 - TAMPA DE ALUMÍNIO DOURADA BALL CDL" at bounding box center [183, 50] width 198 height 17
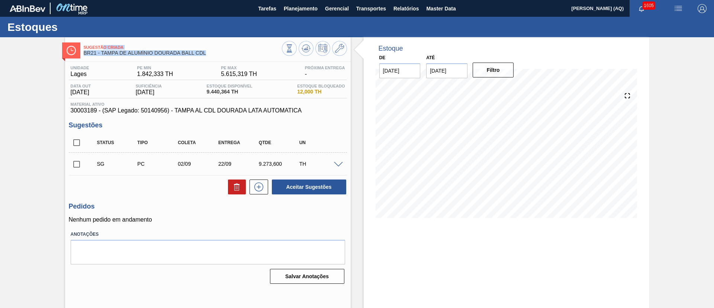
copy div "o Criada BR21 - TAMPA DE ALUMÍNIO DOURADA BALL CDL"
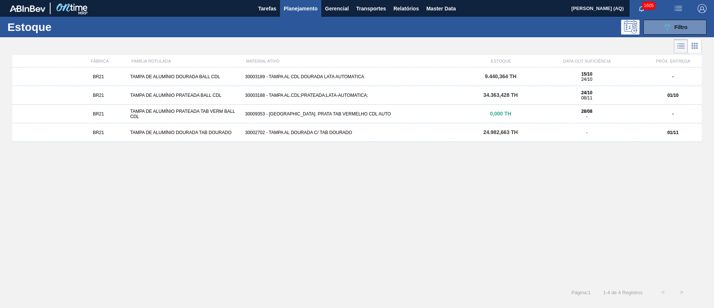
click at [277, 93] on div "30003188 - TAMPA AL.CDL;PRATEADA;LATA-AUTOMATICA;" at bounding box center [357, 95] width 230 height 5
click at [301, 114] on div "30009353 - [GEOGRAPHIC_DATA]. PRATA TAB VERMELHO CDL AUTO" at bounding box center [357, 113] width 230 height 5
click at [298, 130] on div "30002702 - TAMPA AL DOURADA C/ TAB DOURADO" at bounding box center [357, 132] width 230 height 5
click at [471, 131] on div "30002702 - TAMPA AL DOURADA C/ TAB DOURADO" at bounding box center [357, 132] width 230 height 5
click at [356, 140] on div "BR21 TAMPA DE ALUMÍNIO DOURADA TAB DOURADO 30002702 - TAMPA AL DOURADA C/ TAB D…" at bounding box center [357, 132] width 690 height 19
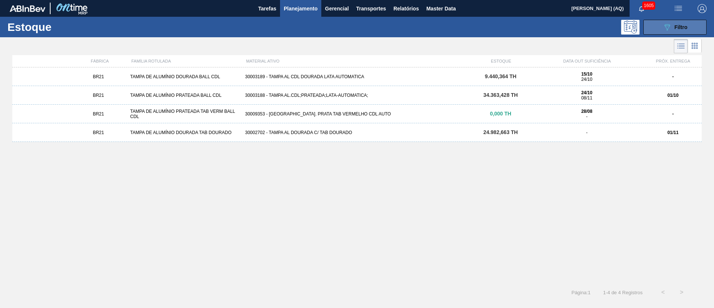
click at [664, 28] on icon "089F7B8B-B2A5-4AFE-B5C0-19BA573D28AC" at bounding box center [667, 27] width 9 height 9
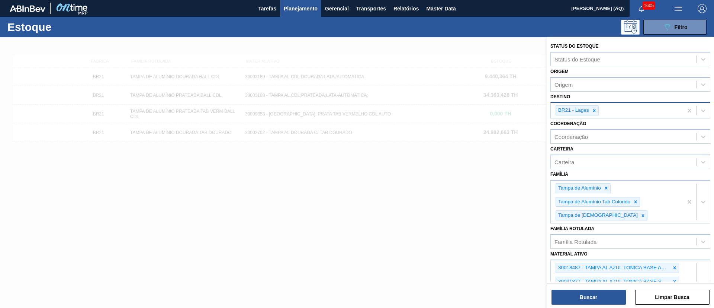
click at [599, 112] on div "BR21 - Lages" at bounding box center [617, 110] width 132 height 15
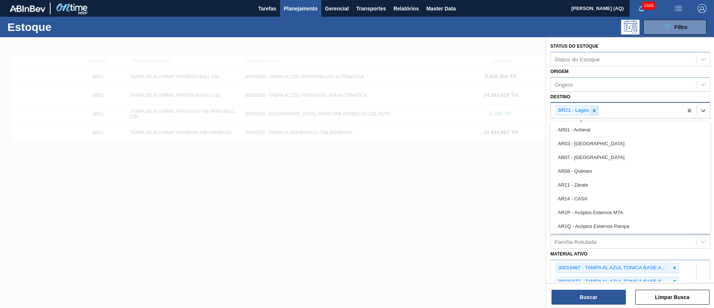
click at [598, 112] on div at bounding box center [594, 110] width 8 height 9
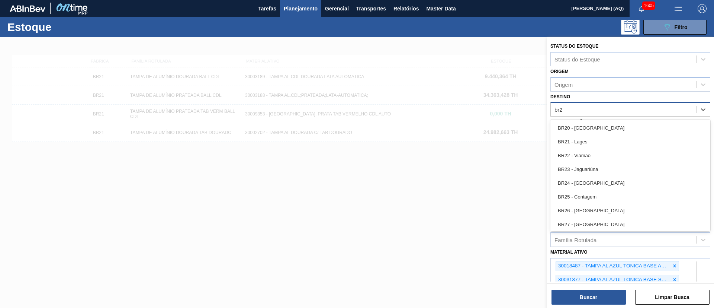
type input "br22"
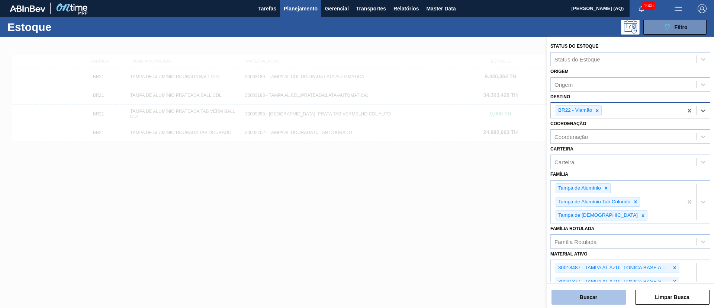
click at [603, 300] on button "Buscar" at bounding box center [589, 296] width 74 height 15
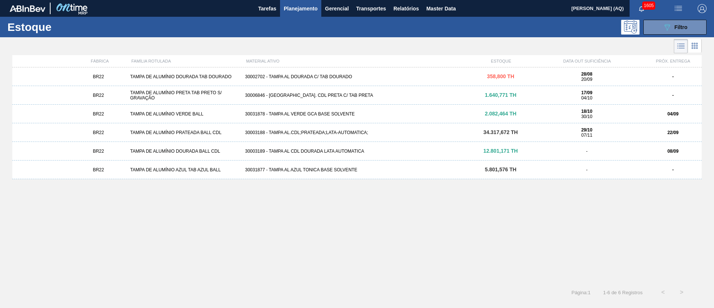
click at [308, 74] on div "30002702 - TAMPA AL DOURADA C/ TAB DOURADO" at bounding box center [357, 76] width 230 height 5
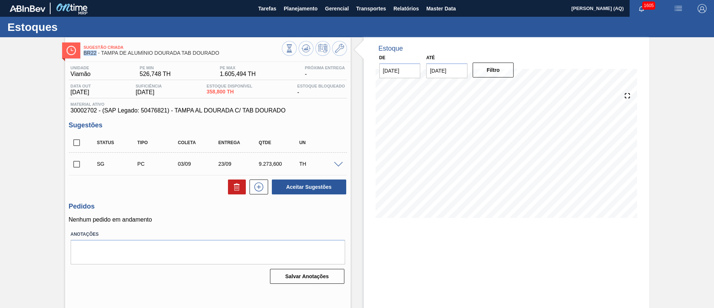
drag, startPoint x: 234, startPoint y: 49, endPoint x: 96, endPoint y: 51, distance: 137.7
click at [96, 51] on div "Sugestão Criada BR22 - TAMPA DE ALUMÍNIO DOURADA TAB DOURADO" at bounding box center [183, 50] width 198 height 17
drag, startPoint x: 218, startPoint y: 53, endPoint x: 83, endPoint y: 52, distance: 135.1
click at [83, 52] on div "Sugestão Criada BR22 - TAMPA DE ALUMÍNIO DOURADA TAB DOURADO" at bounding box center [208, 49] width 286 height 17
copy span "BR22 - TAMPA DE ALUMÍNIO DOURADA TAB DOURADO"
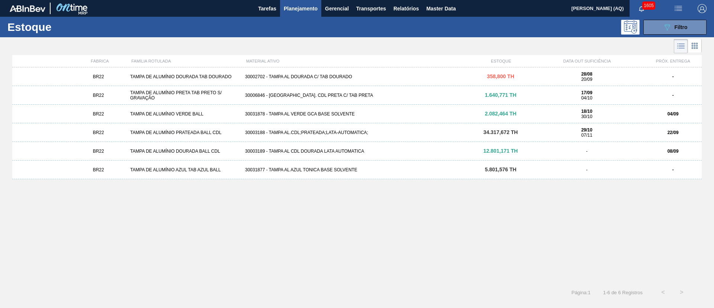
click at [337, 99] on div "BR22 TAMPA DE ALUMÍNIO PRETA TAB PRETO S/ GRAVAÇÃO 30006846 - TAMPA AL. CDL PRE…" at bounding box center [357, 95] width 690 height 19
click at [334, 112] on div "30031878 - TAMPA AL VERDE GCA BASE SOLVENTE" at bounding box center [357, 113] width 230 height 5
click at [258, 130] on div "30003188 - TAMPA AL.CDL;PRATEADA;LATA-AUTOMATICA;" at bounding box center [357, 132] width 230 height 5
click at [255, 148] on div "30003189 - TAMPA AL CDL DOURADA LATA AUTOMATICA" at bounding box center [357, 150] width 230 height 5
click at [282, 150] on div "30003189 - TAMPA AL CDL DOURADA LATA AUTOMATICA" at bounding box center [357, 150] width 230 height 5
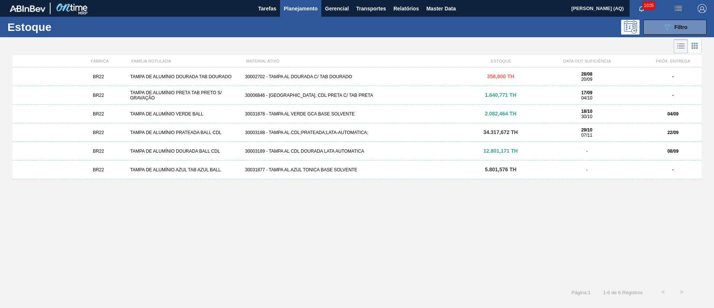
click at [218, 167] on div "TAMPA DE ALUMÍNIO AZUL TAB AZUL BALL" at bounding box center [184, 169] width 115 height 5
click at [655, 28] on button "089F7B8B-B2A5-4AFE-B5C0-19BA573D28AC Filtro" at bounding box center [675, 27] width 63 height 15
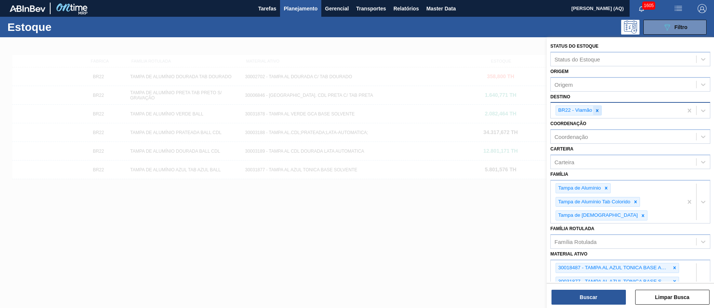
click at [600, 111] on icon at bounding box center [597, 110] width 5 height 5
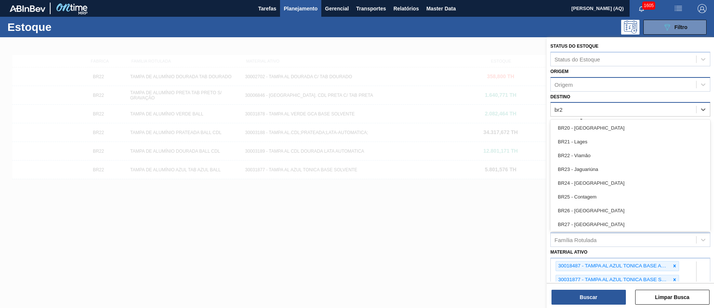
type input "br23"
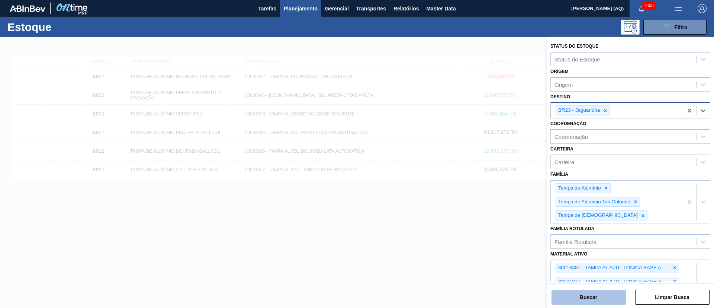
click at [608, 297] on button "Buscar" at bounding box center [589, 296] width 74 height 15
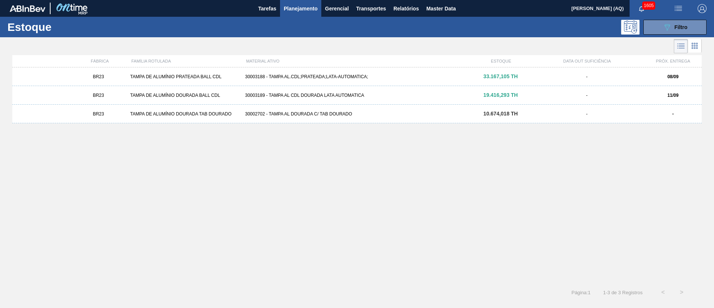
click at [312, 79] on div "BR23 TAMPA DE ALUMÍNIO PRATEADA BALL CDL 30003188 - TAMPA AL.CDL;PRATEADA;LATA-…" at bounding box center [357, 76] width 690 height 19
click at [183, 94] on div "TAMPA DE ALUMÍNIO DOURADA BALL CDL" at bounding box center [184, 95] width 115 height 5
click at [255, 115] on div "30002702 - TAMPA AL DOURADA C/ TAB DOURADO" at bounding box center [357, 113] width 230 height 5
click at [682, 25] on span "Filtro" at bounding box center [681, 27] width 13 height 6
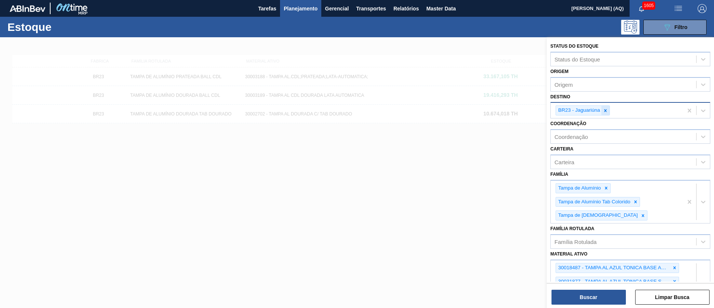
click at [605, 111] on icon at bounding box center [605, 110] width 3 height 3
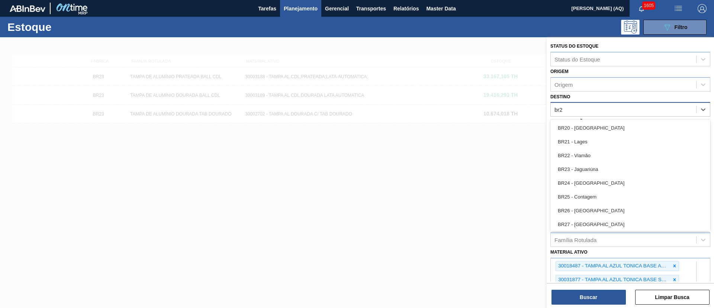
type input "br26"
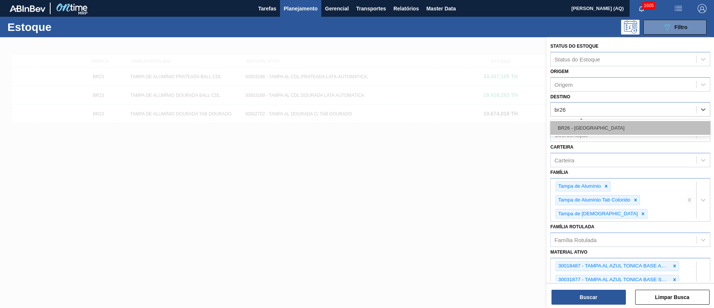
click at [632, 125] on div "BR26 - [GEOGRAPHIC_DATA]" at bounding box center [631, 128] width 160 height 14
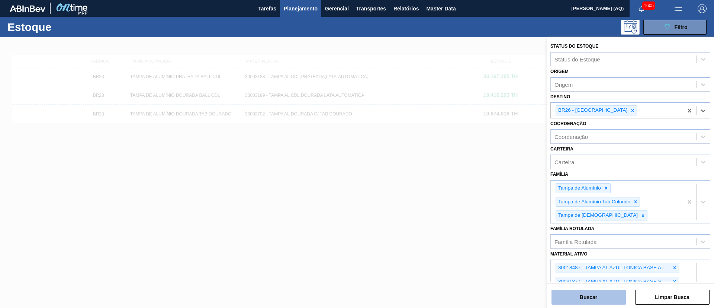
click at [604, 292] on button "Buscar" at bounding box center [589, 296] width 74 height 15
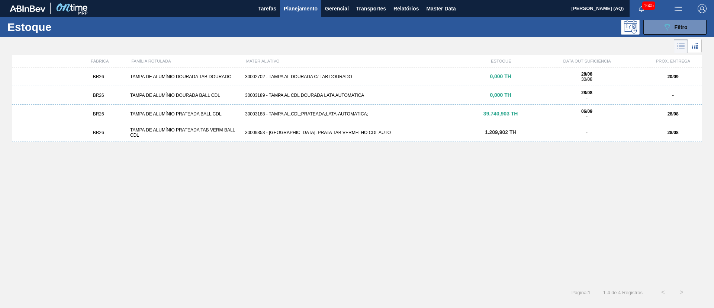
click at [339, 132] on div "30009353 - [GEOGRAPHIC_DATA]. PRATA TAB VERMELHO CDL AUTO" at bounding box center [357, 132] width 230 height 5
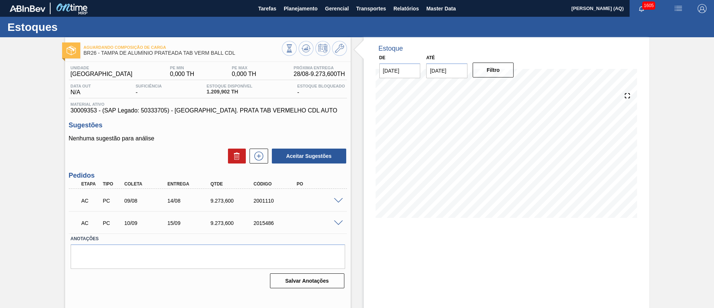
click at [338, 201] on span at bounding box center [338, 201] width 9 height 6
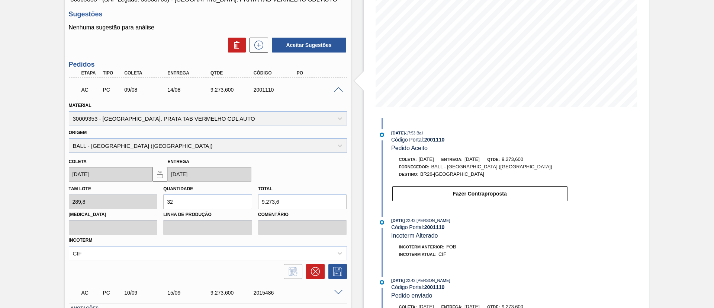
scroll to position [112, 0]
click at [332, 90] on div at bounding box center [339, 89] width 15 height 6
click at [340, 87] on span at bounding box center [338, 89] width 9 height 6
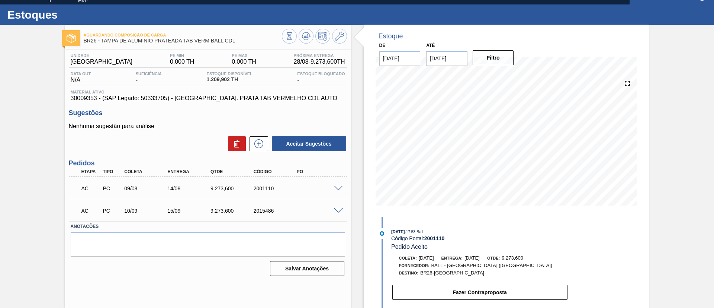
scroll to position [12, 0]
click at [336, 189] on span at bounding box center [338, 189] width 9 height 6
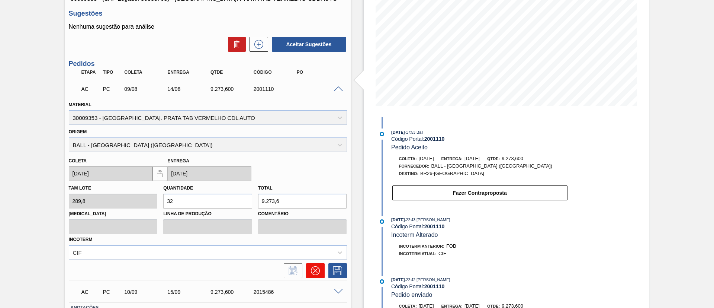
click at [316, 266] on icon at bounding box center [315, 270] width 9 height 9
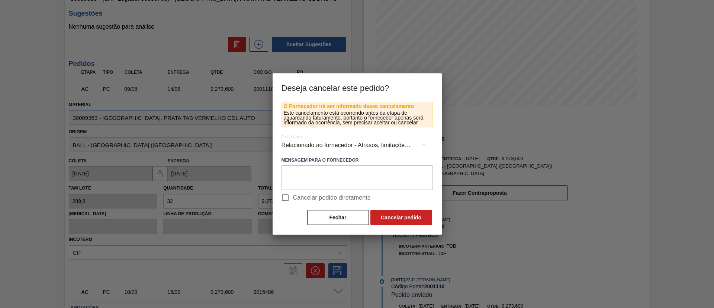
click at [345, 201] on span "Cancelar pedido diretamente" at bounding box center [332, 197] width 78 height 9
click at [293, 201] on input "Cancelar pedido diretamente" at bounding box center [286, 198] width 16 height 16
checkbox input "true"
click at [381, 220] on button "Cancelar pedido" at bounding box center [402, 217] width 62 height 15
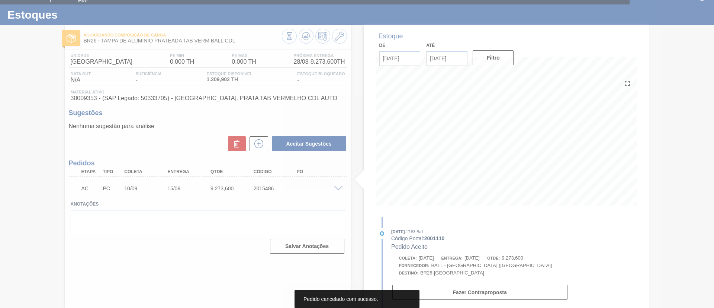
scroll to position [12, 0]
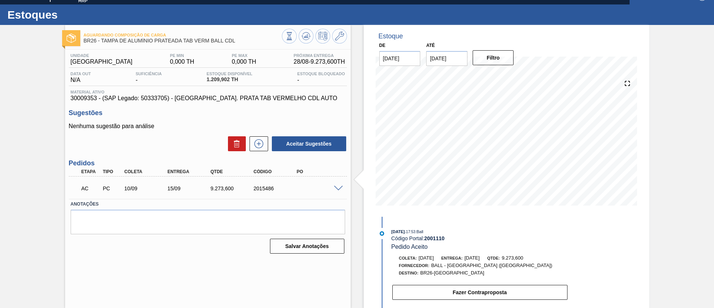
click at [339, 188] on span at bounding box center [338, 189] width 9 height 6
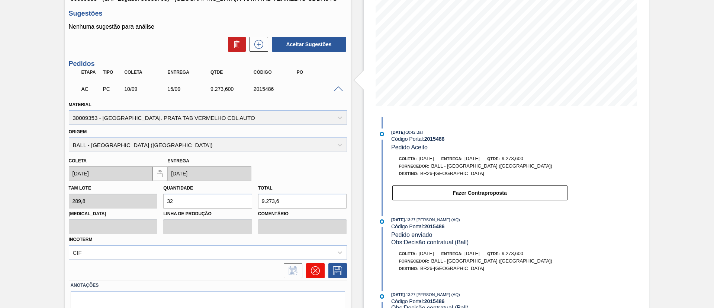
click at [320, 270] on button at bounding box center [315, 270] width 19 height 15
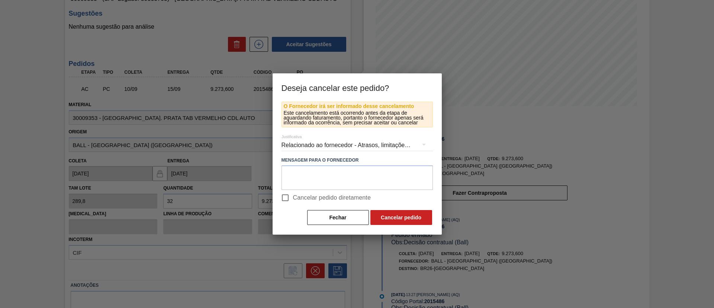
click at [308, 199] on span "Cancelar pedido diretamente" at bounding box center [332, 197] width 78 height 9
click at [293, 199] on input "Cancelar pedido diretamente" at bounding box center [286, 198] width 16 height 16
checkbox input "true"
click at [404, 220] on button "Cancelar pedido" at bounding box center [402, 217] width 62 height 15
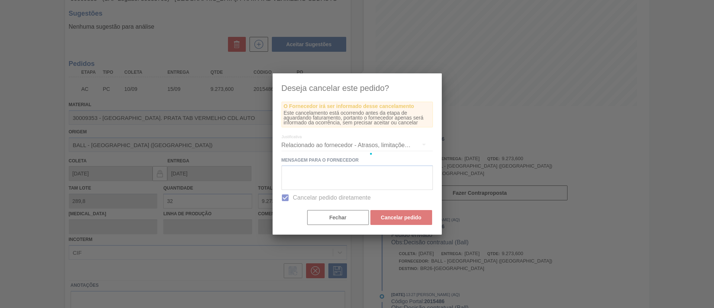
scroll to position [12, 0]
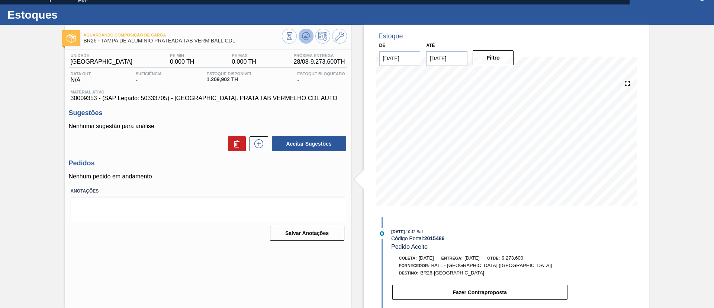
click at [307, 35] on icon at bounding box center [306, 36] width 9 height 9
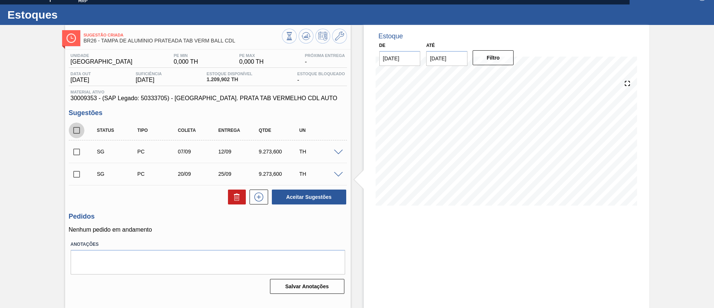
click at [75, 130] on input "checkbox" at bounding box center [77, 130] width 16 height 16
checkbox input "true"
click at [312, 199] on button "Aceitar Sugestões" at bounding box center [309, 196] width 74 height 15
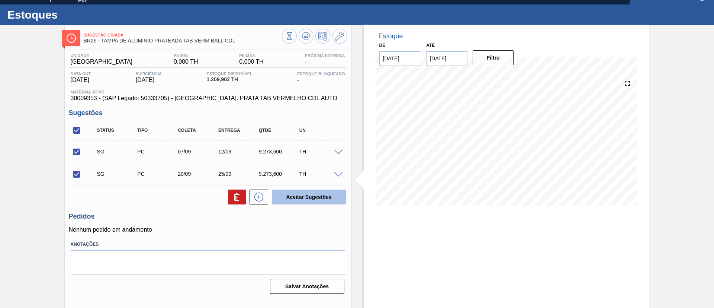
checkbox input "false"
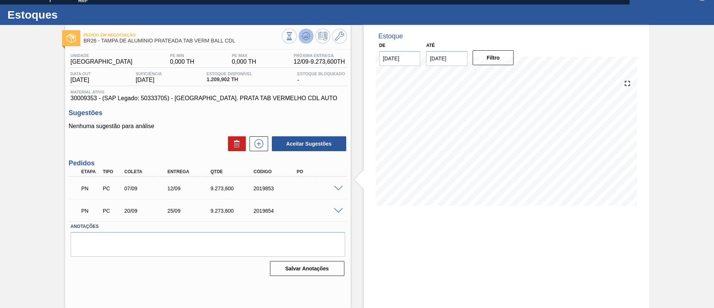
click at [303, 35] on icon at bounding box center [306, 36] width 9 height 9
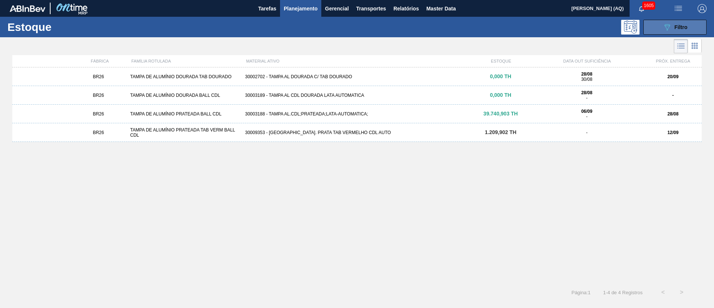
click at [676, 21] on button "089F7B8B-B2A5-4AFE-B5C0-19BA573D28AC Filtro" at bounding box center [675, 27] width 63 height 15
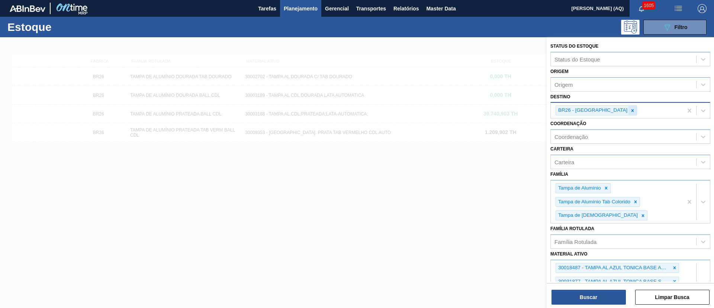
click at [630, 112] on icon at bounding box center [632, 110] width 5 height 5
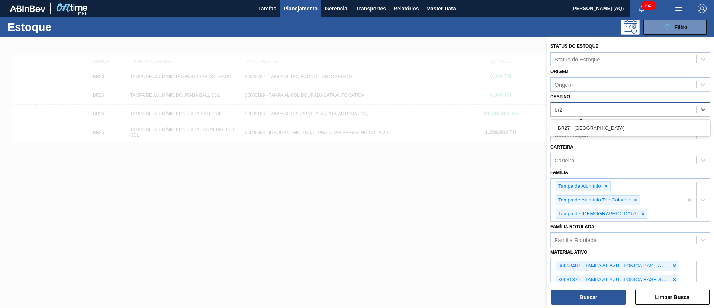
type input "br28"
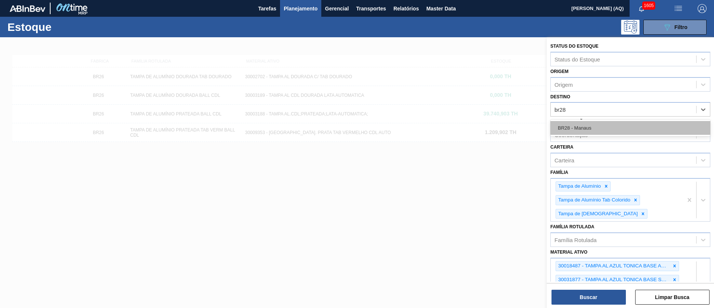
click at [596, 124] on div "BR28 - Manaus" at bounding box center [631, 128] width 160 height 14
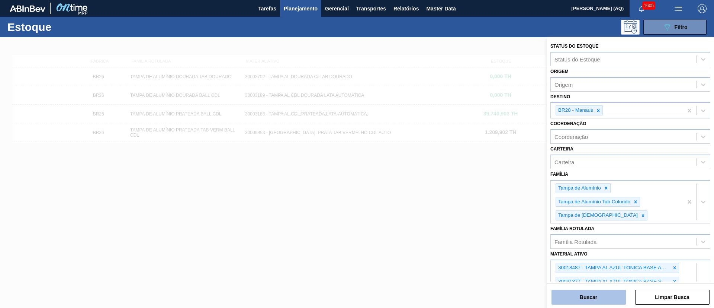
click at [589, 297] on button "Buscar" at bounding box center [589, 296] width 74 height 15
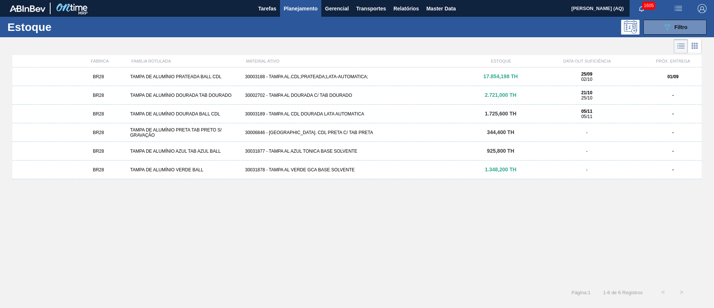
click at [471, 74] on div "30003188 - TAMPA AL.CDL;PRATEADA;LATA-AUTOMATICA;" at bounding box center [357, 76] width 230 height 5
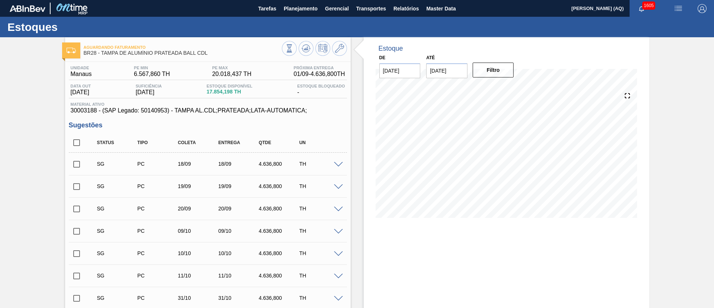
click at [79, 163] on input "checkbox" at bounding box center [77, 164] width 16 height 16
checkbox input "true"
click at [77, 183] on input "checkbox" at bounding box center [77, 187] width 16 height 16
checkbox input "true"
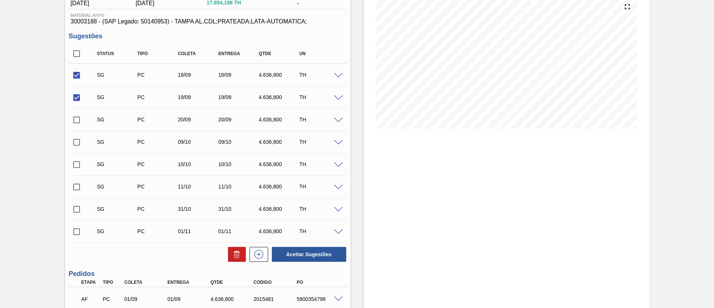
scroll to position [167, 0]
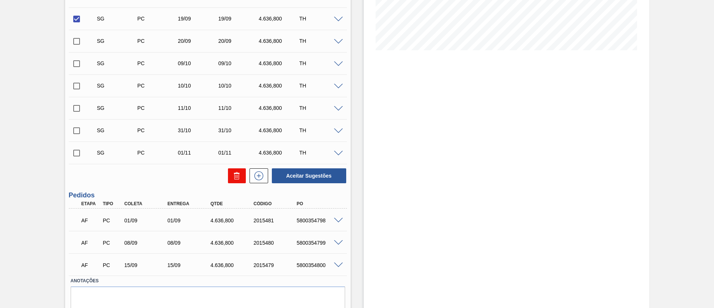
click at [231, 174] on button at bounding box center [237, 175] width 18 height 15
checkbox input "false"
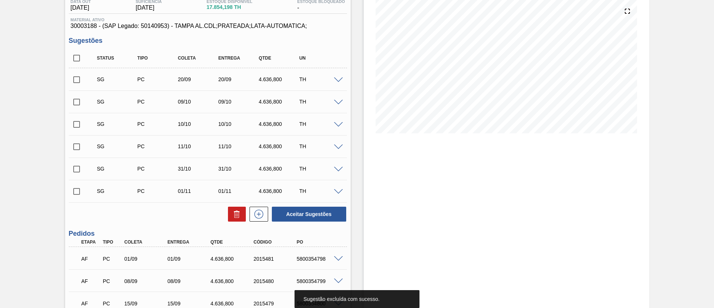
scroll to position [67, 0]
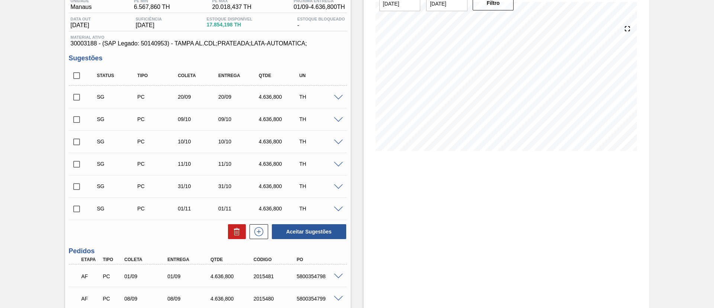
click at [75, 96] on input "checkbox" at bounding box center [77, 97] width 16 height 16
checkbox input "true"
click at [299, 233] on button "Aceitar Sugestões" at bounding box center [309, 231] width 74 height 15
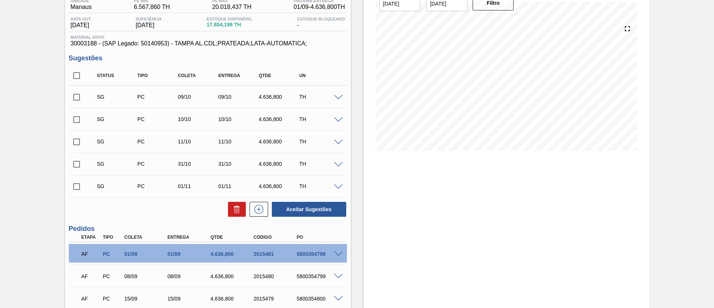
scroll to position [0, 0]
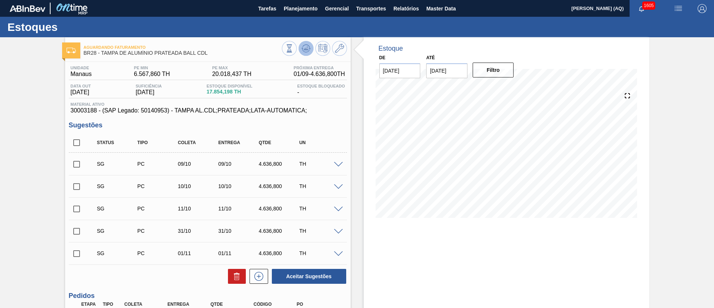
click at [304, 47] on icon at bounding box center [306, 48] width 9 height 9
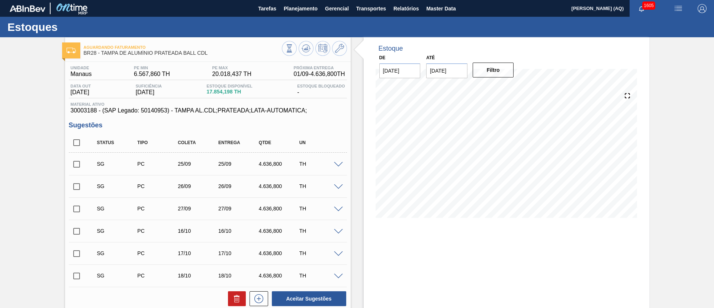
click at [482, 248] on div "Estoque De 28/08/2025 Até 30/11/2025 Filtro 15/10 Projeção de Estoque 10,386.31…" at bounding box center [507, 259] width 286 height 444
click at [75, 211] on input "checkbox" at bounding box center [77, 209] width 16 height 16
click at [309, 295] on button "Aceitar Sugestões" at bounding box center [309, 298] width 74 height 15
checkbox input "false"
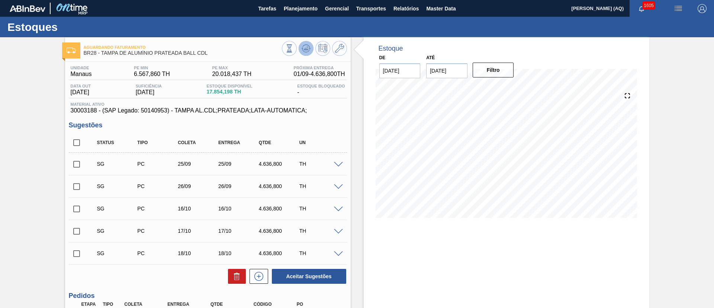
click at [304, 51] on icon at bounding box center [306, 48] width 9 height 9
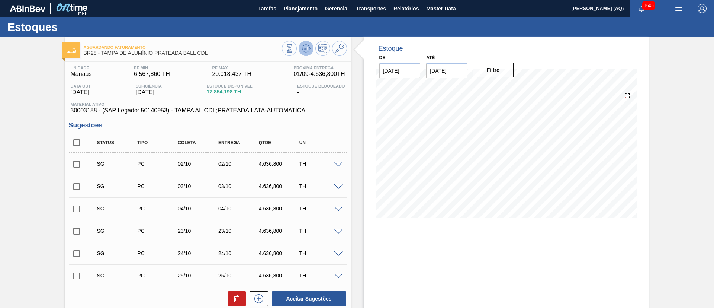
click at [303, 54] on button at bounding box center [306, 48] width 15 height 15
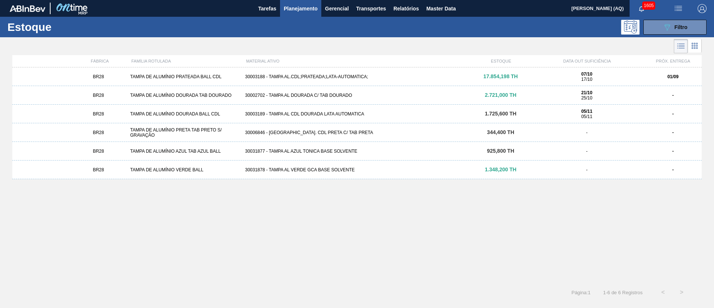
click at [322, 95] on div "30002702 - TAMPA AL DOURADA C/ TAB DOURADO" at bounding box center [357, 95] width 230 height 5
click at [259, 109] on div "BR28 TAMPA DE ALUMÍNIO DOURADA BALL CDL 30003189 - TAMPA AL CDL DOURADA LATA AU…" at bounding box center [357, 114] width 690 height 19
click at [280, 130] on div "30006846 - TAMPA AL. CDL PRETA C/ TAB PRETA" at bounding box center [357, 132] width 230 height 5
click at [330, 147] on div "BR28 TAMPA DE ALUMÍNIO AZUL TAB AZUL BALL 30031877 - TAMPA AL AZUL TONICA BASE …" at bounding box center [357, 151] width 690 height 19
click at [336, 167] on div "30031878 - TAMPA AL VERDE GCA BASE SOLVENTE" at bounding box center [357, 169] width 230 height 5
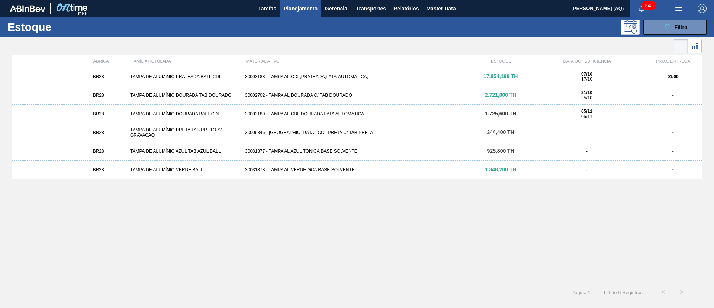
click at [285, 77] on div "30003188 - TAMPA AL.CDL;PRATEADA;LATA-AUTOMATICA;" at bounding box center [357, 76] width 230 height 5
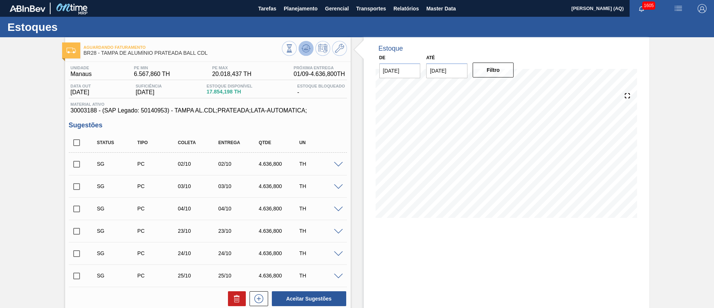
click at [303, 51] on icon at bounding box center [306, 48] width 9 height 9
click at [76, 143] on input "checkbox" at bounding box center [77, 143] width 16 height 16
checkbox input "true"
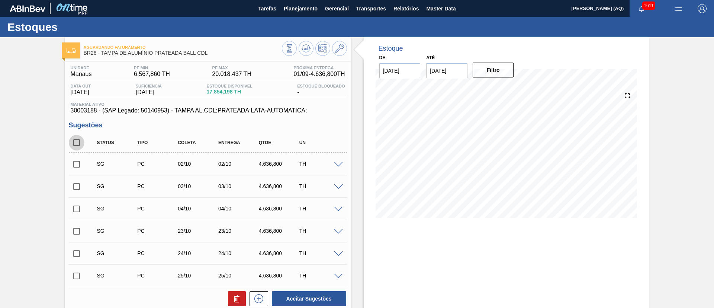
checkbox input "true"
click at [228, 304] on button at bounding box center [237, 298] width 18 height 15
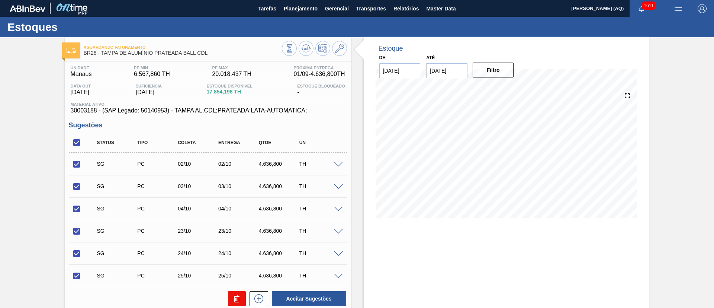
checkbox input "false"
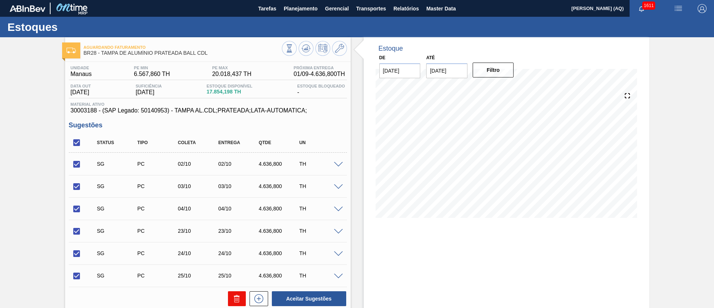
checkbox input "false"
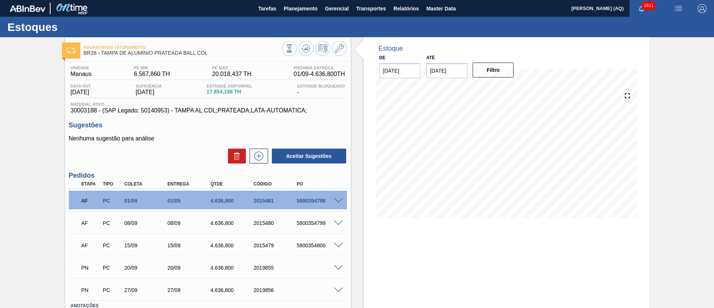
scroll to position [54, 0]
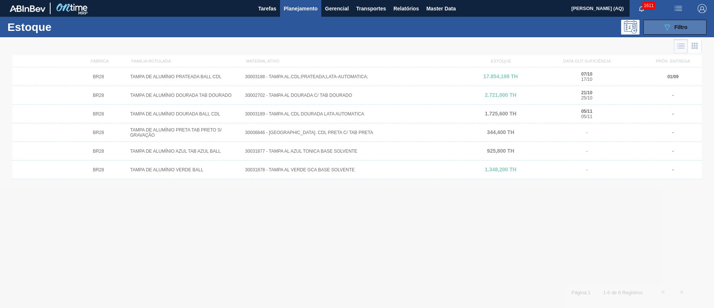
click at [691, 23] on button "089F7B8B-B2A5-4AFE-B5C0-19BA573D28AC Filtro" at bounding box center [675, 27] width 63 height 15
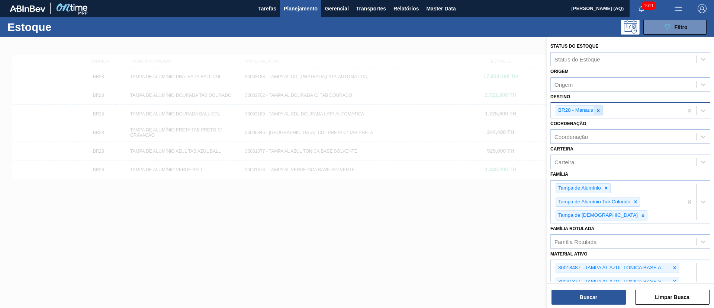
click at [600, 112] on icon at bounding box center [598, 110] width 5 height 5
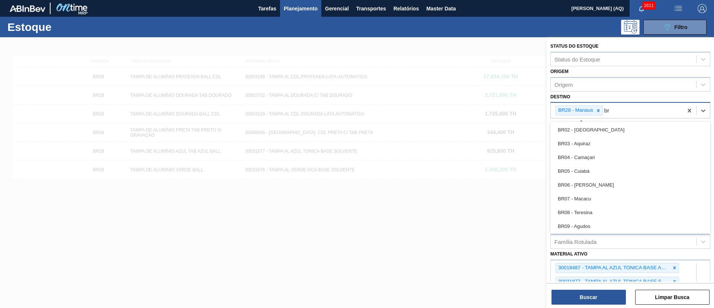
type input "b"
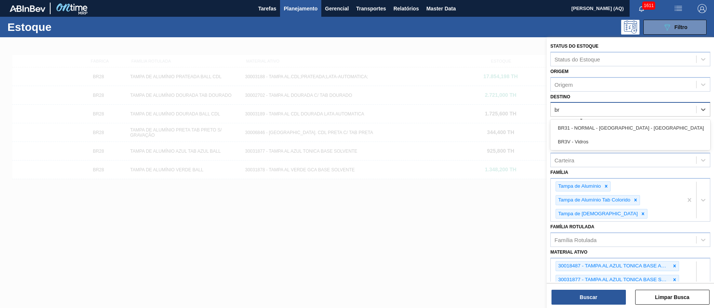
type input "b"
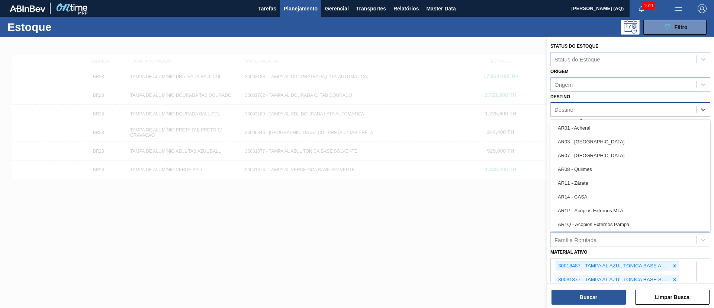
drag, startPoint x: 498, startPoint y: 220, endPoint x: 491, endPoint y: 213, distance: 10.0
click at [497, 218] on div at bounding box center [357, 191] width 714 height 308
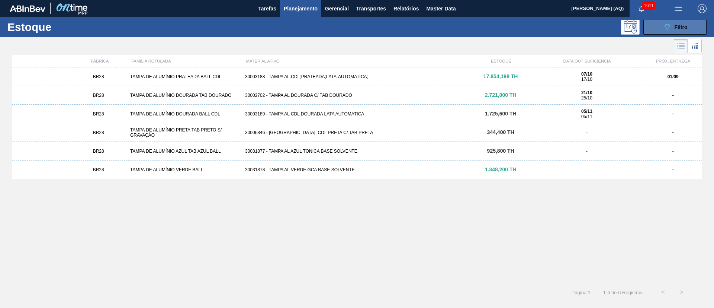
click at [657, 25] on button "089F7B8B-B2A5-4AFE-B5C0-19BA573D28AC Filtro" at bounding box center [675, 27] width 63 height 15
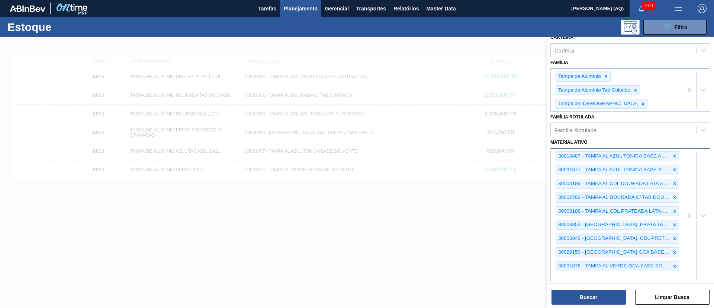
scroll to position [167, 0]
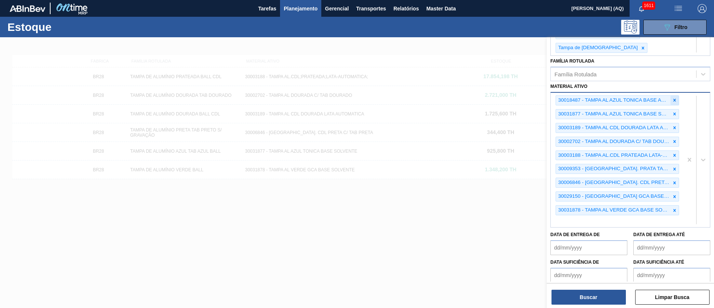
click at [673, 101] on icon at bounding box center [674, 99] width 5 height 5
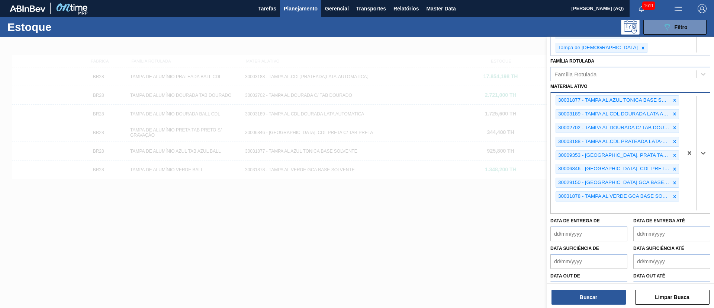
click at [673, 101] on icon at bounding box center [674, 99] width 5 height 5
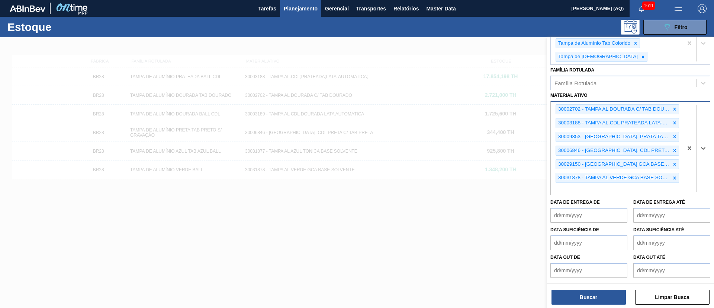
click at [673, 101] on div "30002702 - TAMPA AL DOURADA C/ TAB DOURADO 30003188 - TAMPA AL.CDL PRATEADA LAT…" at bounding box center [631, 148] width 160 height 94
click at [673, 106] on icon at bounding box center [674, 108] width 5 height 5
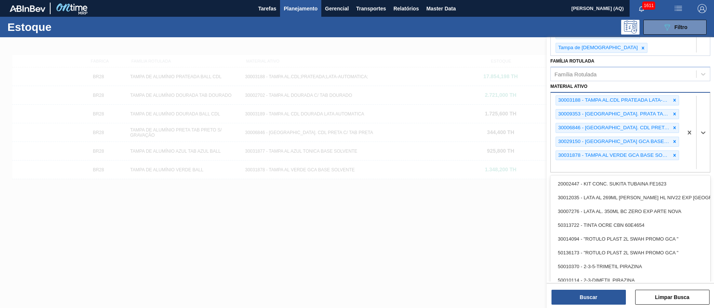
click at [673, 101] on icon at bounding box center [674, 99] width 5 height 5
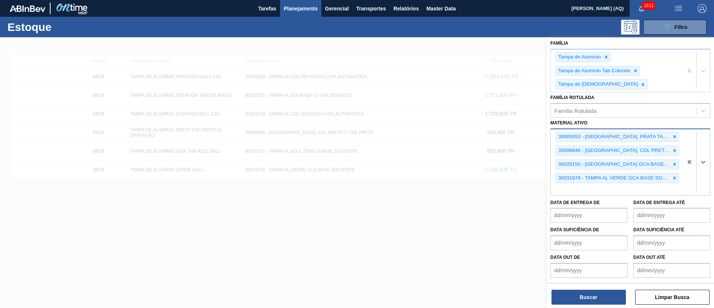
scroll to position [131, 0]
click at [673, 101] on div "Status do Estoque Status do Estoque Origem Origem Destino BR28 - Manaus Coorden…" at bounding box center [630, 93] width 167 height 375
click at [673, 101] on div "Família Rotulada Família Rotulada" at bounding box center [631, 104] width 160 height 25
click at [672, 140] on div at bounding box center [675, 136] width 8 height 9
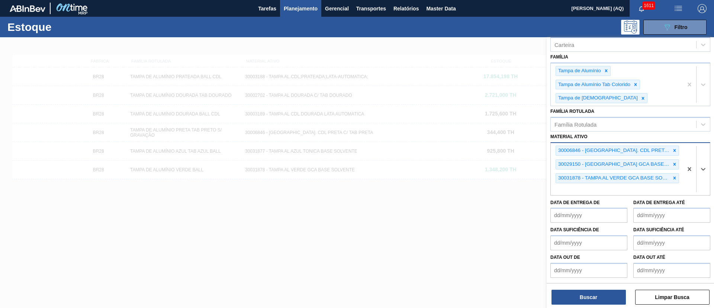
click at [672, 140] on div "Material ativo option 30009353 - TAMPA AL. PRATA TAB VERMELHO CDL AUTO, deselec…" at bounding box center [631, 163] width 160 height 64
click at [675, 151] on icon at bounding box center [674, 150] width 5 height 5
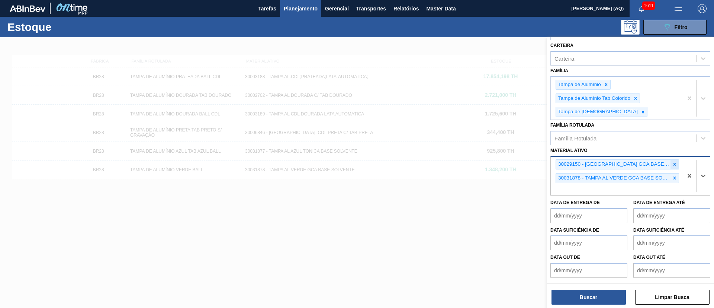
click at [675, 166] on icon at bounding box center [674, 163] width 5 height 5
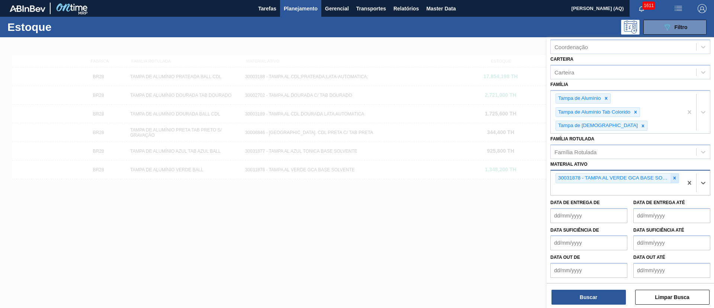
click at [675, 177] on icon at bounding box center [674, 177] width 5 height 5
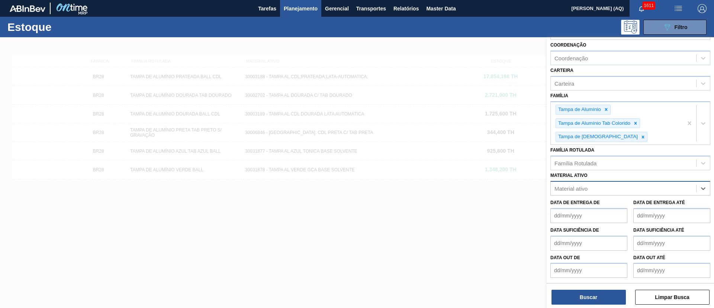
scroll to position [79, 0]
paste ativo "30007970"
type ativo "30007970"
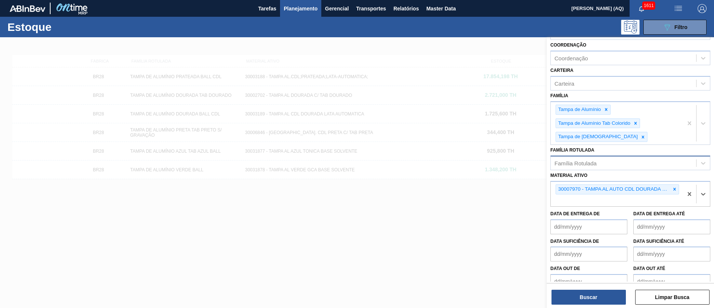
scroll to position [90, 0]
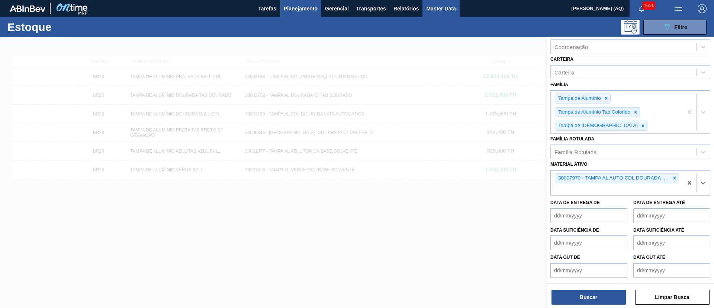
paste ativo "30004153"
type ativo "30004153"
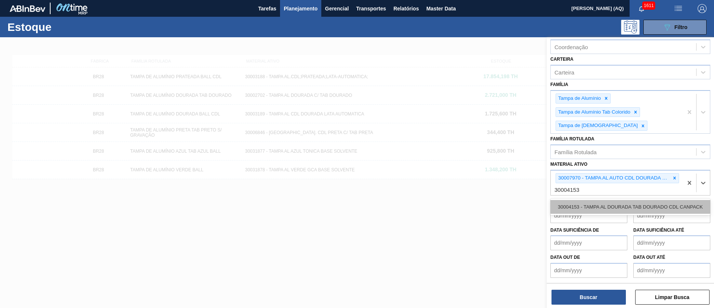
click at [604, 200] on div "30004153 - TAMPA AL DOURADA TAB DOURADO CDL CANPACK" at bounding box center [631, 207] width 160 height 14
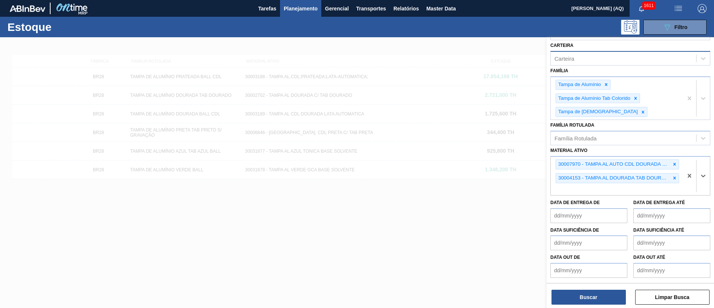
paste ativo "30007969"
type ativo "30007969"
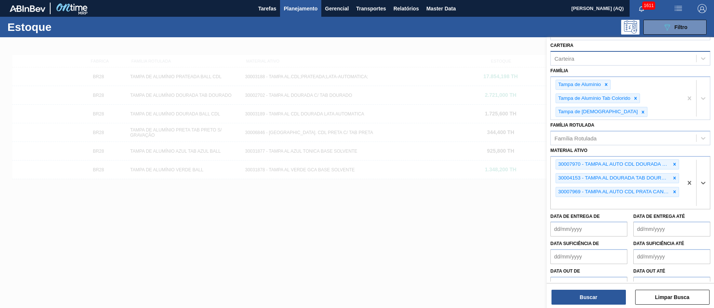
scroll to position [117, 0]
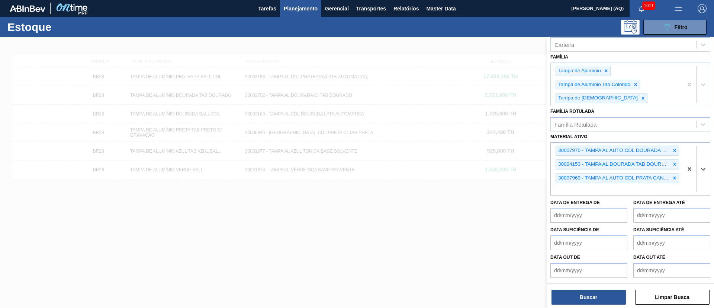
paste ativo "30002884"
type ativo "30002884"
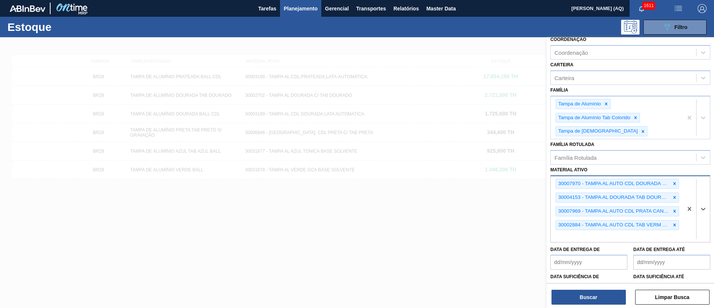
scroll to position [0, 0]
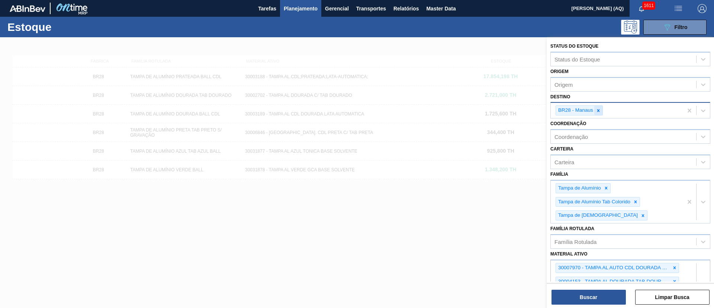
click at [598, 112] on icon at bounding box center [598, 110] width 5 height 5
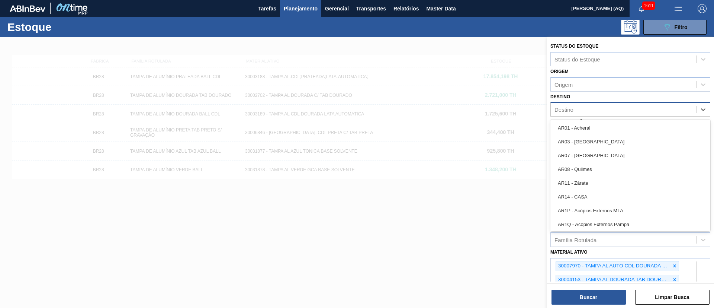
click at [593, 111] on div "Destino" at bounding box center [623, 109] width 145 height 11
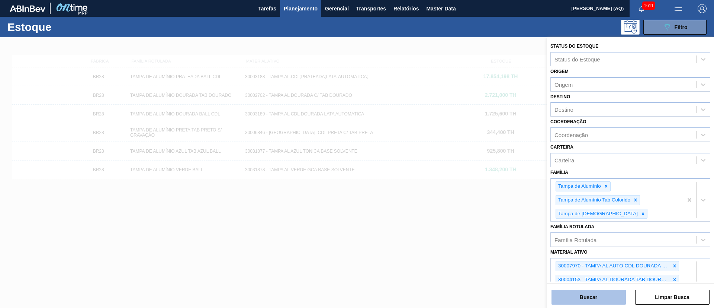
click at [604, 294] on button "Buscar" at bounding box center [589, 296] width 74 height 15
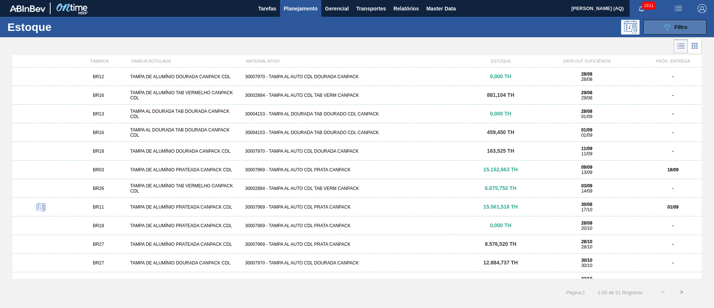
click at [666, 25] on icon "089F7B8B-B2A5-4AFE-B5C0-19BA573D28AC" at bounding box center [667, 27] width 9 height 9
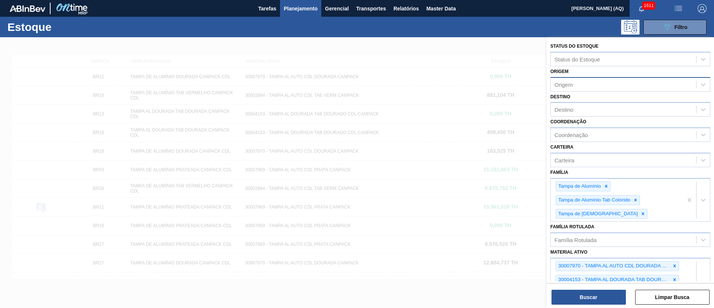
click at [596, 82] on div "Origem" at bounding box center [623, 84] width 145 height 11
click at [590, 60] on div "Status do Estoque" at bounding box center [578, 59] width 46 height 6
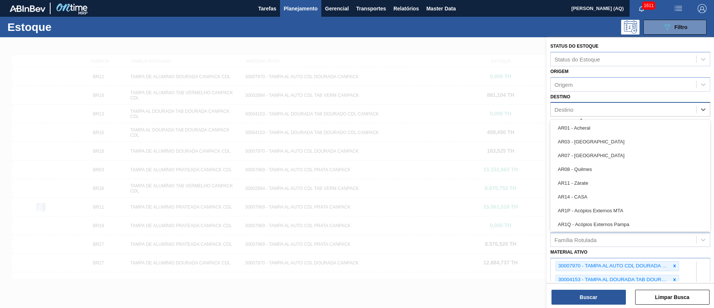
click at [595, 106] on div "Destino" at bounding box center [623, 109] width 145 height 11
click at [589, 109] on div "Destino" at bounding box center [623, 109] width 145 height 11
type input "br03"
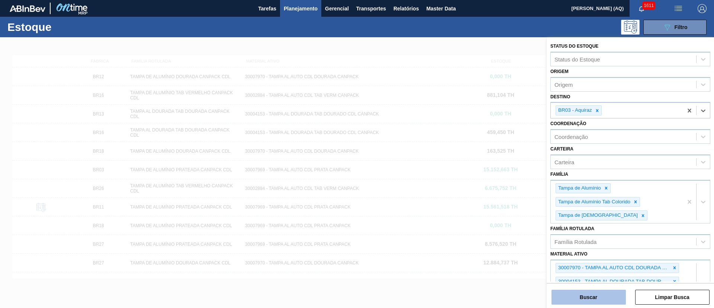
click at [606, 292] on button "Buscar" at bounding box center [589, 296] width 74 height 15
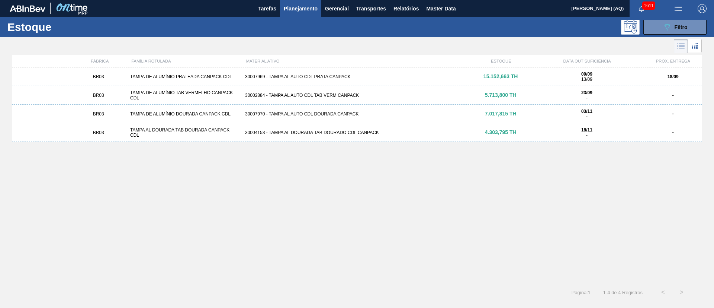
click at [212, 185] on div "BR03 TAMPA DE ALUMÍNIO PRATEADA CANPACK CDL 30007969 - TAMPA AL AUTO CDL PRATA …" at bounding box center [357, 172] width 690 height 211
click at [313, 9] on span "Planejamento" at bounding box center [301, 8] width 34 height 9
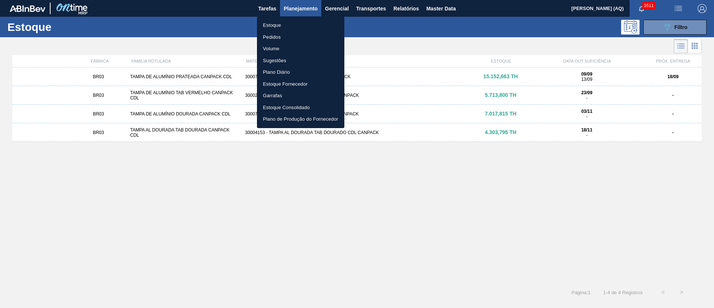
click at [281, 24] on li "Estoque" at bounding box center [300, 25] width 87 height 12
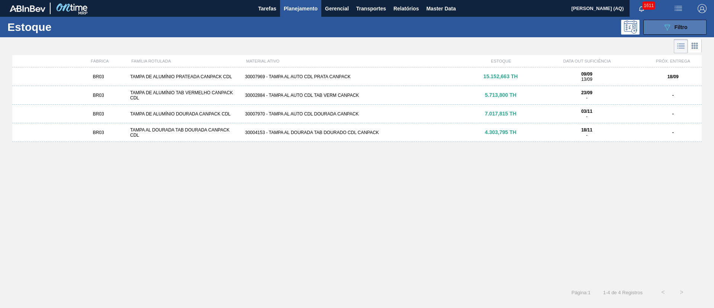
click at [663, 27] on icon "089F7B8B-B2A5-4AFE-B5C0-19BA573D28AC" at bounding box center [667, 27] width 9 height 9
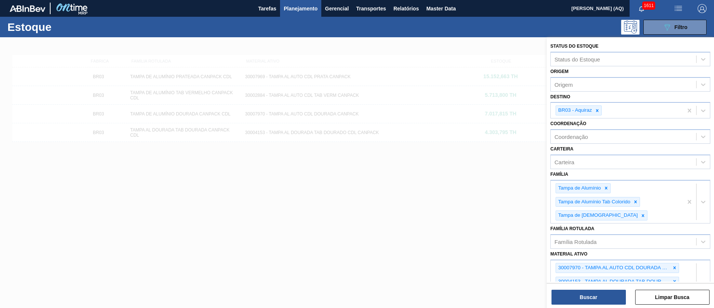
click at [514, 172] on div at bounding box center [357, 191] width 714 height 308
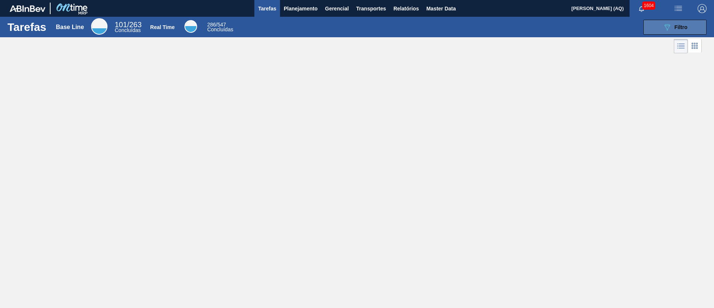
click at [675, 32] on button "089F7B8B-B2A5-4AFE-B5C0-19BA573D28AC Filtro" at bounding box center [675, 27] width 63 height 15
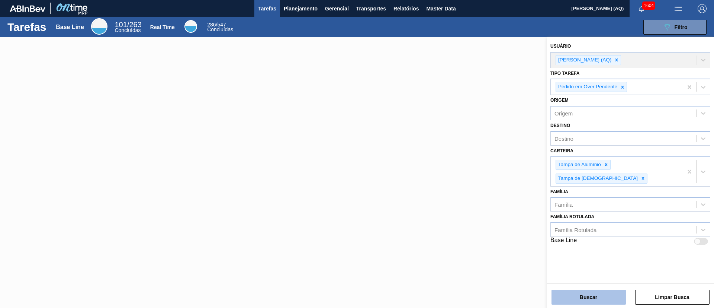
click at [593, 300] on button "Buscar" at bounding box center [589, 296] width 74 height 15
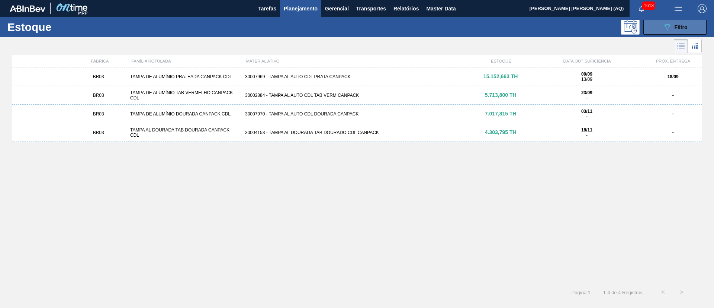
click at [682, 26] on span "Filtro" at bounding box center [681, 27] width 13 height 6
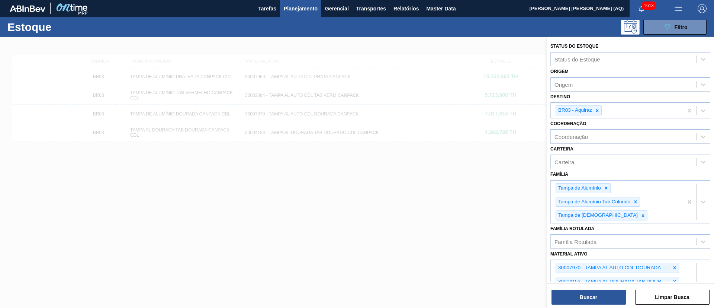
click at [497, 196] on div at bounding box center [357, 191] width 714 height 308
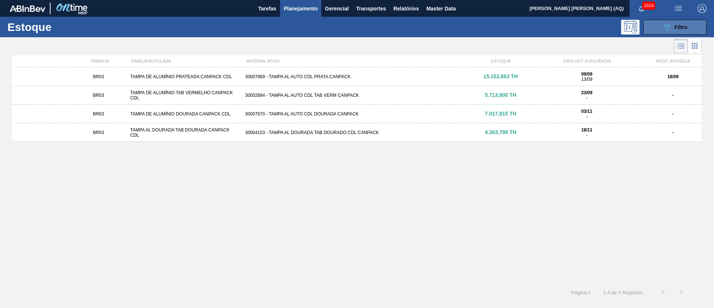
click at [662, 29] on button "089F7B8B-B2A5-4AFE-B5C0-19BA573D28AC Filtro" at bounding box center [675, 27] width 63 height 15
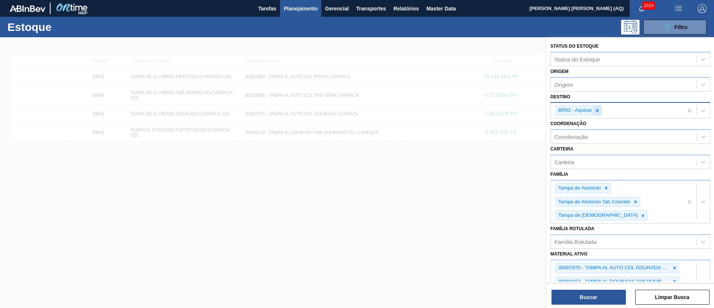
click at [600, 109] on div at bounding box center [597, 110] width 8 height 9
type input "s"
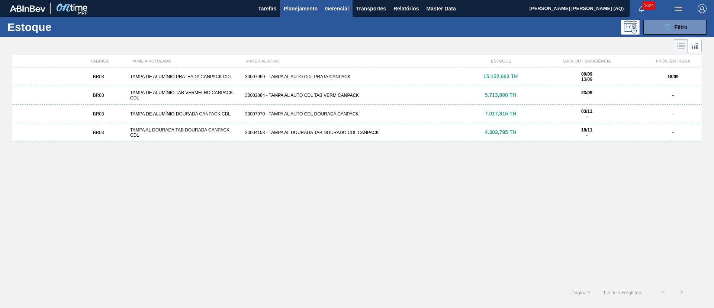
click at [330, 6] on span "Gerencial" at bounding box center [337, 8] width 24 height 9
click at [300, 9] on div at bounding box center [357, 154] width 714 height 308
click at [296, 9] on span "Planejamento" at bounding box center [301, 8] width 34 height 9
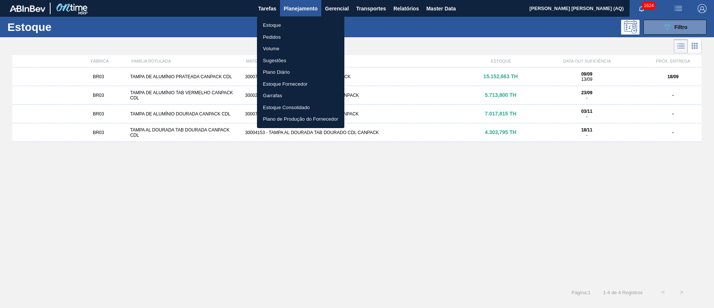
click at [694, 30] on div at bounding box center [357, 154] width 714 height 308
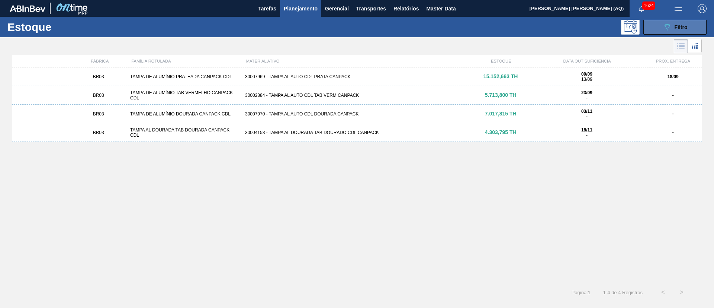
click at [683, 25] on span "Filtro" at bounding box center [681, 27] width 13 height 6
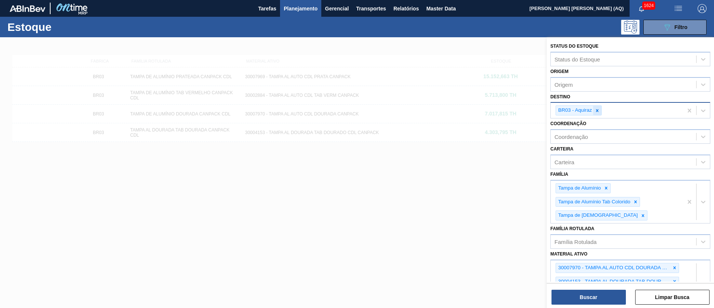
click at [599, 109] on icon at bounding box center [597, 110] width 5 height 5
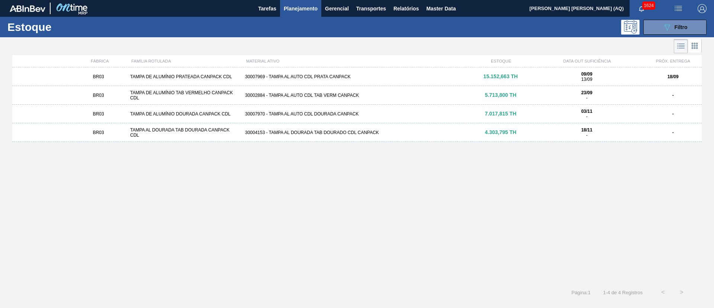
drag, startPoint x: 231, startPoint y: 170, endPoint x: 229, endPoint y: 152, distance: 18.0
click at [232, 170] on div "BR03 [GEOGRAPHIC_DATA] PRATEADA CANPACK CDL 30007969 - TAMPA AL AUTO CDL PRATA …" at bounding box center [357, 172] width 690 height 211
click at [281, 74] on div "30007969 - TAMPA AL AUTO CDL PRATA CANPACK" at bounding box center [357, 76] width 230 height 5
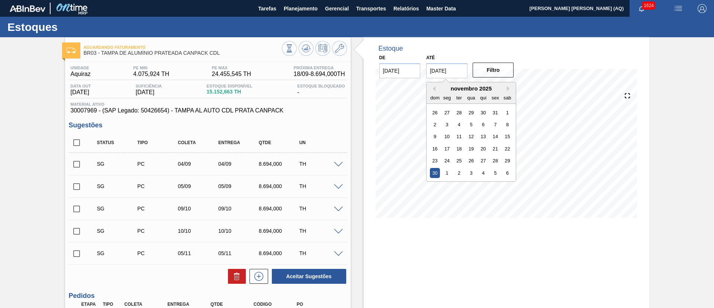
click at [450, 77] on input "[DATE]" at bounding box center [446, 70] width 41 height 15
click at [435, 90] on button "Previous Month" at bounding box center [432, 88] width 5 height 5
click at [509, 89] on button "Next Month" at bounding box center [509, 88] width 5 height 5
click at [484, 161] on div "30" at bounding box center [483, 161] width 10 height 10
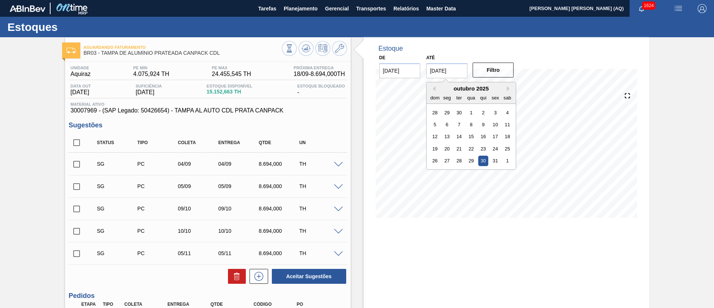
type input "[DATE]"
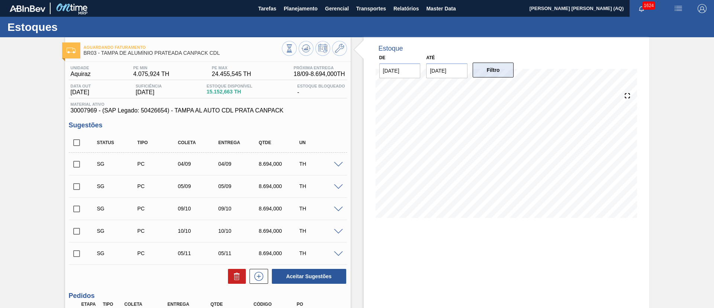
click at [490, 76] on button "Filtro" at bounding box center [493, 70] width 41 height 15
click at [74, 145] on input "checkbox" at bounding box center [77, 143] width 16 height 16
checkbox input "true"
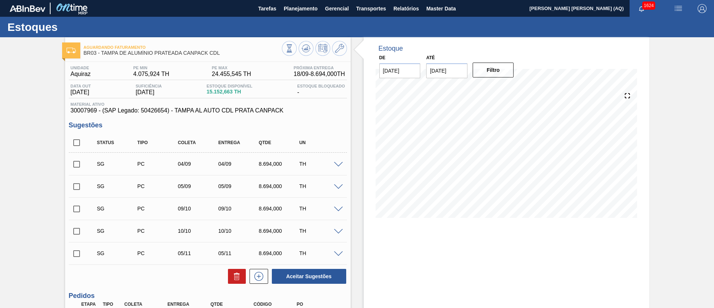
checkbox input "true"
click at [236, 277] on icon at bounding box center [236, 277] width 0 height 4
checkbox input "false"
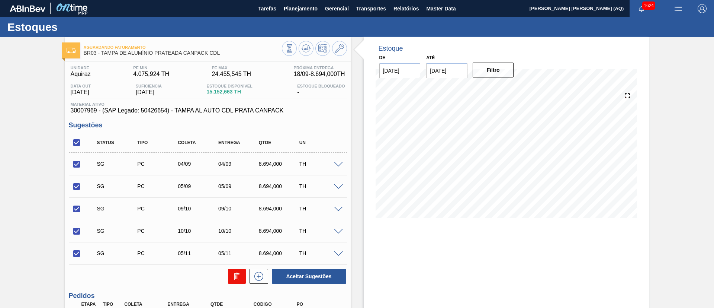
checkbox input "false"
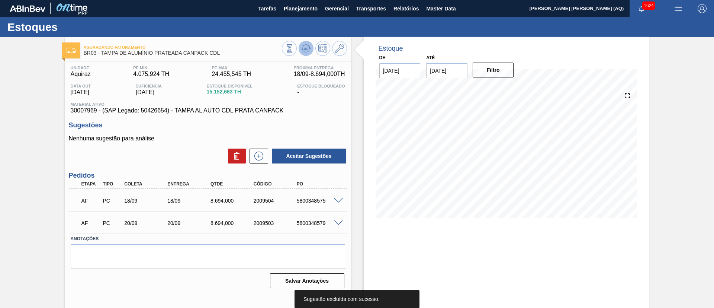
click at [304, 46] on icon at bounding box center [306, 48] width 9 height 9
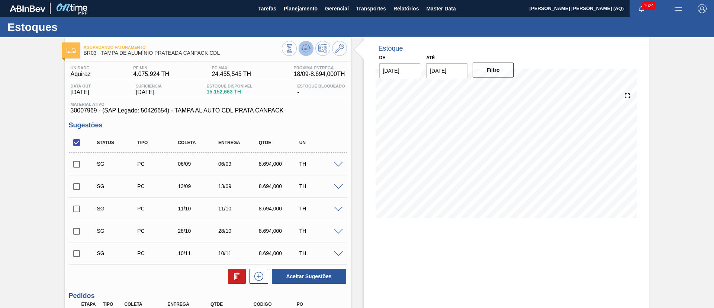
click at [308, 50] on icon at bounding box center [306, 48] width 9 height 9
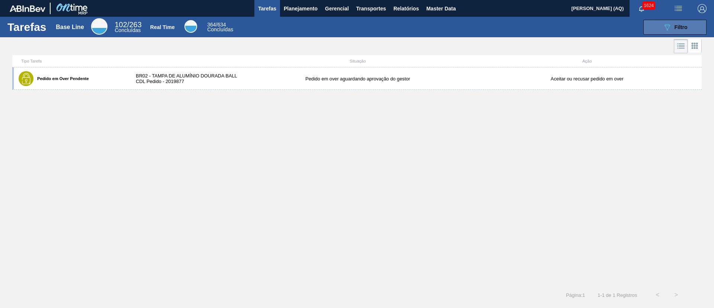
click at [662, 24] on button "089F7B8B-B2A5-4AFE-B5C0-19BA573D28AC Filtro" at bounding box center [675, 27] width 63 height 15
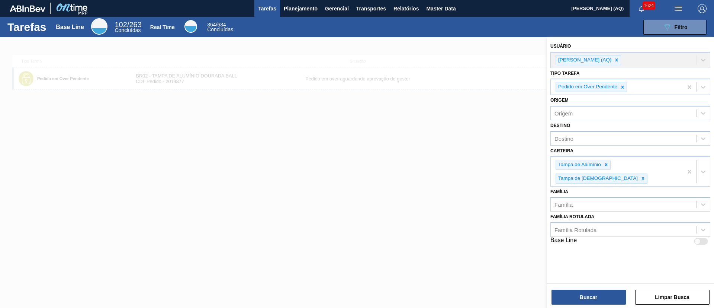
click at [282, 70] on div at bounding box center [357, 191] width 714 height 308
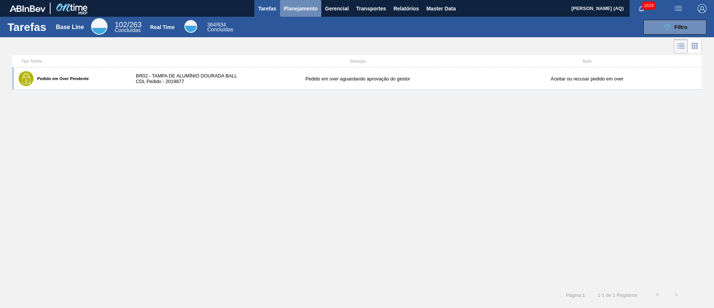
click at [304, 6] on span "Planejamento" at bounding box center [301, 8] width 34 height 9
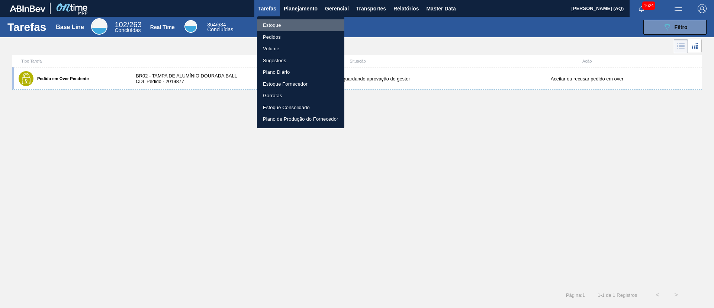
click at [276, 23] on li "Estoque" at bounding box center [300, 25] width 87 height 12
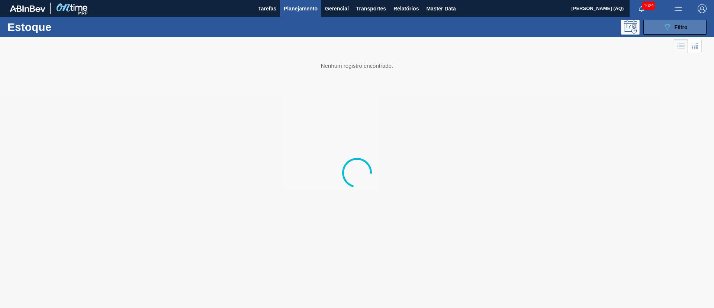
click at [671, 29] on icon "089F7B8B-B2A5-4AFE-B5C0-19BA573D28AC" at bounding box center [667, 27] width 9 height 9
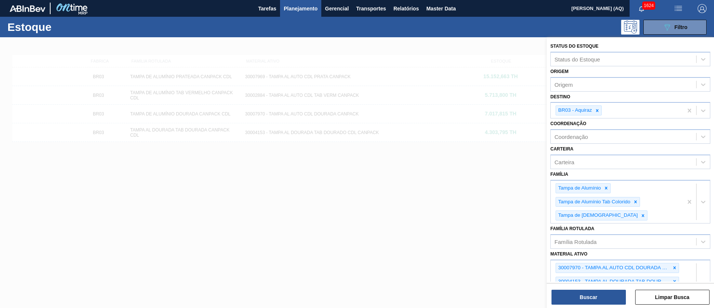
click at [426, 185] on div at bounding box center [357, 191] width 714 height 308
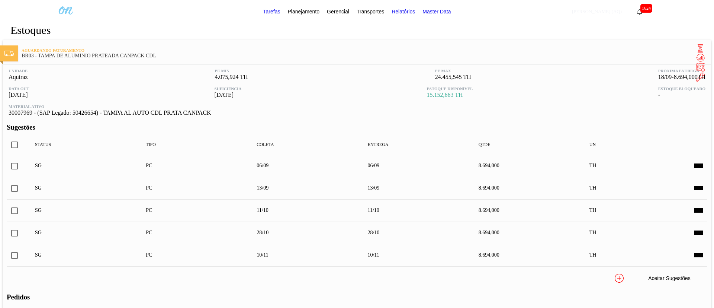
type input "[DATE]"
click at [22, 164] on input "checkbox" at bounding box center [15, 166] width 16 height 16
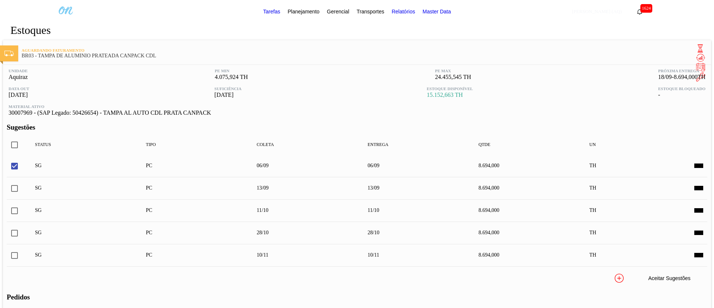
click at [632, 274] on button "Aceitar Sugestões" at bounding box center [669, 277] width 74 height 15
checkbox input "false"
click at [697, 58] on icon at bounding box center [700, 60] width 7 height 4
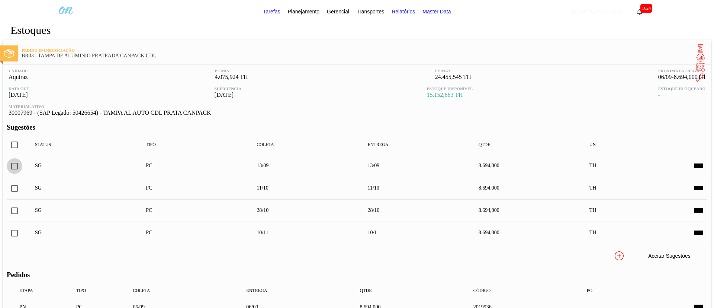
click at [22, 165] on input "checkbox" at bounding box center [15, 166] width 16 height 16
click at [593, 252] on icon at bounding box center [597, 255] width 9 height 9
checkbox input "false"
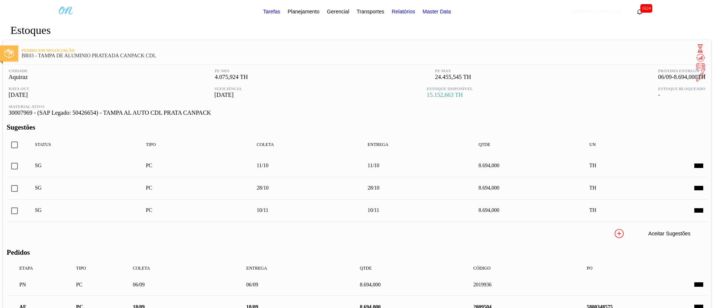
click at [696, 53] on icon at bounding box center [700, 57] width 9 height 9
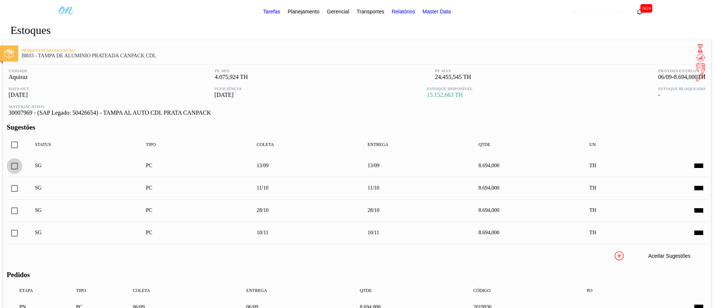
click at [22, 168] on input "checkbox" at bounding box center [15, 166] width 16 height 16
checkbox input "true"
click at [632, 256] on button "Aceitar Sugestões" at bounding box center [669, 255] width 74 height 15
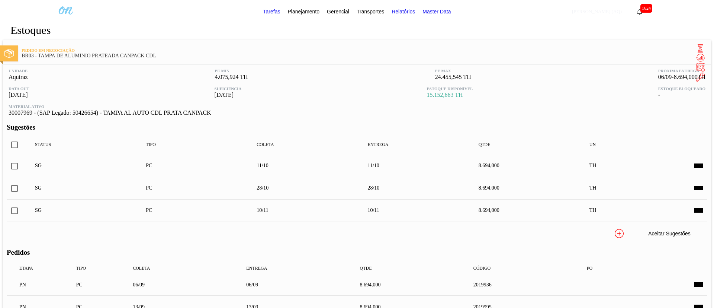
click at [694, 53] on button at bounding box center [700, 58] width 13 height 10
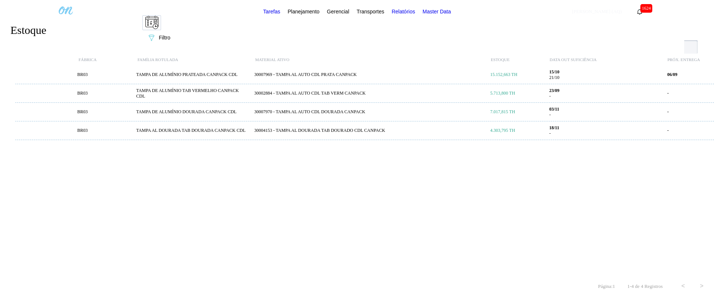
click at [156, 33] on icon "089F7B8B-B2A5-4AFE-B5C0-19BA573D28AC" at bounding box center [151, 37] width 9 height 9
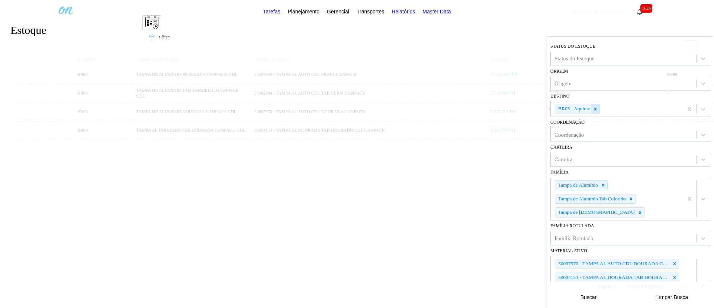
click at [595, 110] on icon at bounding box center [595, 108] width 5 height 5
type input "E"
type input "M"
type input "SÃO"
click at [613, 127] on div "BR11 - [GEOGRAPHIC_DATA]" at bounding box center [631, 127] width 160 height 14
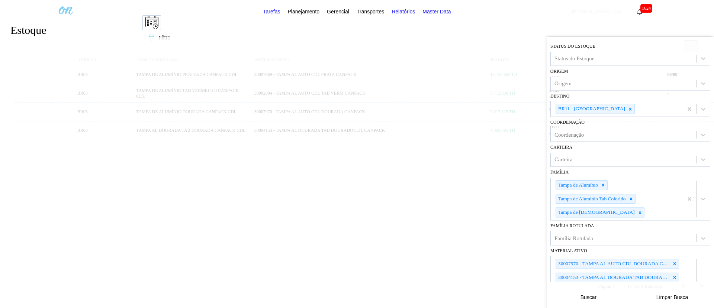
click at [596, 292] on button "Buscar" at bounding box center [589, 296] width 74 height 15
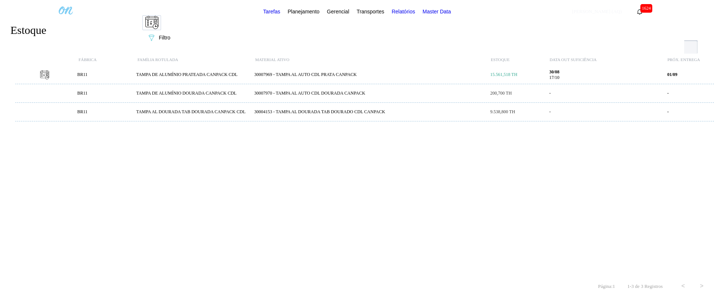
click at [282, 76] on div "30007969 - TAMPA AL AUTO CDL PRATA CANPACK" at bounding box center [370, 75] width 236 height 6
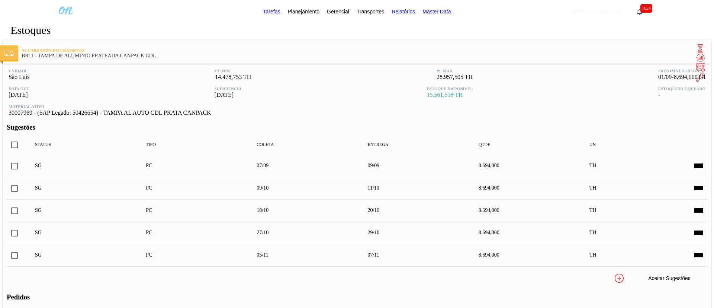
click at [22, 163] on input "checkbox" at bounding box center [15, 166] width 16 height 16
click at [589, 278] on button at bounding box center [598, 277] width 18 height 15
checkbox input "false"
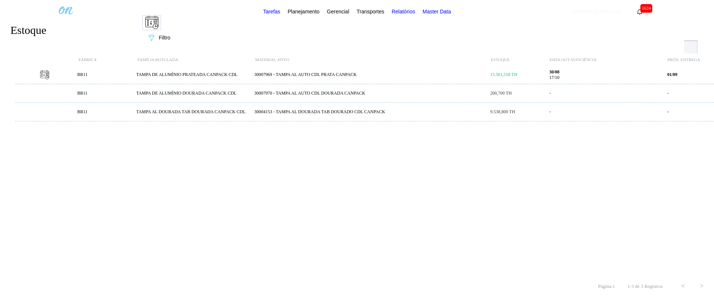
click at [346, 95] on div "30007970 - TAMPA AL AUTO CDL DOURADA CANPACK" at bounding box center [370, 93] width 236 height 6
click at [287, 113] on div "30004153 - TAMPA AL DOURADA TAB DOURADO CDL CANPACK" at bounding box center [370, 112] width 236 height 6
click at [324, 113] on div "30004153 - TAMPA AL DOURADA TAB DOURADO CDL CANPACK" at bounding box center [370, 112] width 236 height 6
click at [175, 30] on button "089F7B8B-B2A5-4AFE-B5C0-19BA573D28AC Filtro" at bounding box center [158, 37] width 32 height 15
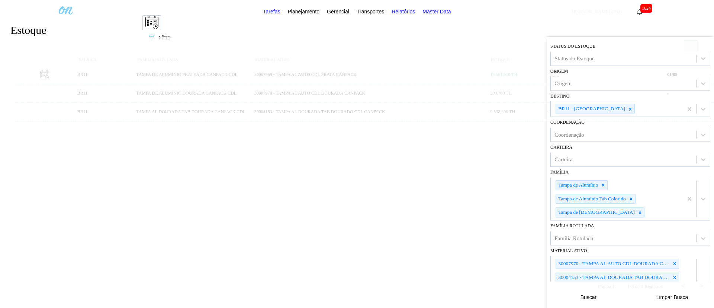
click at [599, 114] on div "BR11 - [GEOGRAPHIC_DATA]" at bounding box center [595, 109] width 79 height 10
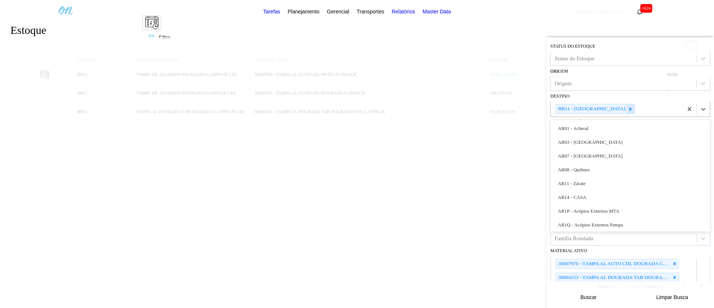
click at [628, 110] on icon at bounding box center [630, 108] width 5 height 5
type input "RIO"
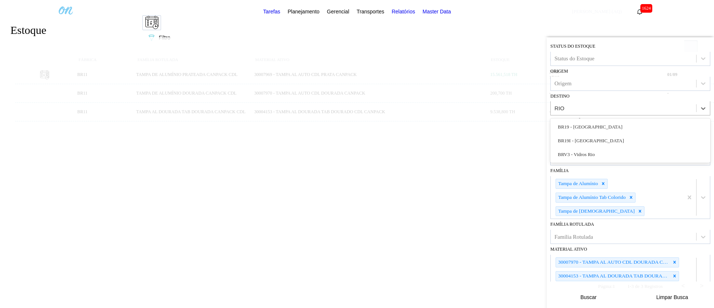
click at [607, 127] on div "BR19 - [GEOGRAPHIC_DATA]" at bounding box center [631, 127] width 160 height 14
click at [594, 294] on button "Buscar" at bounding box center [589, 296] width 74 height 15
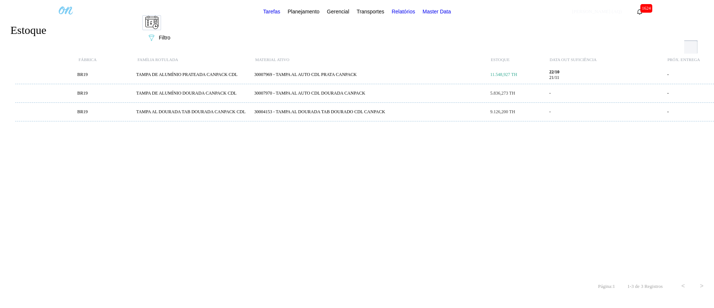
drag, startPoint x: 345, startPoint y: 145, endPoint x: 342, endPoint y: 140, distance: 6.0
click at [345, 145] on div "BR19 TAMPA DE ALUMÍNIO PRATEADA CANPACK CDL 30007969 - TAMPA AL AUTO CDL PRATA …" at bounding box center [369, 170] width 708 height 211
click at [321, 74] on div "30007969 - TAMPA AL AUTO CDL PRATA CANPACK" at bounding box center [370, 75] width 236 height 6
click at [175, 30] on button "089F7B8B-B2A5-4AFE-B5C0-19BA573D28AC Filtro" at bounding box center [158, 37] width 32 height 15
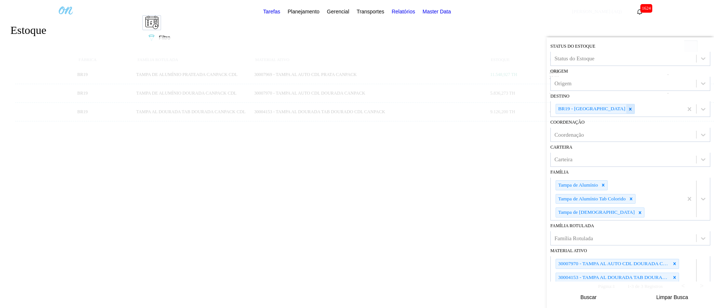
click at [630, 110] on icon at bounding box center [631, 109] width 3 height 3
type input "PIRA"
click at [603, 125] on div "BR13 - Piraí" at bounding box center [631, 127] width 160 height 14
click at [582, 291] on button "Buscar" at bounding box center [589, 296] width 74 height 15
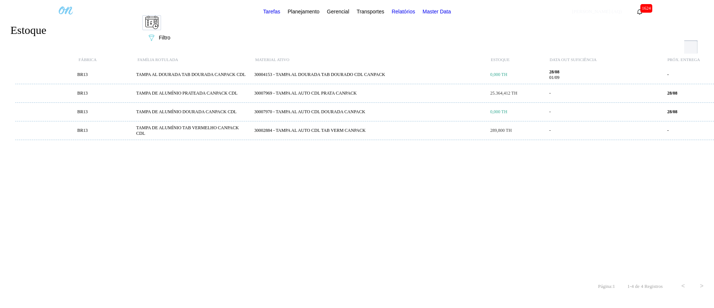
click at [354, 90] on div "BR13 TAMPA DE ALUMÍNIO PRATEADA CANPACK CDL 30007969 - TAMPA AL AUTO CDL PRATA …" at bounding box center [369, 93] width 708 height 19
drag, startPoint x: 679, startPoint y: 26, endPoint x: 662, endPoint y: 44, distance: 24.2
click at [170, 35] on span "Filtro" at bounding box center [165, 38] width 12 height 6
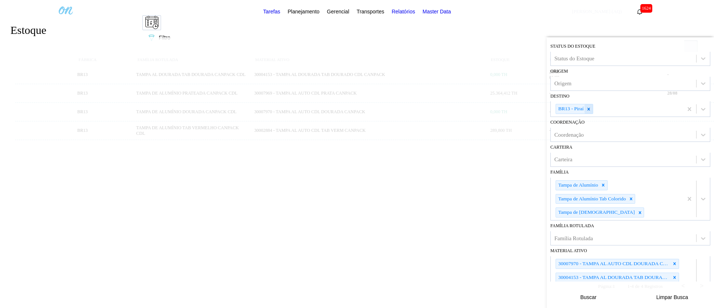
click at [589, 112] on icon at bounding box center [588, 108] width 5 height 5
type input "NOVA"
click at [608, 150] on div "BR27 - [GEOGRAPHIC_DATA]" at bounding box center [631, 154] width 160 height 14
drag, startPoint x: 603, startPoint y: 293, endPoint x: 441, endPoint y: 263, distance: 165.4
click at [602, 293] on button "Buscar" at bounding box center [589, 296] width 74 height 15
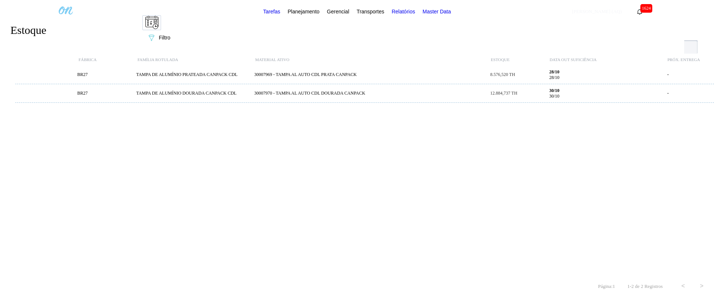
click at [175, 31] on button "089F7B8B-B2A5-4AFE-B5C0-19BA573D28AC Filtro" at bounding box center [158, 37] width 32 height 15
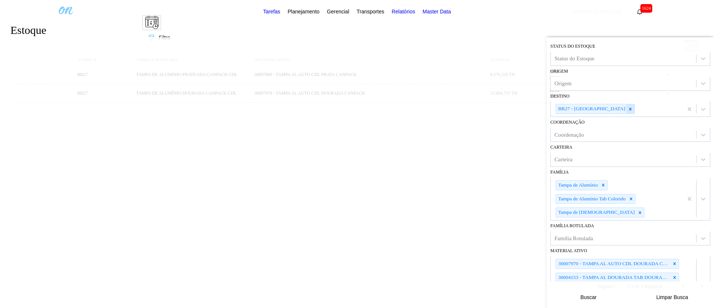
click at [628, 109] on icon at bounding box center [630, 108] width 5 height 5
type input "UBER"
click at [612, 130] on div "BR26 - [GEOGRAPHIC_DATA]" at bounding box center [631, 127] width 160 height 14
click at [607, 295] on button "Buscar" at bounding box center [589, 296] width 74 height 15
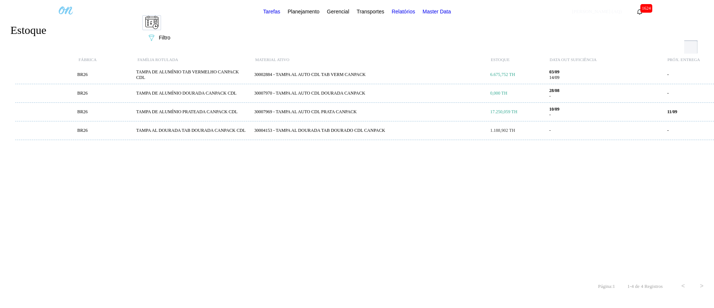
click at [333, 115] on div "30007969 - TAMPA AL AUTO CDL PRATA CANPACK" at bounding box center [370, 112] width 236 height 6
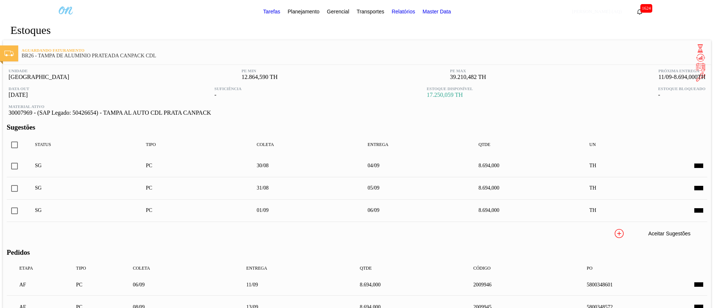
scroll to position [112, 0]
click at [22, 137] on input "checkbox" at bounding box center [15, 145] width 16 height 16
checkbox input "true"
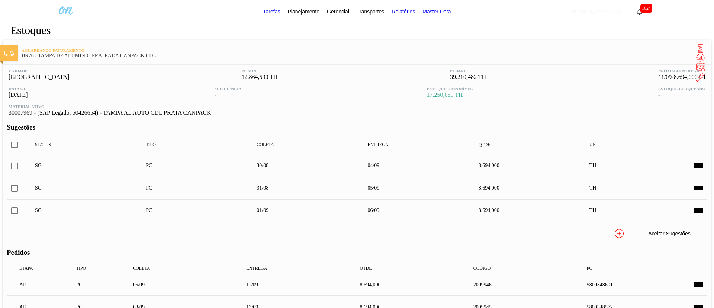
checkbox input "true"
click at [593, 229] on icon at bounding box center [597, 233] width 9 height 9
checkbox input "false"
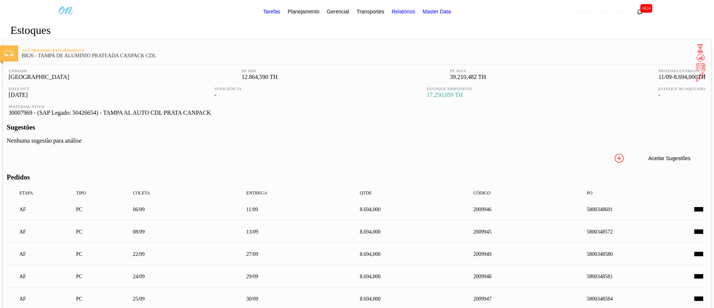
scroll to position [0, 0]
click at [312, 15] on button "Planejamento" at bounding box center [303, 11] width 39 height 17
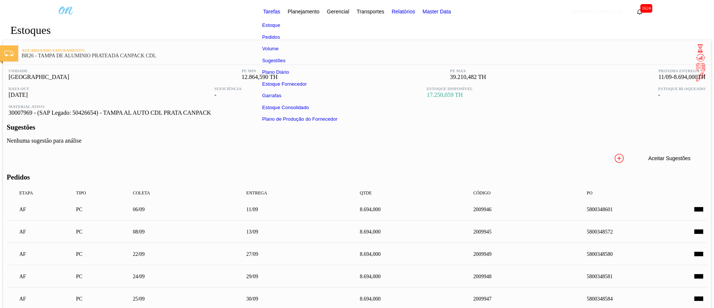
click at [416, 7] on div at bounding box center [357, 154] width 714 height 308
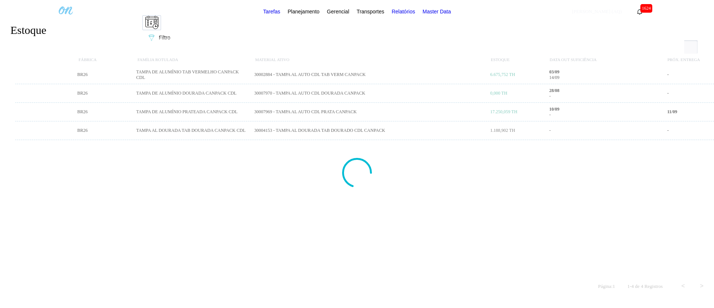
click at [170, 35] on span "Filtro" at bounding box center [165, 38] width 12 height 6
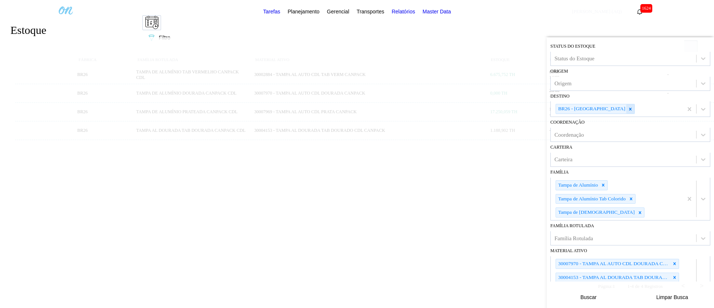
click at [628, 112] on icon at bounding box center [630, 108] width 5 height 5
type input "aquir"
click at [628, 111] on icon at bounding box center [630, 108] width 5 height 5
click at [605, 126] on div "BR03 - Aquiraz" at bounding box center [631, 127] width 160 height 14
click at [619, 301] on button "Buscar" at bounding box center [589, 296] width 74 height 15
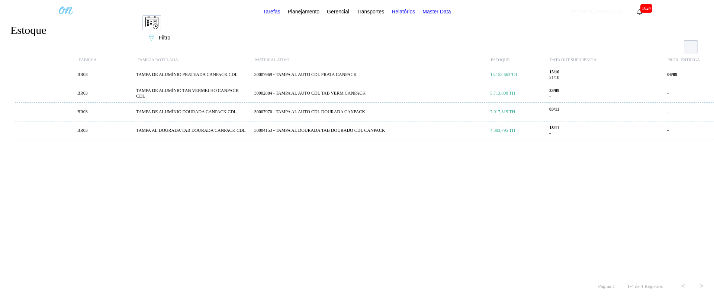
click at [311, 75] on div "30007969 - TAMPA AL AUTO CDL PRATA CANPACK" at bounding box center [370, 75] width 236 height 6
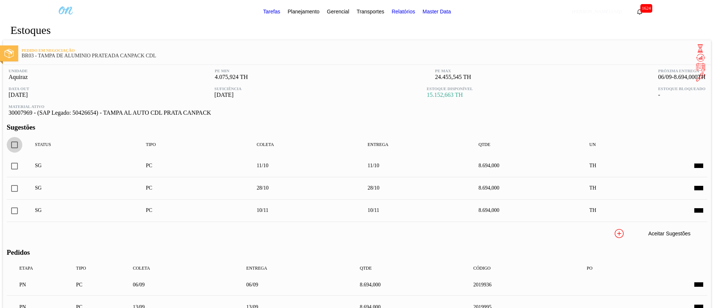
click at [22, 143] on input "checkbox" at bounding box center [15, 145] width 16 height 16
checkbox input "true"
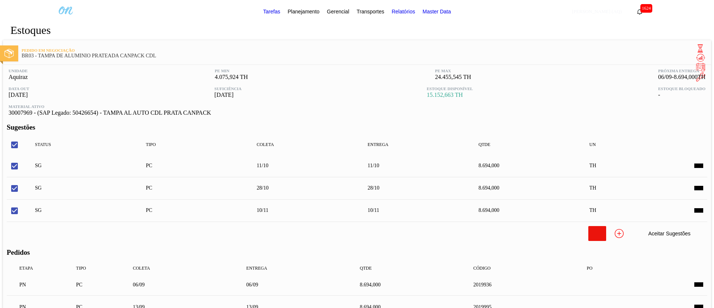
click at [593, 235] on icon at bounding box center [597, 233] width 9 height 9
checkbox input "false"
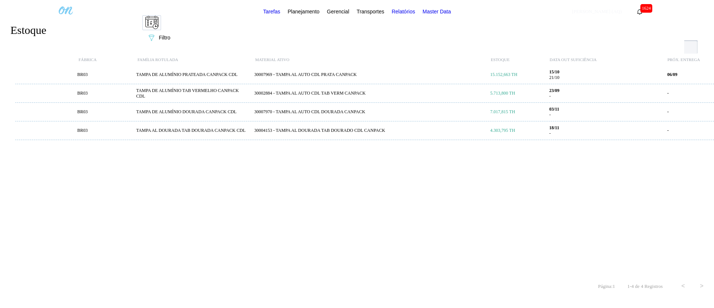
click at [337, 95] on div "30002884 - TAMPA AL AUTO CDL TAB VERM CANPACK" at bounding box center [370, 93] width 236 height 6
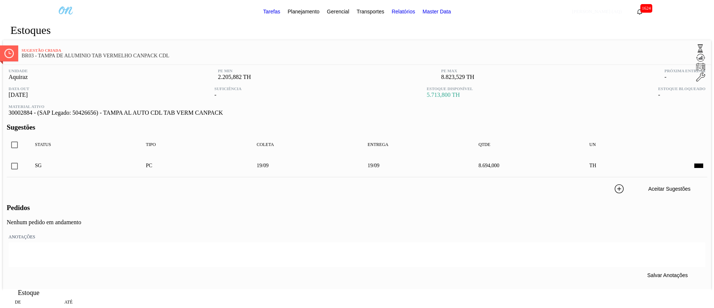
click at [22, 161] on input "checkbox" at bounding box center [15, 166] width 16 height 16
click at [632, 183] on button "Aceitar Sugestões" at bounding box center [669, 188] width 74 height 15
checkbox input "false"
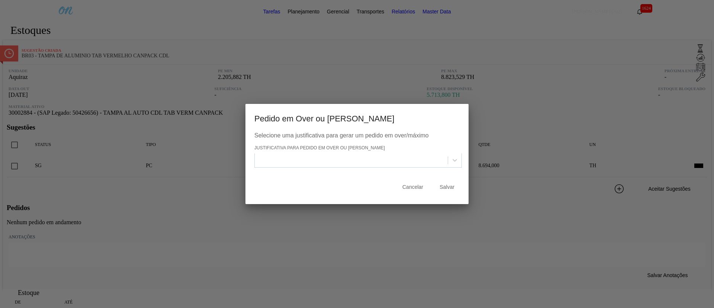
click at [409, 160] on div at bounding box center [351, 160] width 193 height 11
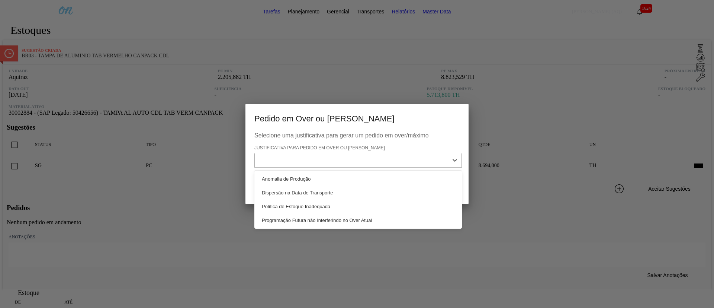
click at [400, 180] on div "Anomalia de Produção" at bounding box center [358, 179] width 208 height 14
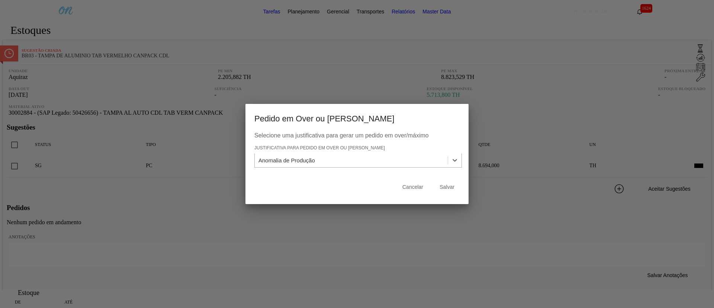
click at [445, 183] on button "Salvar" at bounding box center [447, 186] width 30 height 15
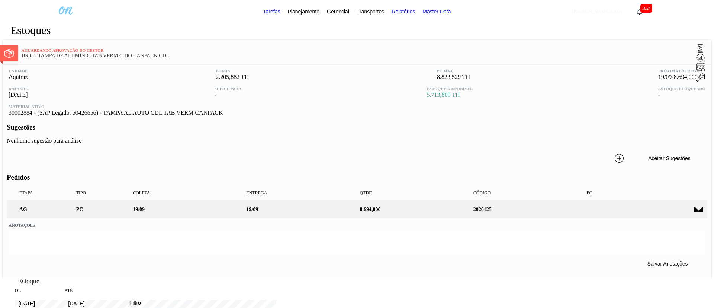
click at [696, 53] on icon at bounding box center [700, 57] width 9 height 9
drag, startPoint x: 208, startPoint y: 124, endPoint x: 206, endPoint y: 120, distance: 4.2
click at [208, 124] on h3 "Sugestões" at bounding box center [357, 127] width 701 height 8
drag, startPoint x: 236, startPoint y: 50, endPoint x: 84, endPoint y: 50, distance: 152.2
click at [84, 53] on span "BR03 - TAMPA DE ALUMÍNIO TAB VERMELHO CANPACK CDL" at bounding box center [358, 56] width 673 height 6
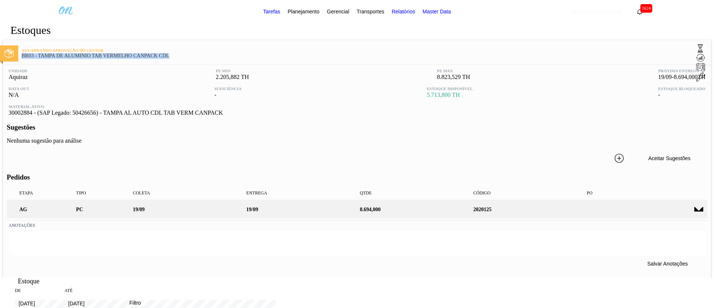
copy span "BR03 - TAMPA DE ALUMÍNIO TAB VERMELHO CANPACK CDL"
click at [695, 207] on span at bounding box center [699, 210] width 9 height 6
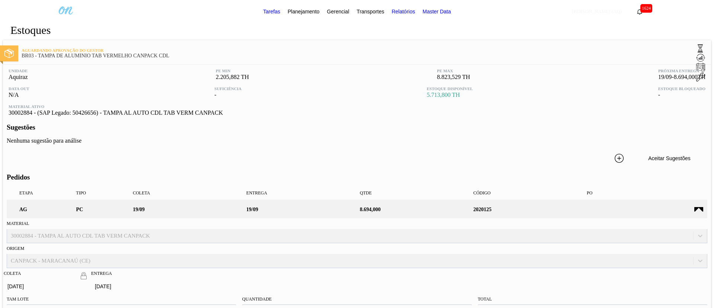
scroll to position [145, 0]
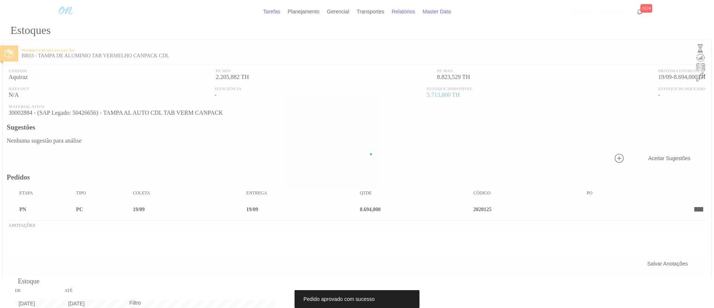
scroll to position [12, 0]
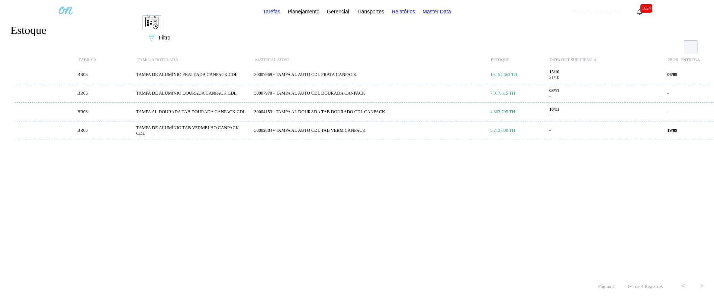
click at [295, 114] on div "30004153 - TAMPA AL DOURADA TAB DOURADO CDL CANPACK" at bounding box center [370, 112] width 236 height 6
click at [334, 136] on div "BR03 TAMPA DE ALUMÍNIO TAB VERMELHO CANPACK CDL 30002884 - TAMPA AL AUTO CDL TA…" at bounding box center [369, 130] width 708 height 19
click at [285, 93] on div "30007970 - TAMPA AL AUTO CDL DOURADA CANPACK" at bounding box center [370, 93] width 236 height 6
click at [156, 33] on icon "089F7B8B-B2A5-4AFE-B5C0-19BA573D28AC" at bounding box center [151, 37] width 9 height 9
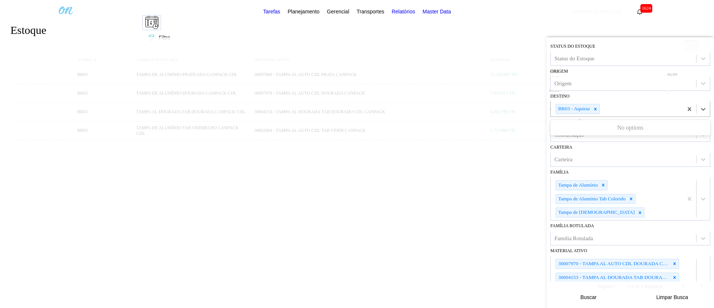
click at [600, 109] on div "BR03 - Aquiraz" at bounding box center [578, 109] width 44 height 10
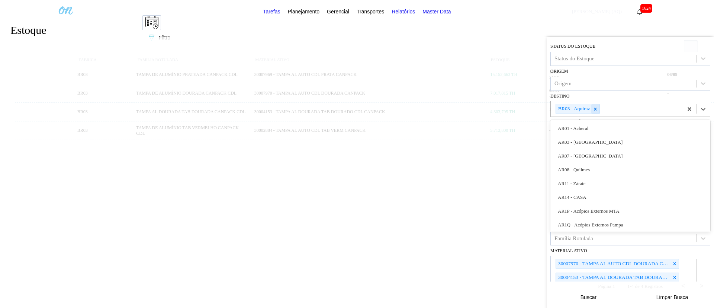
click at [598, 109] on icon at bounding box center [595, 108] width 5 height 5
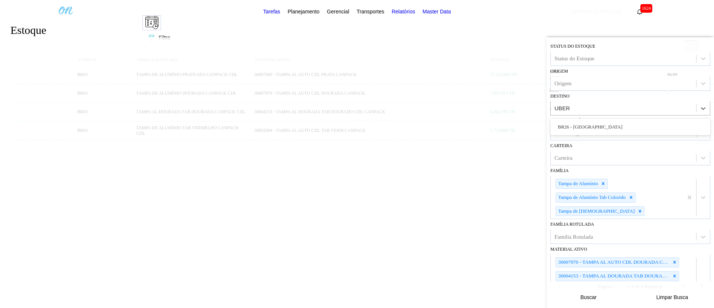
type input "UBERL"
click at [593, 304] on button "Buscar" at bounding box center [589, 296] width 74 height 15
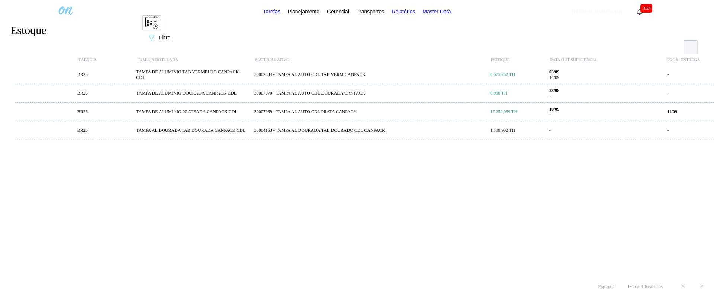
click at [214, 73] on div "TAMPA DE ALUMÍNIO TAB VERMELHO CANPACK CDL" at bounding box center [192, 74] width 118 height 11
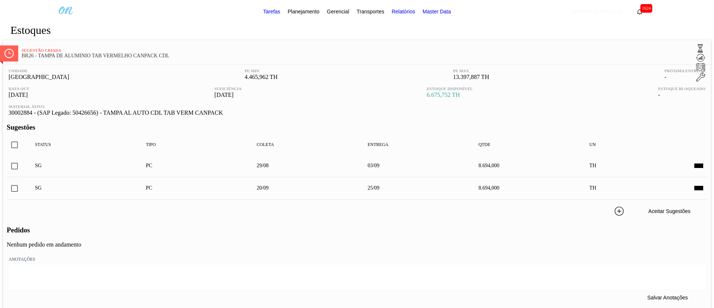
click at [22, 164] on input "checkbox" at bounding box center [15, 166] width 16 height 16
click at [22, 166] on input "checkbox" at bounding box center [15, 166] width 16 height 16
click at [632, 212] on button "Aceitar Sugestões" at bounding box center [669, 211] width 74 height 15
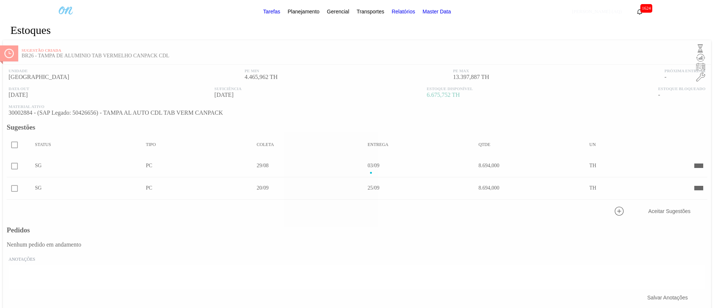
checkbox input "false"
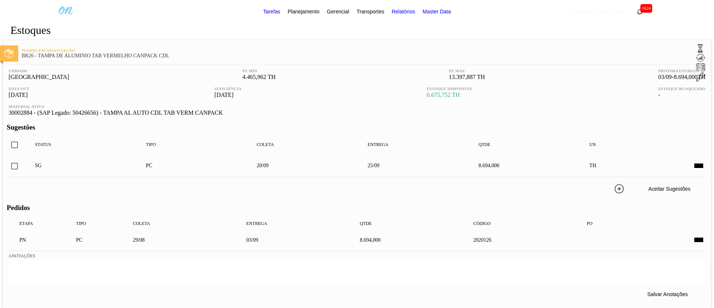
click at [696, 53] on icon at bounding box center [700, 57] width 9 height 9
click at [22, 166] on input "checkbox" at bounding box center [15, 166] width 16 height 16
click at [595, 186] on icon at bounding box center [597, 189] width 5 height 6
checkbox input "false"
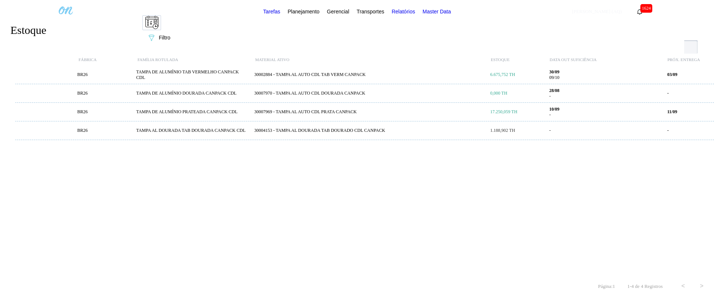
click at [205, 111] on div "TAMPA DE ALUMÍNIO PRATEADA CANPACK CDL" at bounding box center [192, 112] width 118 height 6
click at [170, 35] on span "Filtro" at bounding box center [165, 38] width 12 height 6
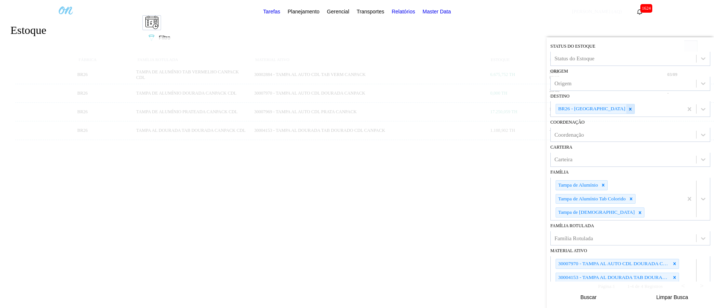
click at [630, 109] on icon at bounding box center [631, 109] width 3 height 3
type input "são"
click at [637, 128] on div "BR11 - São Luís" at bounding box center [631, 127] width 160 height 14
click at [605, 291] on button "Buscar" at bounding box center [589, 296] width 74 height 15
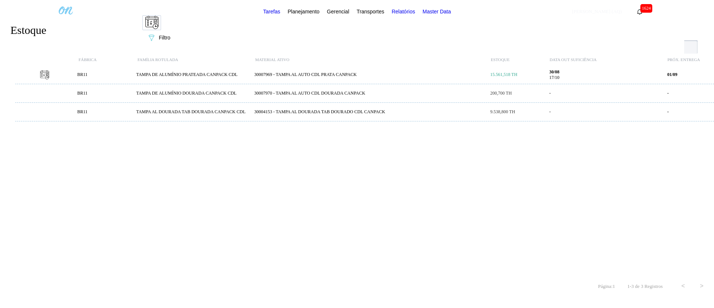
click at [263, 77] on div "30007969 - TAMPA AL AUTO CDL PRATA CANPACK" at bounding box center [370, 75] width 236 height 6
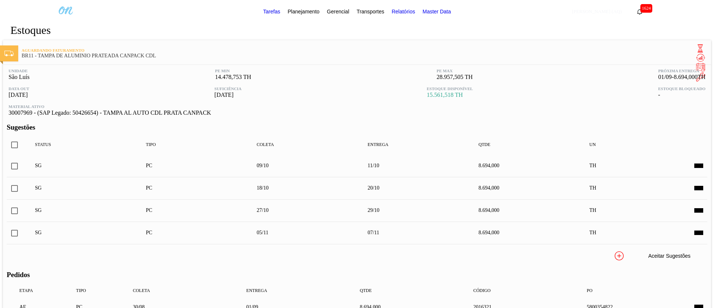
click at [304, 11] on span "Planejamento" at bounding box center [304, 11] width 32 height 9
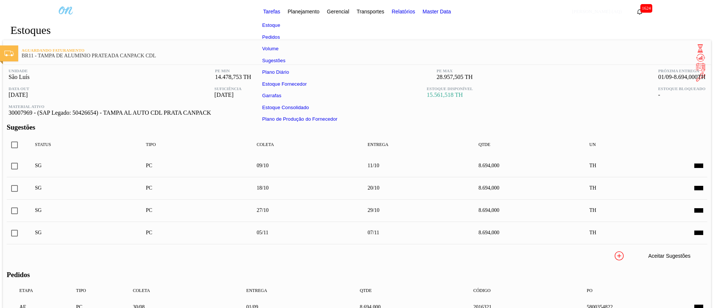
click at [275, 23] on li "Estoque" at bounding box center [299, 25] width 87 height 12
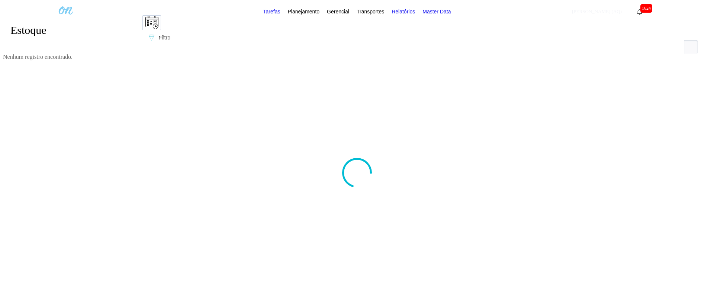
click at [175, 30] on button "089F7B8B-B2A5-4AFE-B5C0-19BA573D28AC Filtro" at bounding box center [158, 37] width 32 height 15
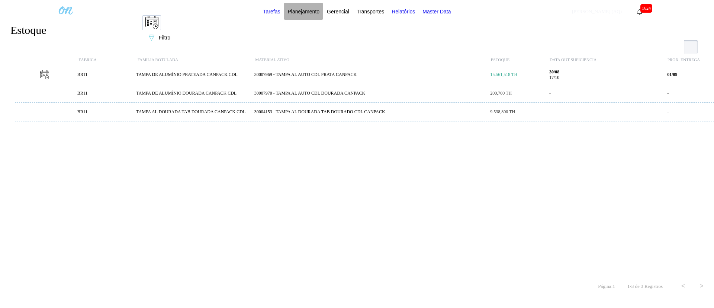
click at [305, 7] on span "Planejamento" at bounding box center [304, 11] width 32 height 9
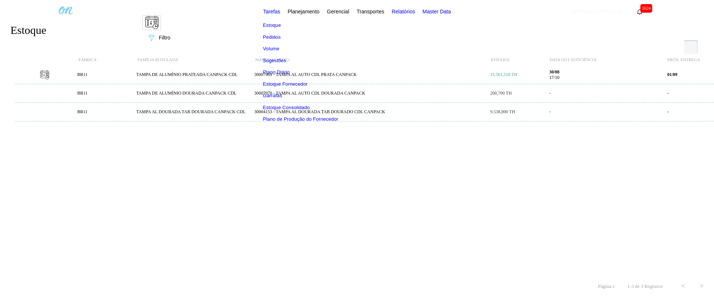
click at [273, 36] on li "Pedidos" at bounding box center [300, 37] width 87 height 12
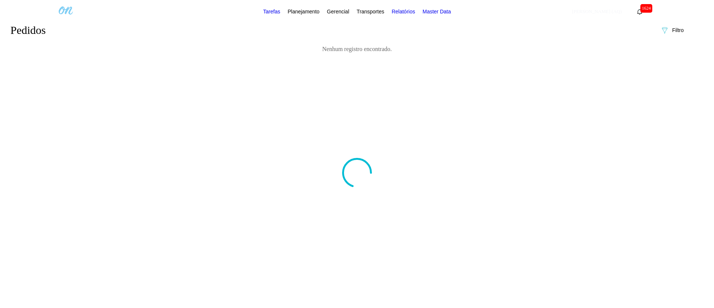
click at [667, 28] on icon at bounding box center [665, 30] width 6 height 6
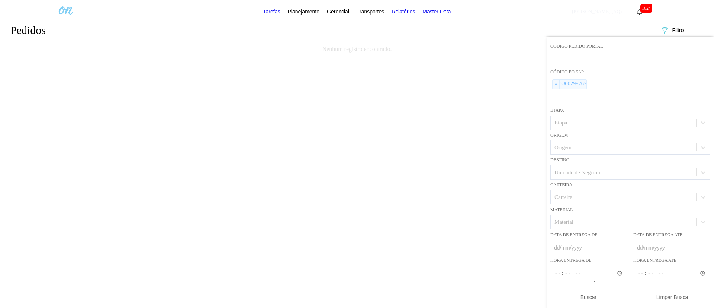
click at [586, 87] on div at bounding box center [357, 172] width 714 height 270
click at [554, 85] on span "×" at bounding box center [556, 84] width 7 height 9
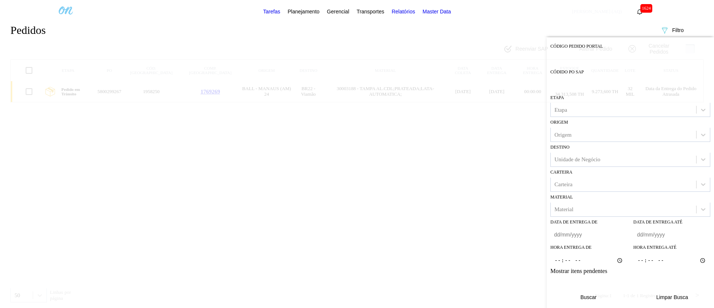
click at [567, 58] on input "text" at bounding box center [631, 59] width 160 height 14
paste input "2019936"
type input "2019936"
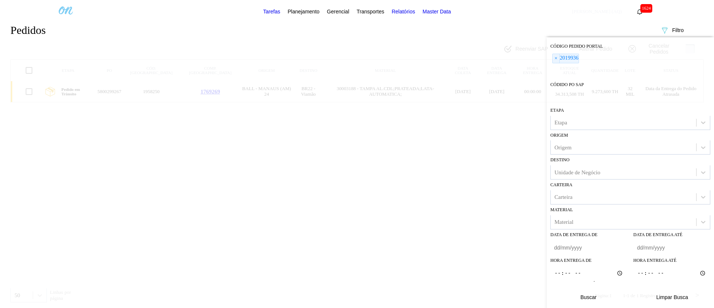
click at [598, 295] on button "Buscar" at bounding box center [589, 296] width 74 height 15
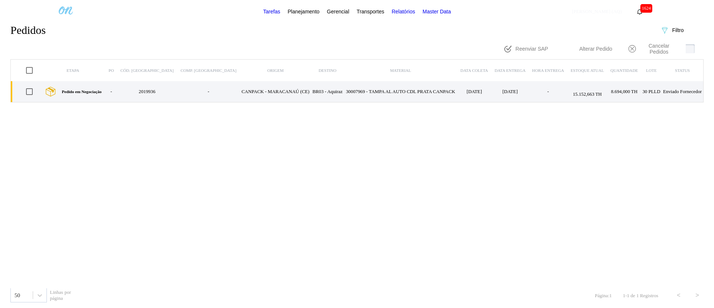
click at [105, 93] on div "Pedido em Negociação" at bounding box center [72, 91] width 63 height 19
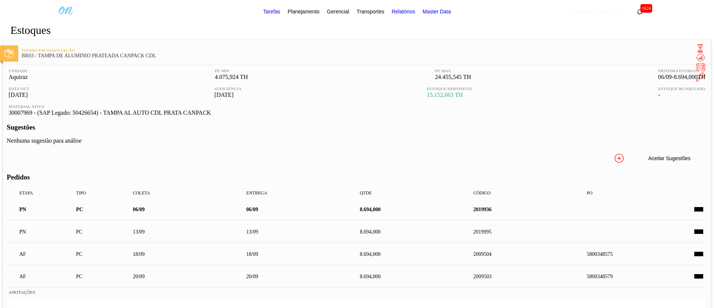
click at [695, 252] on span at bounding box center [699, 255] width 9 height 6
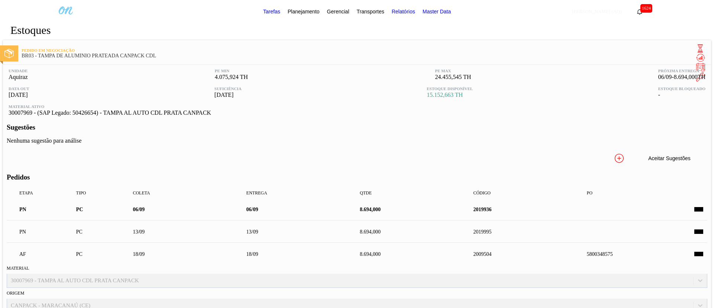
scroll to position [212, 0]
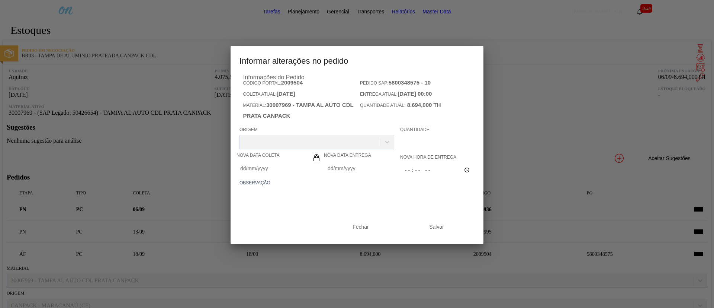
click at [372, 176] on Entrega2009504 "Nova Data Entrega" at bounding box center [360, 168] width 73 height 15
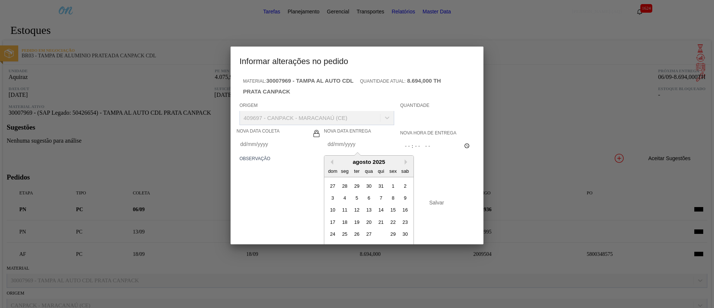
scroll to position [37, 0]
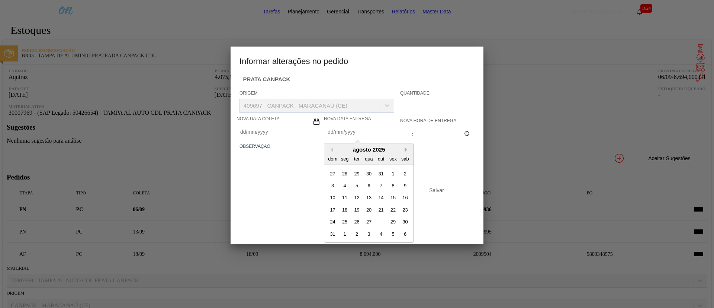
click at [406, 152] on button "Next Month" at bounding box center [407, 149] width 5 height 5
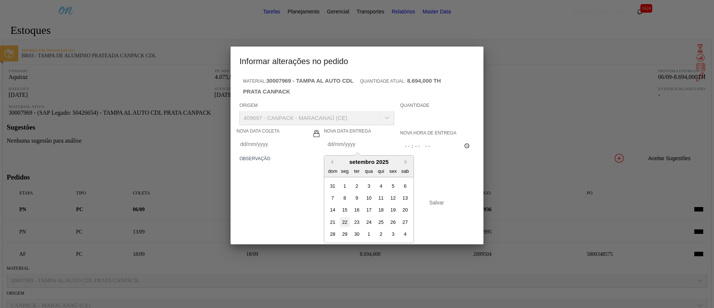
click at [345, 227] on div "22" at bounding box center [345, 222] width 10 height 10
type Coleta2009504 "22/09/2025"
type Entrega2009504 "22/09/2025"
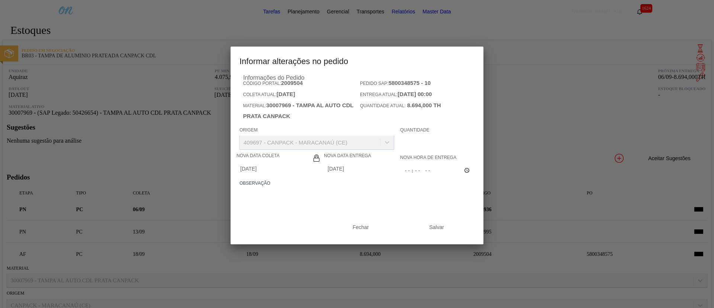
scroll to position [0, 0]
click at [352, 213] on textarea at bounding box center [357, 201] width 235 height 25
type textarea "Linearização grade"
click at [422, 234] on button "Salvar" at bounding box center [437, 227] width 74 height 15
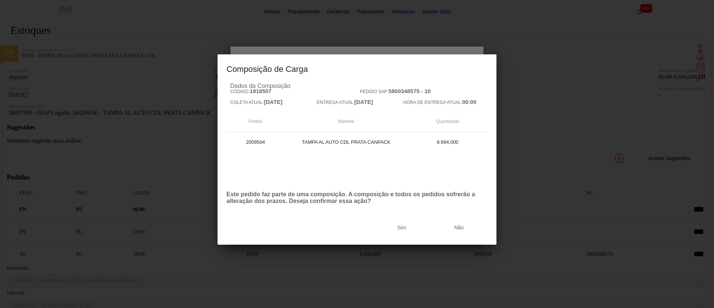
click at [430, 235] on button "Sim" at bounding box center [402, 227] width 56 height 15
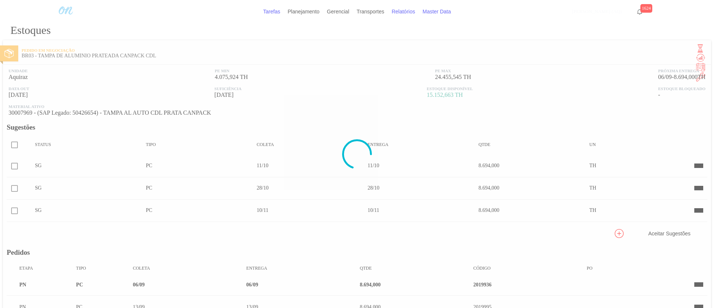
scroll to position [107, 0]
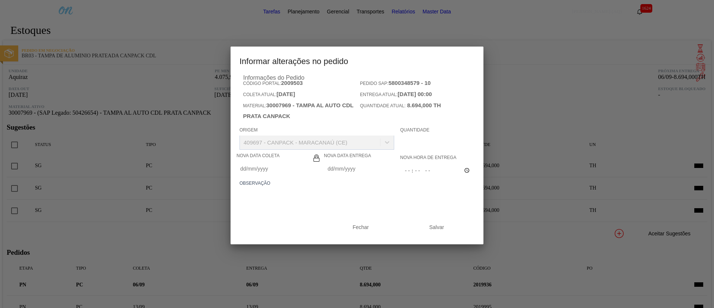
click at [344, 176] on Entrega2009503 "Nova Data Entrega" at bounding box center [360, 168] width 73 height 15
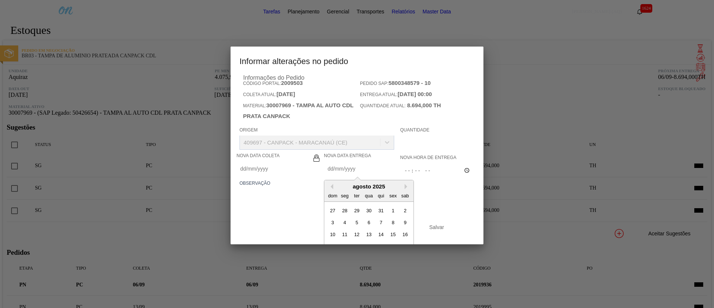
paste Entrega2009503 "Linearização grade"
type Entrega2009503 "Linearização grade"
drag, startPoint x: 381, startPoint y: 185, endPoint x: 234, endPoint y: 180, distance: 147.0
click at [234, 180] on div "Informações do Pedido Código Portal: 2009503 Pedido SAP: 5800348579 - 10 Coleta…" at bounding box center [357, 159] width 253 height 170
type Coleta2009503 "02/08/2025"
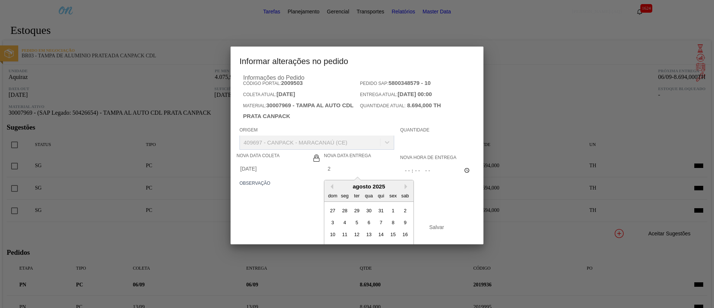
type Entrega2009503 "29"
type Coleta2009503 "[DATE]"
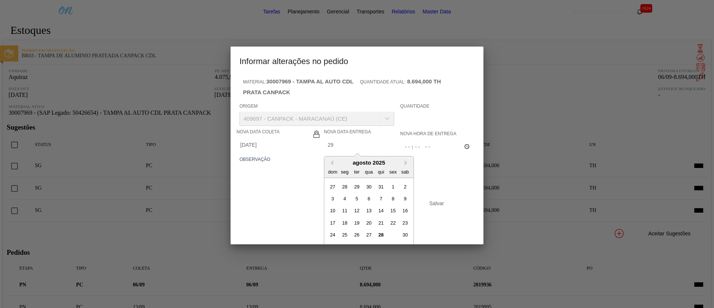
scroll to position [37, 0]
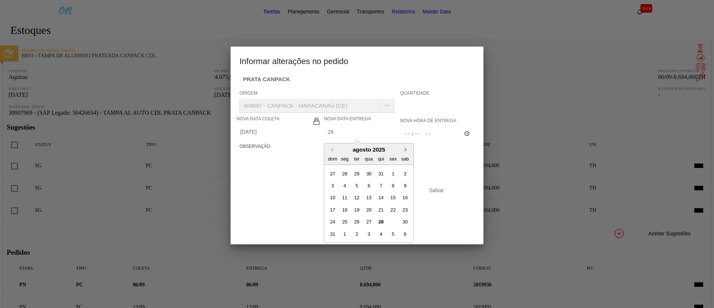
type Entrega2009503 "29"
click at [407, 152] on button "Next Month" at bounding box center [407, 149] width 5 height 5
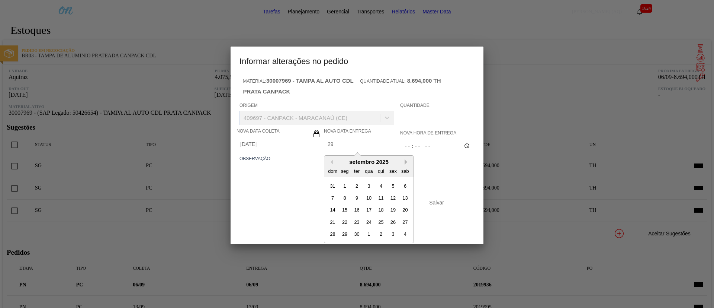
scroll to position [25, 0]
click at [345, 239] on div "29" at bounding box center [345, 234] width 10 height 10
type Coleta2009503 "[DATE]"
type Entrega2009503 "[DATE]"
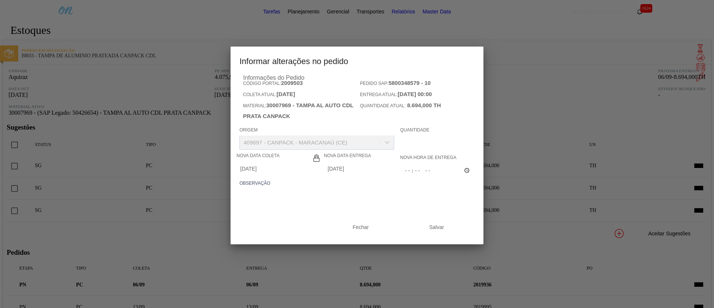
click at [292, 213] on textarea at bounding box center [357, 201] width 235 height 25
paste textarea "Linearização grade"
type textarea "Linearização grade"
click at [433, 234] on button "Salvar" at bounding box center [437, 227] width 74 height 15
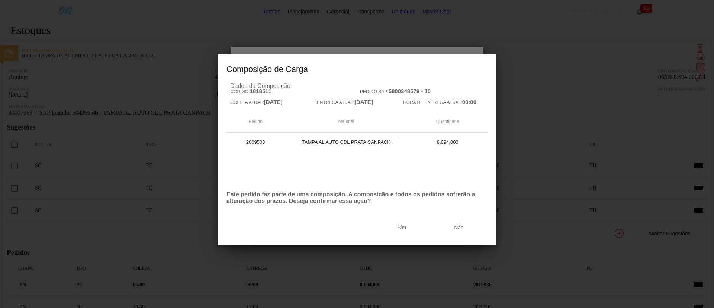
click at [430, 235] on button "Sim" at bounding box center [402, 227] width 56 height 15
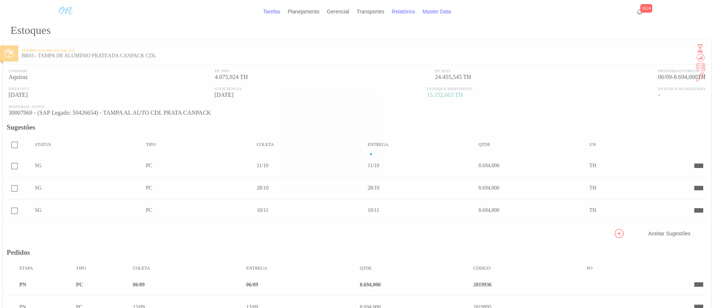
scroll to position [107, 0]
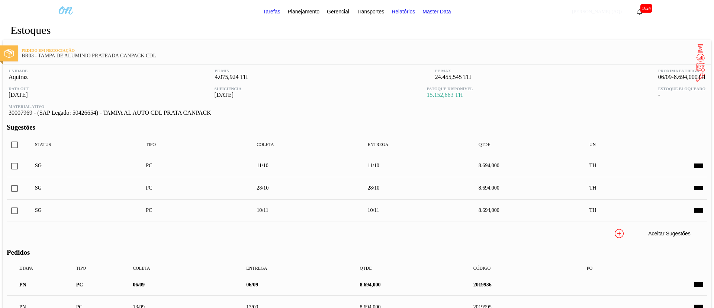
scroll to position [107, 0]
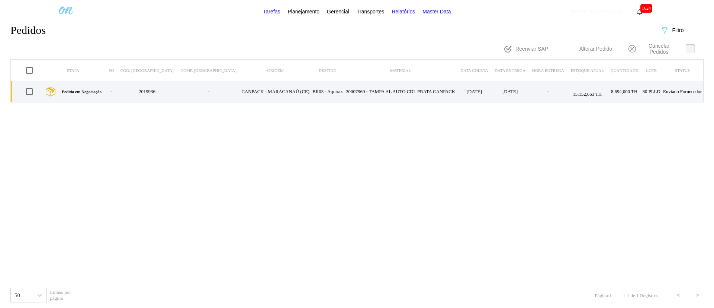
click at [240, 86] on td "CANPACK - MARACANAÚ (CE)" at bounding box center [275, 91] width 71 height 21
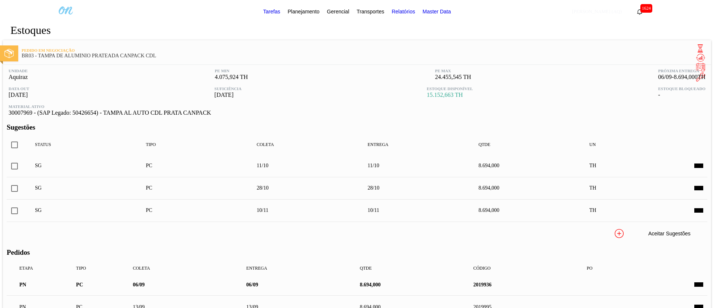
click at [304, 10] on span "Planejamento" at bounding box center [304, 11] width 32 height 9
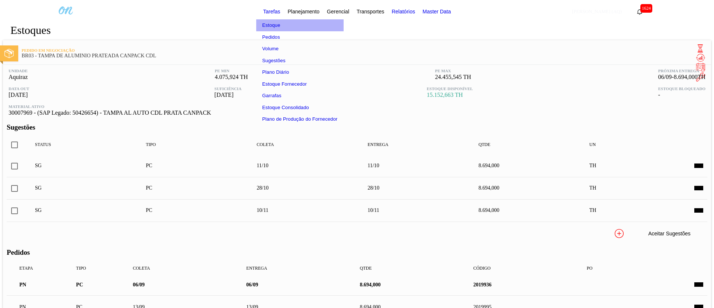
click at [280, 25] on li "Estoque" at bounding box center [299, 25] width 87 height 12
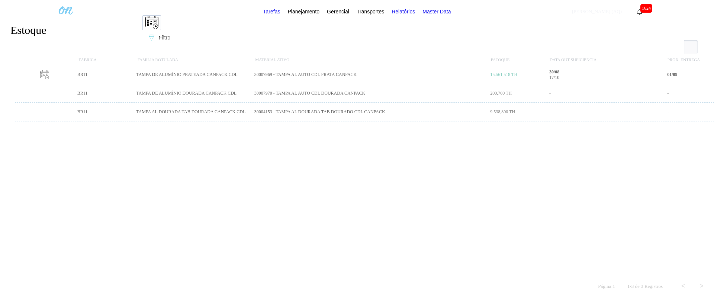
click at [170, 35] on span "Filtro" at bounding box center [165, 38] width 12 height 6
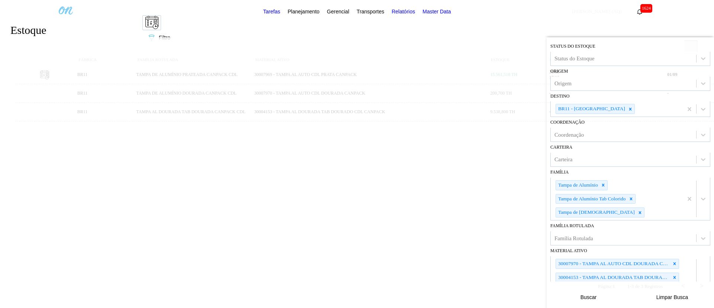
click at [596, 111] on div "BR11 - [GEOGRAPHIC_DATA][PERSON_NAME]" at bounding box center [591, 108] width 70 height 9
click at [628, 111] on icon at bounding box center [630, 108] width 5 height 5
type input "a"
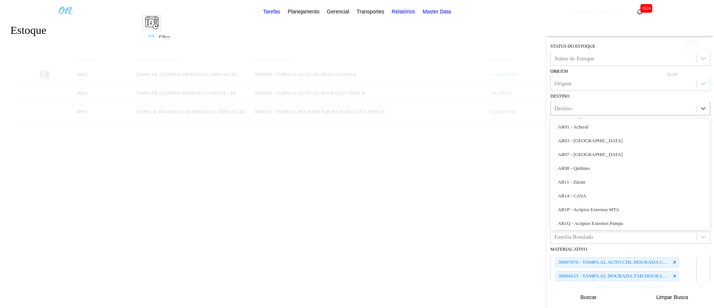
type input "a"
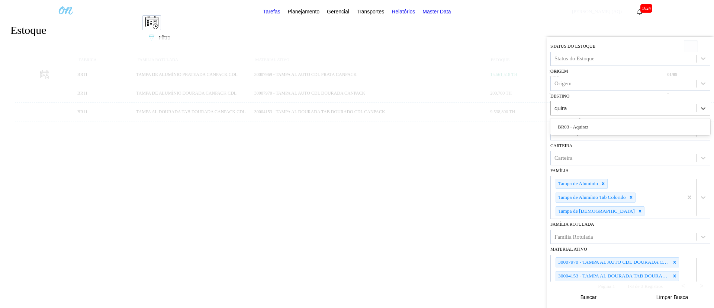
type input "quiraz"
click at [591, 290] on button "Buscar" at bounding box center [589, 296] width 74 height 15
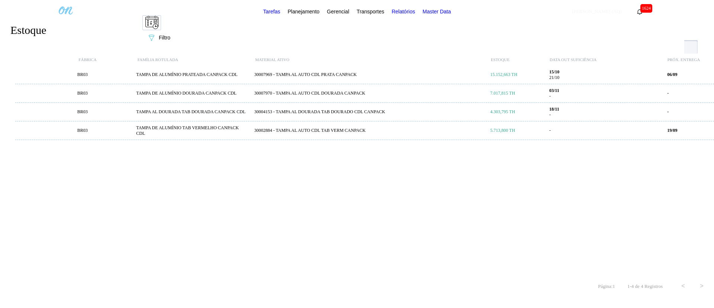
drag, startPoint x: 688, startPoint y: 31, endPoint x: 682, endPoint y: 34, distance: 7.3
click at [175, 31] on button "089F7B8B-B2A5-4AFE-B5C0-19BA573D28AC Filtro" at bounding box center [158, 37] width 32 height 15
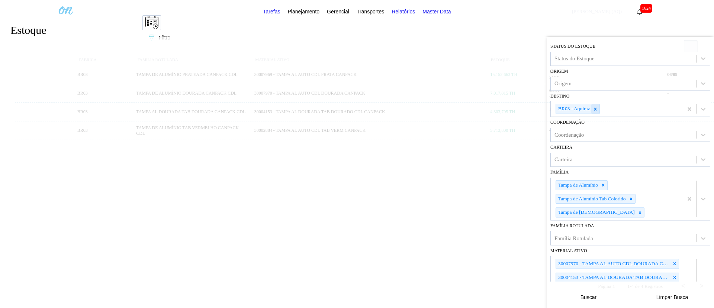
click at [597, 113] on div at bounding box center [596, 108] width 8 height 9
type input "são l"
click at [591, 121] on div "BR11 - [GEOGRAPHIC_DATA][PERSON_NAME]" at bounding box center [631, 127] width 160 height 14
click at [602, 298] on button "Buscar" at bounding box center [589, 296] width 74 height 15
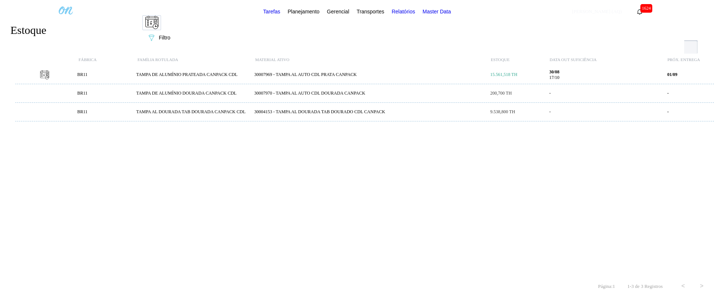
drag, startPoint x: 304, startPoint y: 79, endPoint x: 313, endPoint y: 85, distance: 10.9
click at [304, 76] on div "30007969 - TAMPA AL AUTO CDL PRATA CANPACK" at bounding box center [370, 75] width 236 height 6
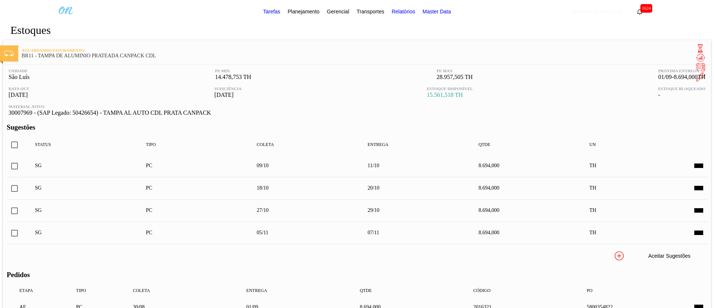
scroll to position [112, 0]
click at [695, 304] on span at bounding box center [699, 307] width 9 height 6
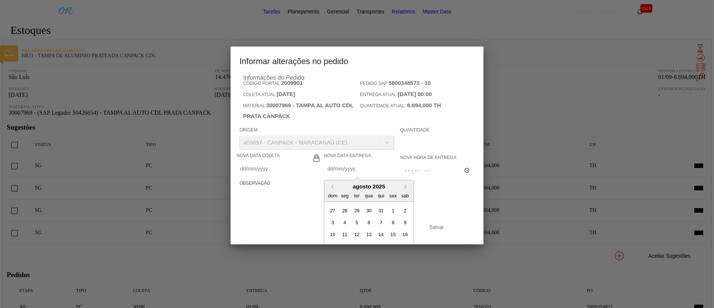
click at [377, 176] on Entrega2009901 "Nova Data Entrega" at bounding box center [360, 168] width 73 height 15
click at [406, 189] on button "Next Month" at bounding box center [407, 186] width 5 height 5
click at [346, 227] on div "8" at bounding box center [345, 222] width 10 height 10
type Coleta2009901 "[DATE]"
type Entrega2009901 "08/09/2025"
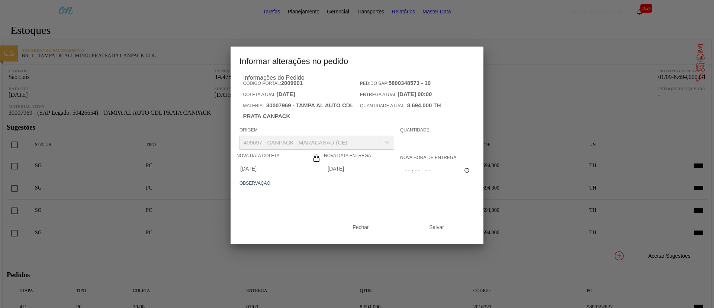
click at [391, 213] on textarea at bounding box center [357, 201] width 235 height 25
type textarea "Linearização grade"
click at [431, 234] on button "Salvar" at bounding box center [437, 227] width 74 height 15
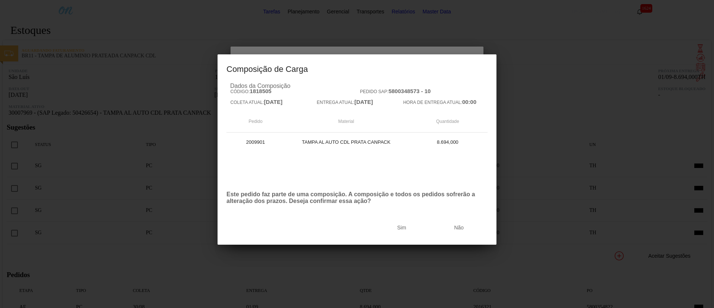
click at [430, 233] on button "Sim" at bounding box center [402, 227] width 56 height 15
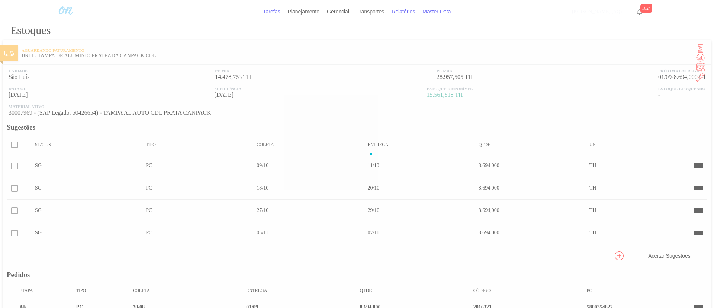
scroll to position [129, 0]
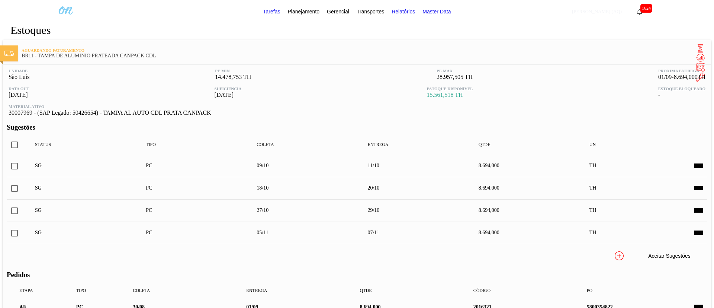
click at [695, 304] on span at bounding box center [699, 307] width 9 height 6
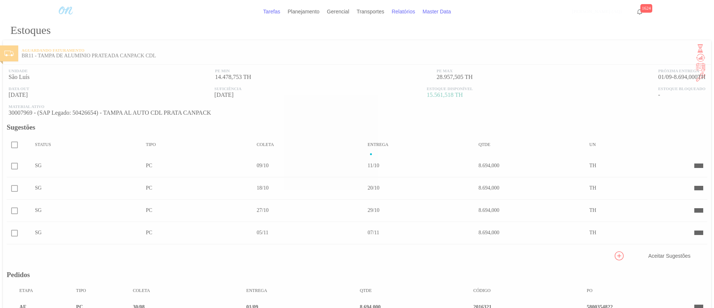
scroll to position [12, 0]
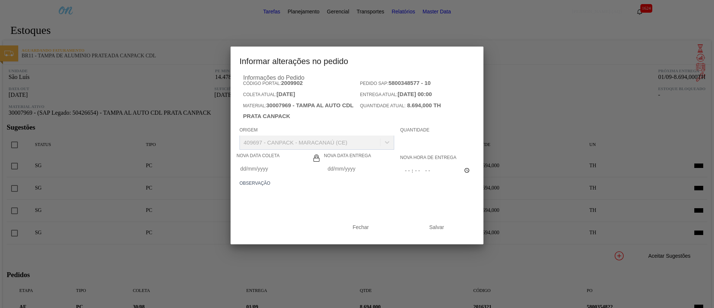
click at [358, 176] on Entrega2009902 "Nova Data Entrega" at bounding box center [360, 168] width 73 height 15
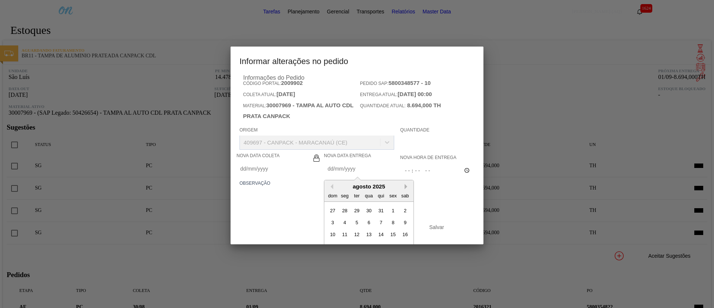
click at [406, 189] on button "Next Month" at bounding box center [407, 186] width 5 height 5
click at [345, 239] on div "15" at bounding box center [345, 234] width 10 height 10
type Coleta2009902 "[DATE]"
type Entrega2009902 "15/09/2025"
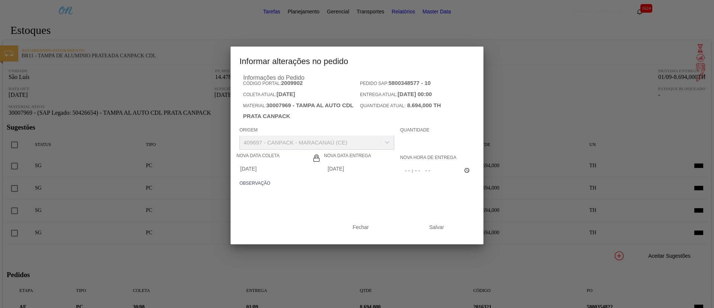
click at [382, 213] on textarea at bounding box center [357, 201] width 235 height 25
paste textarea "L"
click at [348, 213] on textarea at bounding box center [357, 201] width 235 height 25
type textarea "Linearização grade"
click at [466, 234] on button "Salvar" at bounding box center [437, 227] width 74 height 15
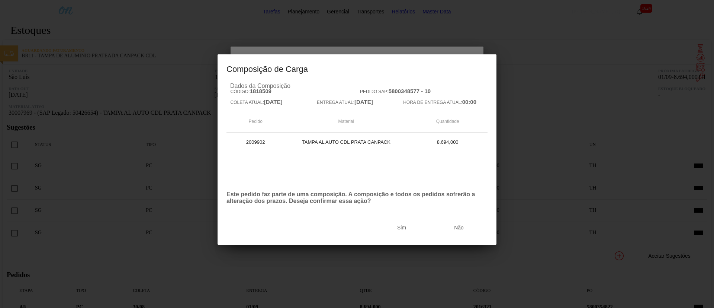
click at [430, 231] on button "Sim" at bounding box center [402, 227] width 56 height 15
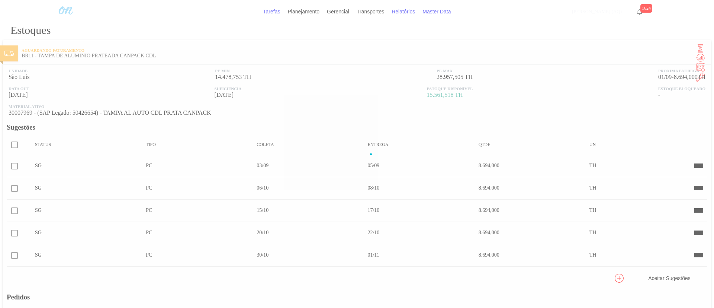
scroll to position [151, 0]
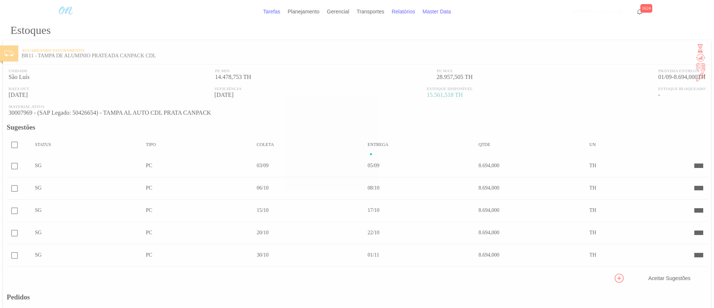
scroll to position [0, 0]
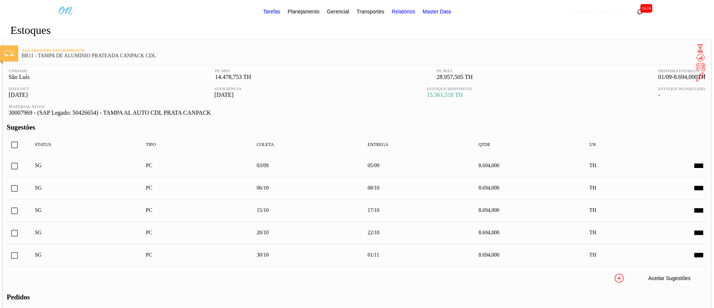
scroll to position [297, 0]
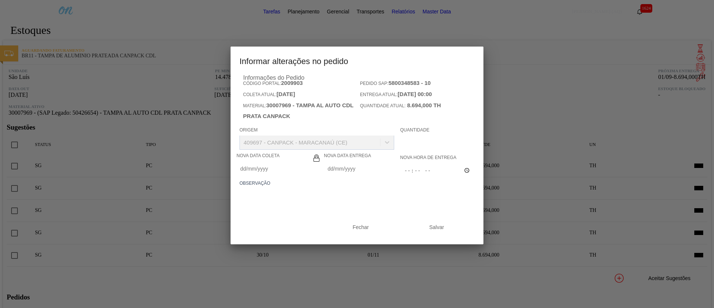
click at [363, 176] on Entrega2009903 "Nova Data Entrega" at bounding box center [360, 168] width 73 height 15
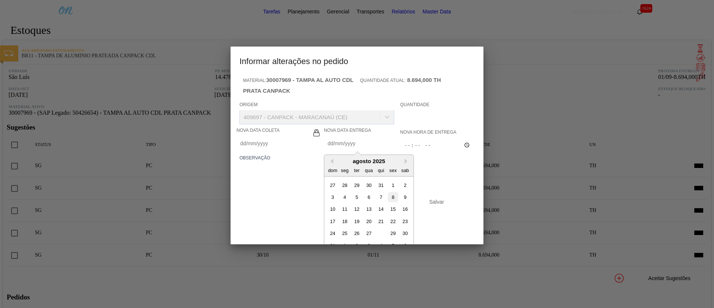
scroll to position [37, 0]
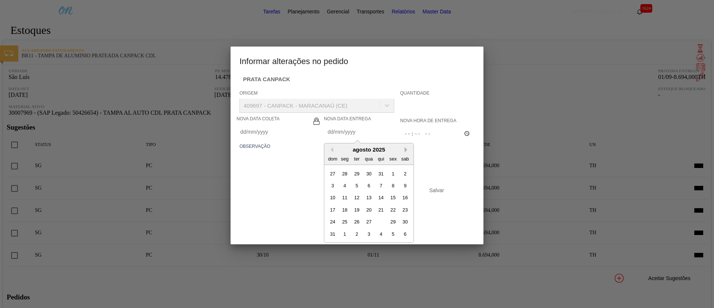
click at [407, 152] on button "Next Month" at bounding box center [407, 149] width 5 height 5
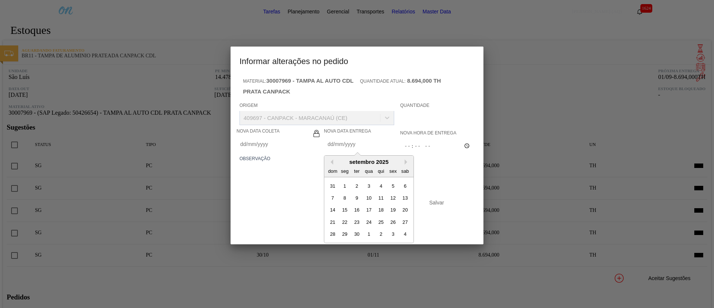
scroll to position [25, 0]
click at [345, 227] on div "22" at bounding box center [345, 222] width 10 height 10
type Coleta2009903 "[DATE]"
type Entrega2009903 "[DATE]"
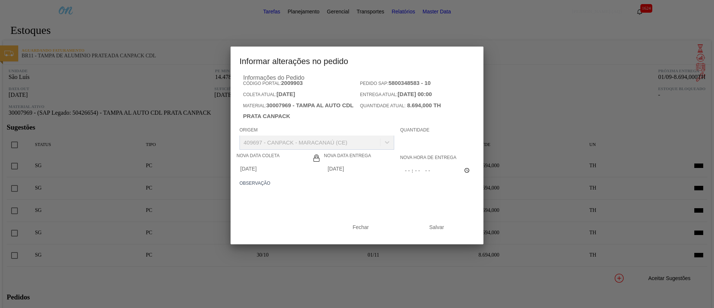
scroll to position [0, 0]
click at [334, 213] on textarea at bounding box center [357, 201] width 235 height 25
type textarea "Linearização grade"
click at [446, 234] on button "Salvar" at bounding box center [437, 227] width 74 height 15
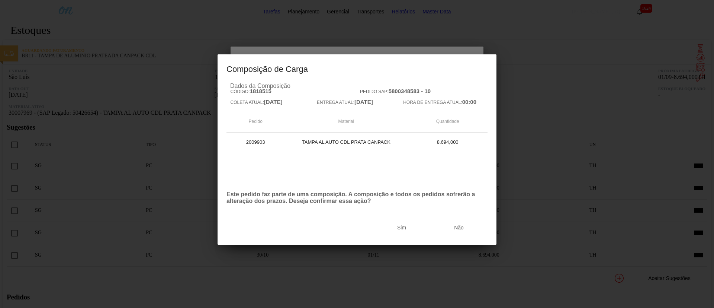
click at [430, 231] on button "Sim" at bounding box center [402, 227] width 56 height 15
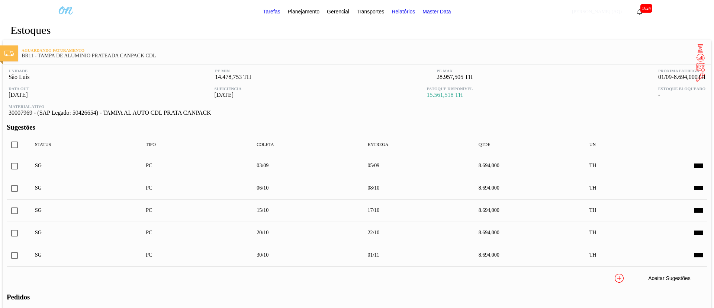
click at [696, 53] on icon at bounding box center [700, 57] width 9 height 9
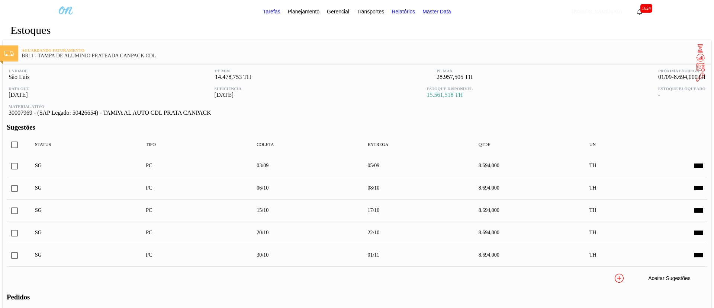
scroll to position [0, 0]
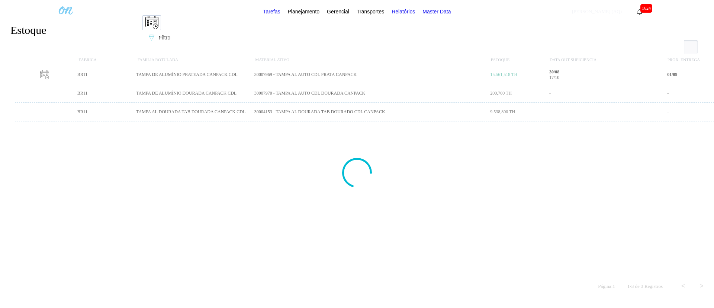
click at [154, 35] on icon at bounding box center [152, 38] width 6 height 6
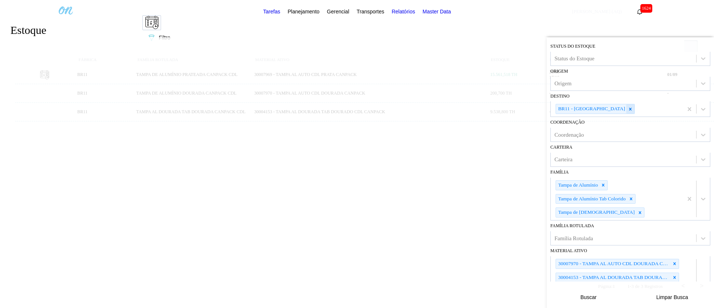
click at [628, 111] on icon at bounding box center [630, 108] width 5 height 5
type input "uberl"
click at [576, 131] on div "BR26 - [GEOGRAPHIC_DATA]" at bounding box center [631, 128] width 160 height 14
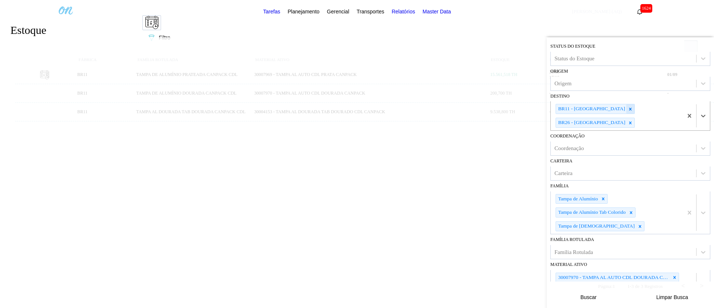
click at [627, 107] on div at bounding box center [631, 108] width 8 height 9
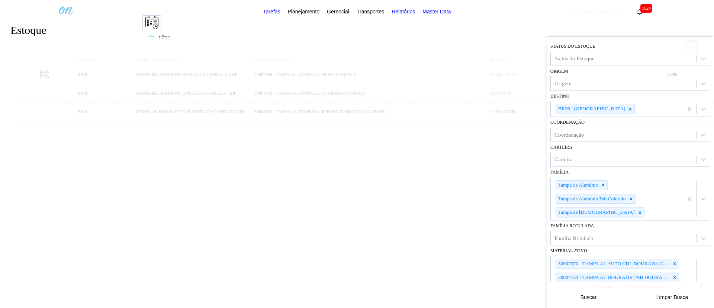
click at [598, 294] on button "Buscar" at bounding box center [589, 296] width 74 height 15
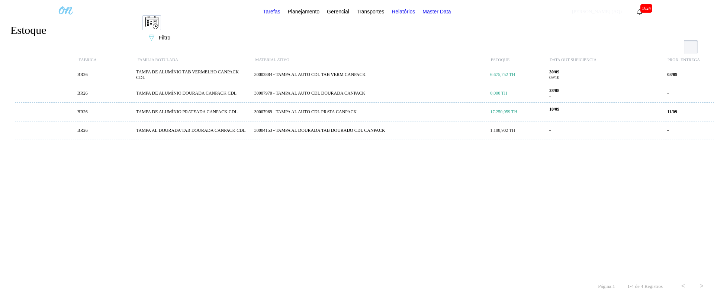
click at [330, 113] on div "30007969 - TAMPA AL AUTO CDL PRATA CANPACK" at bounding box center [370, 112] width 236 height 6
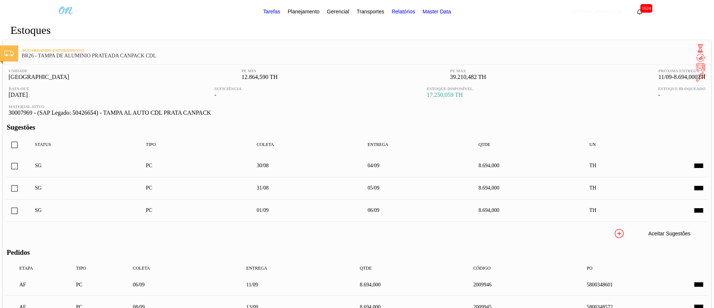
scroll to position [112, 0]
click at [695, 282] on span at bounding box center [699, 285] width 9 height 6
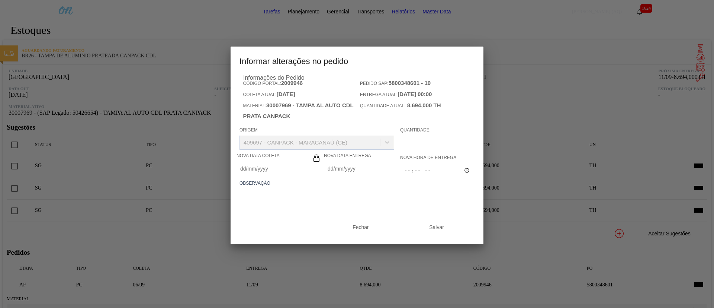
click at [366, 176] on Entrega2009946 "Nova Data Entrega" at bounding box center [360, 168] width 73 height 15
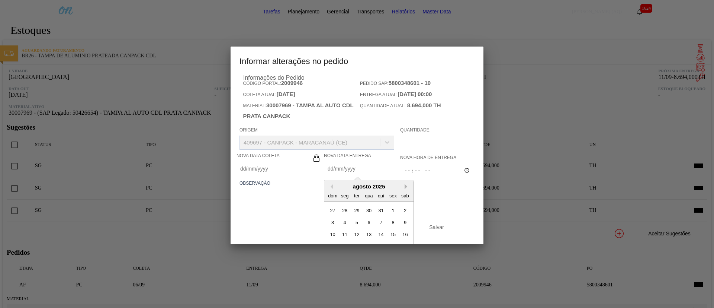
click at [406, 189] on button "Next Month" at bounding box center [407, 186] width 5 height 5
click at [346, 227] on div "8" at bounding box center [345, 222] width 10 height 10
type Coleta2009946 "03/09/2025"
type Entrega2009946 "08/09/2025"
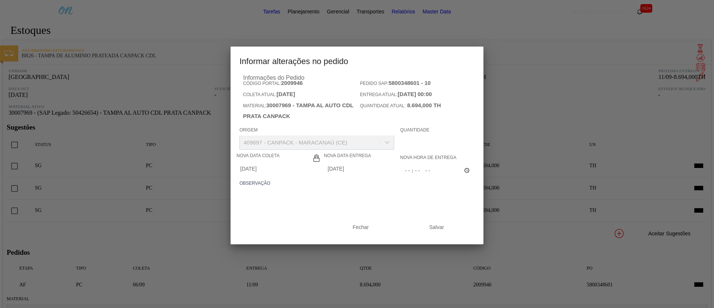
click at [337, 213] on textarea at bounding box center [357, 201] width 235 height 25
paste textarea "L"
drag, startPoint x: 337, startPoint y: 217, endPoint x: 113, endPoint y: 176, distance: 228.0
click at [113, 176] on div "Informar alterações no pedido Informações do Pedido Código Portal: 2009946 Pedi…" at bounding box center [357, 154] width 714 height 308
type textarea "Linearização grade"
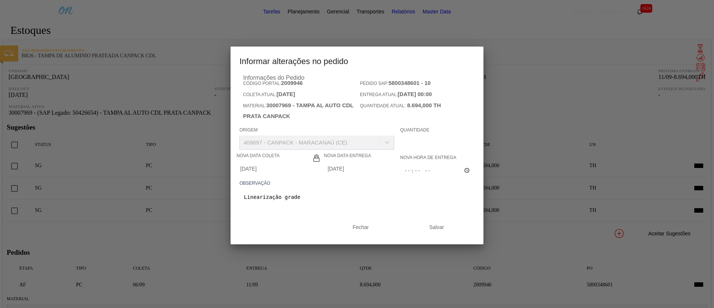
click at [424, 234] on button "Salvar" at bounding box center [437, 227] width 74 height 15
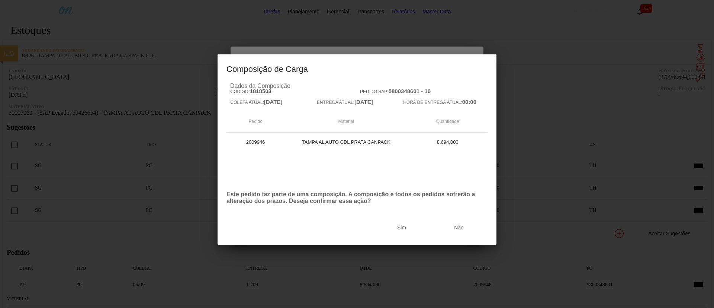
click at [430, 234] on button "Sim" at bounding box center [402, 227] width 56 height 15
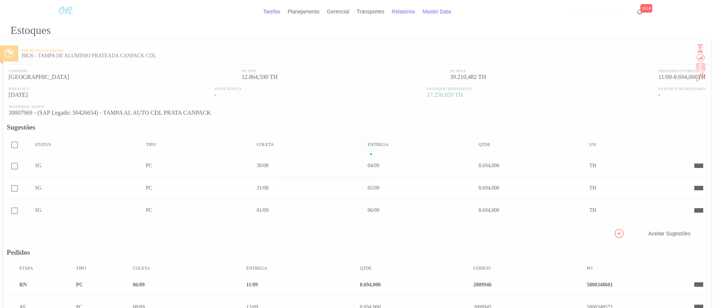
scroll to position [129, 0]
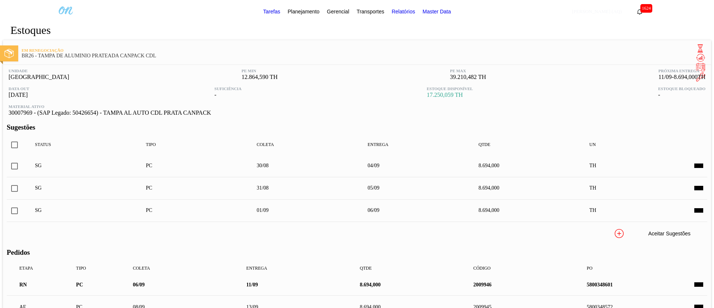
click at [695, 304] on span at bounding box center [699, 307] width 9 height 6
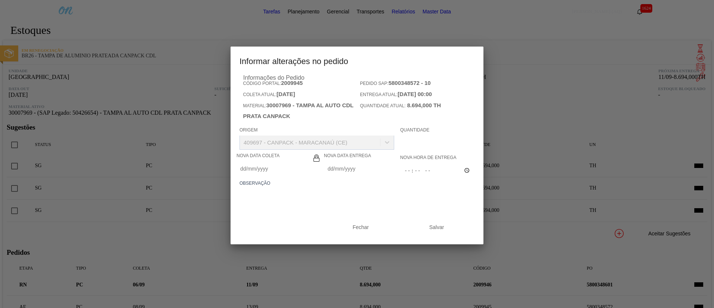
click at [373, 176] on Entrega2009945 "Nova Data Entrega" at bounding box center [360, 168] width 73 height 15
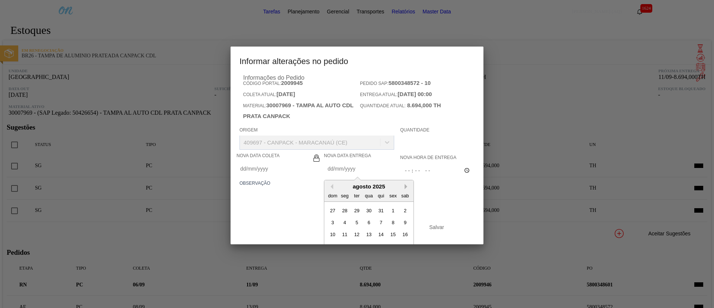
click at [406, 189] on button "Next Month" at bounding box center [407, 186] width 5 height 5
click at [346, 239] on div "15" at bounding box center [345, 234] width 10 height 10
type Coleta2009945 "10/09/2025"
type Entrega2009945 "15/09/2025"
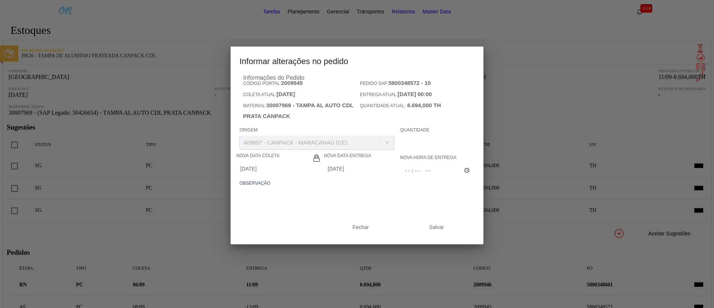
click at [412, 150] on input "text" at bounding box center [437, 142] width 74 height 15
paste input "text"
click at [382, 189] on label "Observação" at bounding box center [357, 183] width 235 height 11
click at [381, 213] on textarea at bounding box center [357, 201] width 235 height 25
paste textarea "Linearização grade"
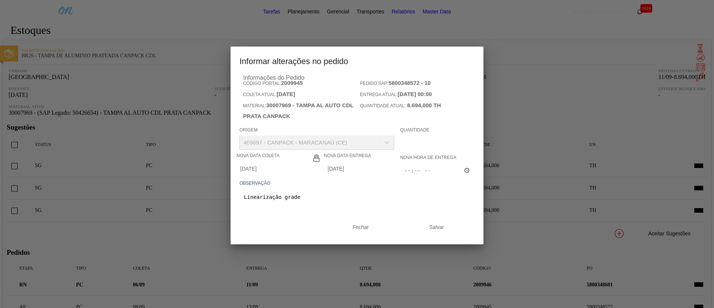
type textarea "Linearização grade"
click at [417, 234] on button "Salvar" at bounding box center [437, 227] width 74 height 15
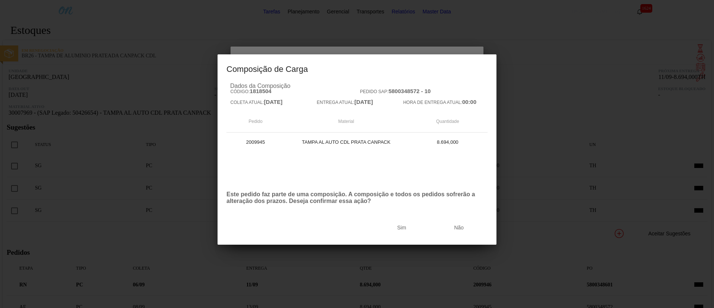
click at [443, 205] on div "Dados da Composição Código: 1818504 Pedido SAP: 5800348572 - 10 Coleta Atual: 0…" at bounding box center [357, 144] width 261 height 122
click at [430, 235] on button "Sim" at bounding box center [402, 227] width 56 height 15
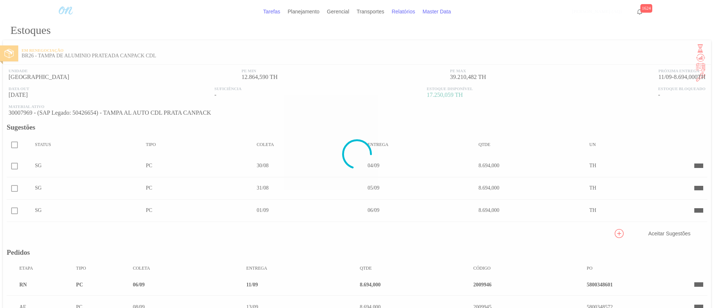
scroll to position [129, 0]
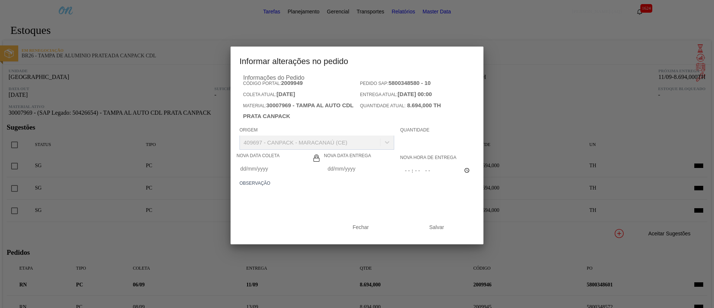
click at [367, 176] on Entrega2009949 "Nova Data Entrega" at bounding box center [360, 168] width 73 height 15
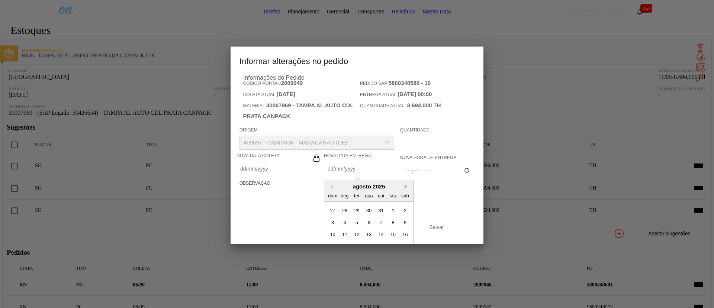
click at [405, 189] on button "Next Month" at bounding box center [407, 186] width 5 height 5
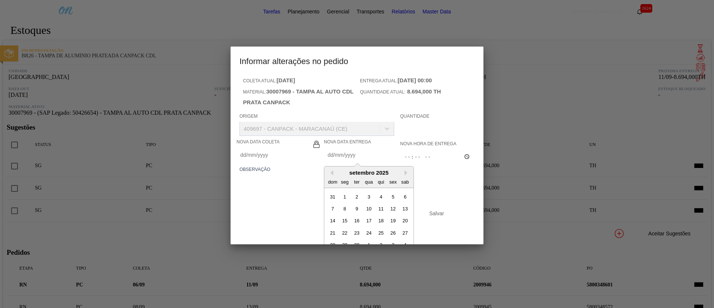
scroll to position [25, 0]
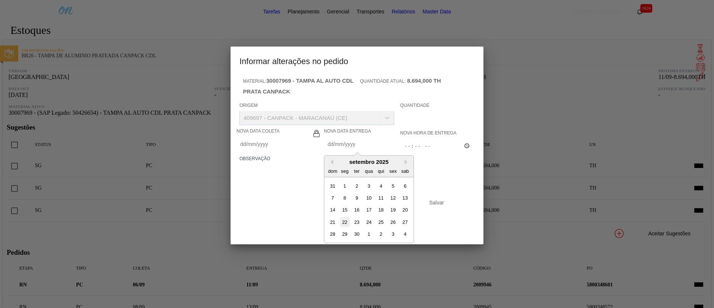
click at [347, 227] on div "22" at bounding box center [345, 222] width 10 height 10
type Coleta2009949 "17/09/2025"
type Entrega2009949 "[DATE]"
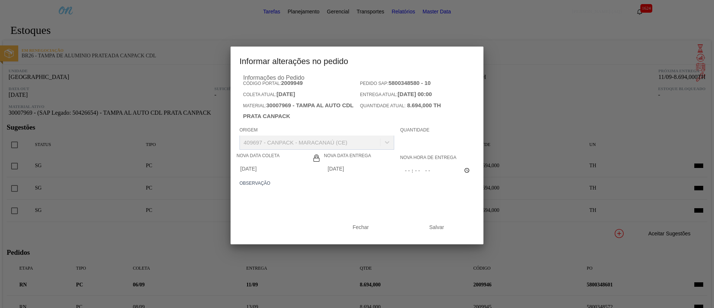
scroll to position [0, 0]
click at [361, 213] on textarea at bounding box center [357, 201] width 235 height 25
paste textarea "Linearização grade"
type textarea "Linearização grade"
click at [425, 234] on button "Salvar" at bounding box center [437, 227] width 74 height 15
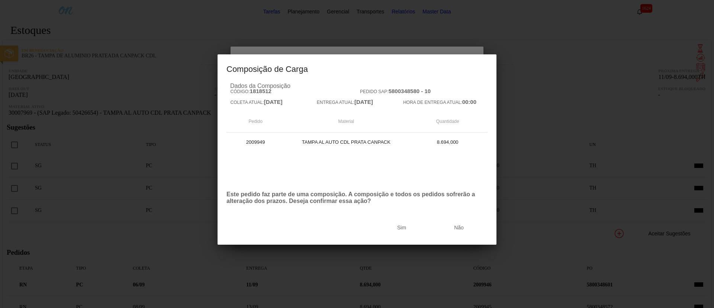
click at [430, 234] on button "Sim" at bounding box center [402, 227] width 56 height 15
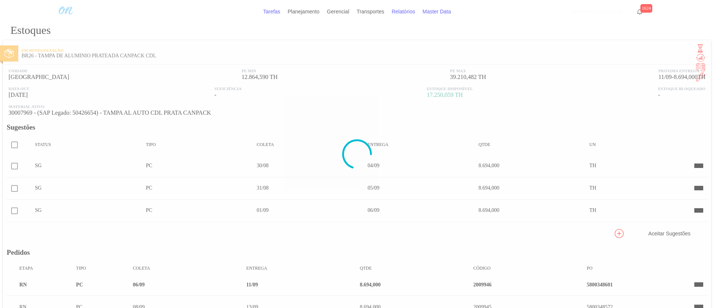
scroll to position [129, 0]
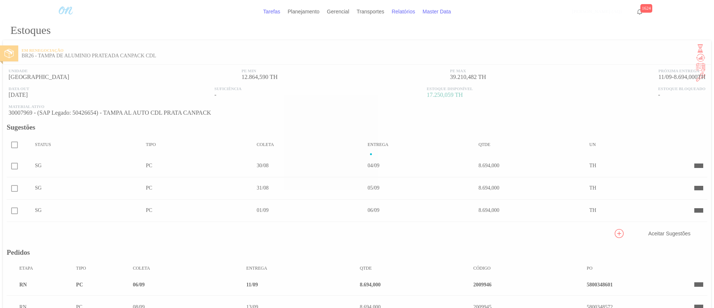
scroll to position [310, 0]
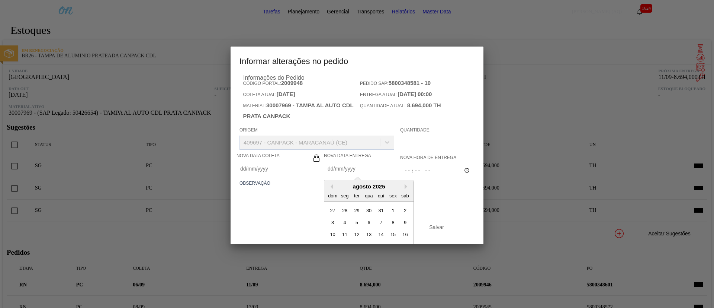
click at [369, 176] on Entrega2009948 "Nova Data Entrega" at bounding box center [360, 168] width 73 height 15
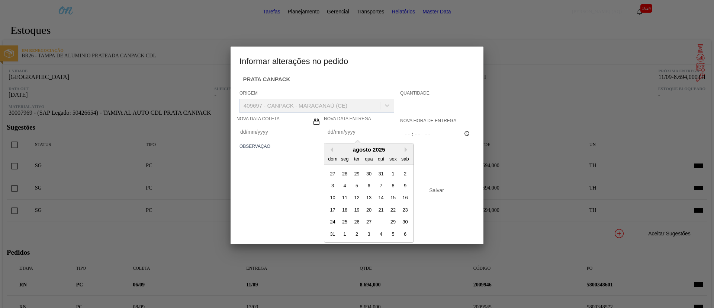
click at [405, 163] on div "sab" at bounding box center [405, 158] width 10 height 10
click at [405, 152] on button "Next Month" at bounding box center [407, 149] width 5 height 5
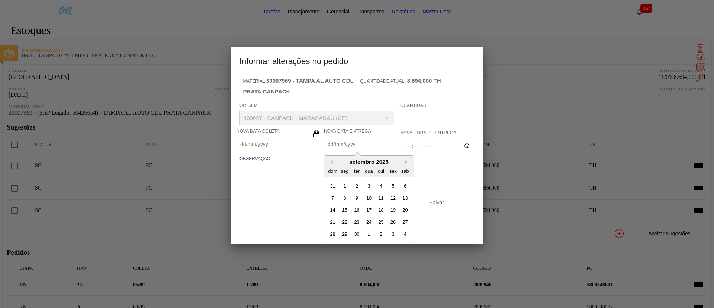
scroll to position [25, 0]
click at [345, 227] on div "22" at bounding box center [345, 222] width 10 height 10
type Coleta2009948 "17/09/2025"
type Entrega2009948 "[DATE]"
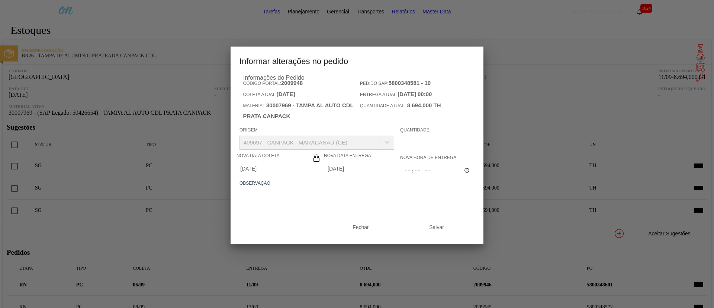
scroll to position [0, 0]
click at [379, 212] on textarea at bounding box center [357, 201] width 235 height 25
paste textarea "Linearização grade"
type textarea "Linearização grade"
drag, startPoint x: 423, startPoint y: 240, endPoint x: 410, endPoint y: 234, distance: 14.3
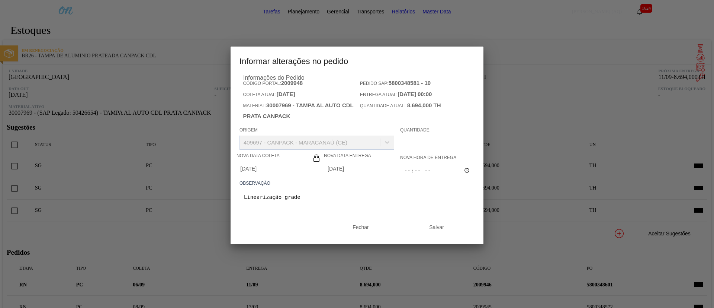
click at [424, 234] on button "Salvar" at bounding box center [437, 227] width 74 height 15
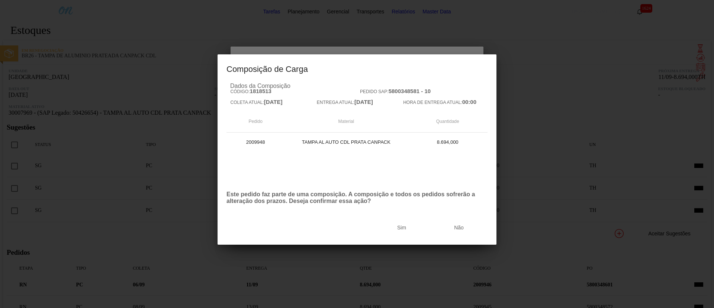
click at [430, 235] on button "Sim" at bounding box center [402, 227] width 56 height 15
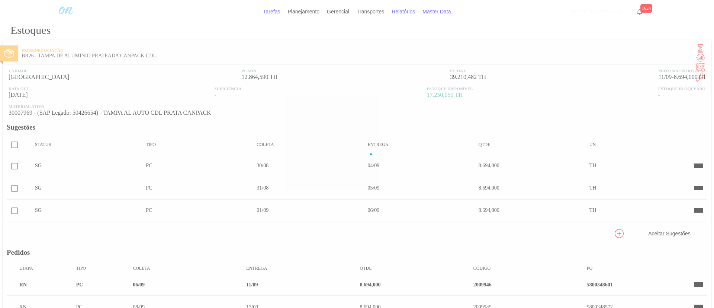
scroll to position [129, 0]
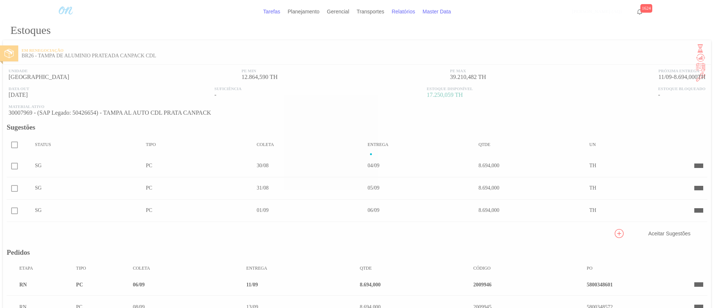
scroll to position [310, 0]
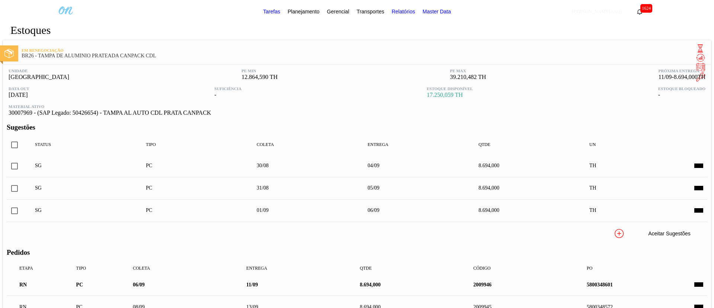
click at [695, 282] on span at bounding box center [699, 285] width 9 height 6
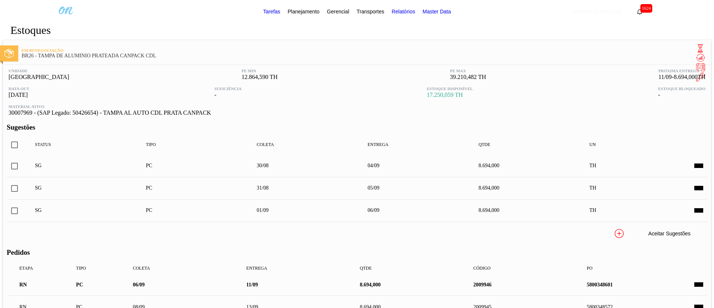
click at [695, 304] on span at bounding box center [699, 307] width 9 height 6
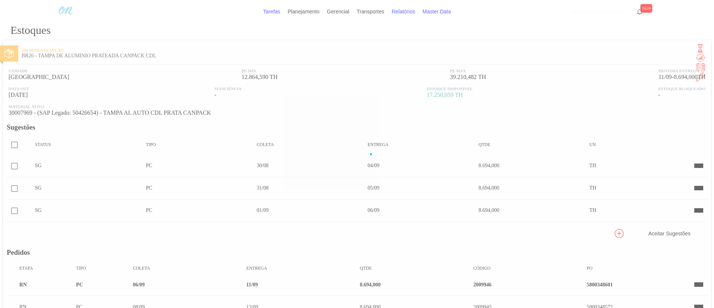
scroll to position [208, 0]
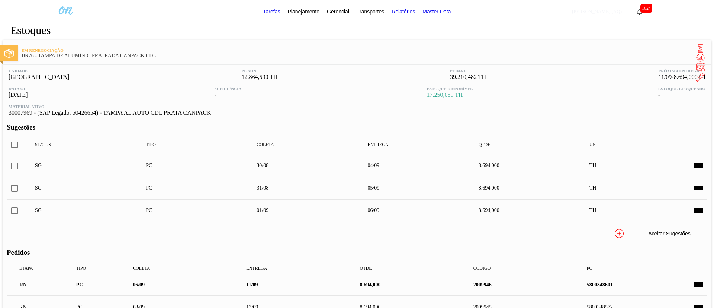
click at [695, 304] on span at bounding box center [699, 307] width 9 height 6
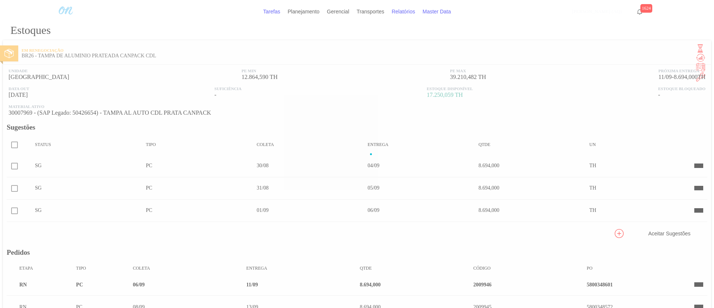
scroll to position [208, 0]
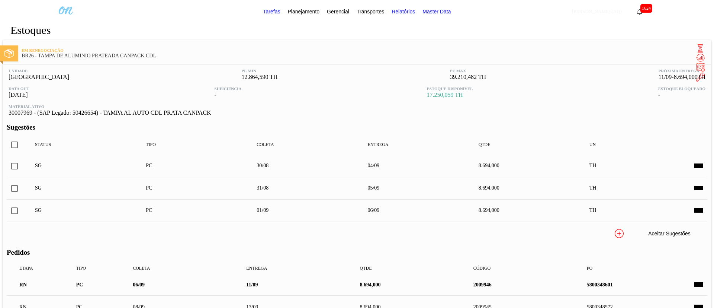
click at [585, 304] on div "5800348572" at bounding box center [651, 307] width 133 height 6
click at [695, 304] on span at bounding box center [699, 307] width 9 height 6
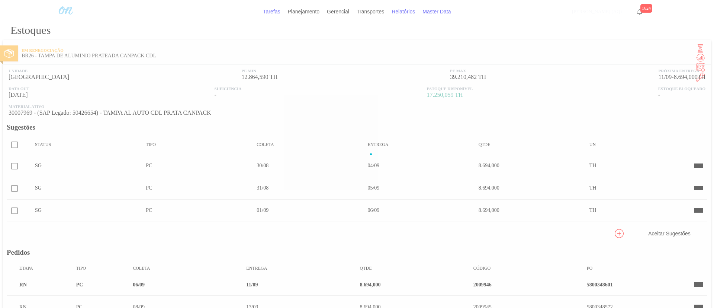
scroll to position [208, 0]
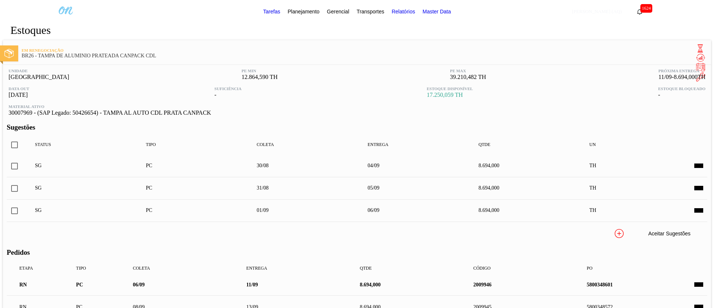
click at [22, 137] on input "checkbox" at bounding box center [15, 145] width 16 height 16
checkbox input "true"
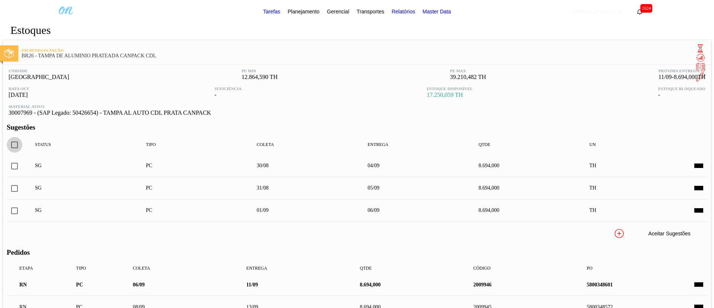
checkbox input "true"
click at [598, 232] on icon at bounding box center [598, 234] width 0 height 4
checkbox input "false"
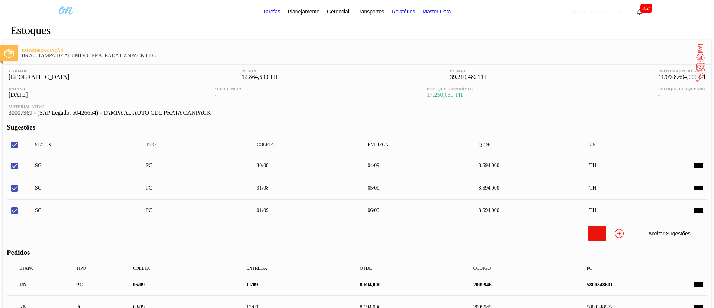
checkbox input "false"
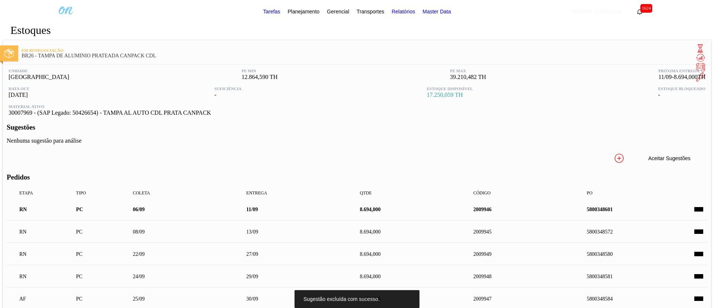
scroll to position [0, 0]
click at [696, 53] on icon at bounding box center [700, 57] width 9 height 9
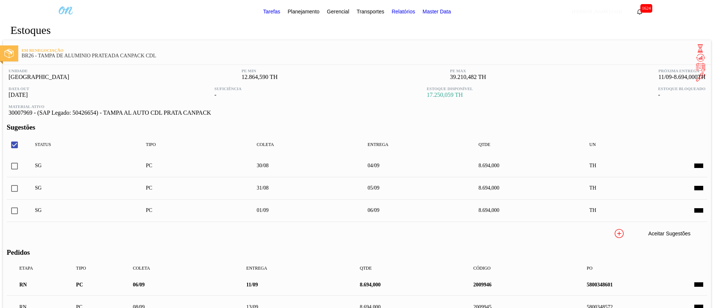
click at [22, 141] on input "checkbox" at bounding box center [15, 145] width 16 height 16
checkbox input "true"
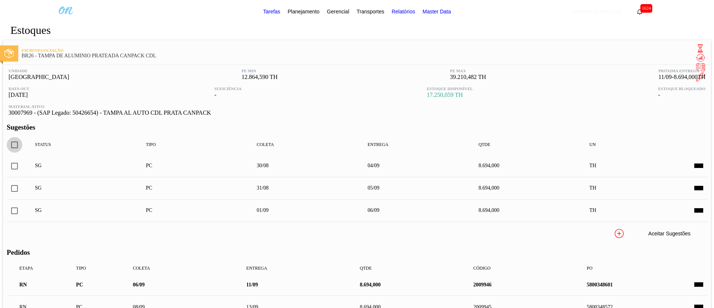
checkbox input "true"
click at [593, 236] on icon at bounding box center [597, 233] width 9 height 9
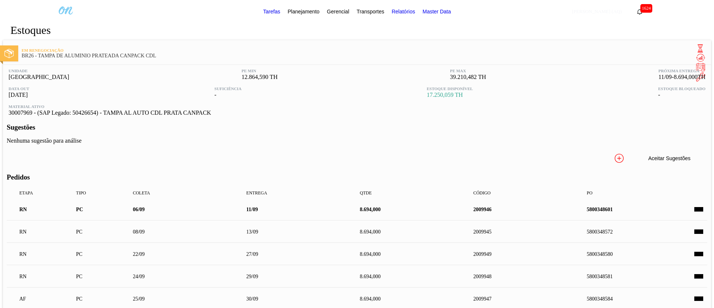
click at [311, 9] on span "Planejamento" at bounding box center [304, 11] width 32 height 9
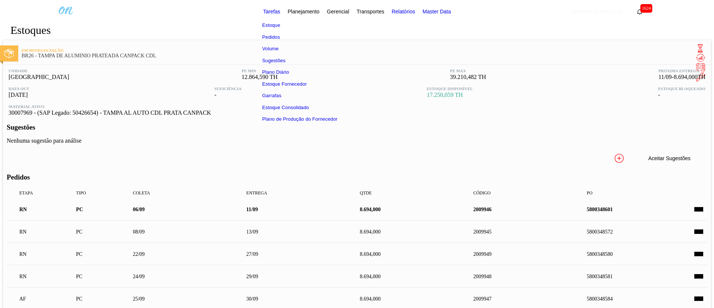
click at [288, 24] on li "Estoque" at bounding box center [299, 25] width 87 height 12
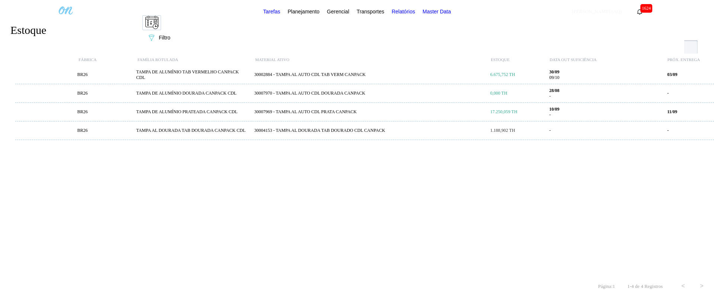
click at [156, 33] on icon "089F7B8B-B2A5-4AFE-B5C0-19BA573D28AC" at bounding box center [151, 37] width 9 height 9
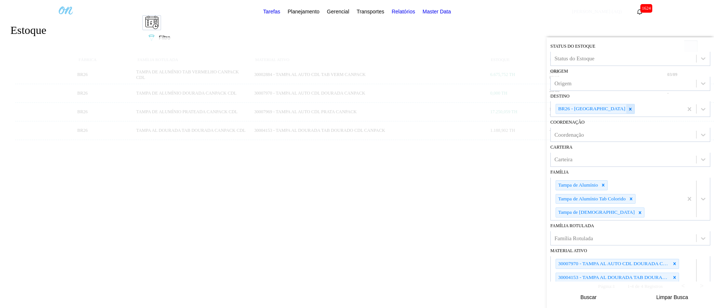
click at [628, 112] on icon at bounding box center [630, 108] width 5 height 5
type input "pont"
click at [615, 124] on div "BR24 - [GEOGRAPHIC_DATA]" at bounding box center [631, 127] width 160 height 14
click at [672, 268] on div at bounding box center [675, 263] width 8 height 9
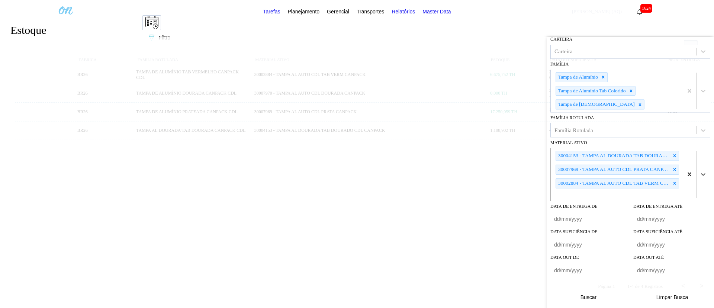
scroll to position [79, 0]
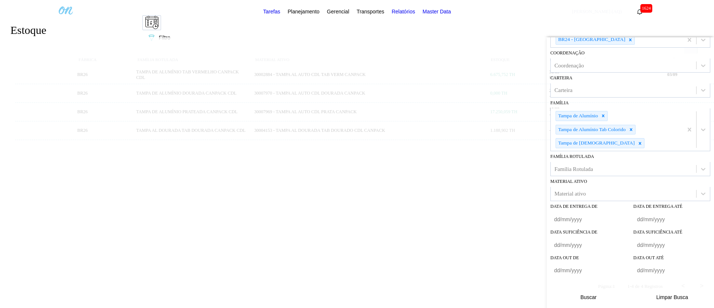
click at [614, 295] on button "Buscar" at bounding box center [589, 296] width 74 height 15
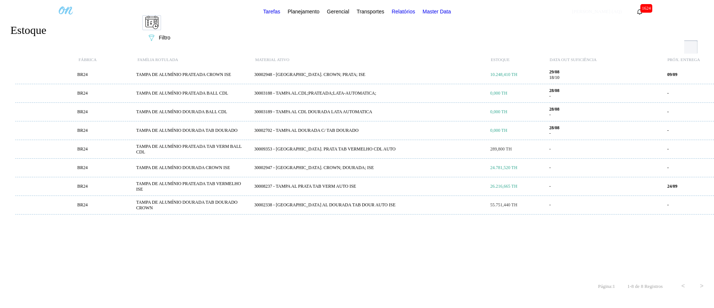
click at [296, 75] on div "30002948 - [GEOGRAPHIC_DATA]. CROWN; PRATA; ISE" at bounding box center [370, 75] width 236 height 6
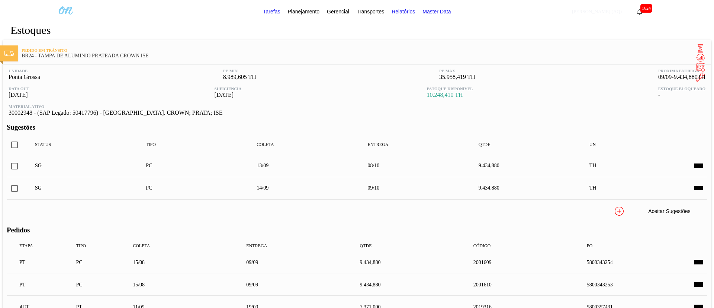
type input "[DATE]"
click at [695, 260] on span at bounding box center [699, 263] width 9 height 6
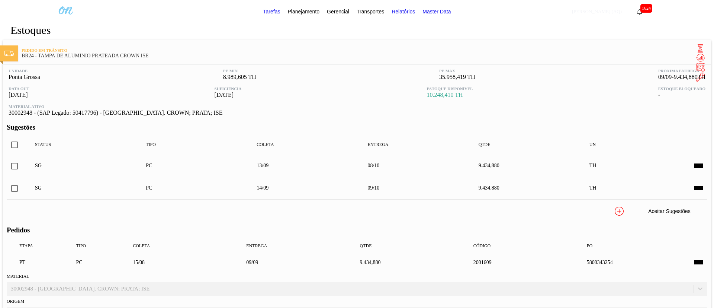
scroll to position [223, 0]
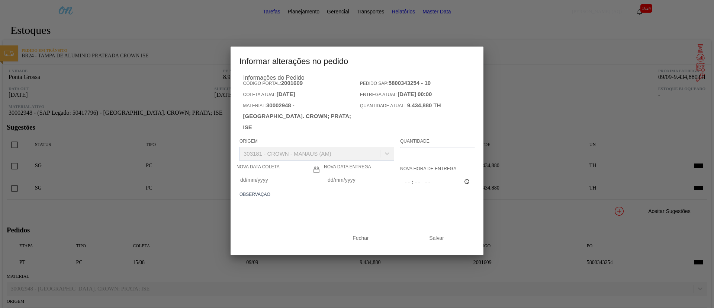
click at [369, 185] on Entrega2001609 "Nova Data Entrega" at bounding box center [360, 179] width 73 height 15
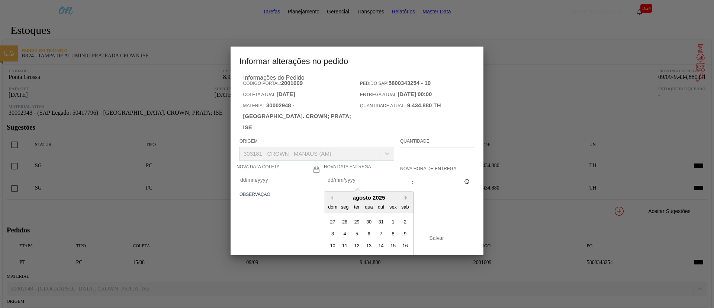
click at [405, 200] on button "Next Month" at bounding box center [407, 197] width 5 height 5
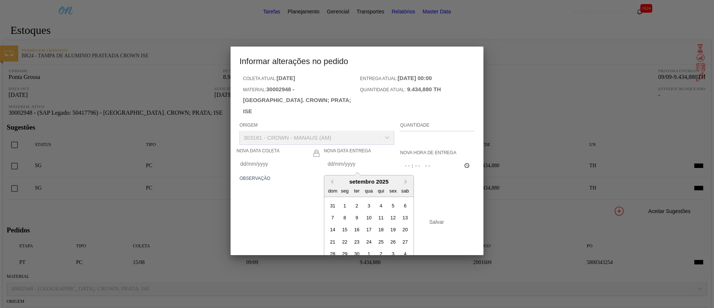
scroll to position [25, 0]
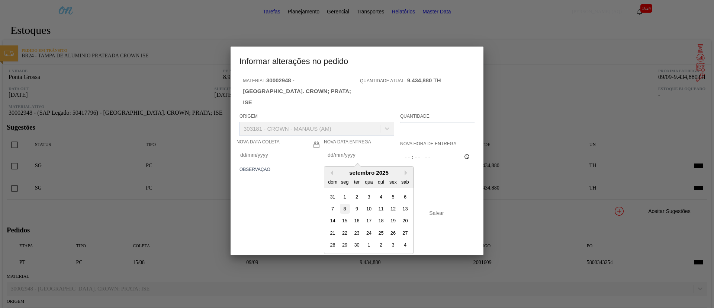
click at [346, 212] on div "8" at bounding box center [345, 209] width 10 height 10
type Entrega2001609 "08/09/2025"
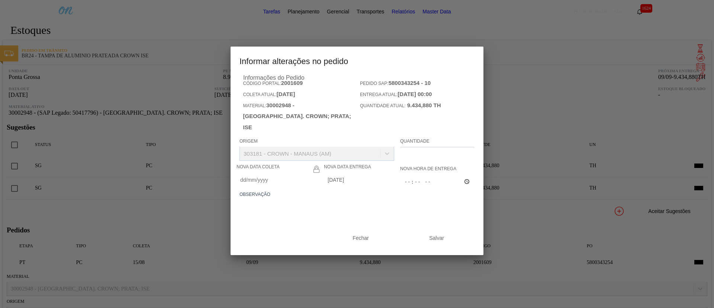
click at [342, 222] on textarea at bounding box center [357, 211] width 235 height 25
paste textarea "L"
type textarea "Linearização grade"
click at [411, 241] on button "Salvar" at bounding box center [437, 237] width 74 height 15
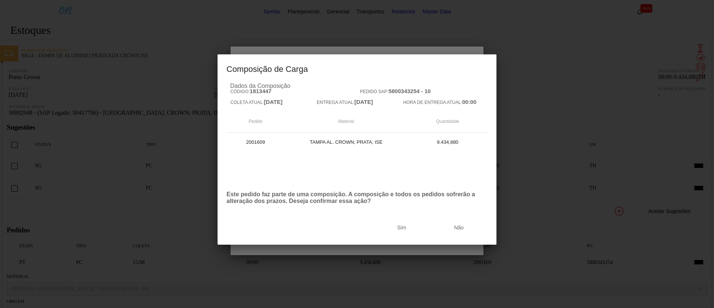
click at [430, 235] on button "Sim" at bounding box center [402, 227] width 56 height 15
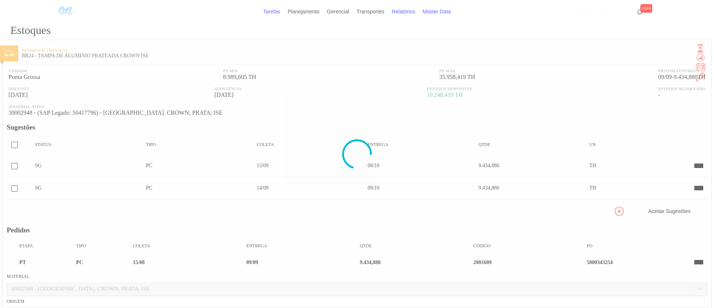
type input "Linearização grade"
type input "08/09/2025"
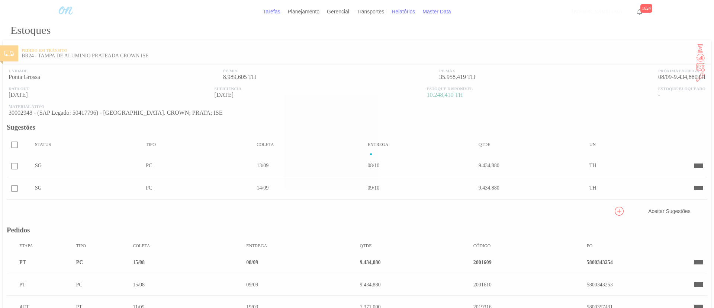
scroll to position [62, 0]
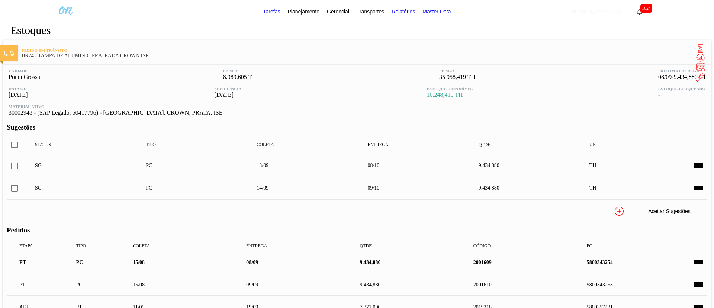
click at [22, 137] on input "checkbox" at bounding box center [15, 145] width 16 height 16
checkbox input "true"
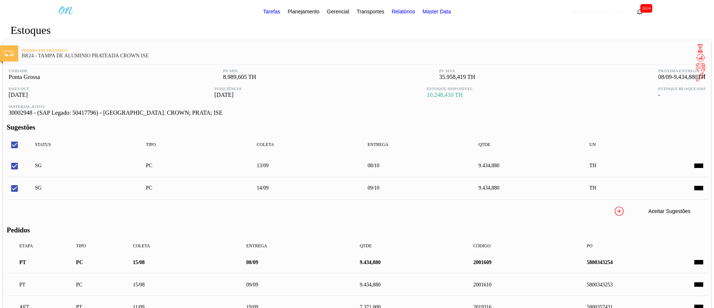
click at [632, 204] on button "Aceitar Sugestões" at bounding box center [669, 211] width 74 height 15
checkbox input "false"
click at [696, 53] on icon at bounding box center [700, 57] width 9 height 9
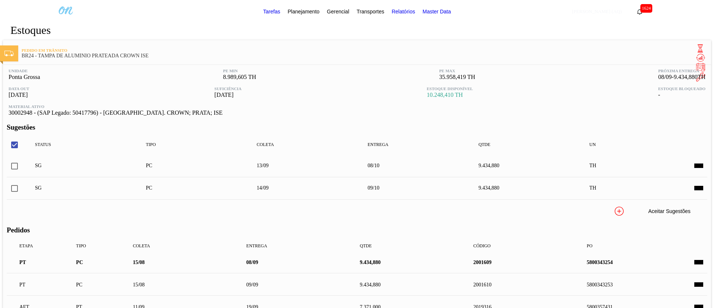
click at [22, 164] on input "checkbox" at bounding box center [15, 166] width 16 height 16
checkbox input "true"
click at [22, 185] on input "checkbox" at bounding box center [15, 188] width 16 height 16
checkbox input "true"
click at [632, 205] on button "Aceitar Sugestões" at bounding box center [669, 211] width 74 height 15
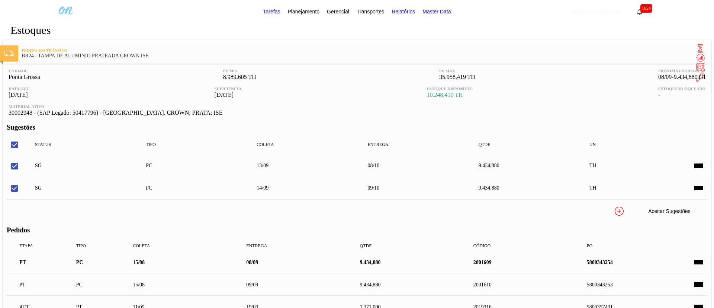
checkbox input "false"
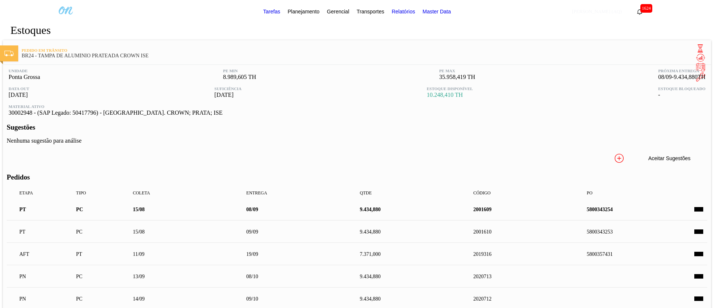
click at [696, 53] on icon at bounding box center [700, 57] width 9 height 9
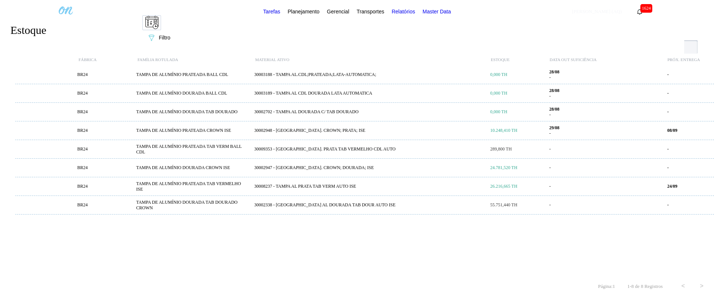
click at [337, 185] on div "30008237 - TAMPA AL PRATA TAB VERM AUTO ISE" at bounding box center [370, 186] width 236 height 6
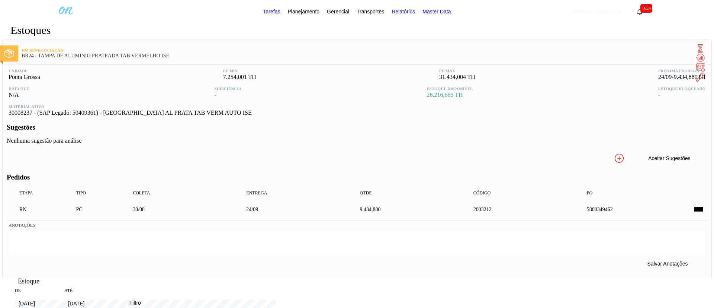
click at [695, 207] on span at bounding box center [699, 210] width 9 height 6
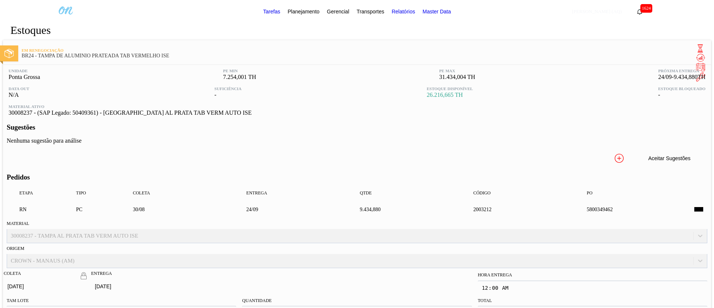
scroll to position [112, 0]
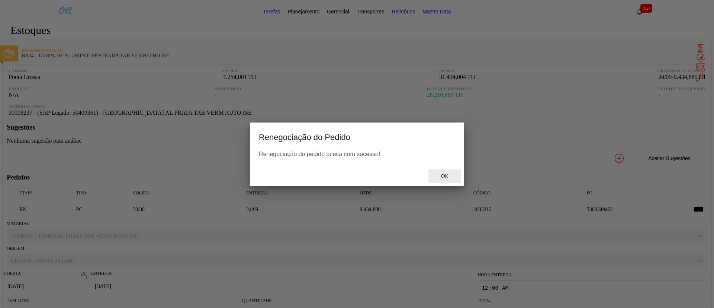
click at [447, 171] on div "Ok" at bounding box center [445, 176] width 33 height 14
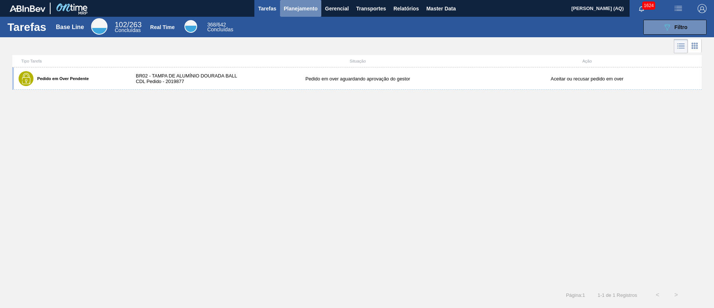
click at [302, 10] on span "Planejamento" at bounding box center [301, 8] width 34 height 9
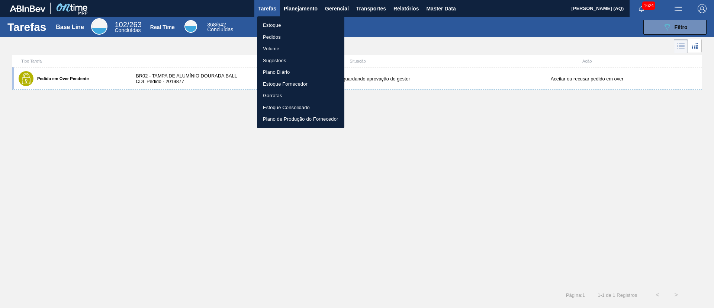
click at [197, 77] on div at bounding box center [357, 154] width 714 height 308
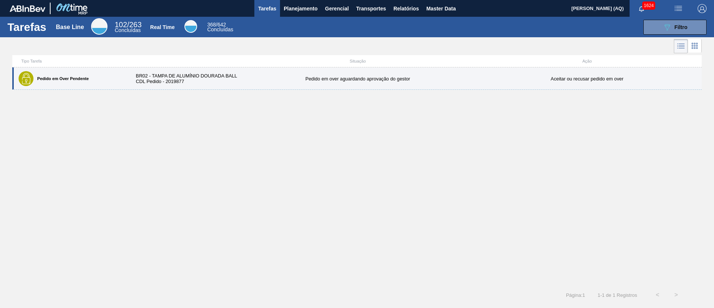
click at [178, 74] on div "BR02 - TAMPA DE ALUMÍNIO DOURADA BALL CDL Pedido - 2019877" at bounding box center [185, 78] width 115 height 11
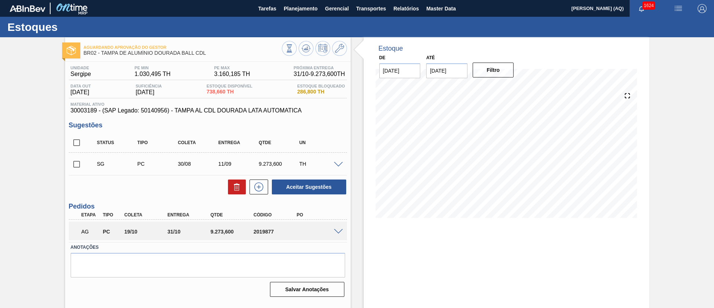
click at [335, 233] on span at bounding box center [338, 232] width 9 height 6
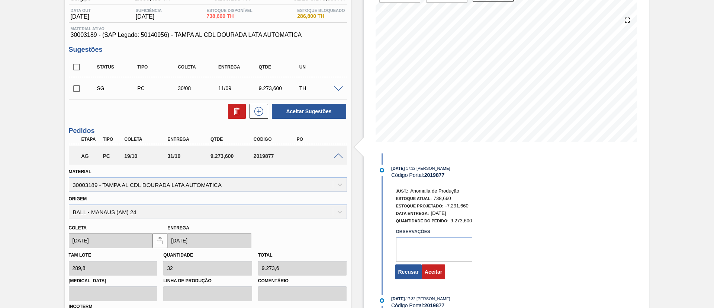
scroll to position [167, 0]
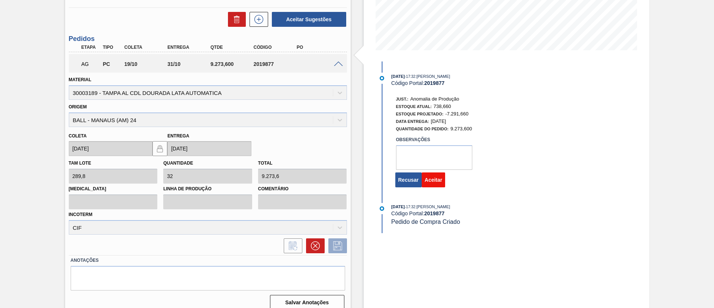
click at [439, 175] on button "Aceitar" at bounding box center [433, 179] width 23 height 15
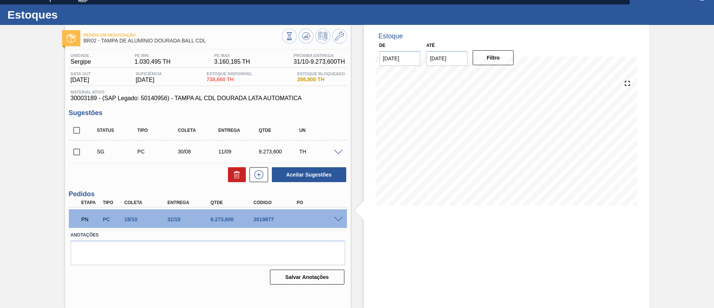
scroll to position [0, 0]
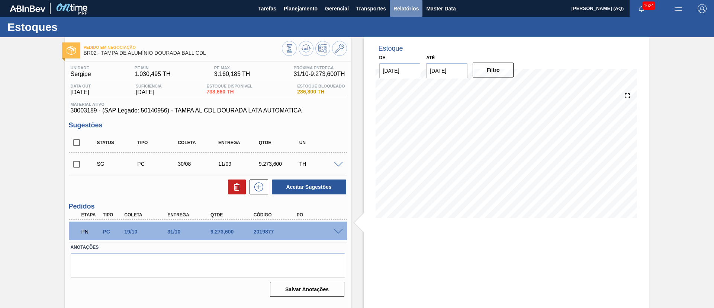
click at [410, 9] on span "Relatórios" at bounding box center [406, 8] width 25 height 9
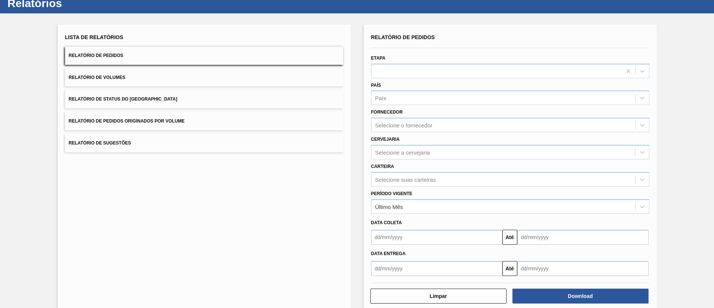
scroll to position [37, 0]
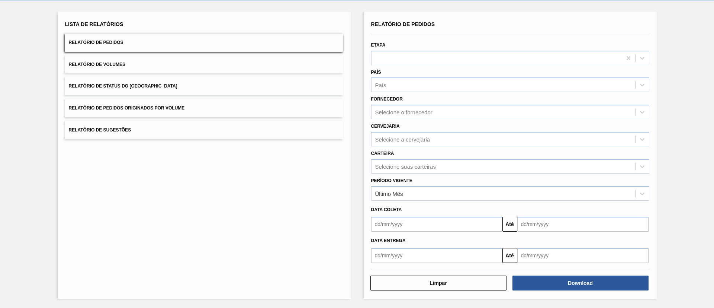
click at [273, 45] on button "Relatório de Pedidos" at bounding box center [204, 42] width 278 height 18
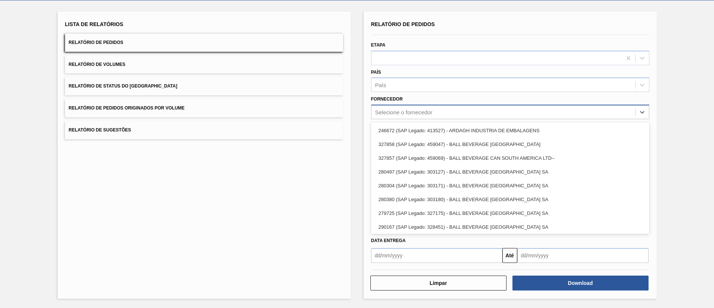
click at [419, 115] on div "Selecione o fornecedor" at bounding box center [403, 112] width 57 height 6
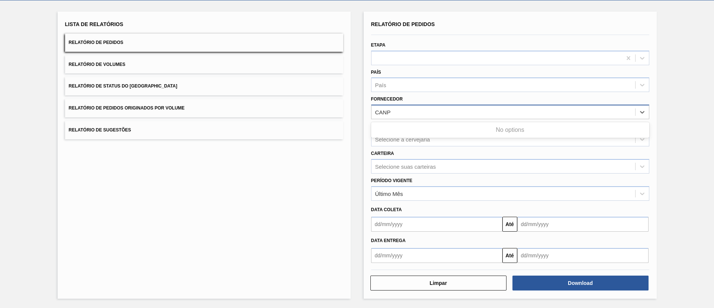
type input "CANPC"
click at [483, 166] on div "Selecione suas carteiras" at bounding box center [504, 166] width 264 height 11
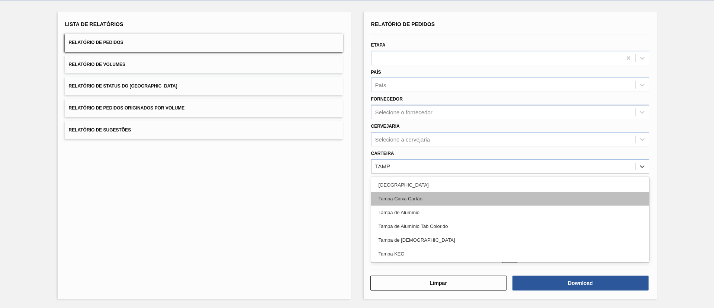
type input "[GEOGRAPHIC_DATA]"
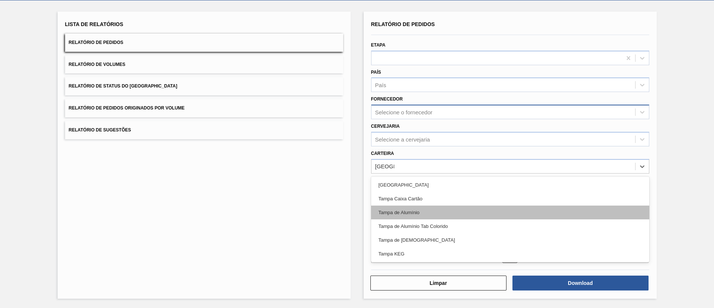
click at [419, 211] on div "Tampa de Alumínio" at bounding box center [510, 212] width 278 height 14
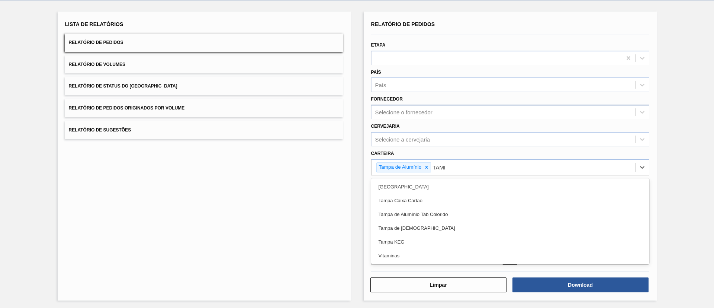
type input "[GEOGRAPHIC_DATA]"
click at [419, 211] on div "Tampa de Alumínio Tab Colorido" at bounding box center [510, 214] width 278 height 14
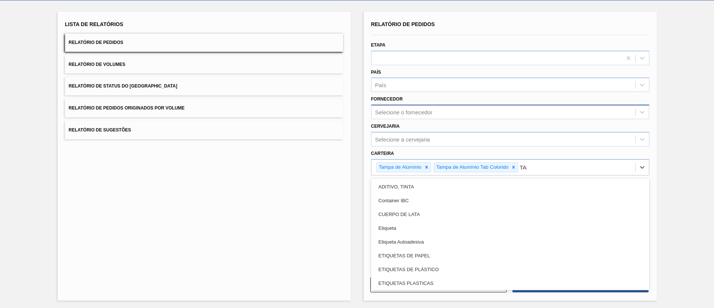
type input "[GEOGRAPHIC_DATA]"
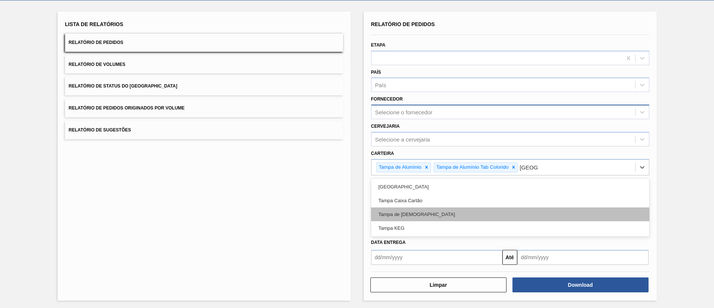
click at [420, 221] on div "Tampa KEG" at bounding box center [510, 228] width 278 height 14
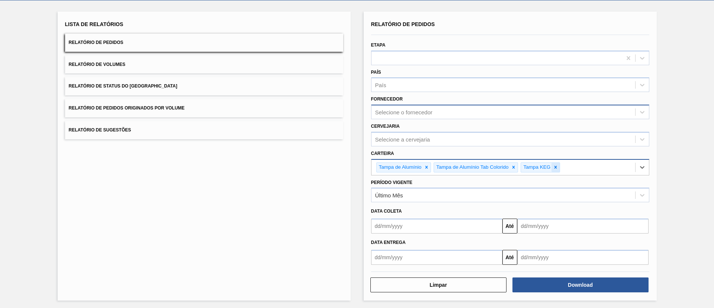
click at [558, 168] on div at bounding box center [556, 167] width 8 height 9
type input "[GEOGRAPHIC_DATA]"
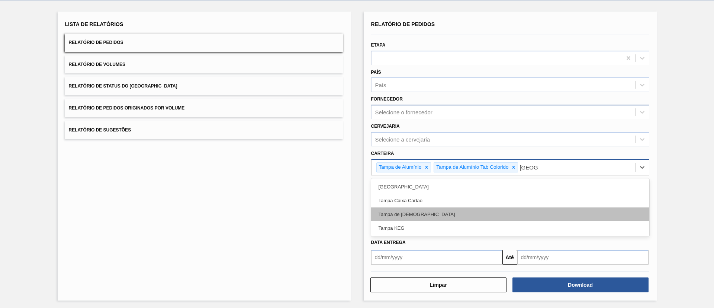
click at [519, 211] on div "Tampa de [DEMOGRAPHIC_DATA]" at bounding box center [510, 214] width 278 height 14
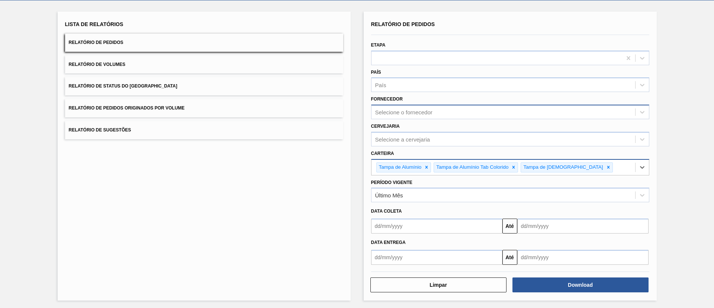
click at [658, 169] on div "Lista de Relatórios Relatório de Pedidos Relatório de Volumes Relatório de Stat…" at bounding box center [357, 154] width 714 height 309
click at [562, 199] on div "Último Mês" at bounding box center [504, 195] width 264 height 11
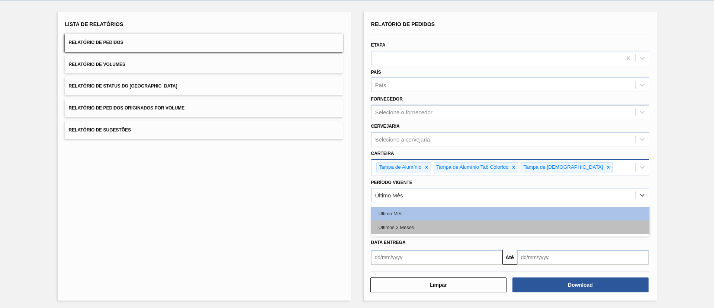
click at [504, 225] on div "Últimos 3 Meses" at bounding box center [510, 227] width 278 height 14
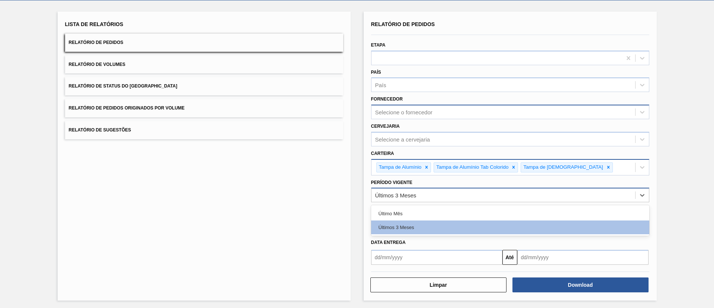
click at [531, 192] on div "Últimos 3 Meses" at bounding box center [504, 195] width 264 height 11
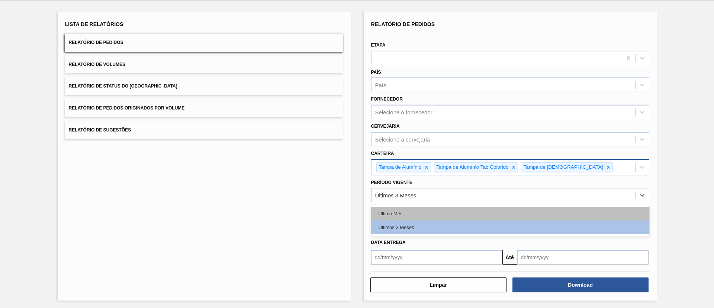
click at [517, 213] on div "Último Mês" at bounding box center [510, 213] width 278 height 14
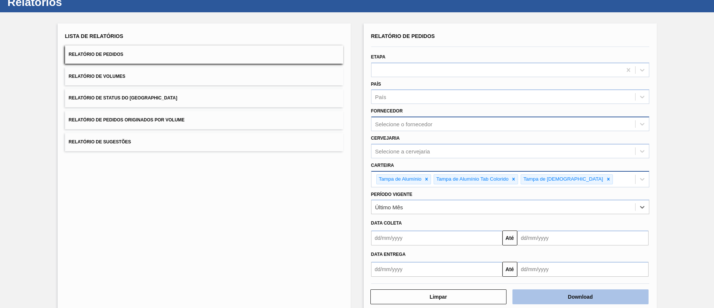
scroll to position [39, 0]
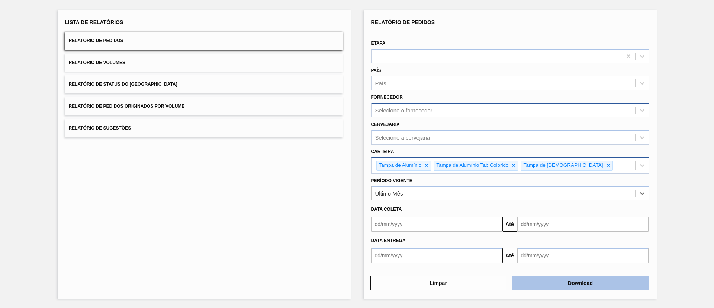
click at [560, 277] on button "Download" at bounding box center [581, 282] width 136 height 15
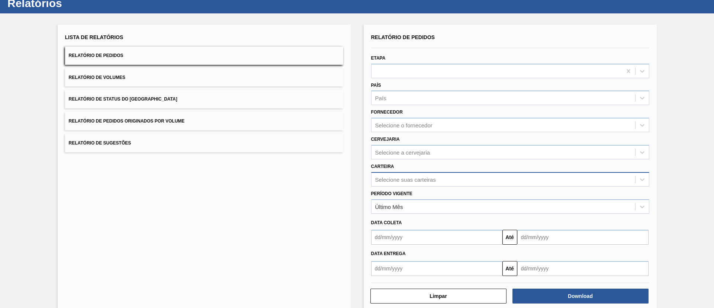
scroll to position [37, 0]
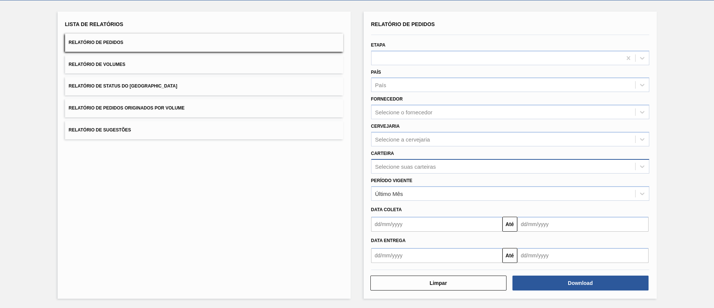
click at [440, 164] on div "Selecione suas carteiras" at bounding box center [504, 166] width 264 height 11
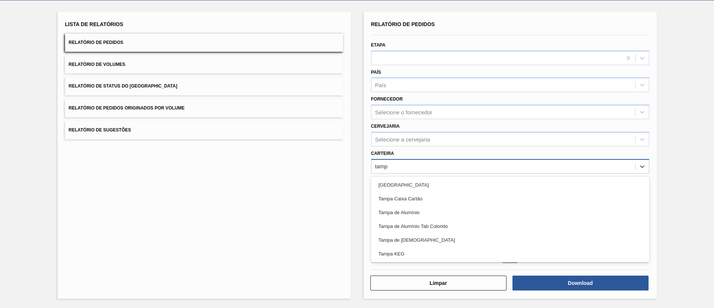
type input "[GEOGRAPHIC_DATA]"
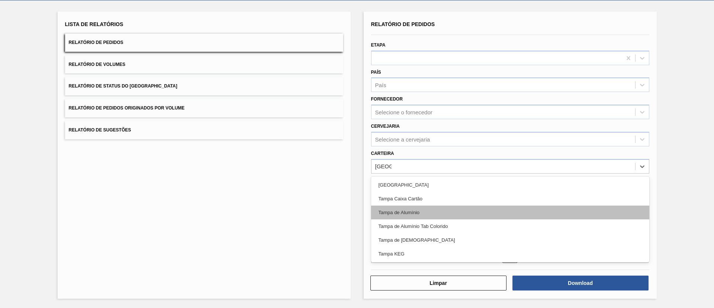
click at [473, 215] on div "Tampa de Alumínio" at bounding box center [510, 212] width 278 height 14
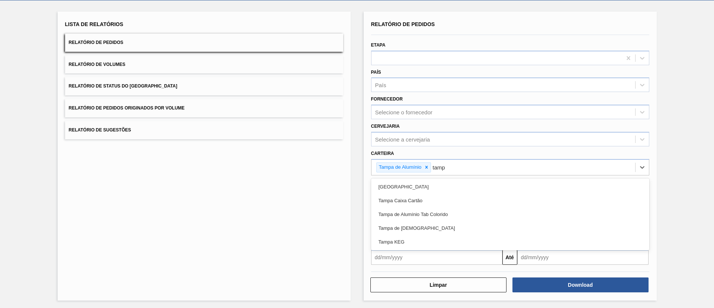
type input "[GEOGRAPHIC_DATA]"
click at [473, 215] on div "Tampa de Alumínio Tab Colorido" at bounding box center [510, 214] width 278 height 14
type input "[GEOGRAPHIC_DATA]"
click at [473, 215] on div "Tampa de [DEMOGRAPHIC_DATA]" at bounding box center [510, 214] width 278 height 14
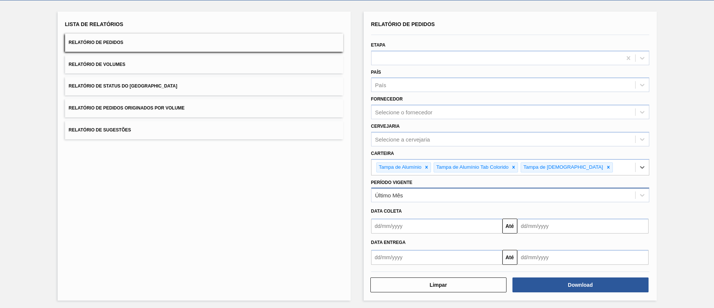
click at [445, 195] on div "Último Mês" at bounding box center [504, 195] width 264 height 11
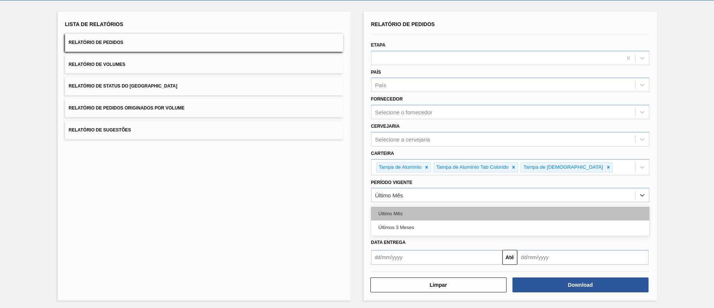
click at [451, 214] on div "Último Mês" at bounding box center [510, 213] width 278 height 14
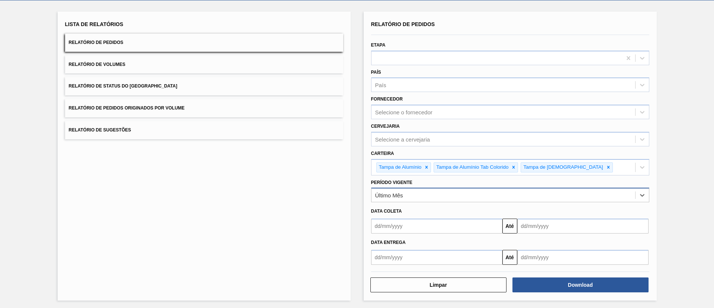
click at [468, 193] on div "Último Mês" at bounding box center [504, 195] width 264 height 11
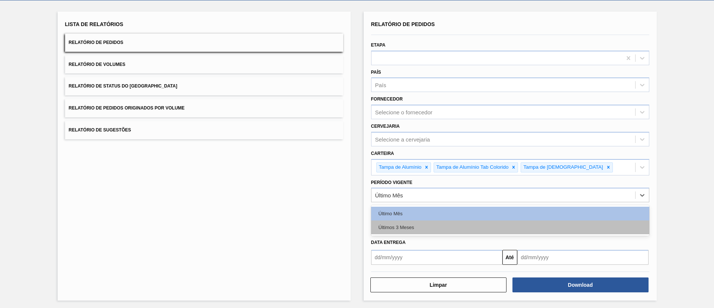
click at [477, 226] on div "Últimos 3 Meses" at bounding box center [510, 227] width 278 height 14
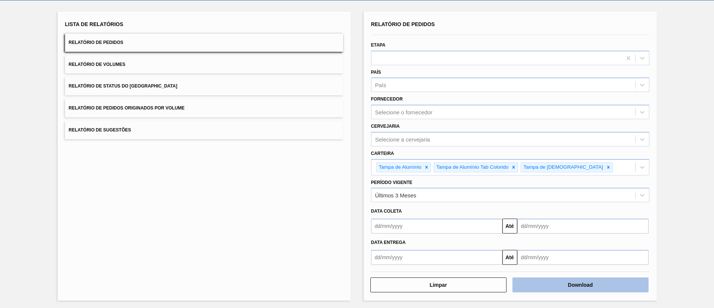
click at [550, 289] on button "Download" at bounding box center [581, 284] width 136 height 15
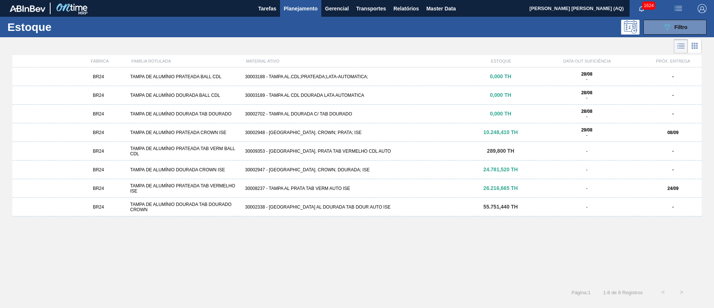
click at [330, 172] on div "BR24 TAMPA DE ALUMÍNIO DOURADA CROWN ISE 30002947 - [GEOGRAPHIC_DATA] AL. CROWN…" at bounding box center [357, 169] width 690 height 19
click at [340, 204] on div "30002338 - [GEOGRAPHIC_DATA] AL DOURADA TAB DOUR AUTO ISE" at bounding box center [357, 206] width 230 height 5
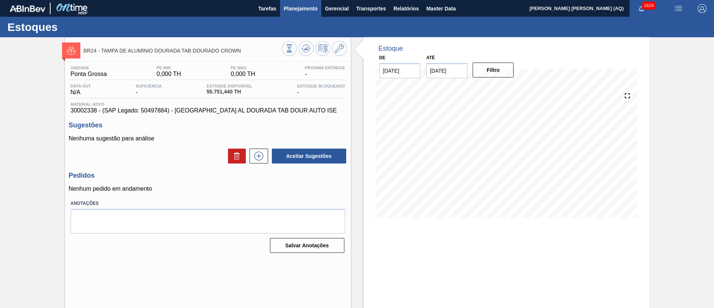
click at [315, 6] on span "Planejamento" at bounding box center [301, 8] width 34 height 9
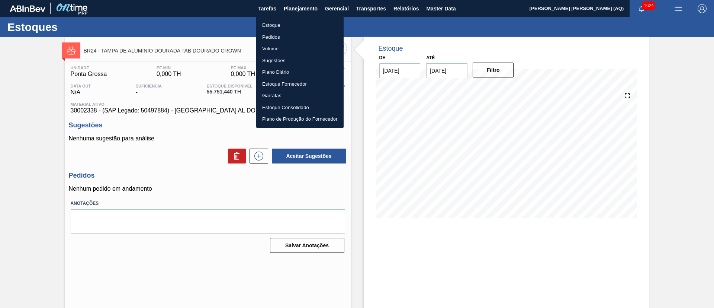
click at [275, 22] on li "Estoque" at bounding box center [299, 25] width 87 height 12
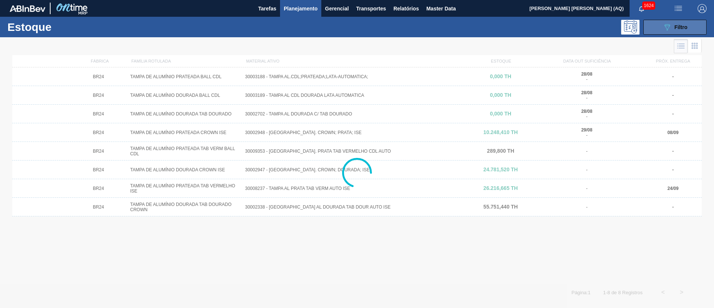
click at [654, 29] on button "089F7B8B-B2A5-4AFE-B5C0-19BA573D28AC Filtro" at bounding box center [675, 27] width 63 height 15
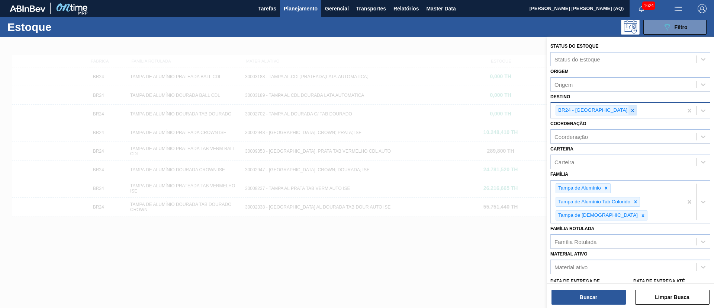
click at [630, 110] on icon at bounding box center [632, 110] width 5 height 5
type input "aquiraz"
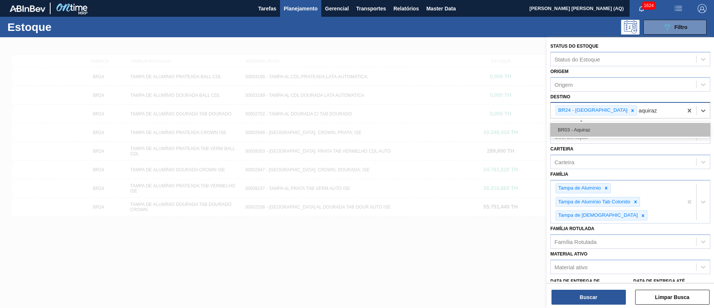
click at [595, 131] on div "BR03 - Aquiraz" at bounding box center [631, 130] width 160 height 14
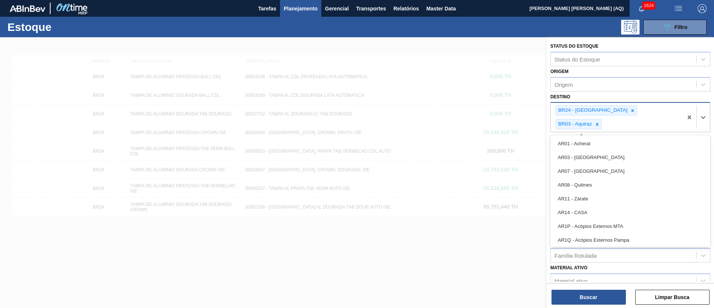
click at [613, 105] on div "BR24 - [GEOGRAPHIC_DATA]" at bounding box center [596, 110] width 81 height 10
click at [629, 111] on div at bounding box center [633, 110] width 8 height 9
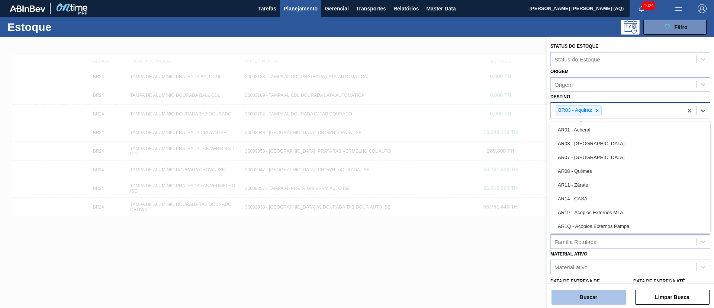
click at [607, 292] on button "Buscar" at bounding box center [589, 296] width 74 height 15
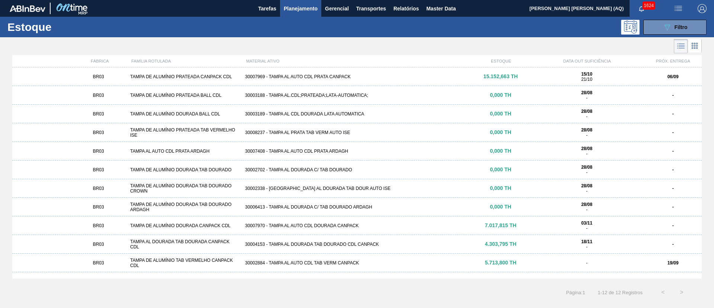
click at [323, 74] on div "30007969 - TAMPA AL AUTO CDL PRATA CANPACK" at bounding box center [357, 76] width 230 height 5
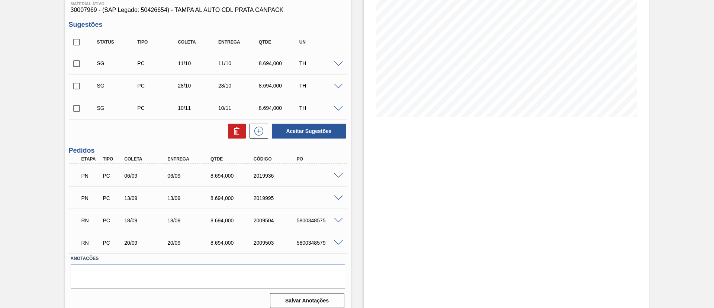
scroll to position [107, 0]
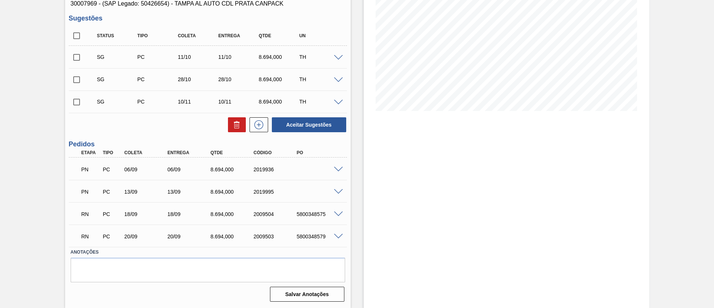
click at [338, 215] on span at bounding box center [338, 214] width 9 height 6
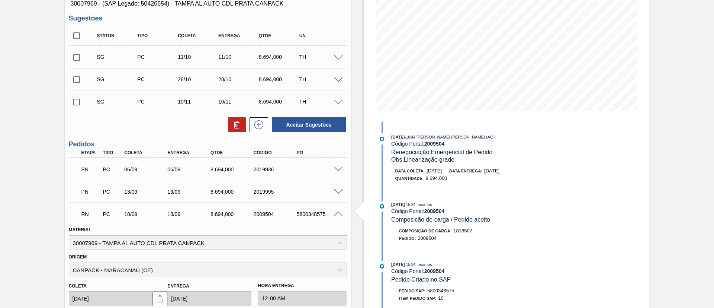
click at [338, 212] on span at bounding box center [338, 214] width 9 height 6
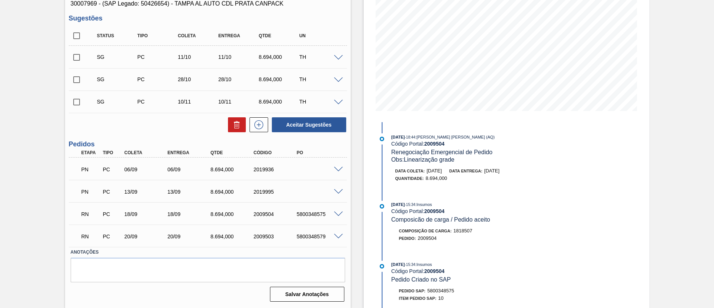
click at [336, 237] on span at bounding box center [338, 237] width 9 height 6
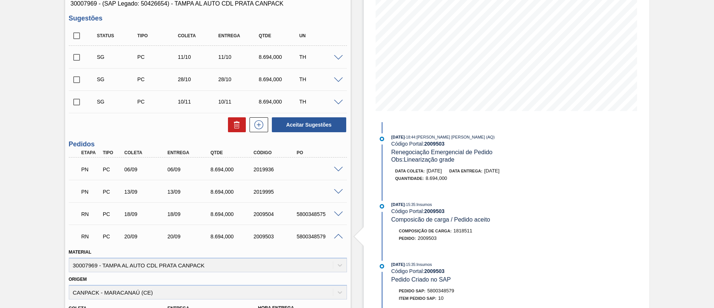
click at [336, 237] on span at bounding box center [338, 237] width 9 height 6
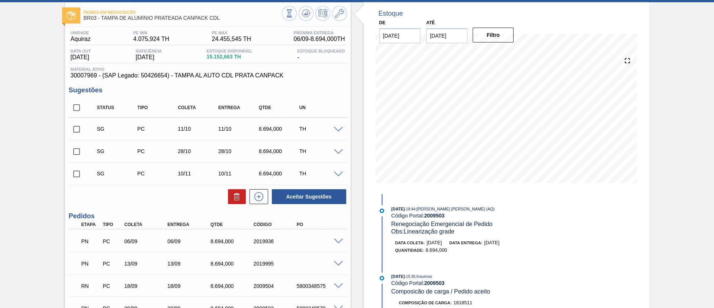
scroll to position [0, 0]
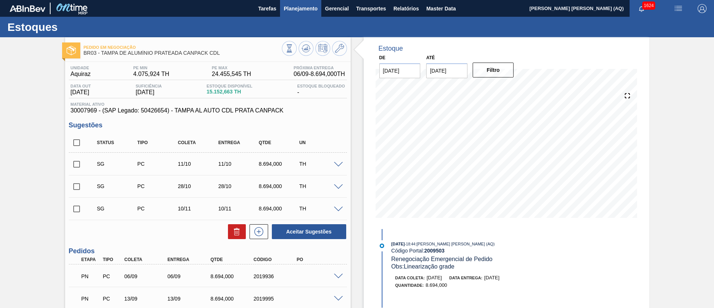
click at [308, 7] on span "Planejamento" at bounding box center [301, 8] width 34 height 9
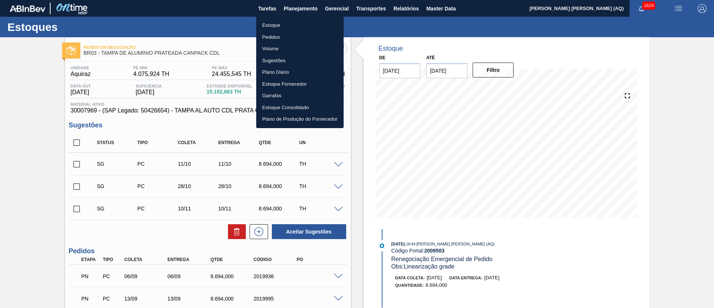
click at [274, 22] on li "Estoque" at bounding box center [299, 25] width 87 height 12
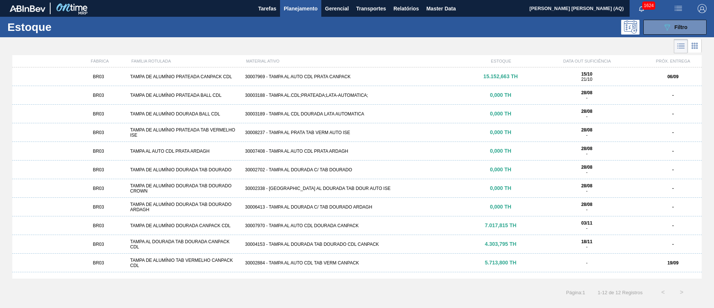
click at [100, 49] on div at bounding box center [351, 46] width 702 height 18
click at [116, 41] on div at bounding box center [351, 46] width 702 height 18
